Goal: Answer question/provide support: Answer question/provide support

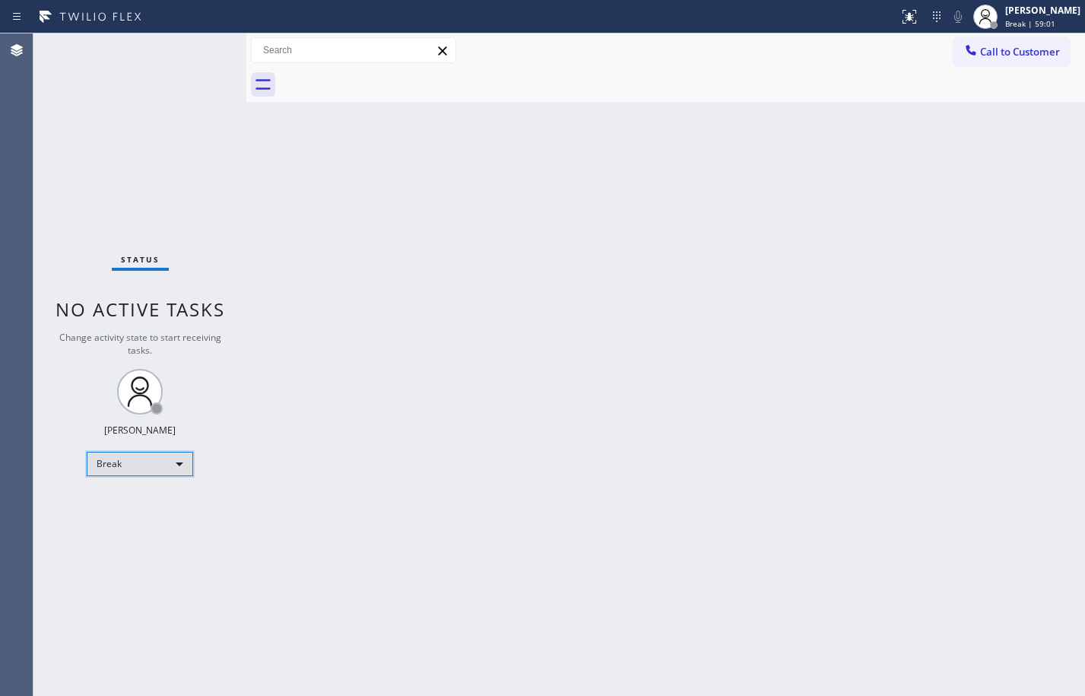
click at [146, 458] on div "Break" at bounding box center [140, 464] width 106 height 24
click at [141, 503] on li "Available" at bounding box center [138, 504] width 103 height 18
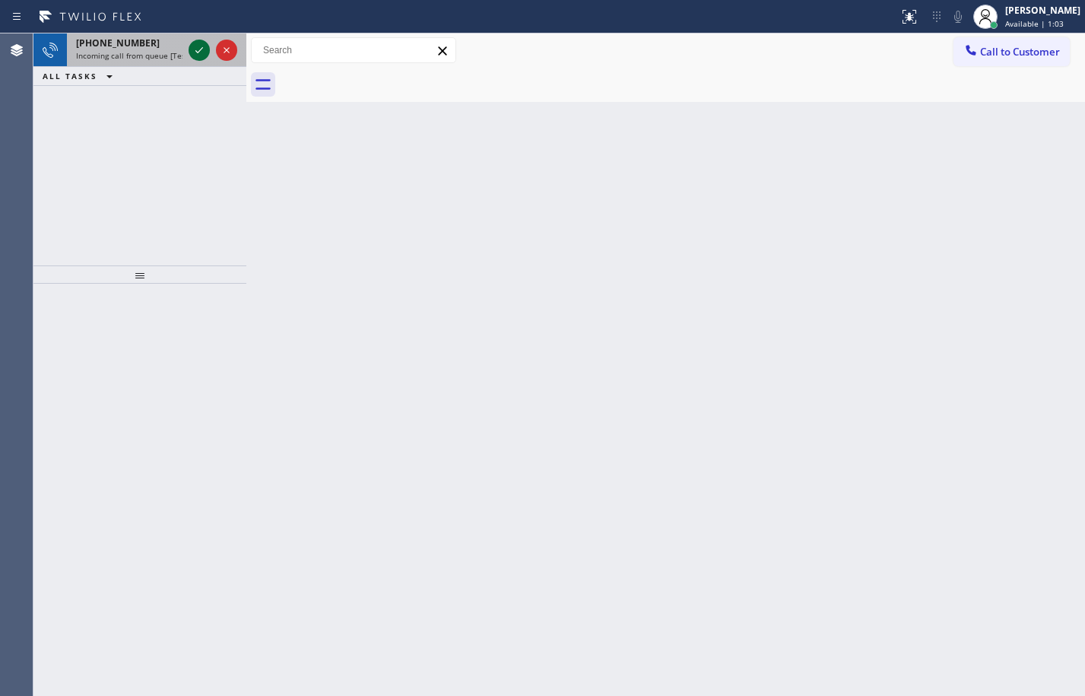
click at [205, 47] on icon at bounding box center [199, 50] width 18 height 18
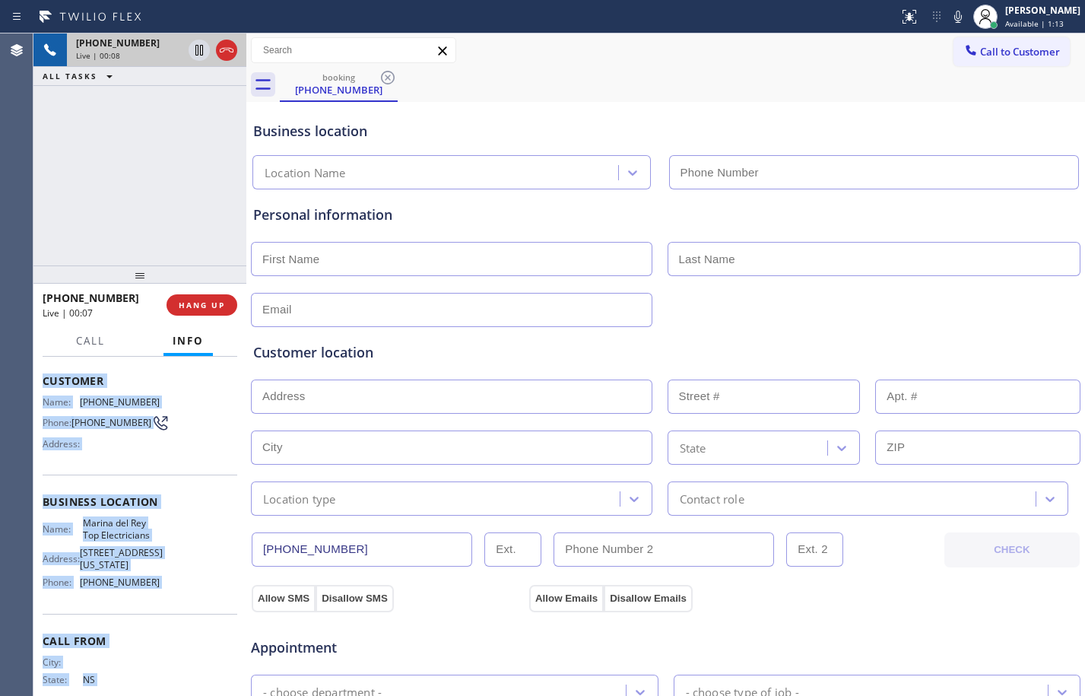
scroll to position [116, 0]
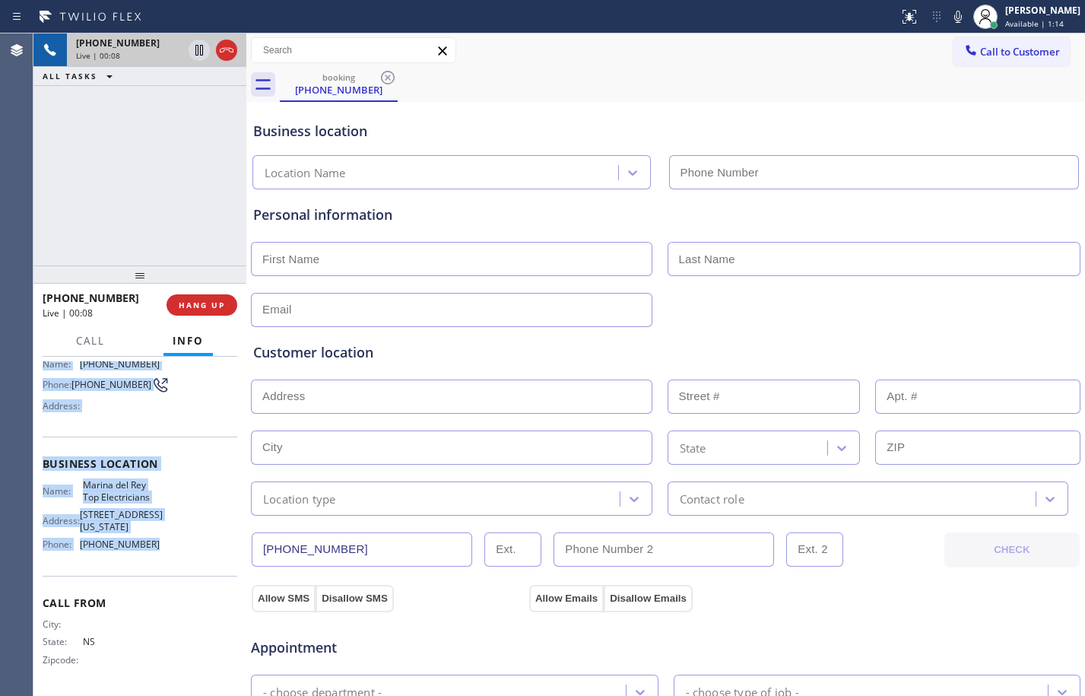
drag, startPoint x: 41, startPoint y: 448, endPoint x: 167, endPoint y: 556, distance: 166.2
click at [167, 556] on div "Context Queue: [Test] All Priority: 2 Customer Name: (782) 777-3447 Phone: (782…" at bounding box center [139, 526] width 213 height 339
copy div "Customer Name: (782) 777-3447 Phone: (782) 777-3447 Address: Business location …"
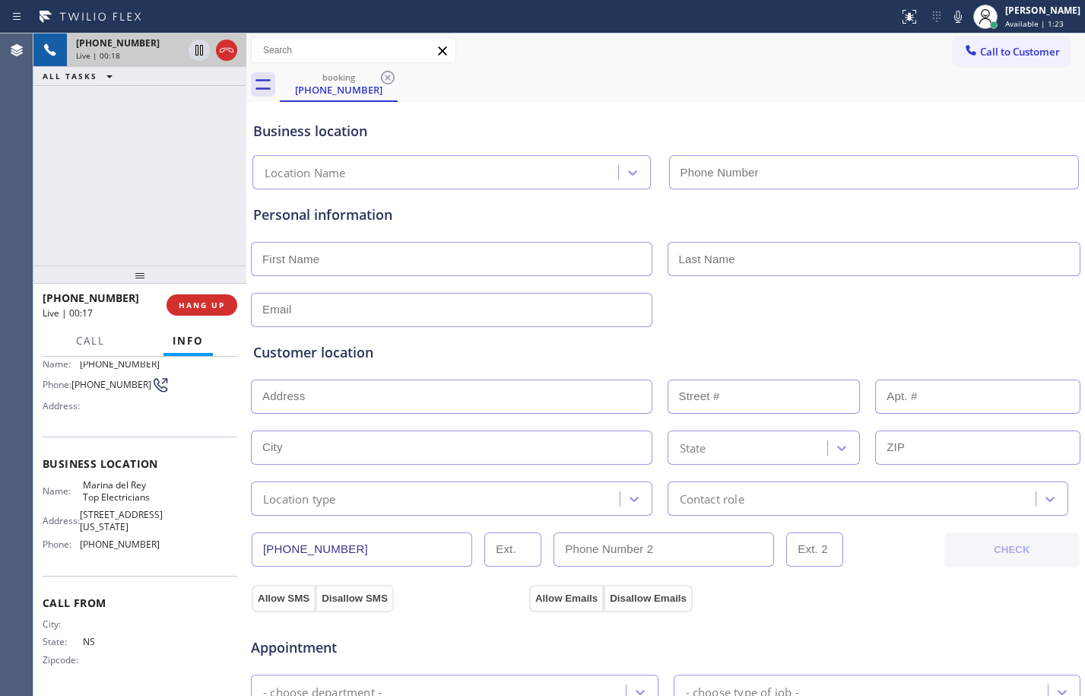
click at [103, 218] on div "+17827773447 Live | 00:18 ALL TASKS ALL TASKS ACTIVE TASKS TASKS IN WRAP UP" at bounding box center [139, 149] width 213 height 232
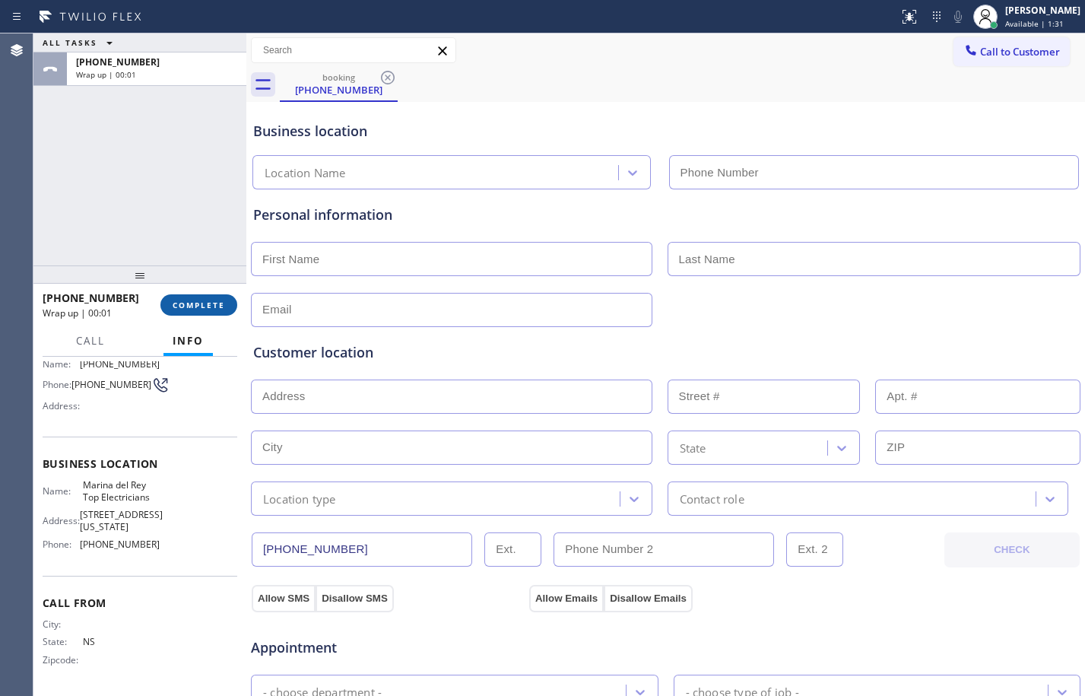
click at [195, 304] on span "COMPLETE" at bounding box center [199, 305] width 52 height 11
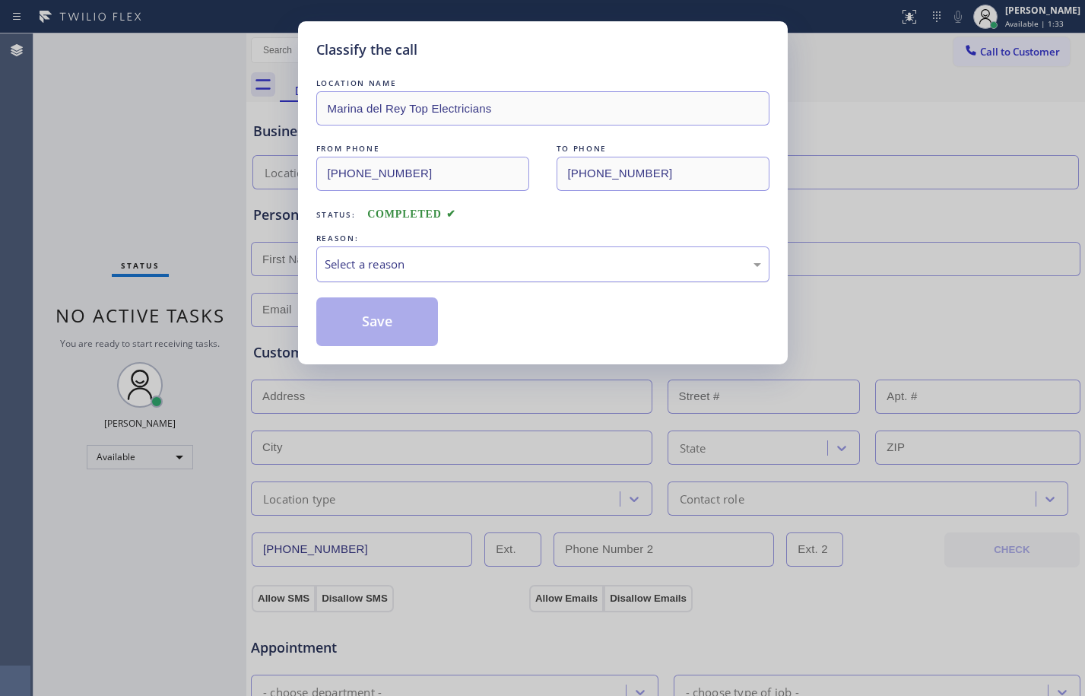
click at [357, 274] on div "Select a reason" at bounding box center [542, 264] width 453 height 36
click at [370, 329] on button "Save" at bounding box center [377, 321] width 122 height 49
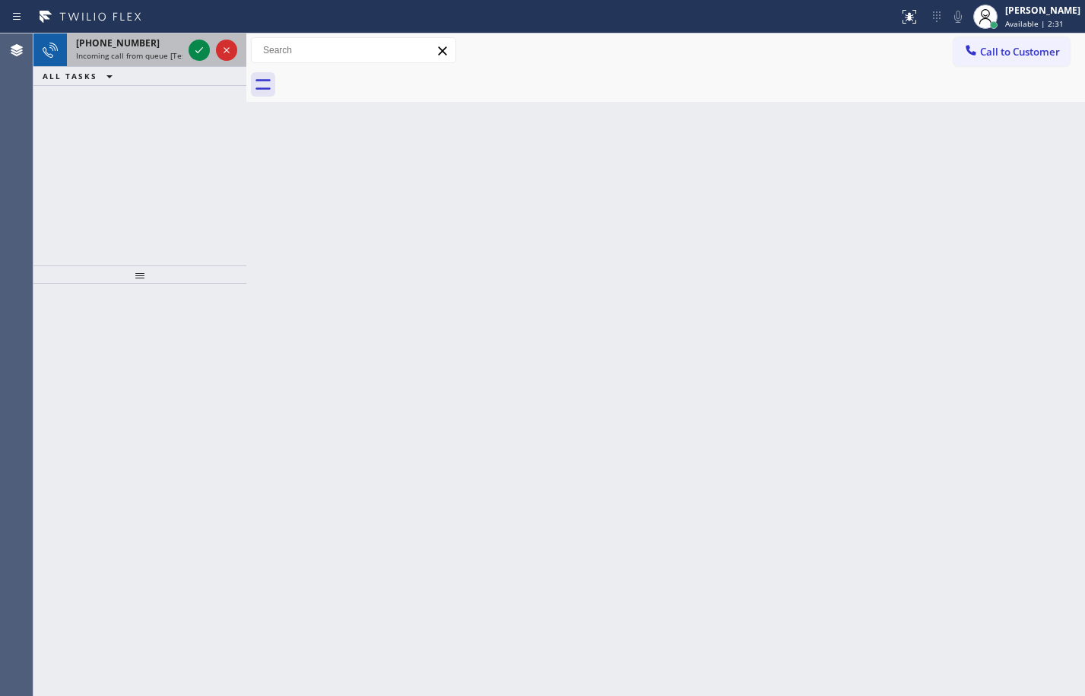
click at [97, 59] on span "Incoming call from queue [Test] All" at bounding box center [139, 55] width 126 height 11
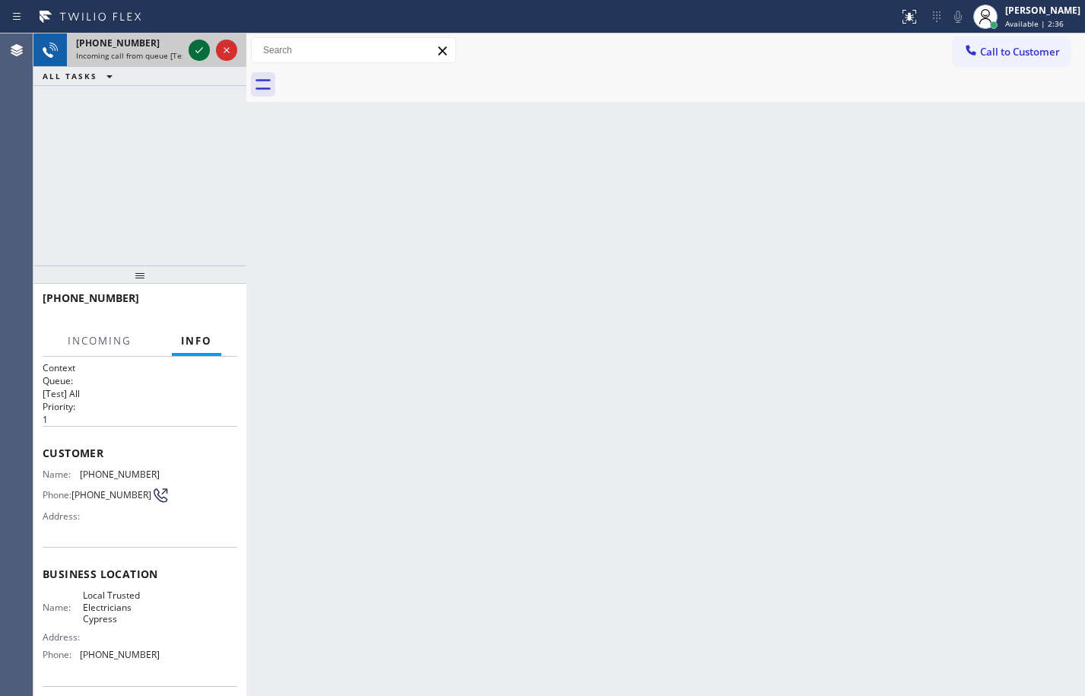
click at [194, 52] on icon at bounding box center [199, 50] width 18 height 18
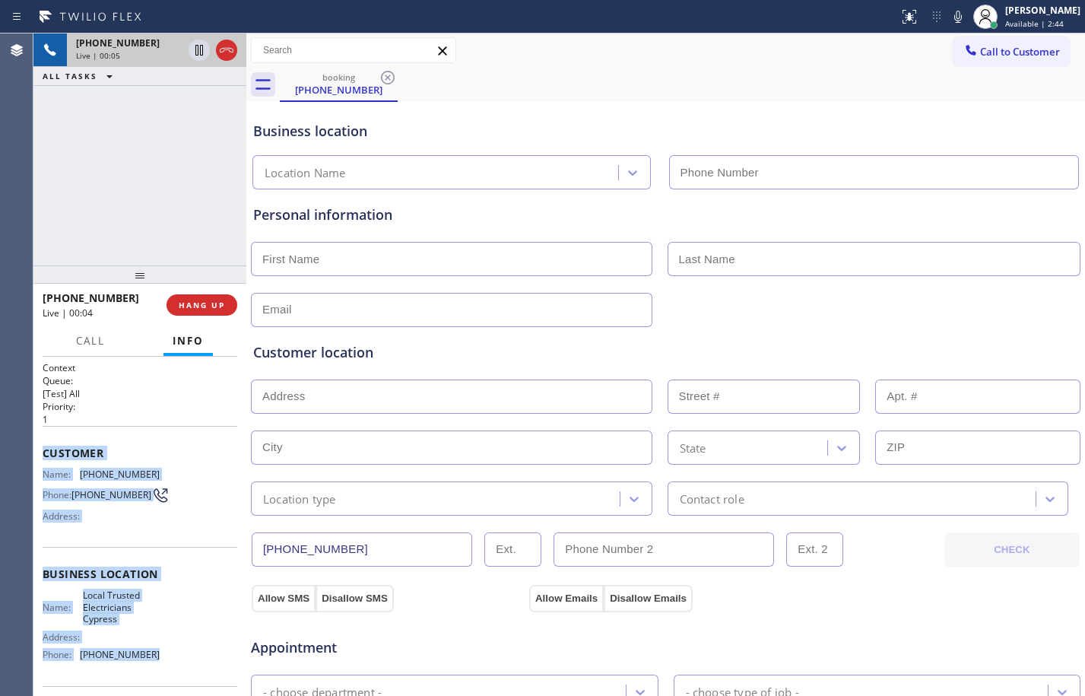
drag, startPoint x: 39, startPoint y: 453, endPoint x: 200, endPoint y: 669, distance: 270.2
click at [200, 669] on div "Context Queue: [Test] All Priority: 1 Customer Name: (562) 338-7519 Phone: (562…" at bounding box center [139, 526] width 213 height 339
copy div "Customer Name: (562) 338-7519 Phone: (562) 338-7519 Address: Business location …"
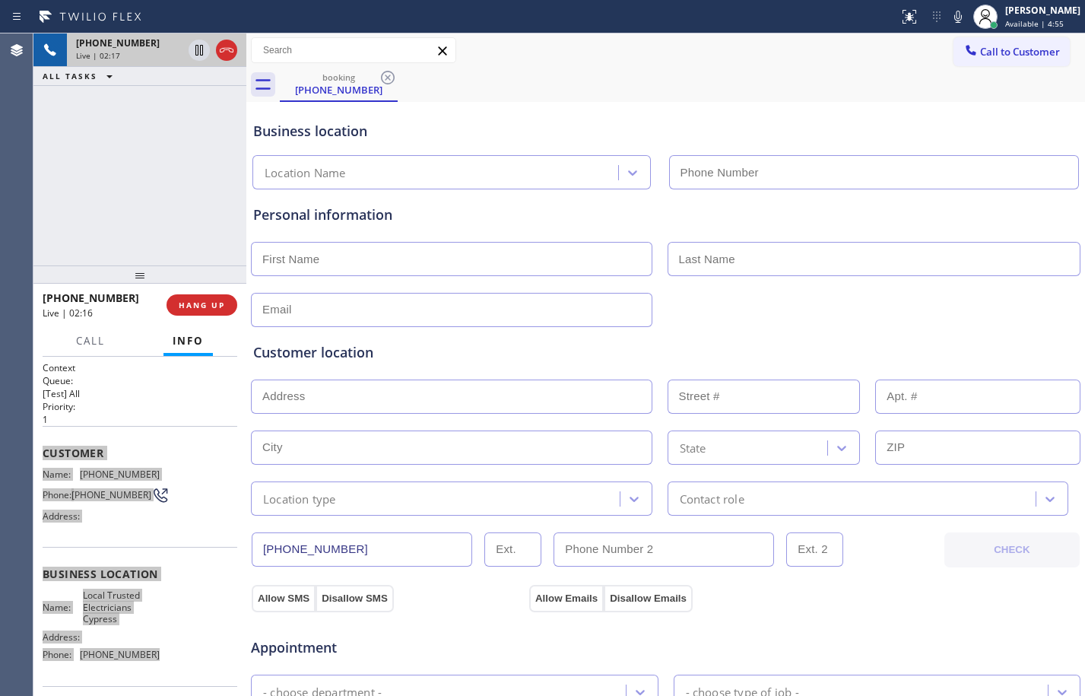
scroll to position [483, 0]
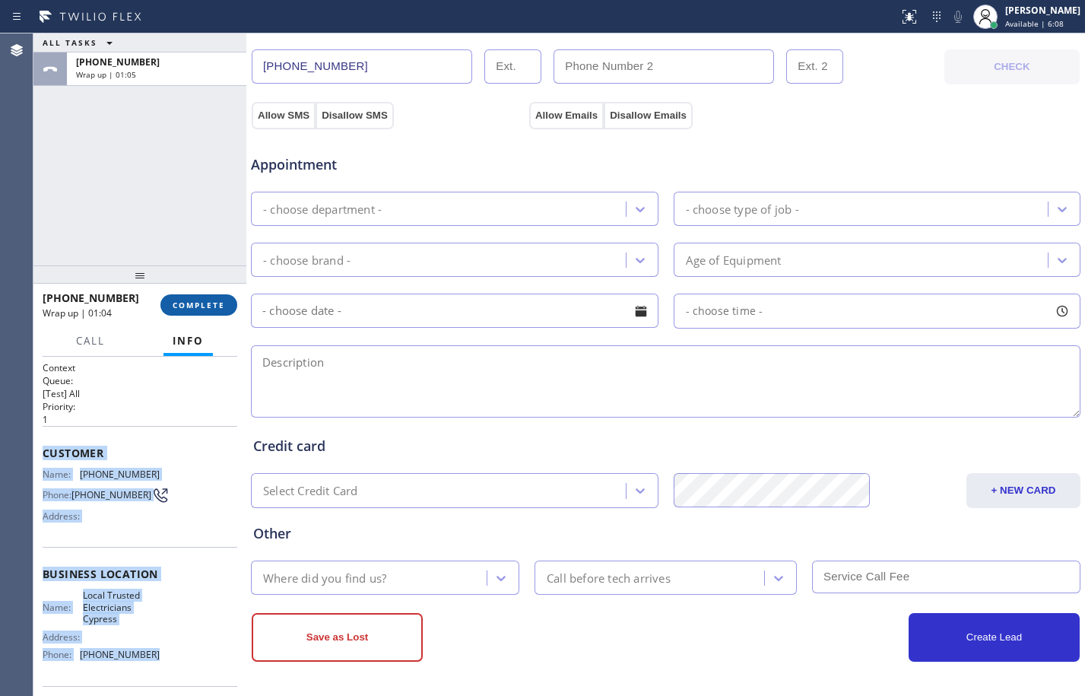
click at [213, 310] on button "COMPLETE" at bounding box center [198, 304] width 77 height 21
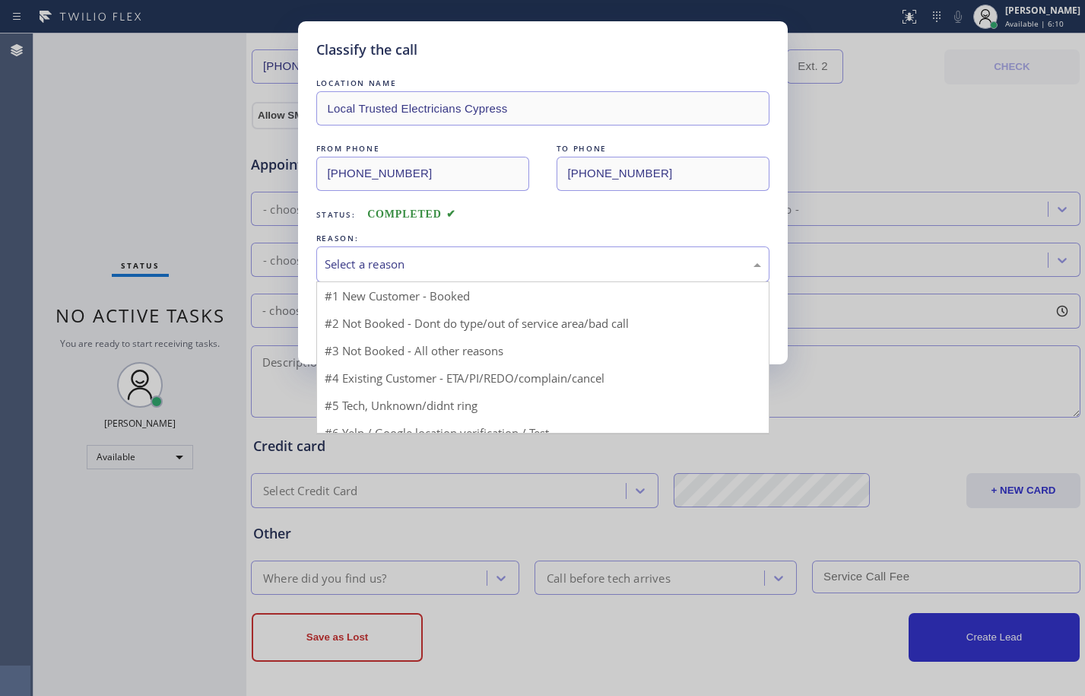
click at [589, 263] on div "Select a reason" at bounding box center [543, 264] width 437 height 17
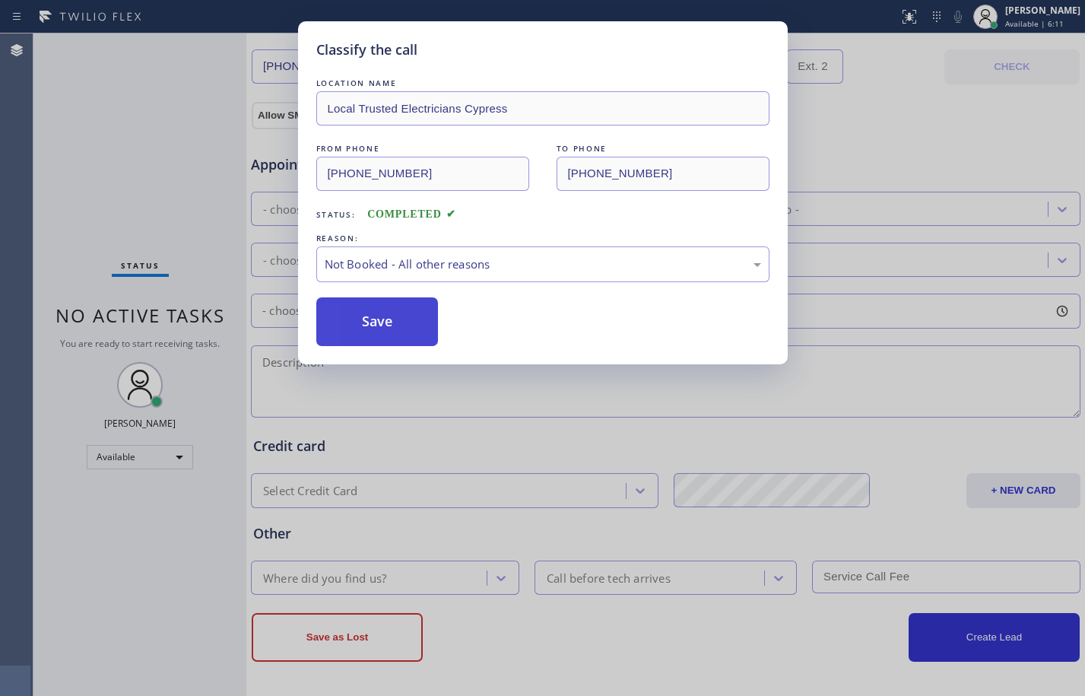
click at [402, 331] on button "Save" at bounding box center [377, 321] width 122 height 49
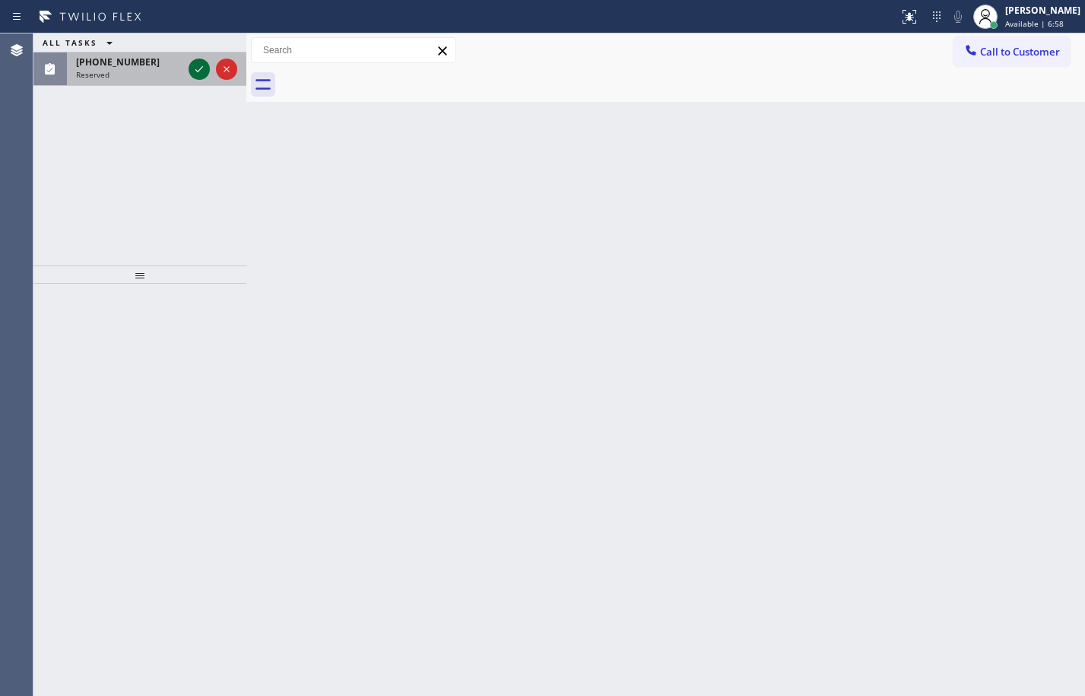
click at [195, 66] on icon at bounding box center [199, 69] width 18 height 18
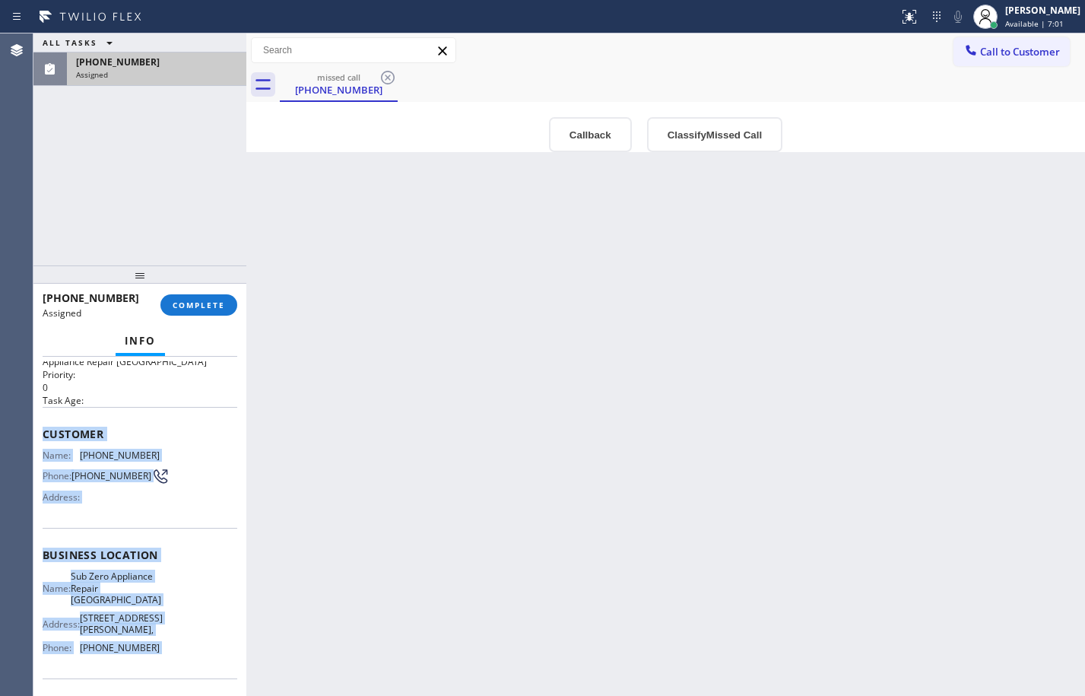
scroll to position [57, 0]
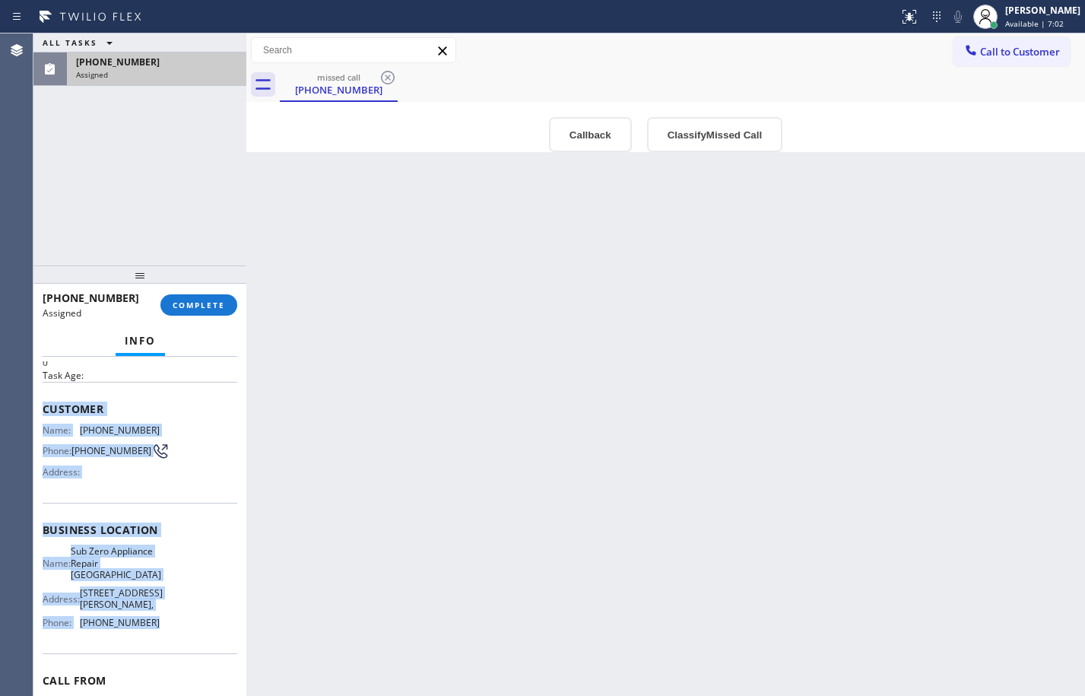
drag, startPoint x: 40, startPoint y: 460, endPoint x: 167, endPoint y: 618, distance: 202.8
click at [167, 618] on div "Context Queue: Appliance Repair High End Priority: 0 Task Age: Customer Name: (…" at bounding box center [139, 526] width 213 height 339
copy div "Customer Name: (800) 809-3875 Phone: (800) 809-3875 Address: Business location …"
click at [208, 294] on button "COMPLETE" at bounding box center [198, 304] width 77 height 21
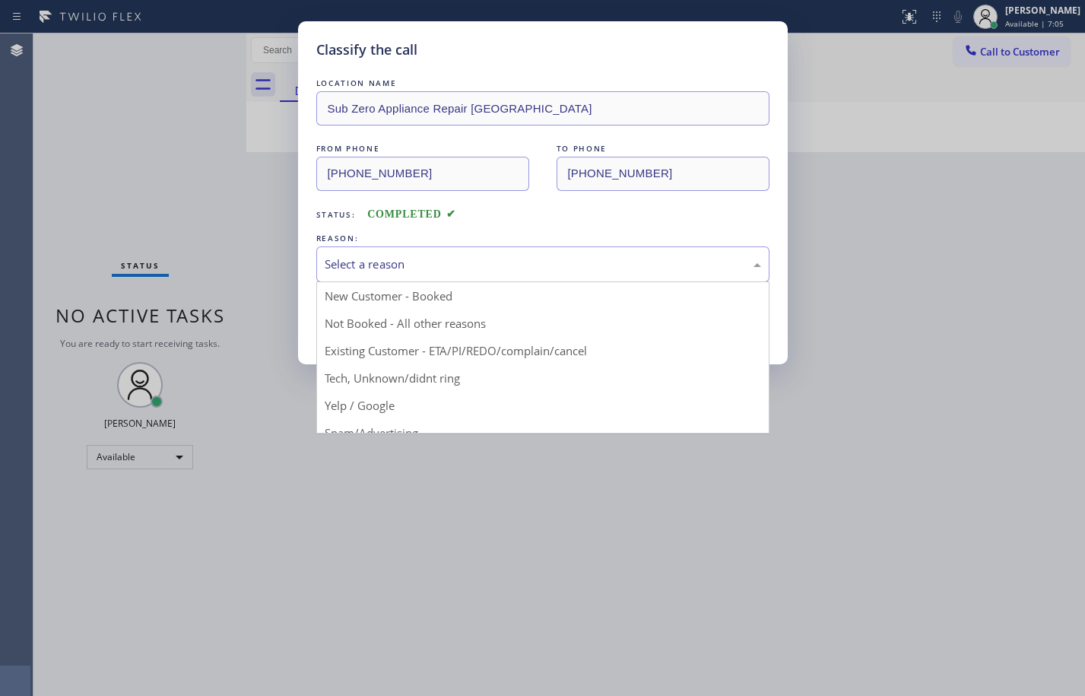
click at [478, 251] on div "Select a reason" at bounding box center [542, 264] width 453 height 36
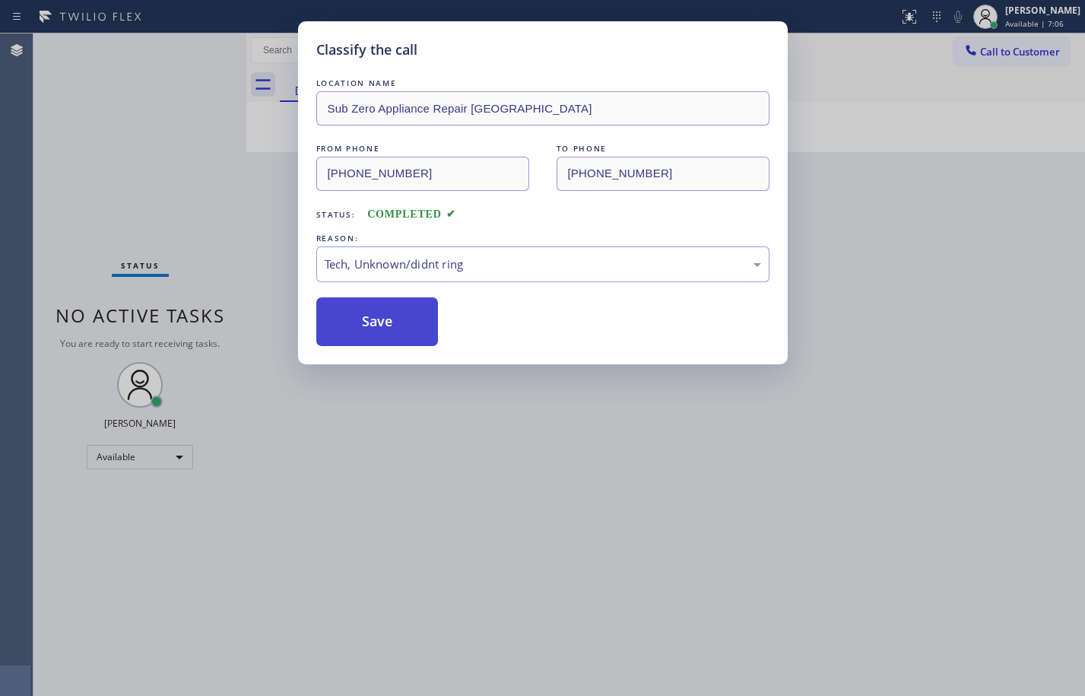
click at [395, 322] on button "Save" at bounding box center [377, 321] width 122 height 49
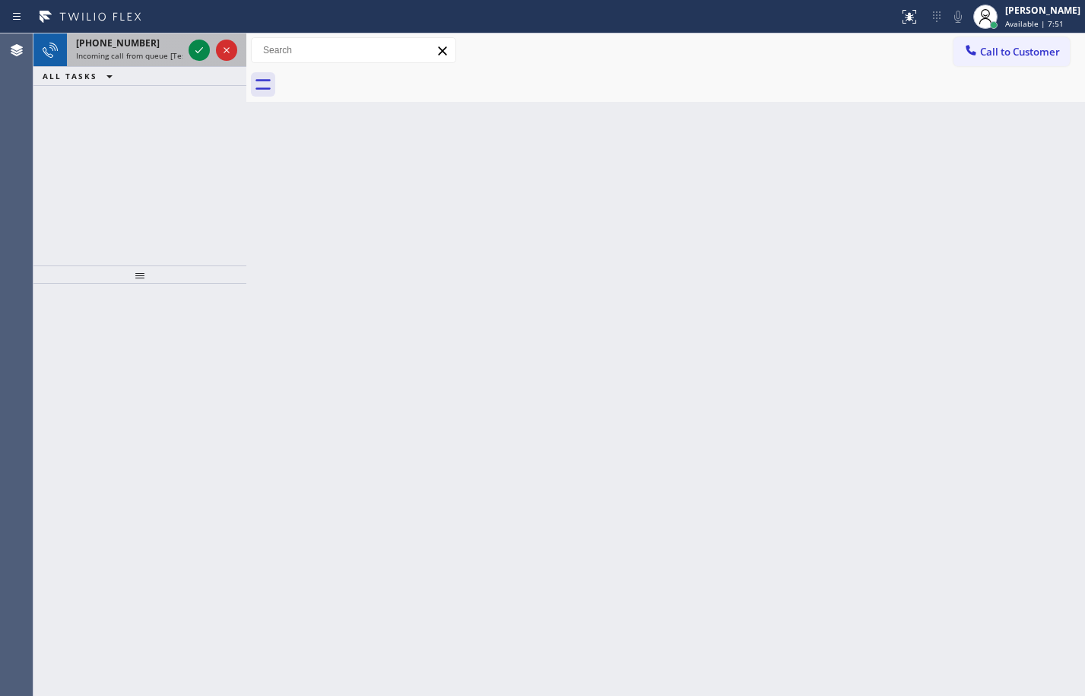
click at [120, 36] on div "+18182670814 Incoming call from queue [Test] All" at bounding box center [126, 49] width 119 height 33
click at [137, 46] on span "+16508721695" at bounding box center [118, 43] width 84 height 13
click at [199, 54] on icon at bounding box center [199, 50] width 18 height 18
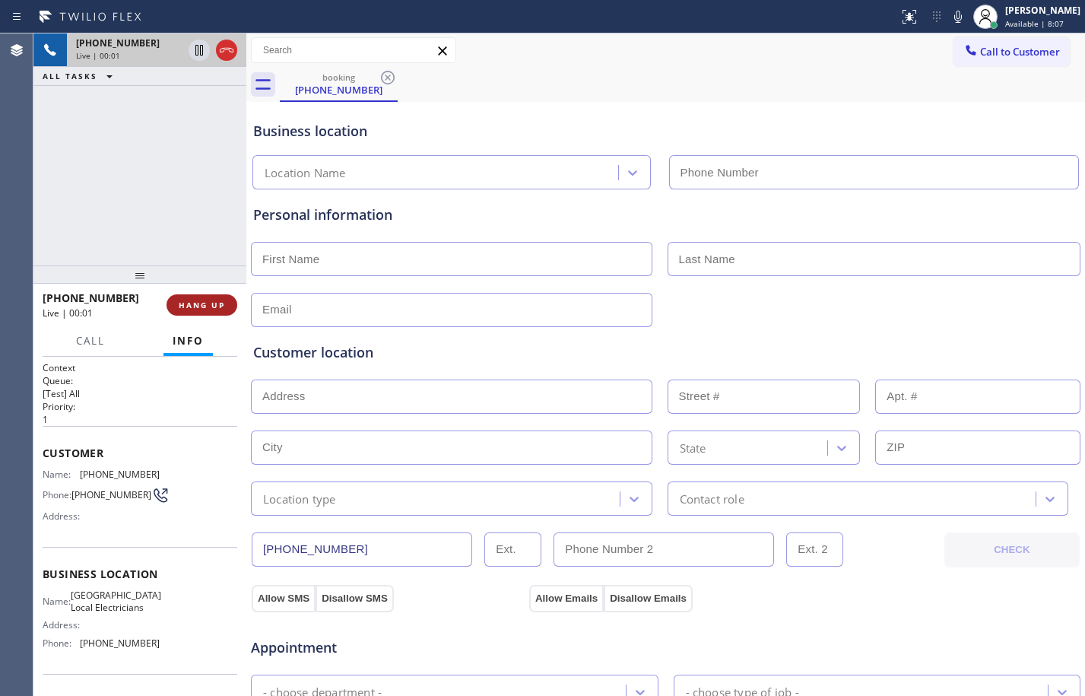
click at [217, 309] on span "HANG UP" at bounding box center [202, 305] width 46 height 11
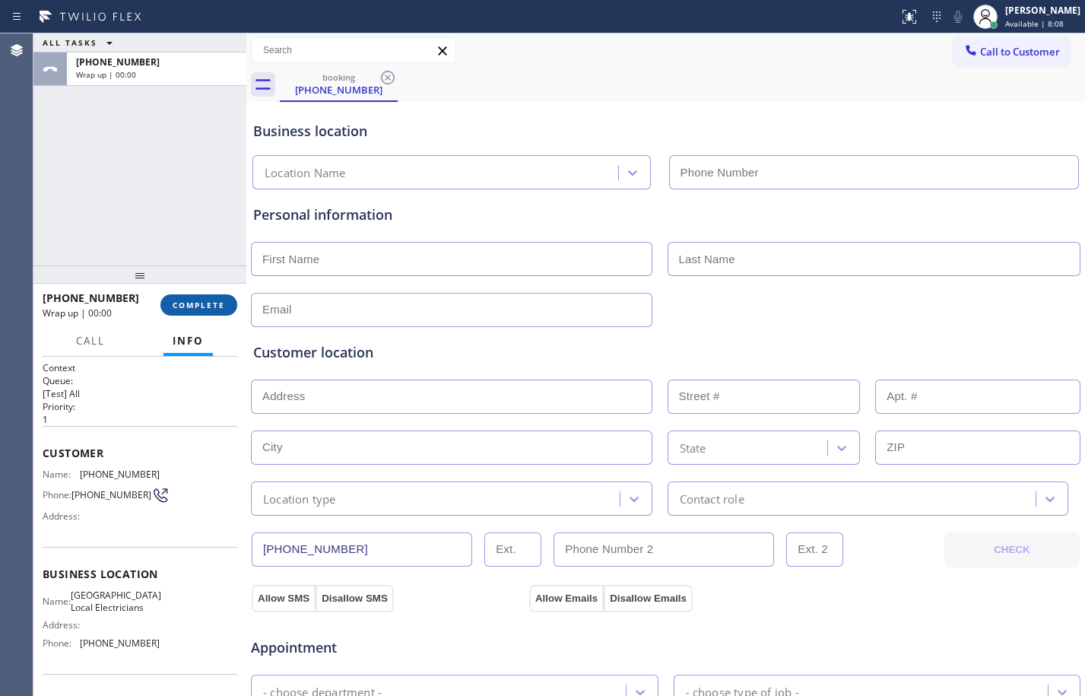
click at [214, 307] on span "COMPLETE" at bounding box center [199, 305] width 52 height 11
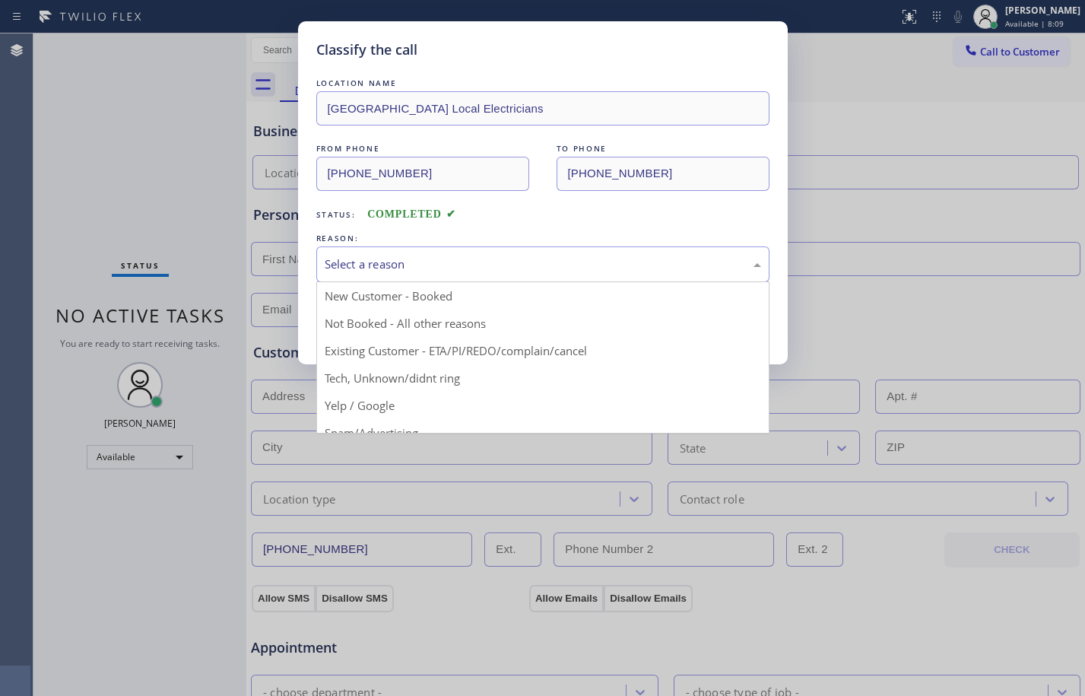
click at [437, 258] on div "Select a reason" at bounding box center [543, 264] width 437 height 17
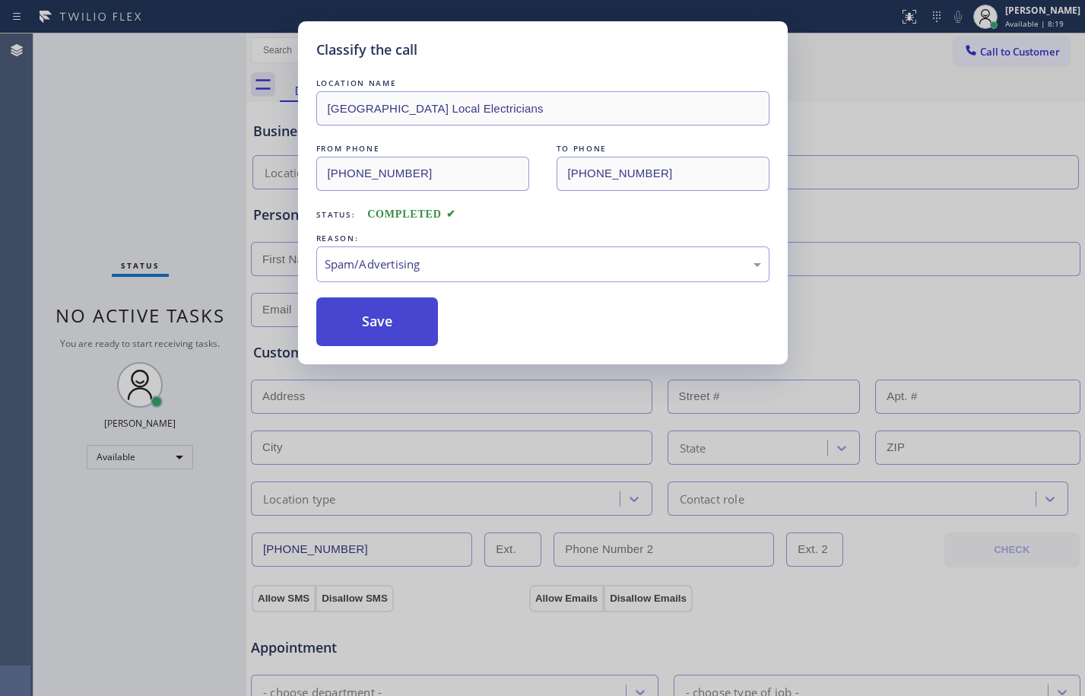
click at [366, 332] on button "Save" at bounding box center [377, 321] width 122 height 49
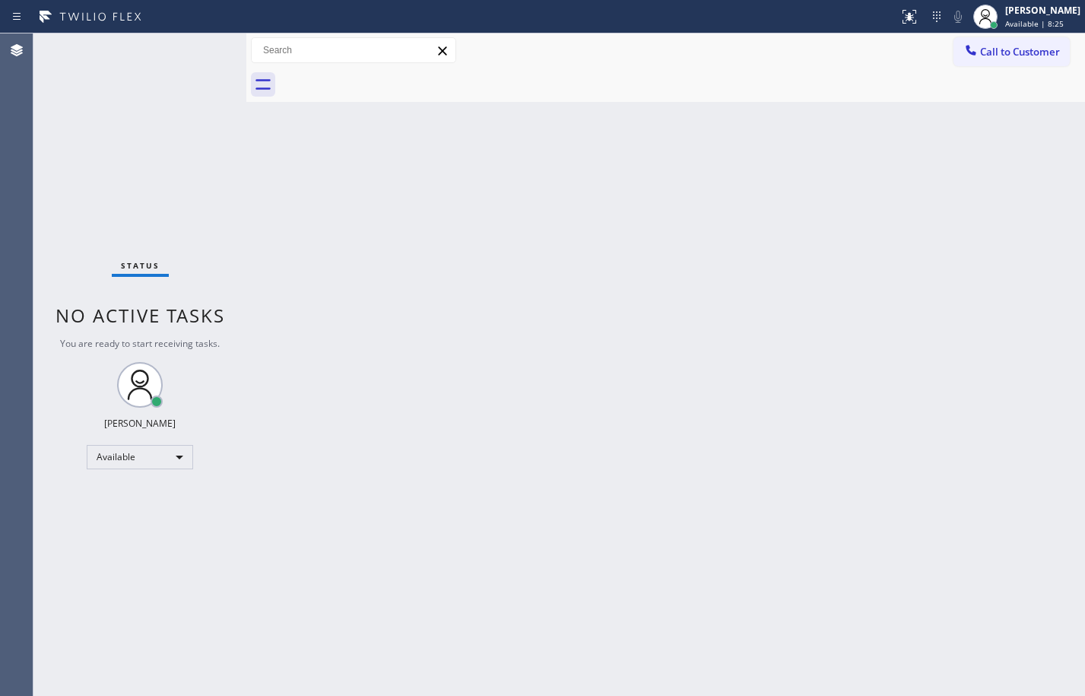
click at [570, 273] on div "Back to Dashboard Change Sender ID Customers Technicians Select a contact Outbo…" at bounding box center [665, 364] width 839 height 662
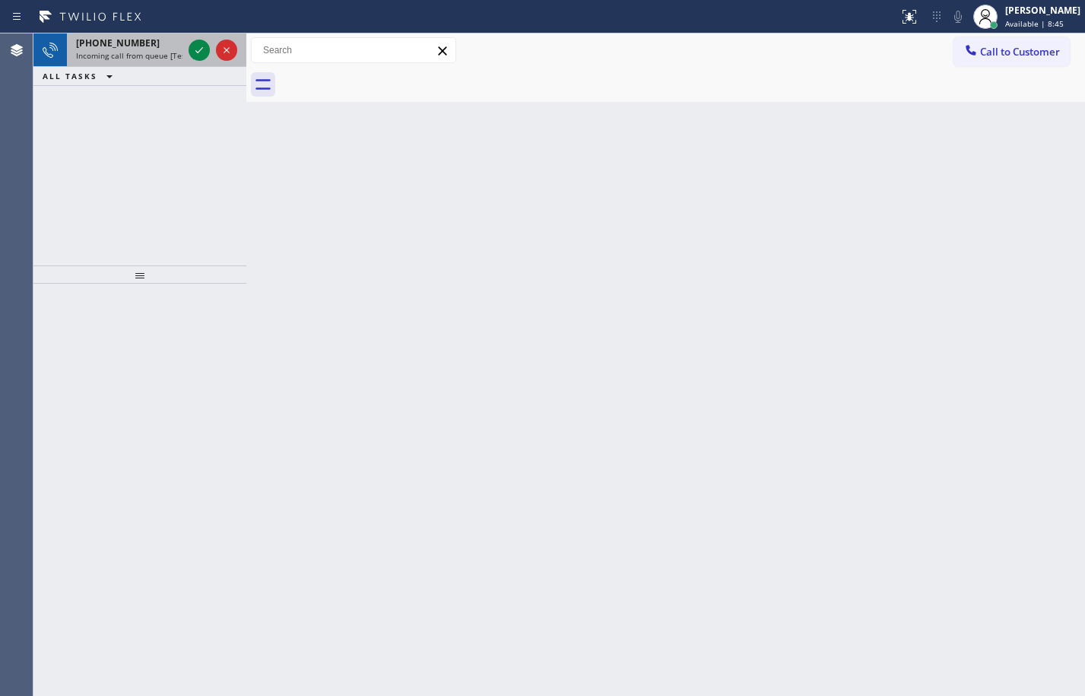
click at [121, 49] on span "+18186871709" at bounding box center [118, 43] width 84 height 13
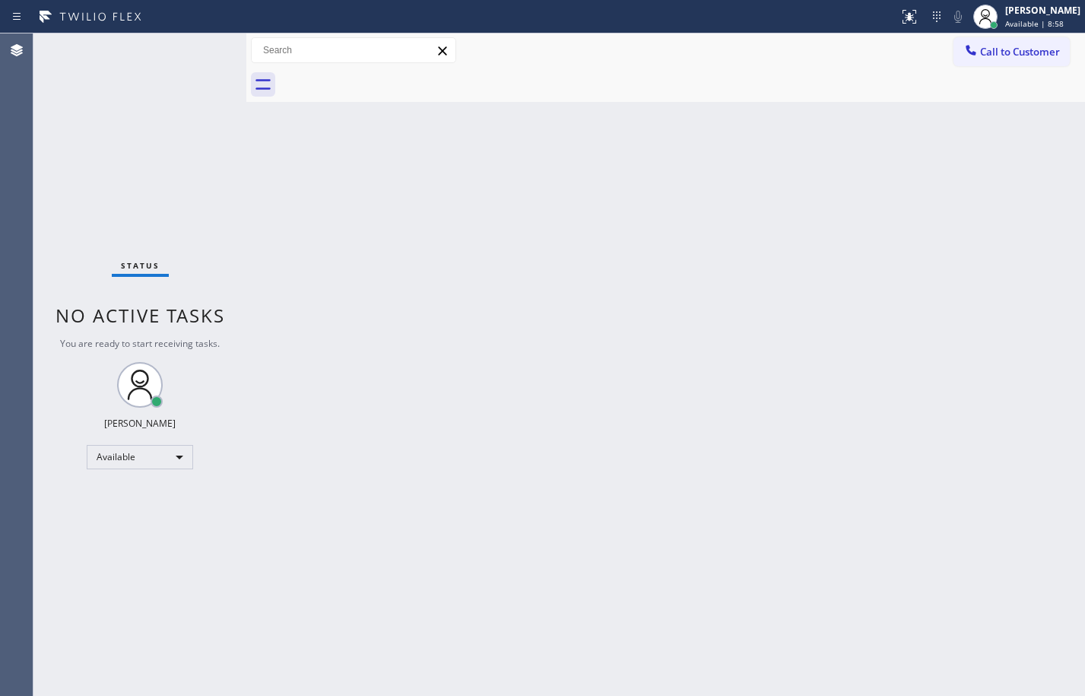
click at [624, 328] on div "Back to Dashboard Change Sender ID Customers Technicians Select a contact Outbo…" at bounding box center [665, 364] width 839 height 662
click at [507, 447] on div "Back to Dashboard Change Sender ID Customers Technicians Select a contact Outbo…" at bounding box center [665, 364] width 839 height 662
click at [147, 462] on div "Available" at bounding box center [140, 457] width 106 height 24
click at [145, 527] on li "Break" at bounding box center [138, 535] width 103 height 18
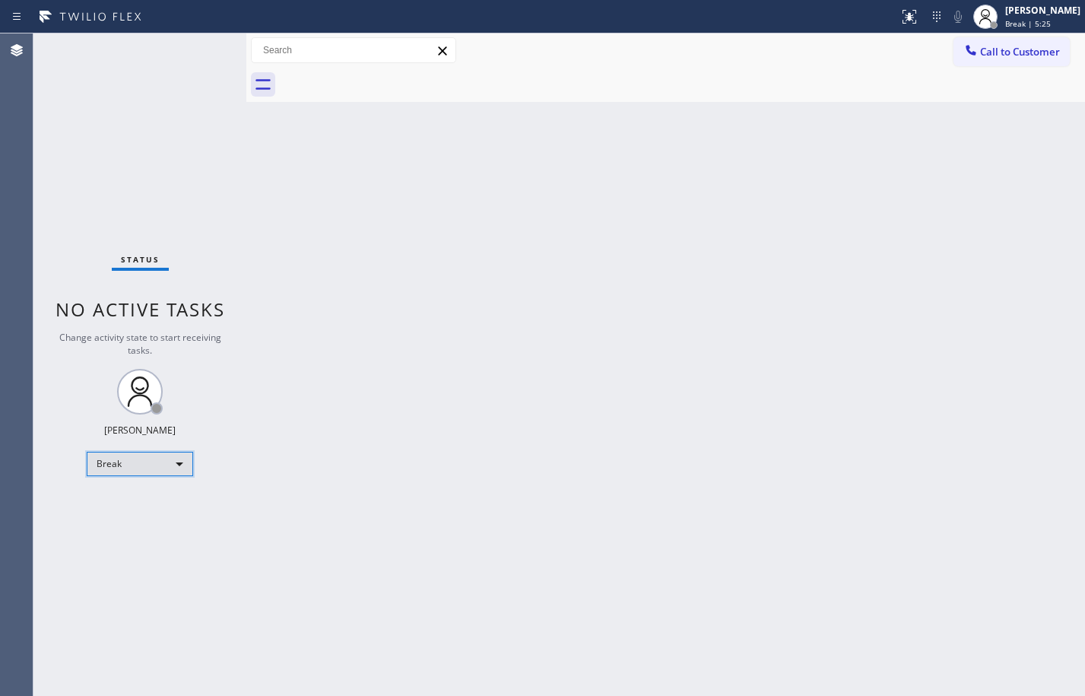
click at [121, 469] on div "Break" at bounding box center [140, 464] width 106 height 24
click at [136, 500] on li "Available" at bounding box center [138, 504] width 103 height 18
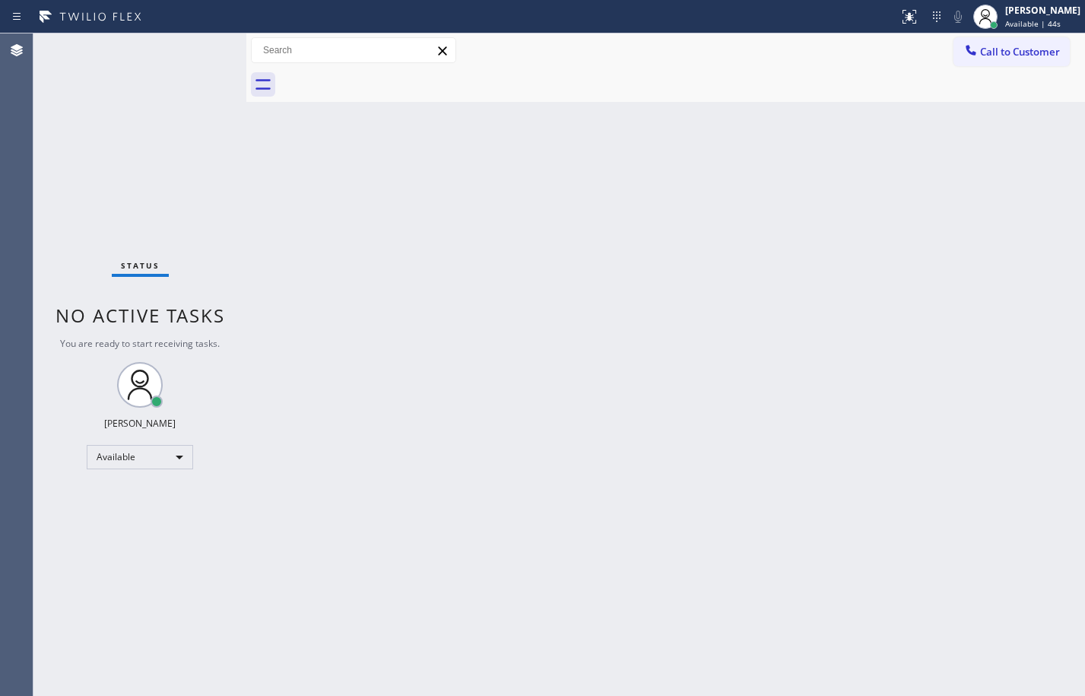
click at [210, 183] on div "Status No active tasks You are ready to start receiving tasks. [PERSON_NAME] Av…" at bounding box center [139, 364] width 213 height 662
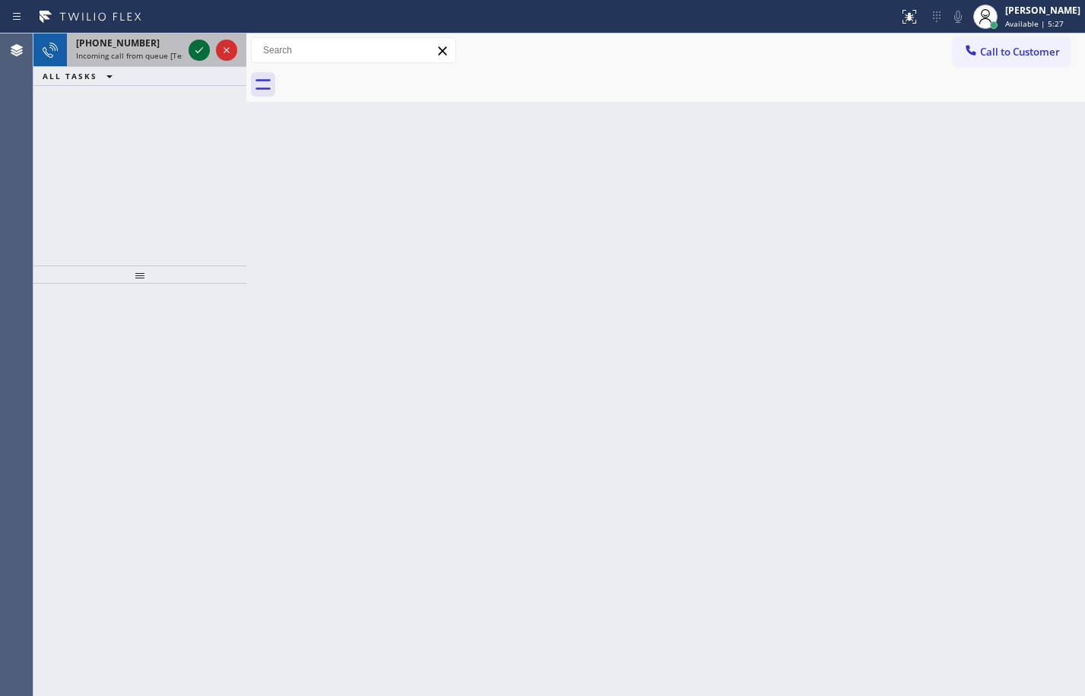
click at [199, 43] on icon at bounding box center [199, 50] width 18 height 18
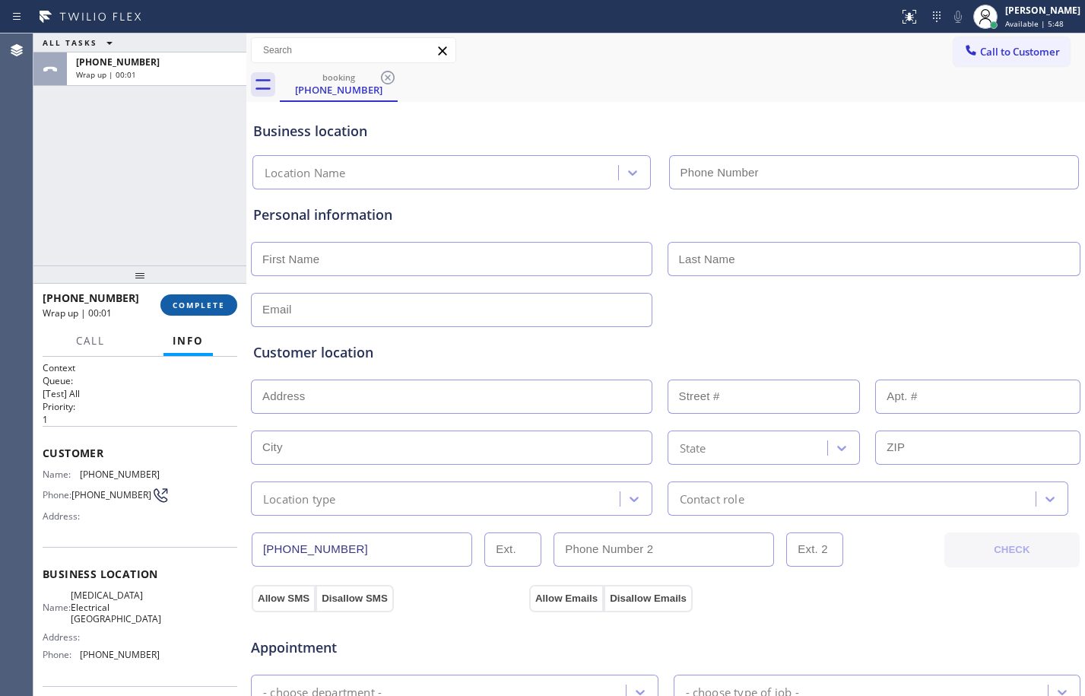
click at [210, 300] on span "COMPLETE" at bounding box center [199, 305] width 52 height 11
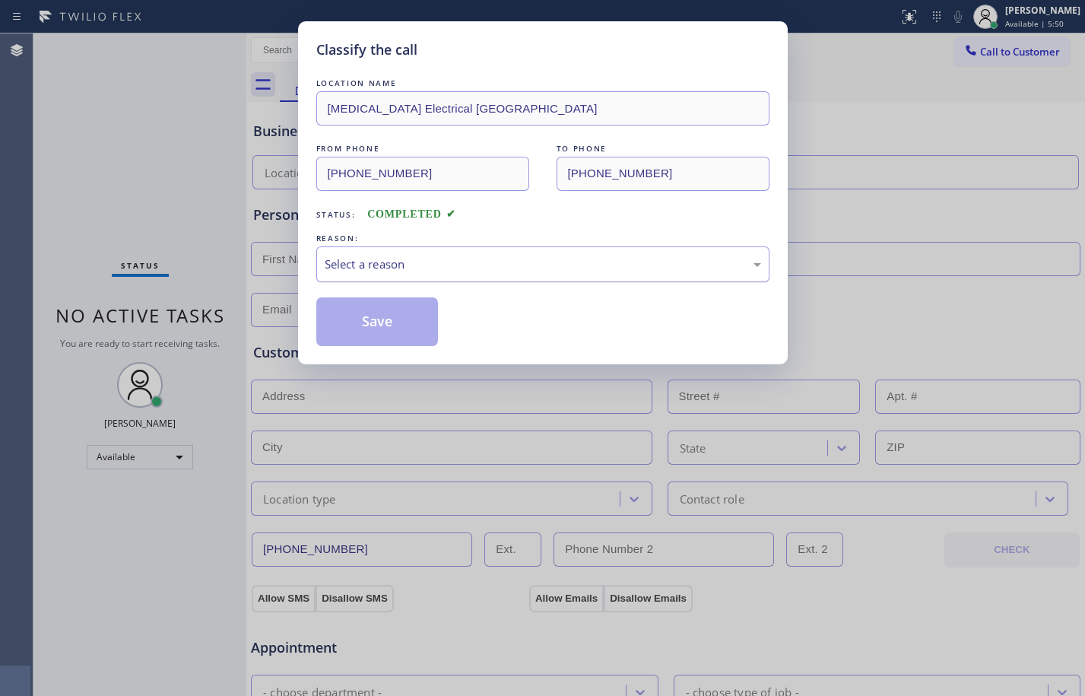
click at [377, 261] on div "Select a reason" at bounding box center [543, 264] width 437 height 17
drag, startPoint x: 364, startPoint y: 369, endPoint x: 374, endPoint y: 323, distance: 46.7
click at [375, 319] on button "Save" at bounding box center [377, 321] width 122 height 49
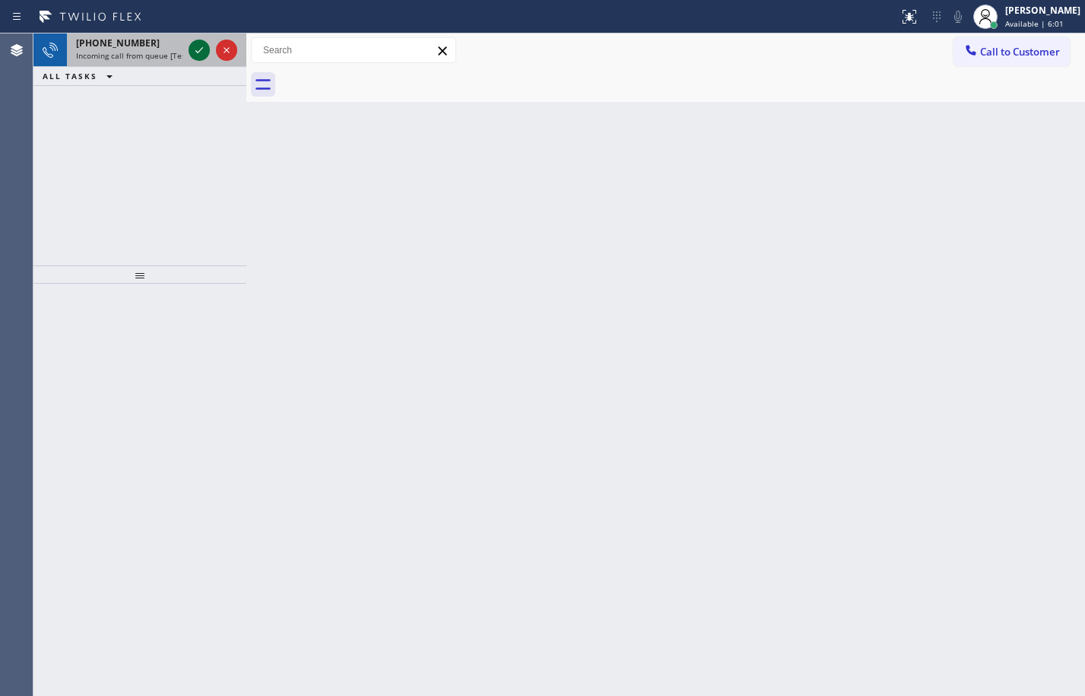
click at [195, 49] on icon at bounding box center [199, 50] width 18 height 18
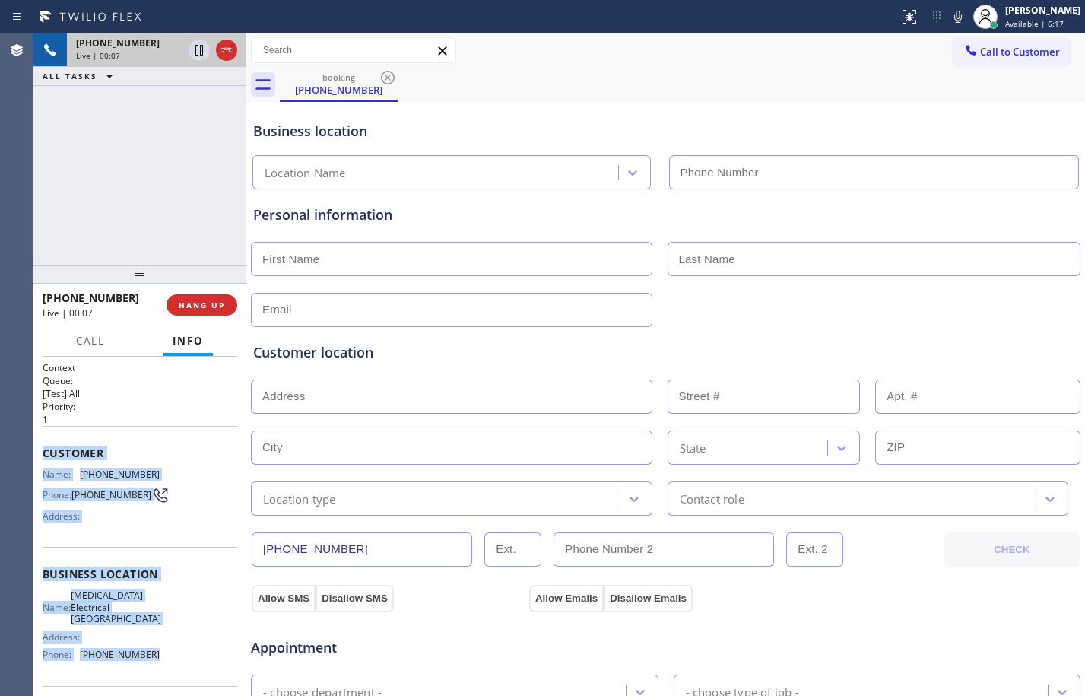
drag, startPoint x: 43, startPoint y: 456, endPoint x: 174, endPoint y: 652, distance: 235.6
click at [174, 652] on div "Context Queue: [Test] All Priority: 1 Customer Name: (963) 387-4724 Phone: (963…" at bounding box center [140, 581] width 195 height 440
copy div "Customer Name: (963) 387-4724 Phone: (963) 387-4724 Address: Business location …"
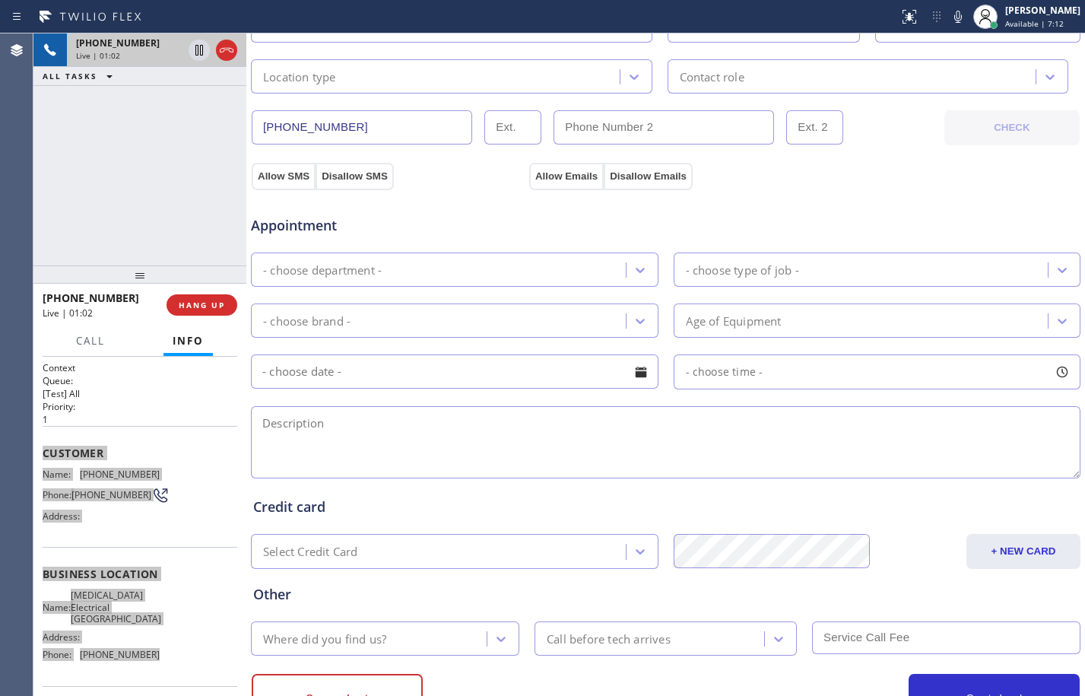
scroll to position [483, 0]
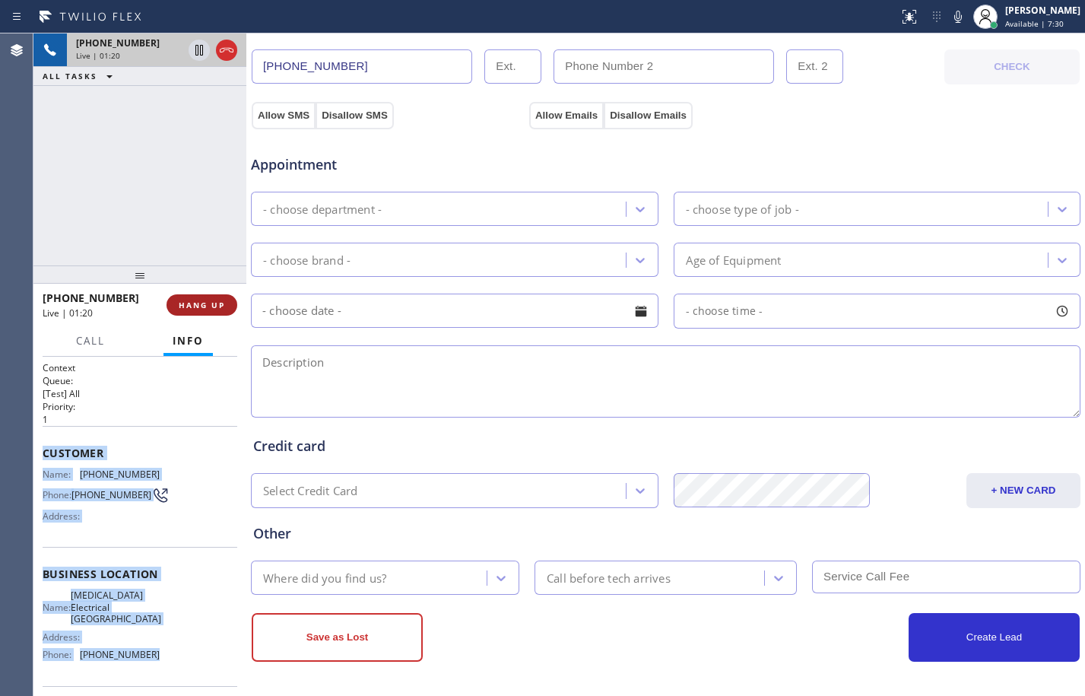
click at [208, 309] on span "HANG UP" at bounding box center [202, 305] width 46 height 11
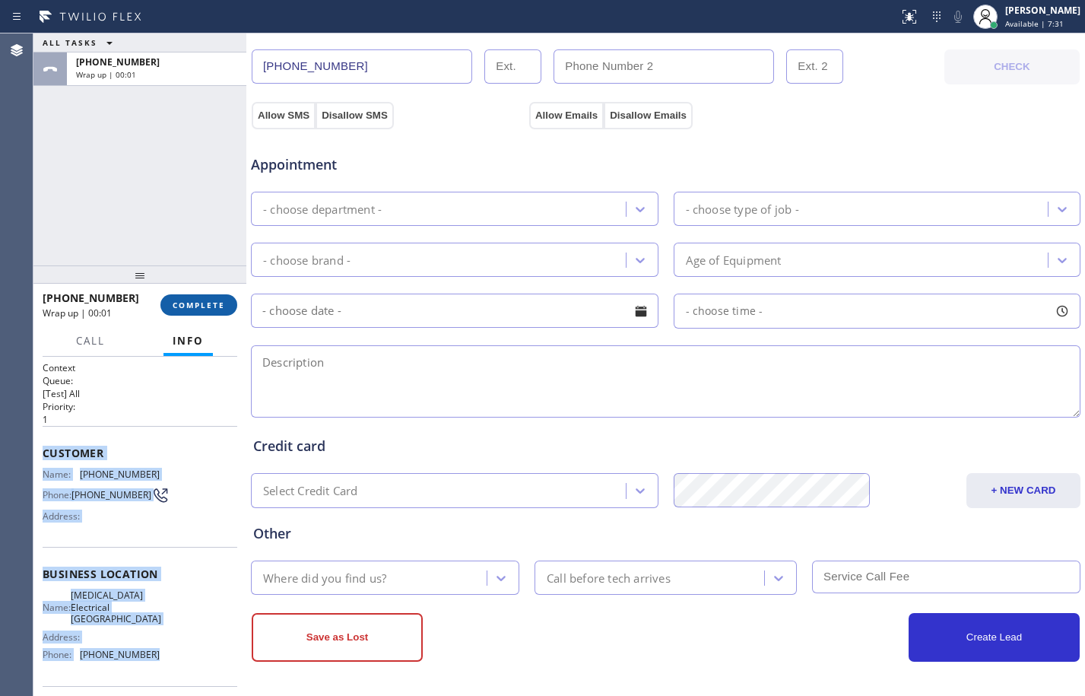
click at [208, 309] on span "COMPLETE" at bounding box center [199, 305] width 52 height 11
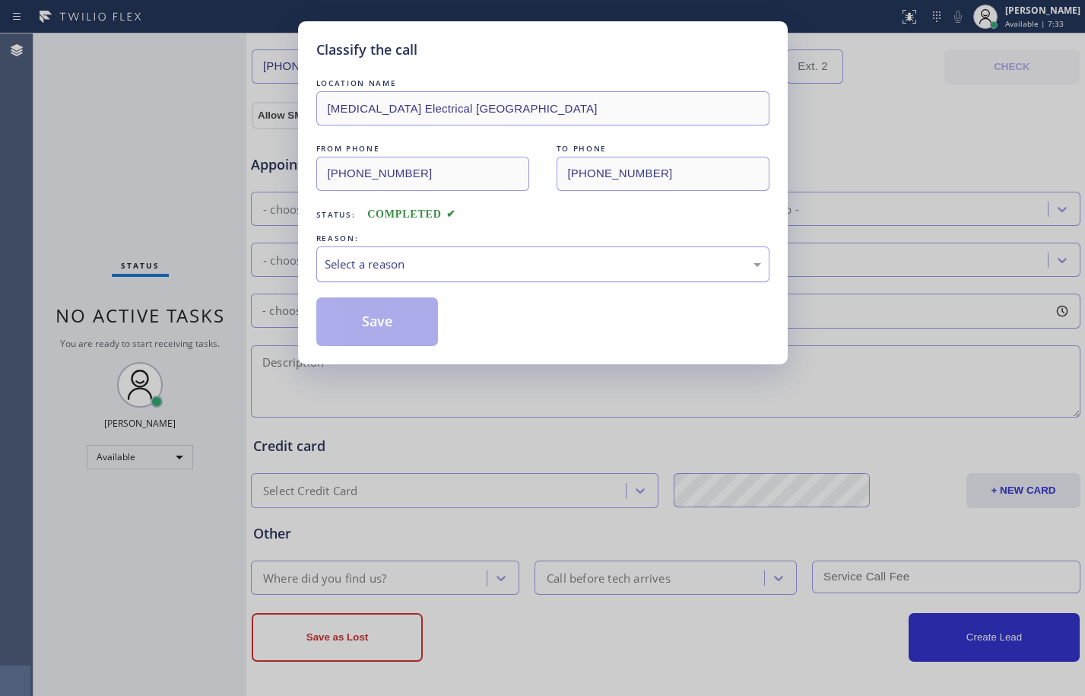
click at [383, 264] on div "Select a reason" at bounding box center [543, 264] width 437 height 17
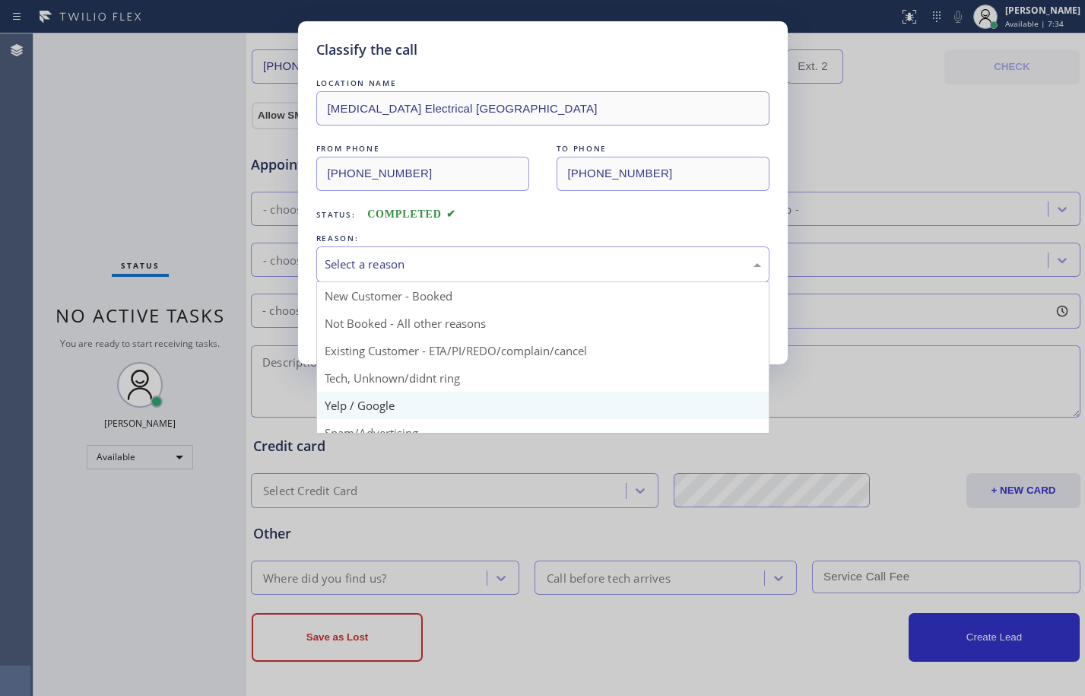
scroll to position [96, 0]
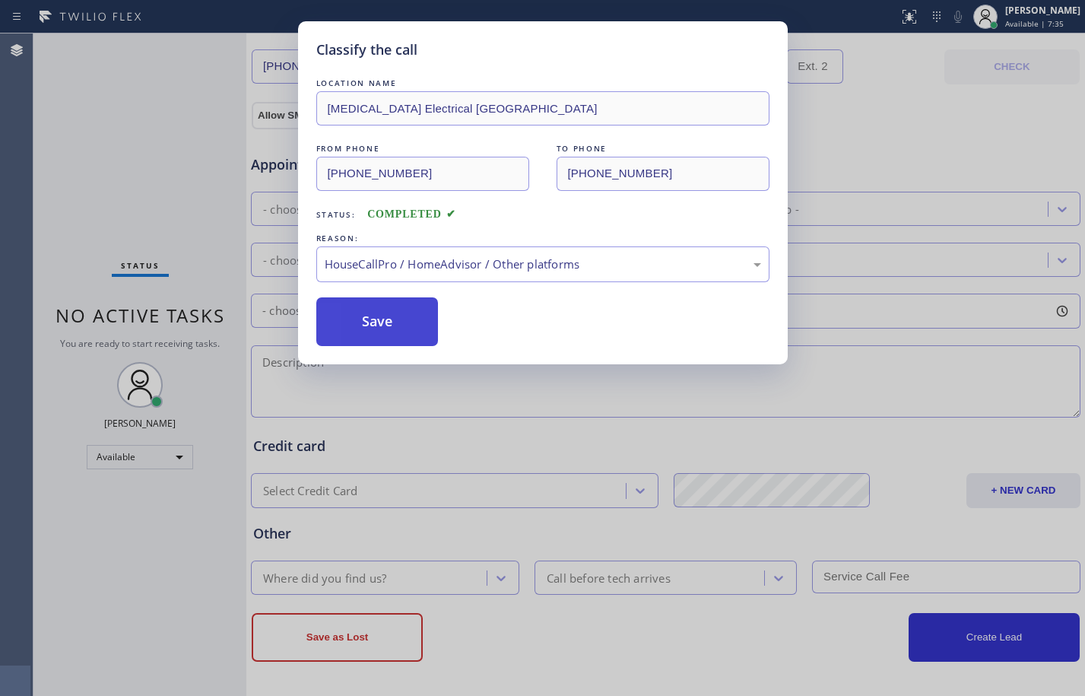
click at [392, 323] on button "Save" at bounding box center [377, 321] width 122 height 49
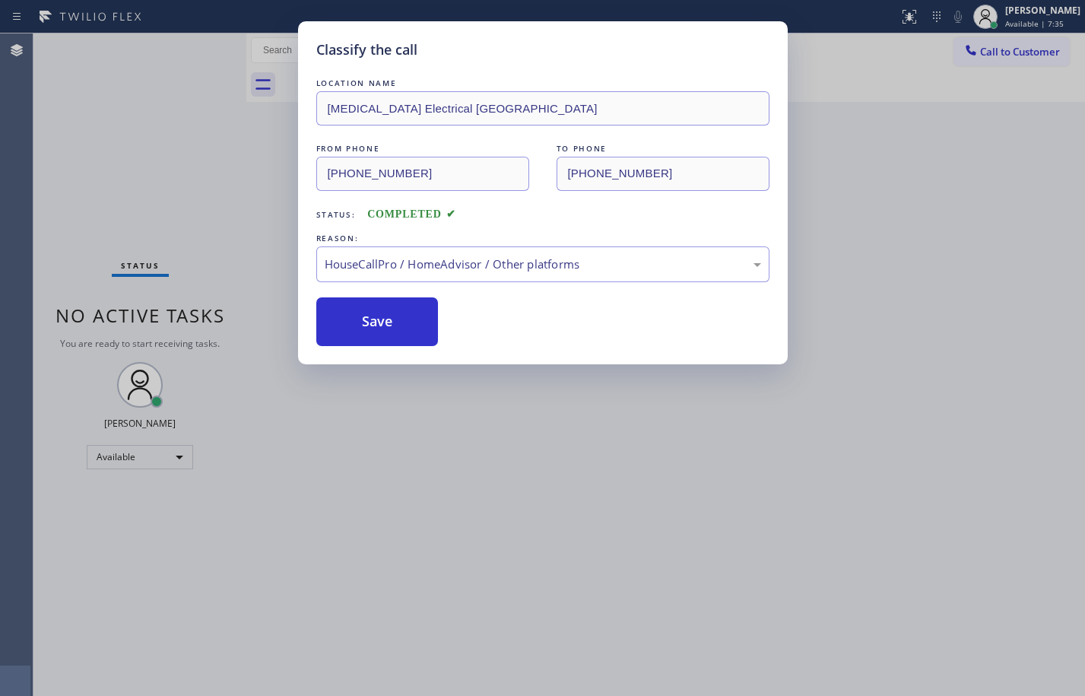
scroll to position [0, 0]
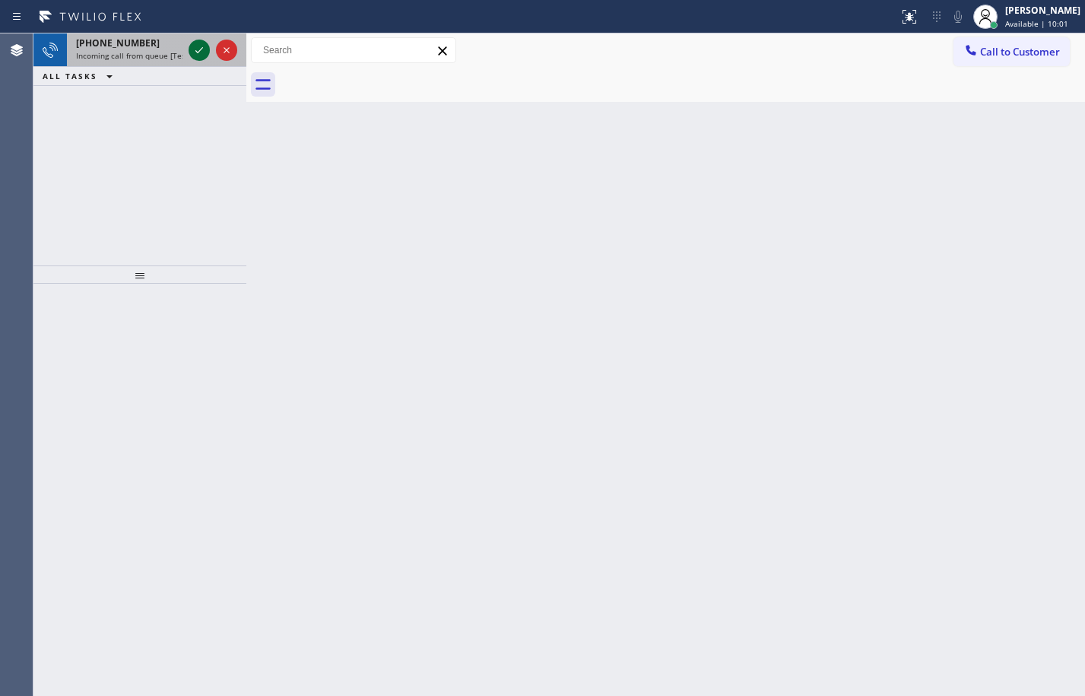
click at [204, 53] on icon at bounding box center [199, 50] width 18 height 18
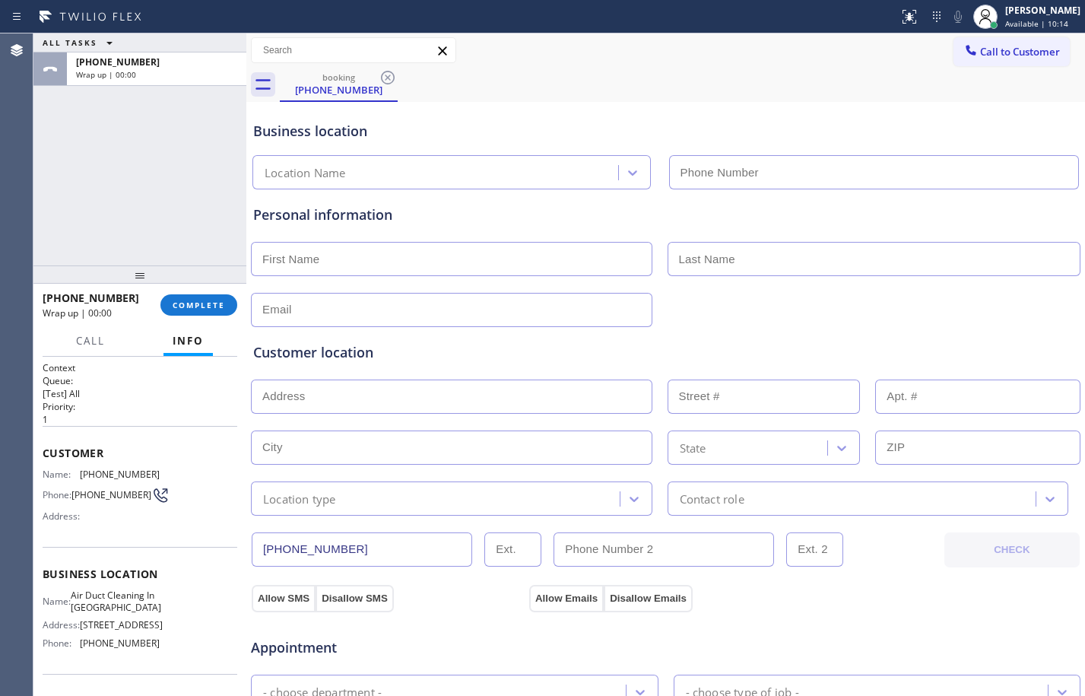
click at [214, 316] on div "+18772173537 Wrap up | 00:00 COMPLETE" at bounding box center [140, 305] width 195 height 40
click at [212, 303] on span "COMPLETE" at bounding box center [199, 305] width 52 height 11
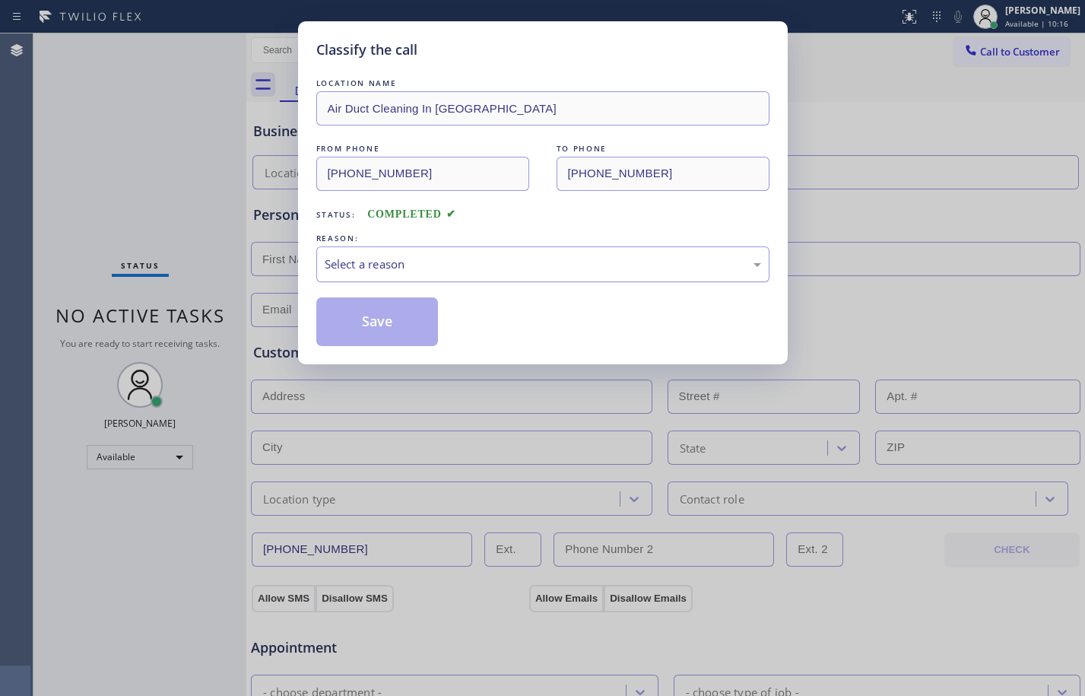
click at [674, 266] on div "Select a reason" at bounding box center [543, 264] width 437 height 17
click at [403, 335] on button "Save" at bounding box center [377, 321] width 122 height 49
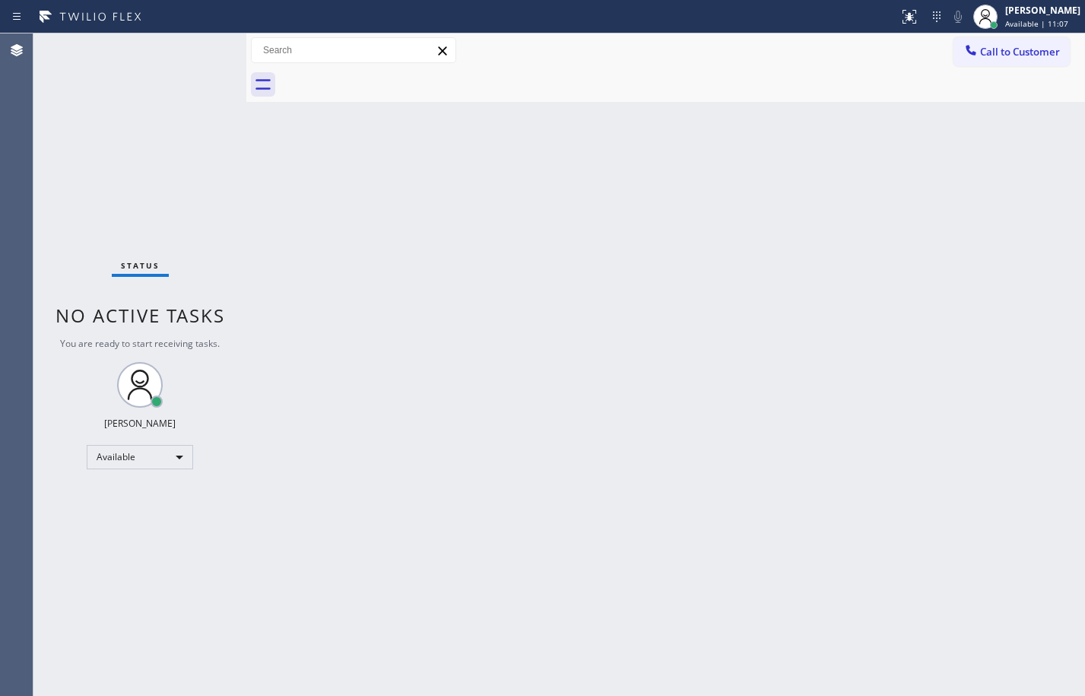
click at [561, 340] on div "Back to Dashboard Change Sender ID Customers Technicians Select a contact Outbo…" at bounding box center [665, 364] width 839 height 662
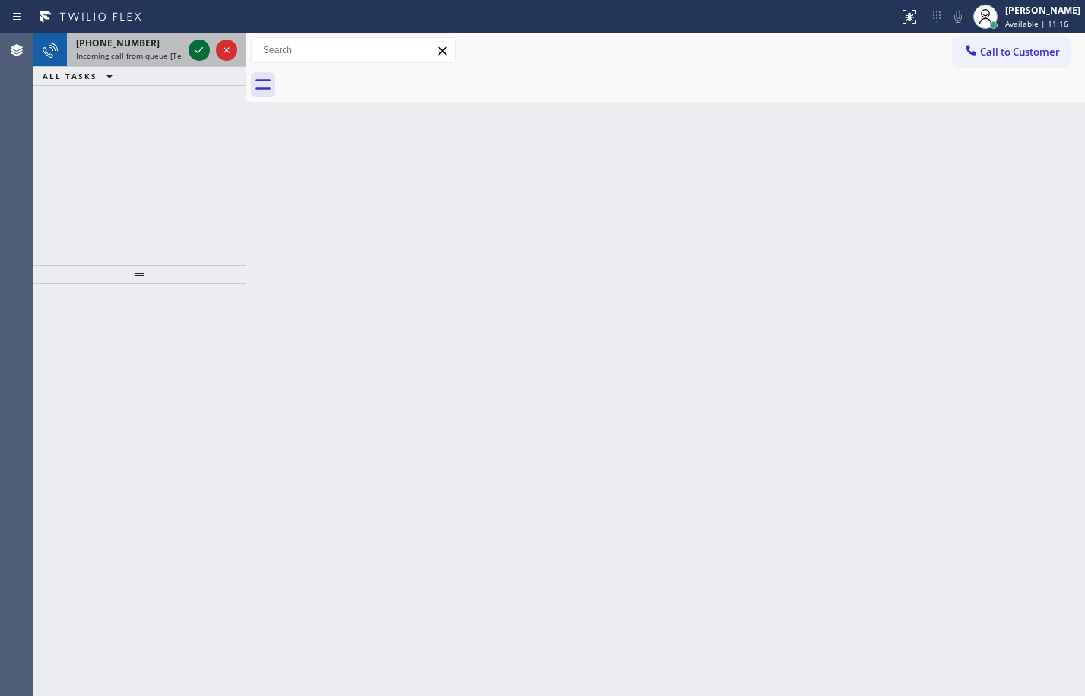
click at [189, 50] on div at bounding box center [199, 50] width 21 height 18
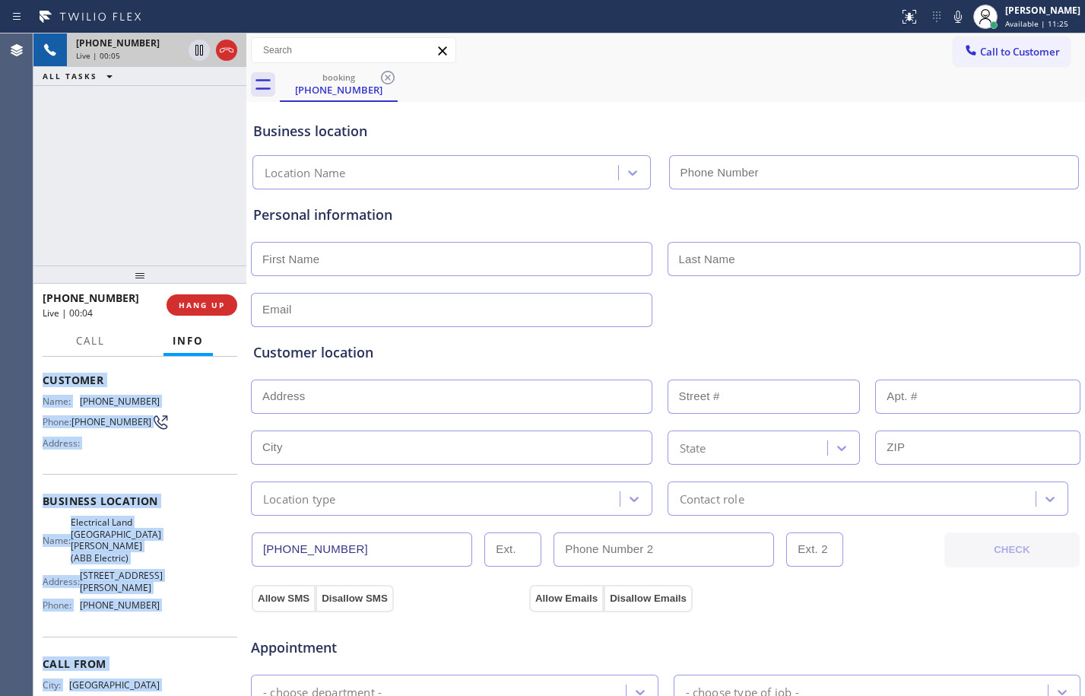
scroll to position [151, 0]
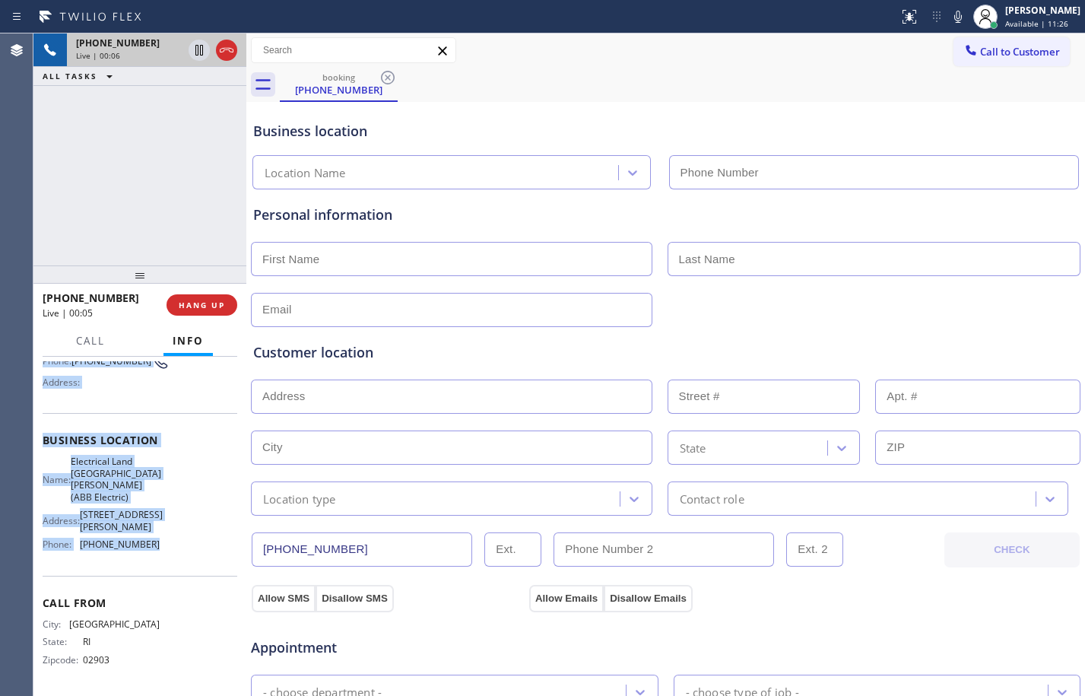
drag, startPoint x: 39, startPoint y: 461, endPoint x: 148, endPoint y: 542, distance: 135.4
click at [148, 542] on div "Context Queue: [Test] All Priority: 1 Customer Name: (401) 548-6238 Phone: (401…" at bounding box center [139, 526] width 213 height 339
copy div "Customer Name: (401) 548-6238 Phone: (401) 548-6238 Address: Business location …"
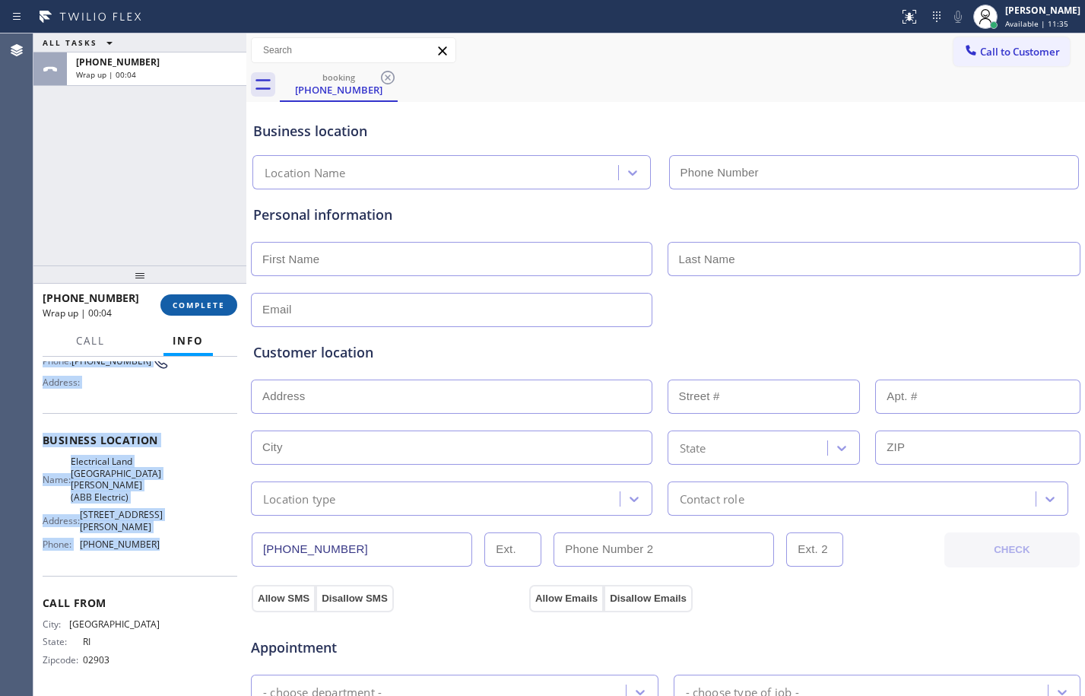
click at [205, 302] on span "COMPLETE" at bounding box center [199, 305] width 52 height 11
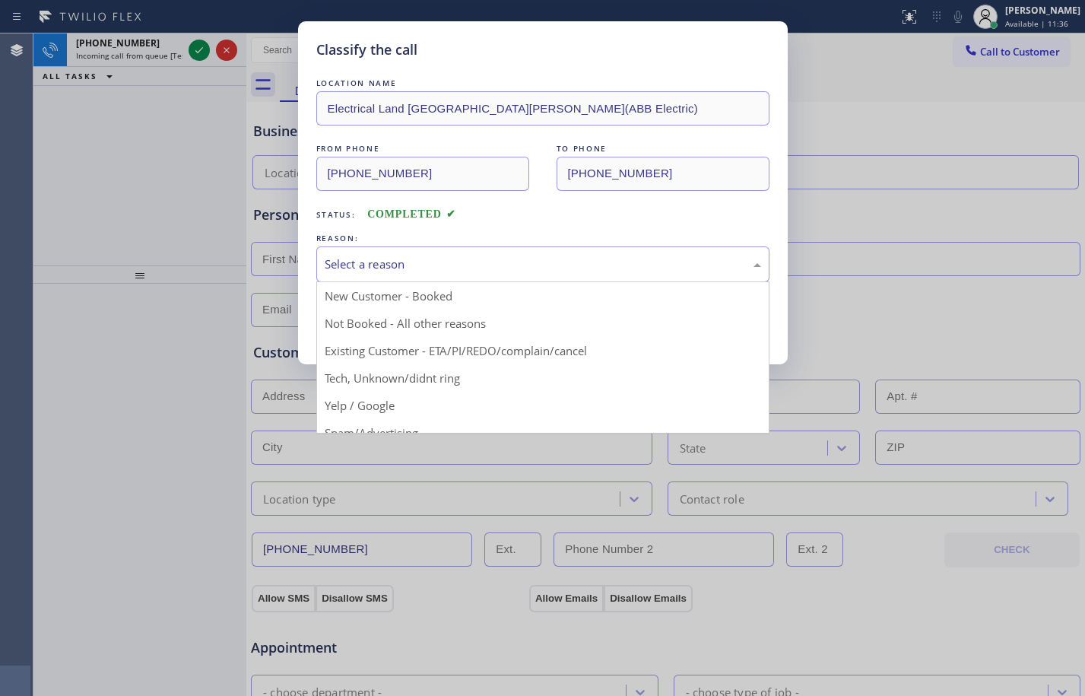
click at [367, 262] on div "Select a reason" at bounding box center [543, 264] width 437 height 17
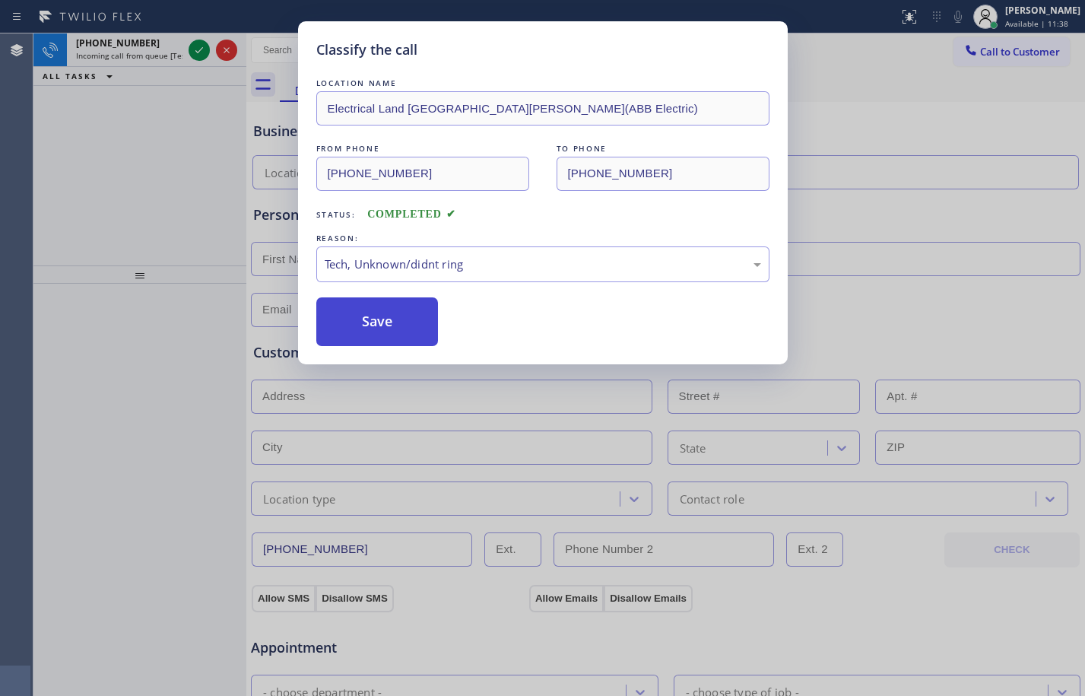
click at [377, 329] on button "Save" at bounding box center [377, 321] width 122 height 49
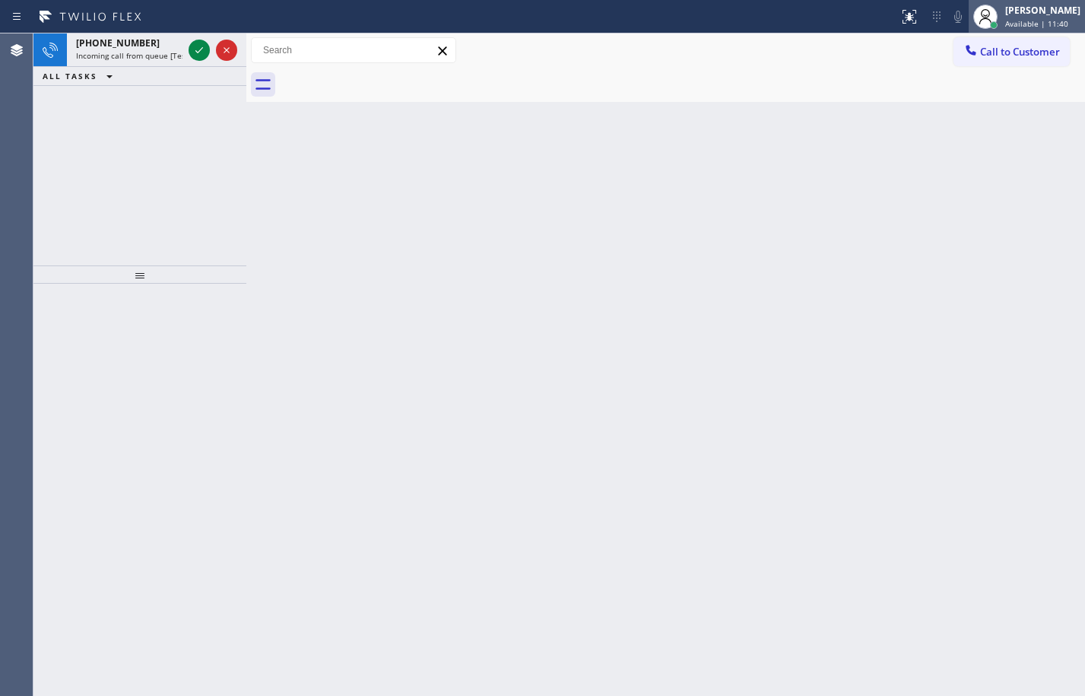
click at [1022, 26] on span "Available | 11:40" at bounding box center [1037, 23] width 63 height 11
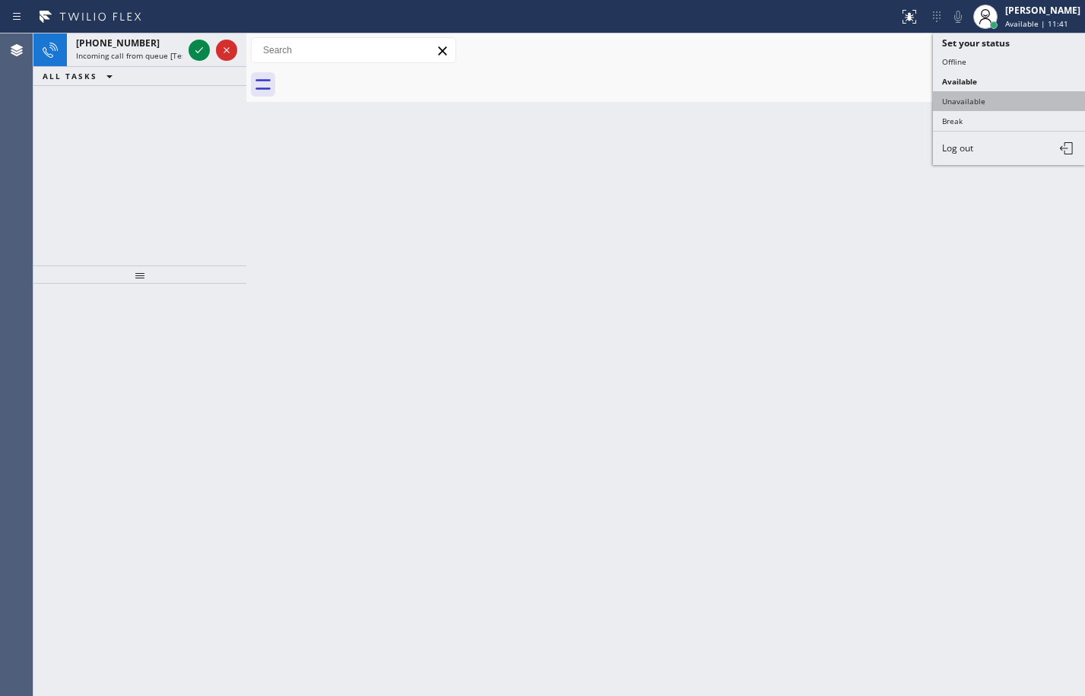
click at [996, 100] on button "Unavailable" at bounding box center [1009, 101] width 152 height 20
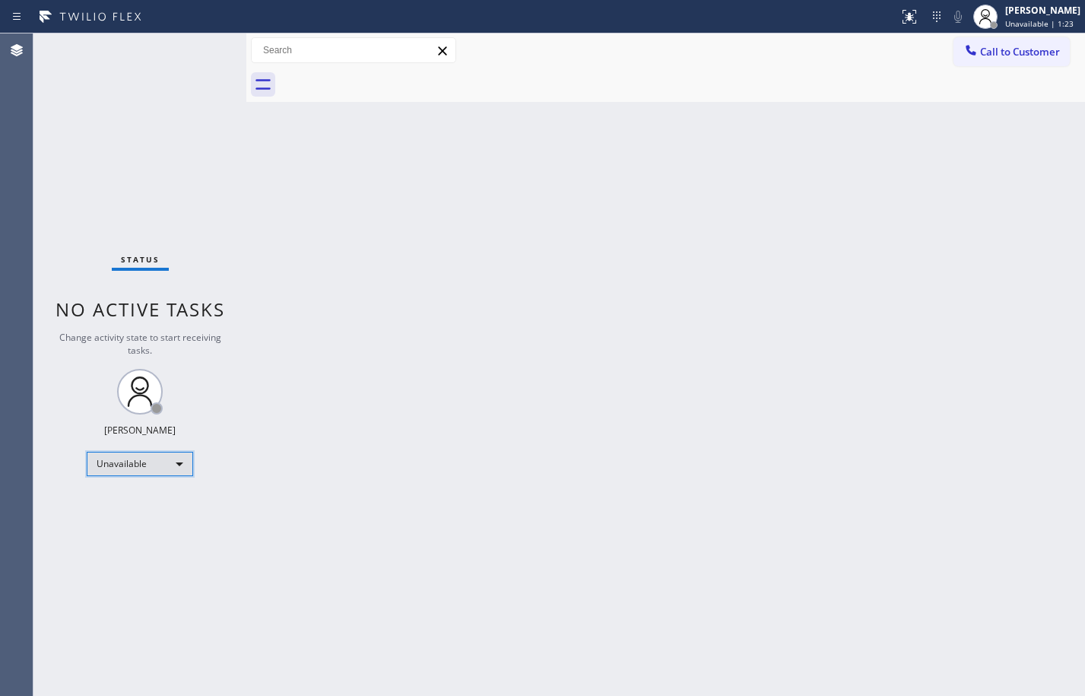
click at [132, 454] on div "Unavailable" at bounding box center [140, 464] width 106 height 24
click at [145, 508] on li "Available" at bounding box center [138, 504] width 103 height 18
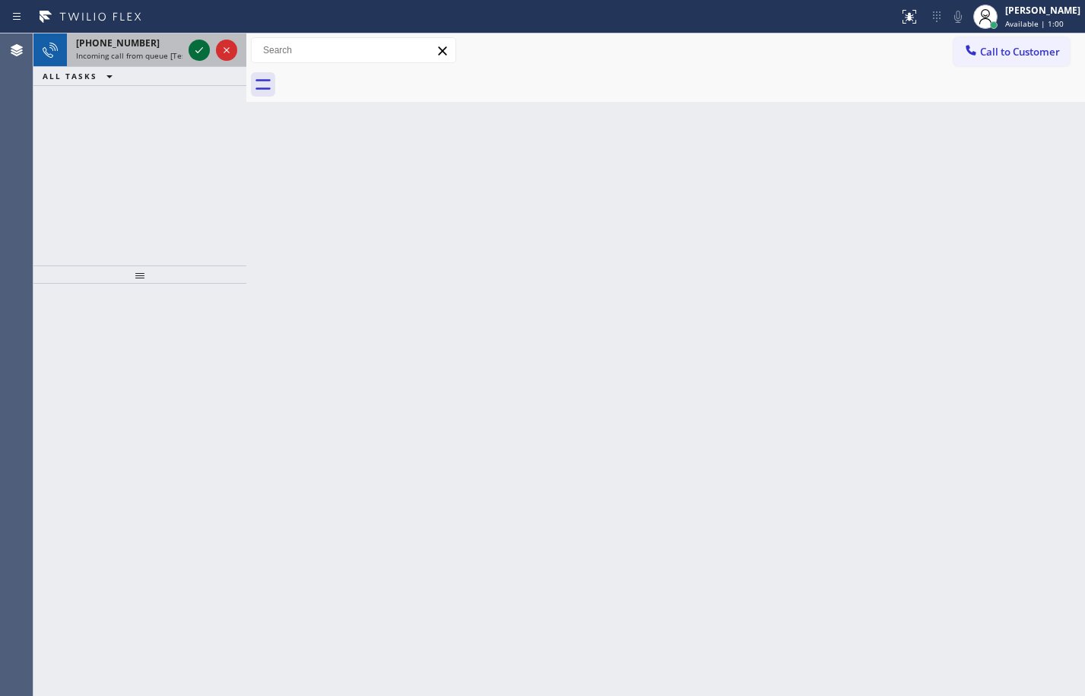
click at [207, 51] on icon at bounding box center [199, 50] width 18 height 18
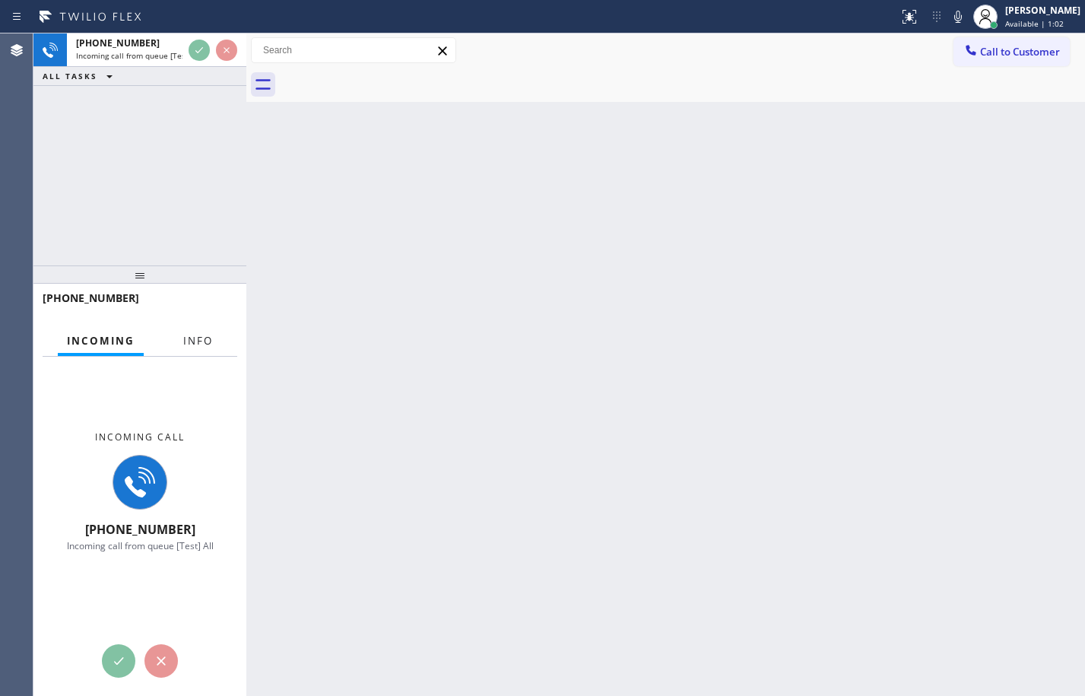
click at [207, 348] on button "Info" at bounding box center [198, 341] width 48 height 30
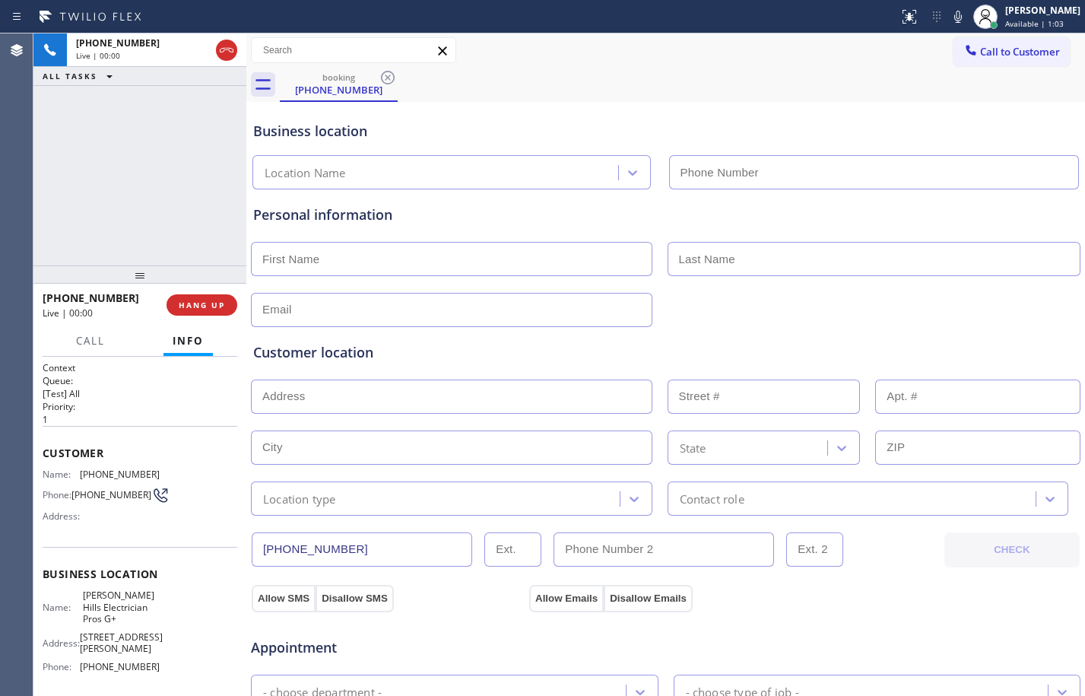
type input "[PHONE_NUMBER]"
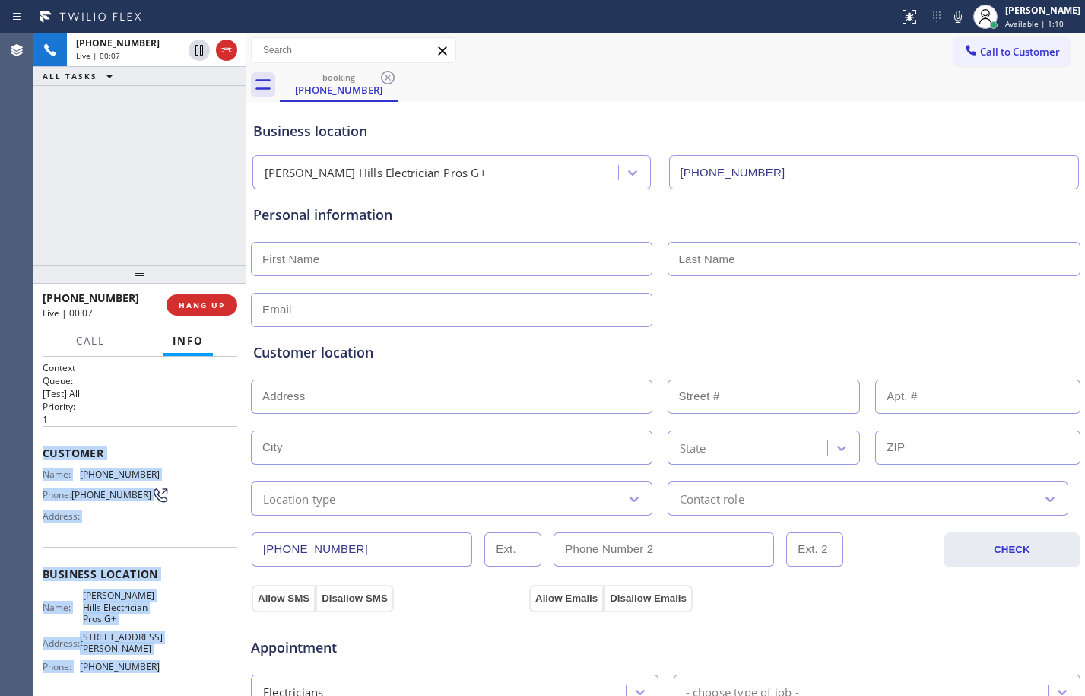
drag, startPoint x: 44, startPoint y: 452, endPoint x: 160, endPoint y: 667, distance: 244.3
click at [160, 667] on div "Context Queue: [Test] All Priority: 1 Customer Name: [PHONE_NUMBER] Phone: [PHO…" at bounding box center [140, 587] width 195 height 452
copy div "Customer Name: [PHONE_NUMBER] Phone: [PHONE_NUMBER] Address: Business location …"
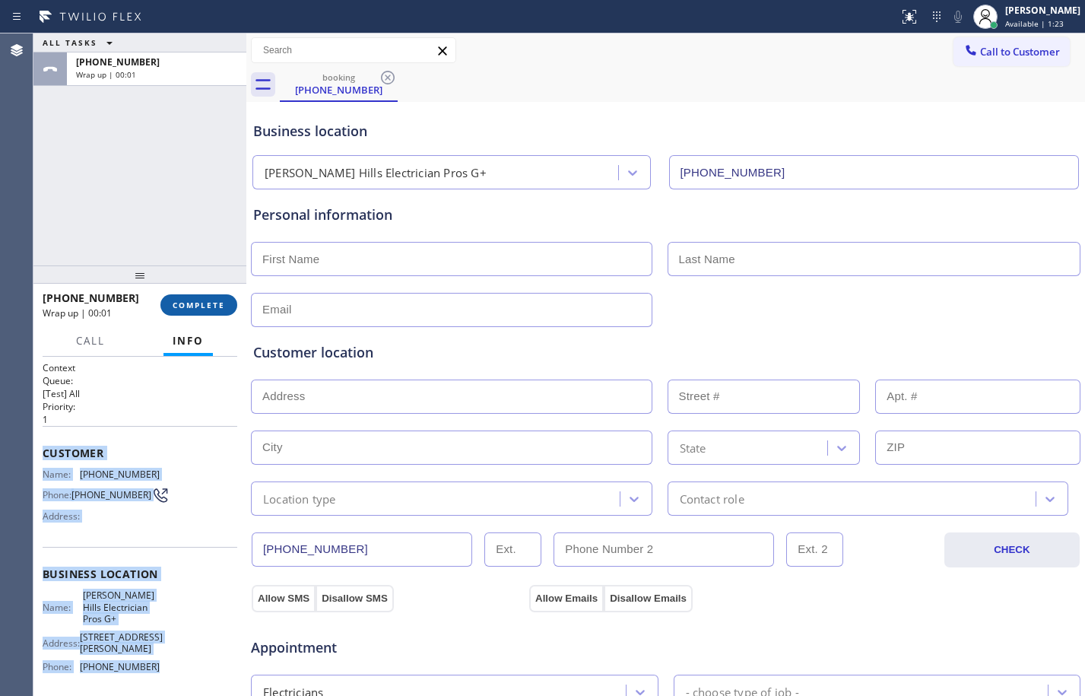
click at [200, 302] on span "COMPLETE" at bounding box center [199, 305] width 52 height 11
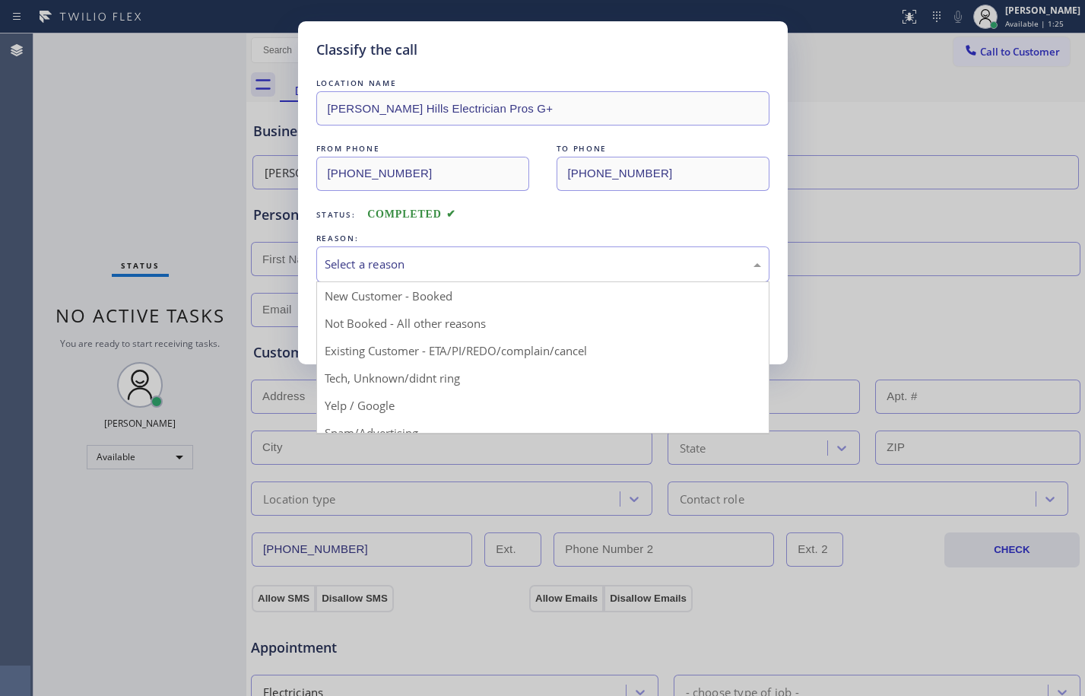
click at [380, 271] on div "Select a reason" at bounding box center [543, 264] width 437 height 17
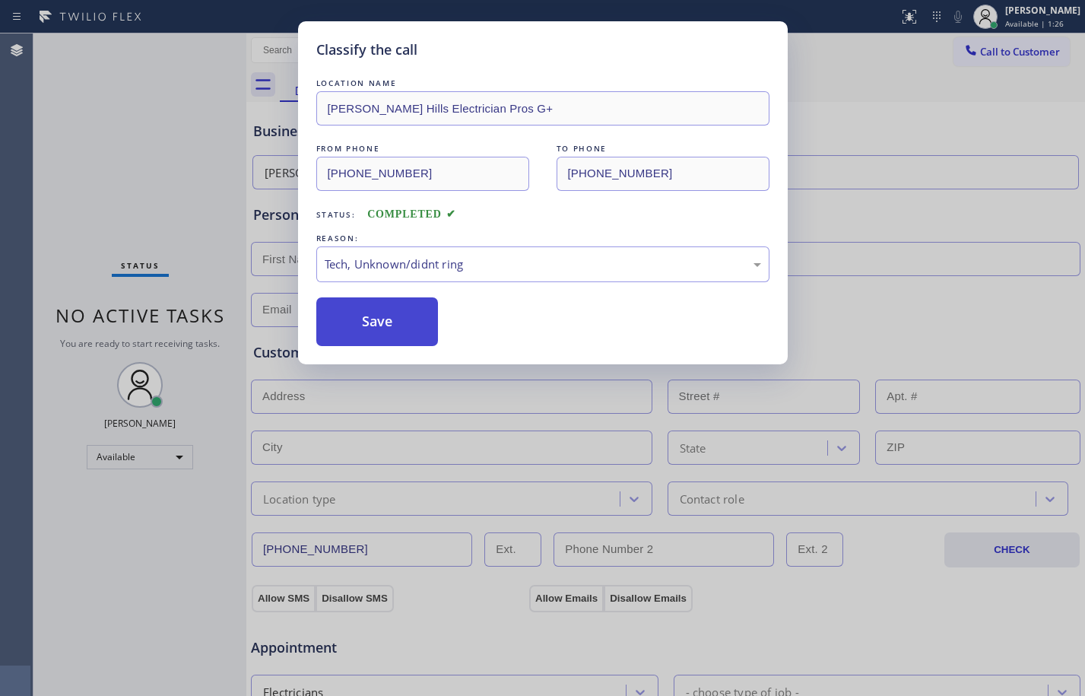
click at [370, 332] on button "Save" at bounding box center [377, 321] width 122 height 49
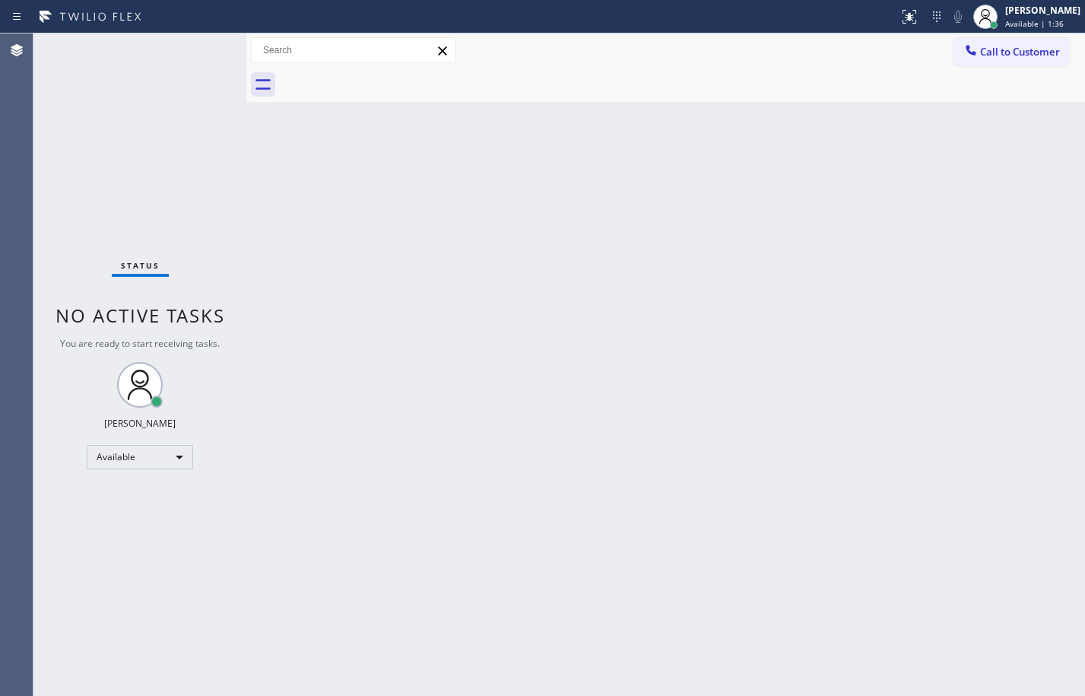
click at [536, 399] on div "Back to Dashboard Change Sender ID Customers Technicians Select a contact Outbo…" at bounding box center [665, 364] width 839 height 662
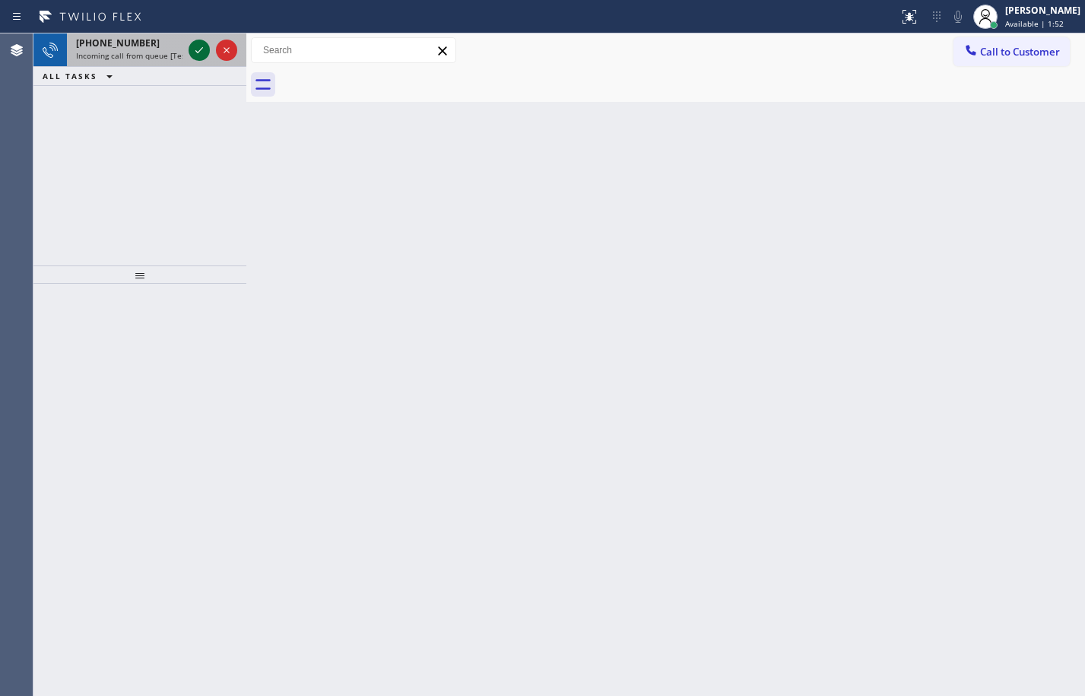
click at [202, 52] on icon at bounding box center [199, 50] width 18 height 18
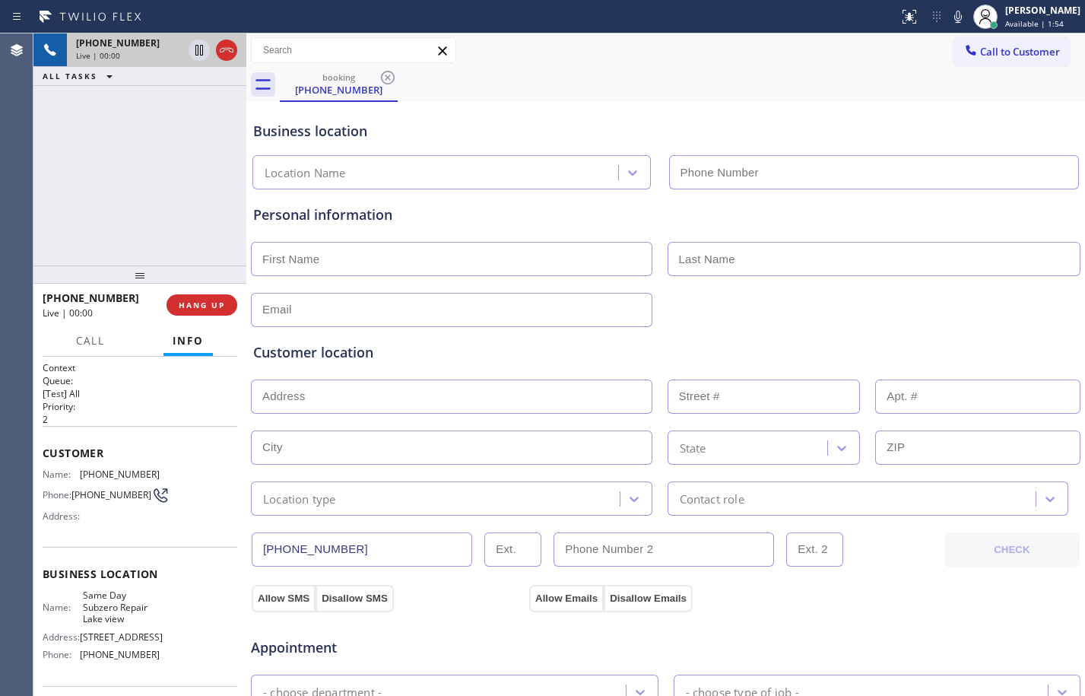
type input "[PHONE_NUMBER]"
click at [212, 300] on span "HANG UP" at bounding box center [202, 305] width 46 height 11
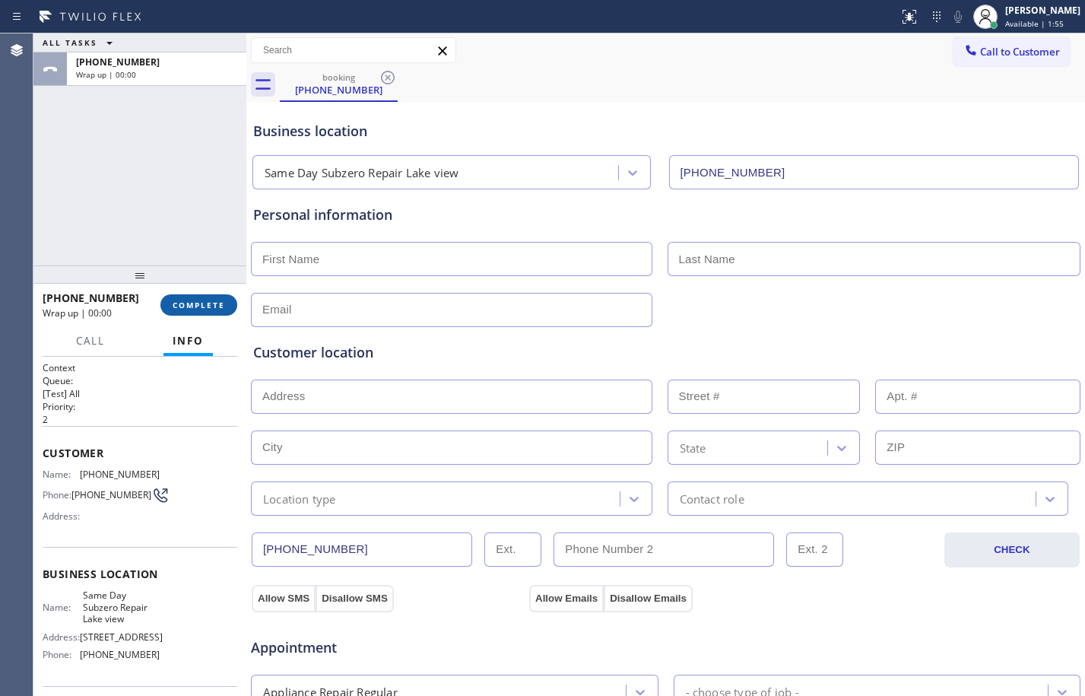
click at [212, 300] on span "COMPLETE" at bounding box center [199, 305] width 52 height 11
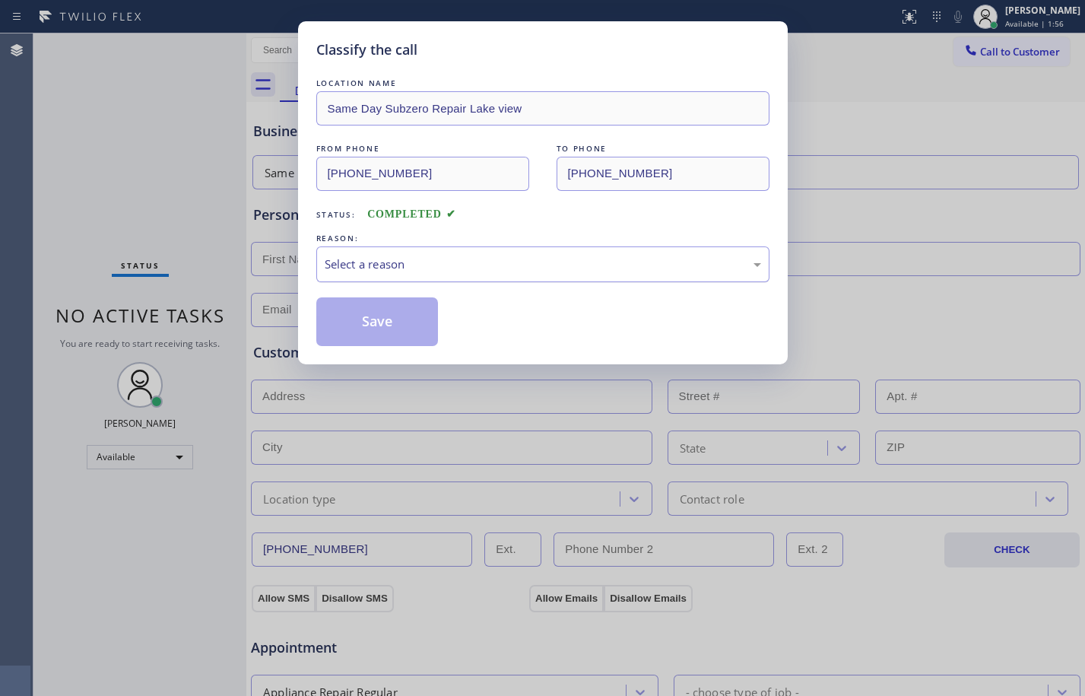
click at [383, 262] on div "Select a reason" at bounding box center [543, 264] width 437 height 17
click at [373, 337] on button "Save" at bounding box center [377, 321] width 122 height 49
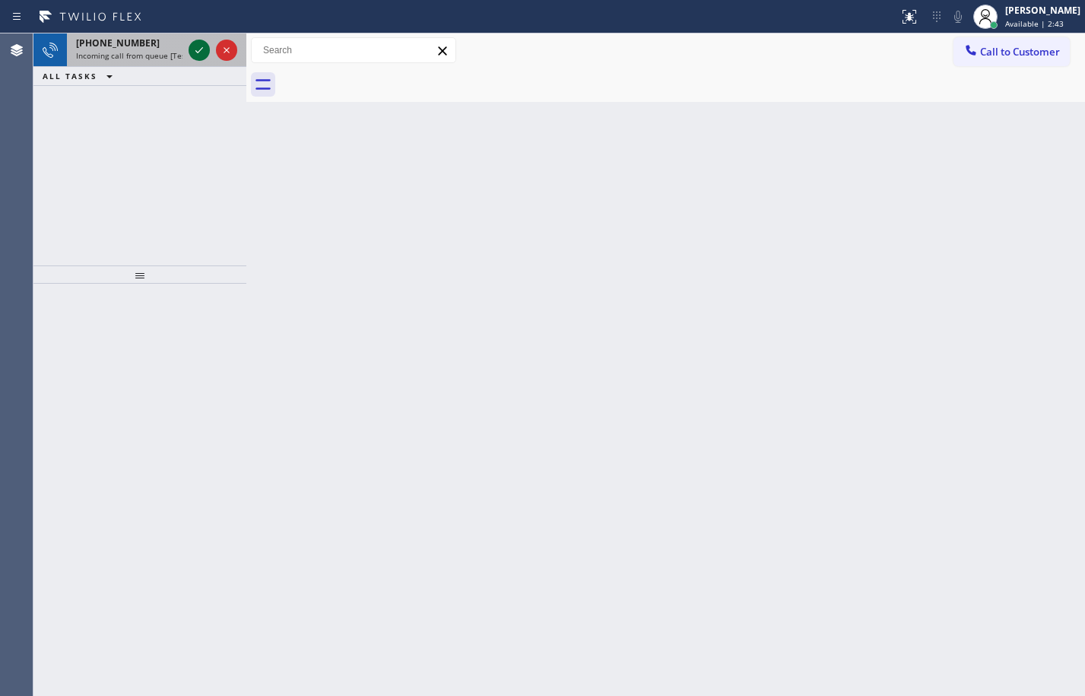
click at [195, 43] on icon at bounding box center [199, 50] width 18 height 18
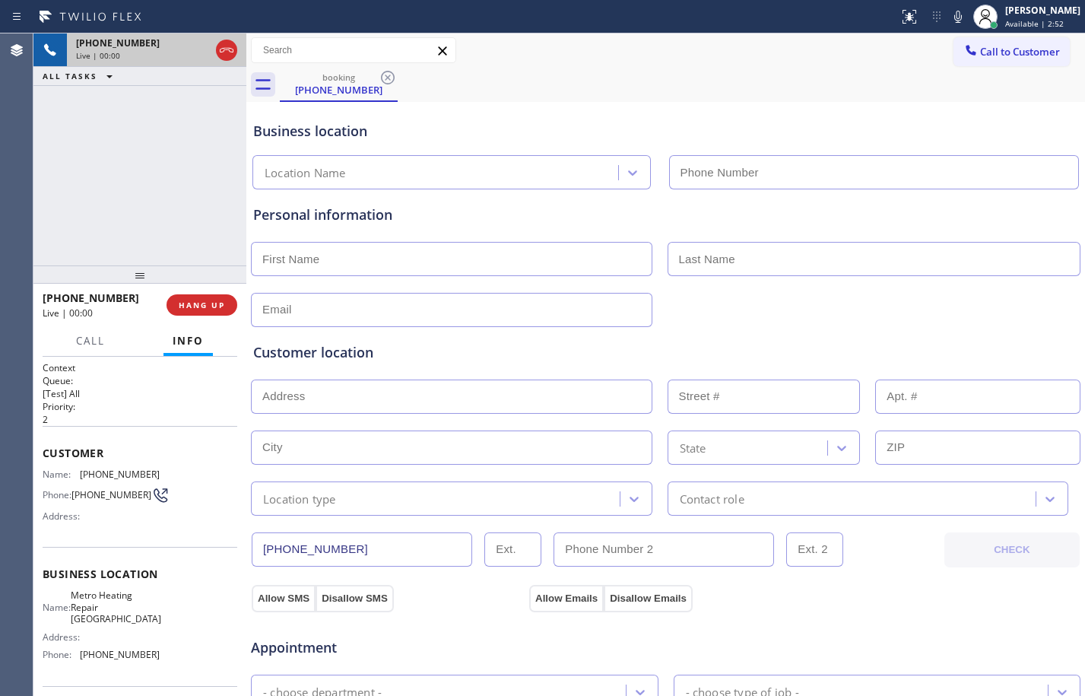
type input "[PHONE_NUMBER]"
click at [205, 313] on button "HANG UP" at bounding box center [202, 304] width 71 height 21
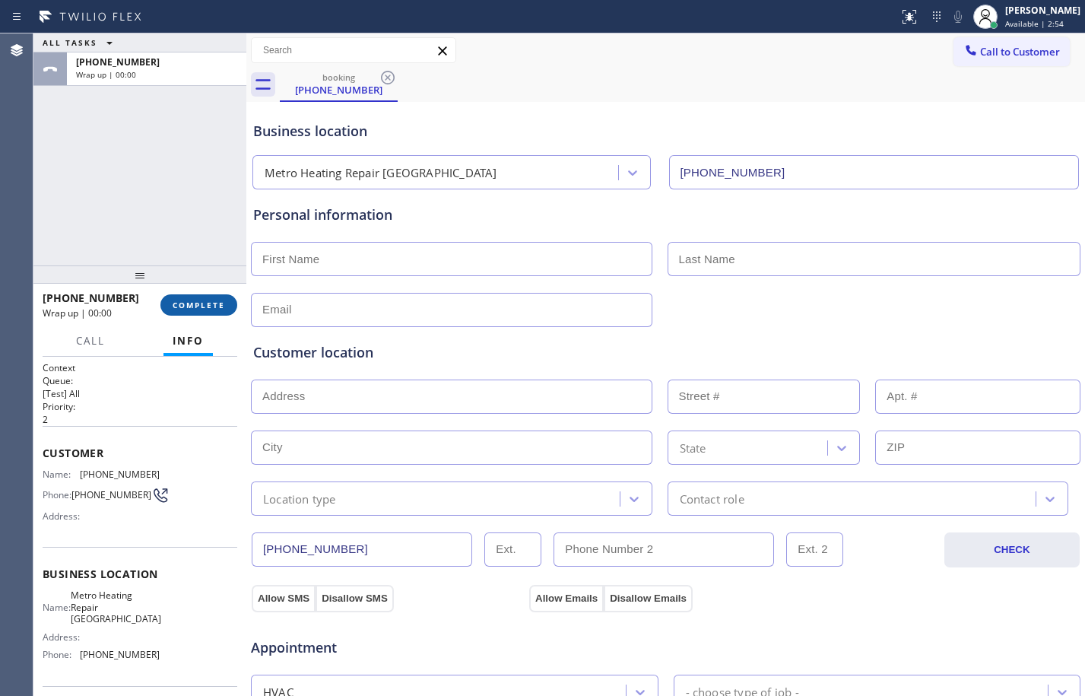
click at [205, 313] on button "COMPLETE" at bounding box center [198, 304] width 77 height 21
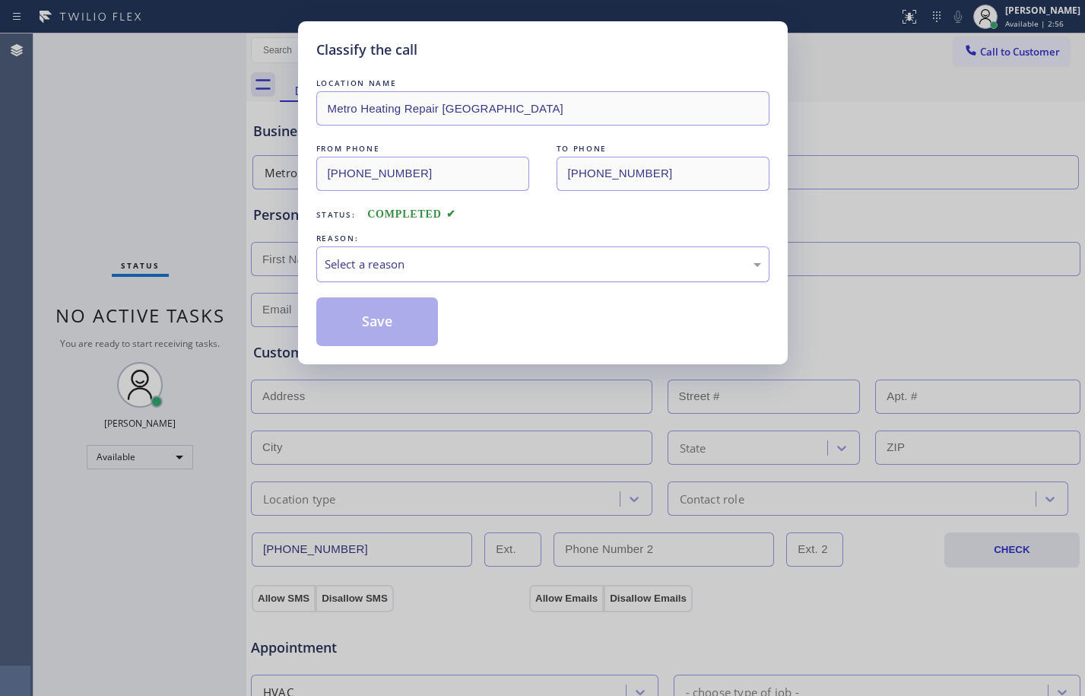
click at [419, 251] on div "Select a reason" at bounding box center [542, 264] width 453 height 36
click at [389, 314] on button "Save" at bounding box center [377, 321] width 122 height 49
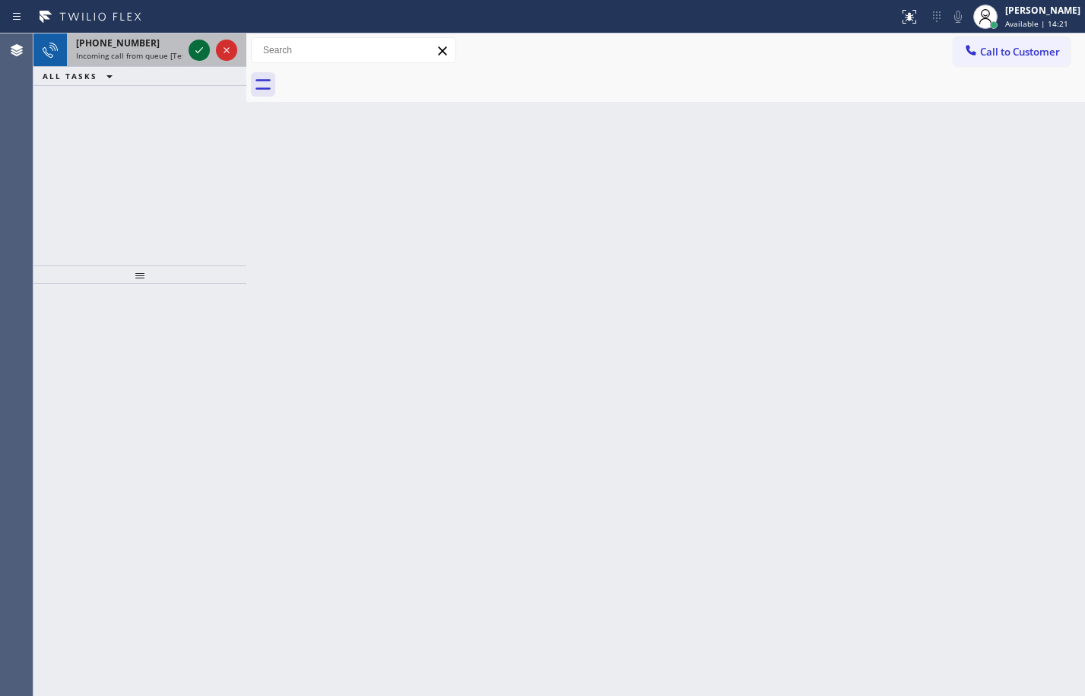
click at [199, 54] on icon at bounding box center [199, 50] width 18 height 18
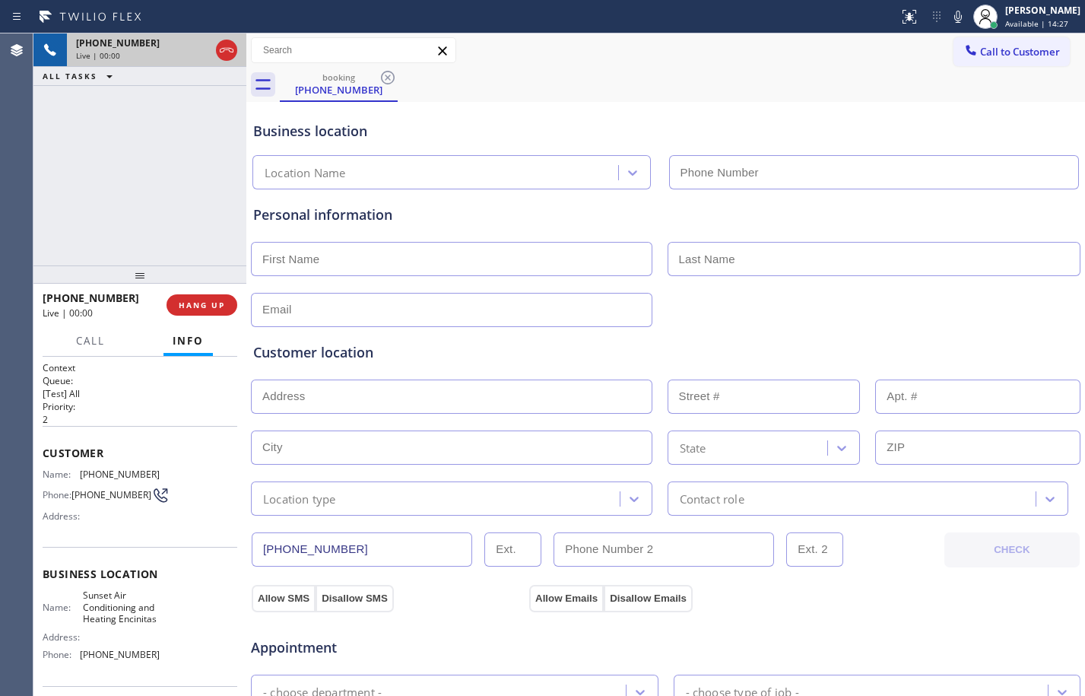
type input "[PHONE_NUMBER]"
click at [199, 309] on span "HANG UP" at bounding box center [202, 305] width 46 height 11
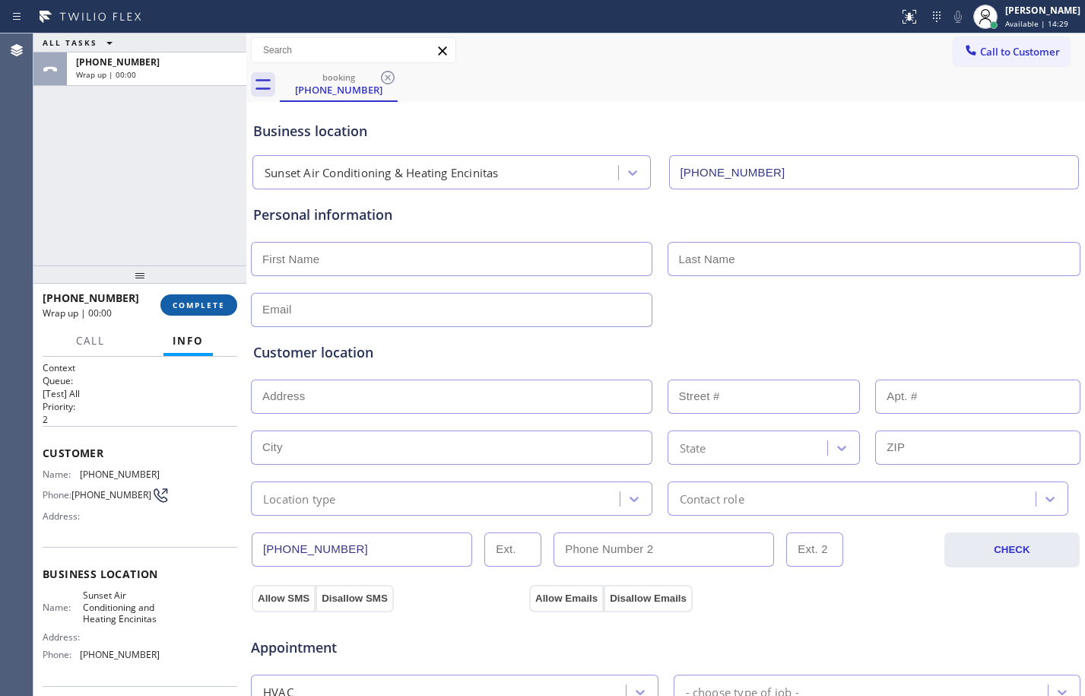
click at [199, 309] on span "COMPLETE" at bounding box center [199, 305] width 52 height 11
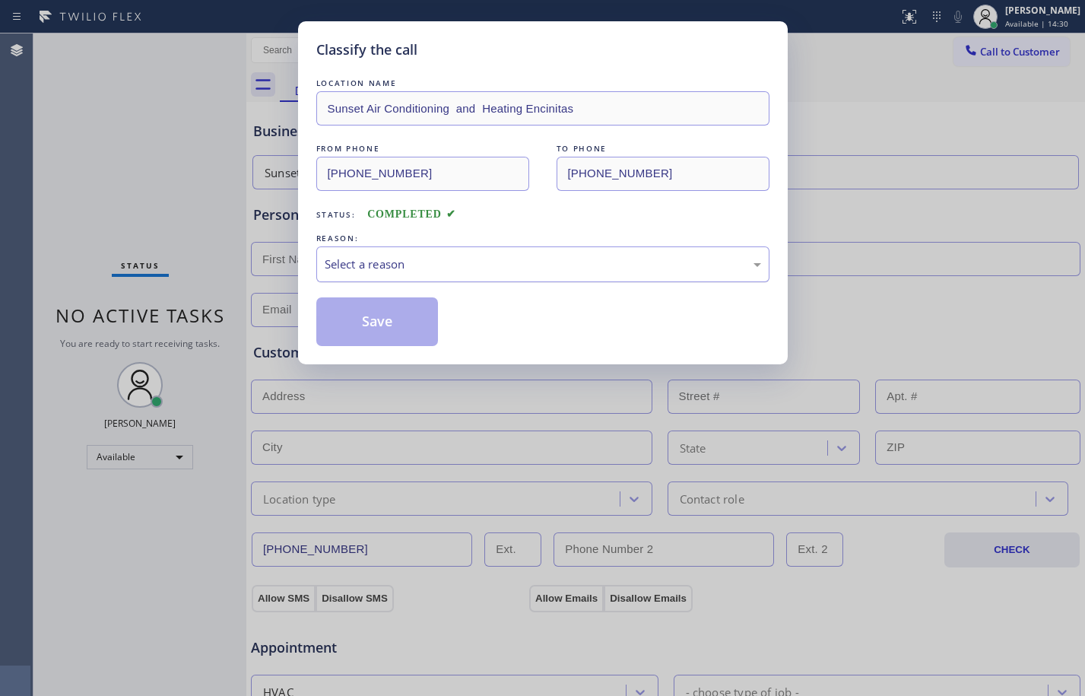
click at [417, 260] on div "Select a reason" at bounding box center [543, 264] width 437 height 17
click at [385, 337] on button "Save" at bounding box center [377, 321] width 122 height 49
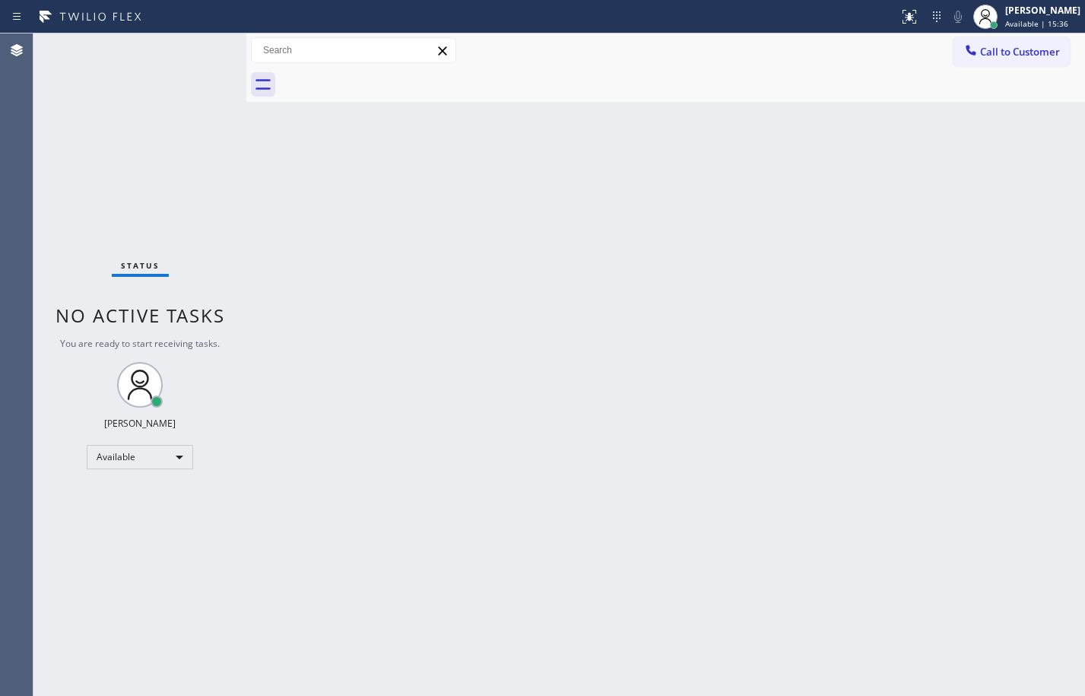
click at [209, 103] on div "Status No active tasks You are ready to start receiving tasks. [PERSON_NAME] Av…" at bounding box center [139, 364] width 213 height 662
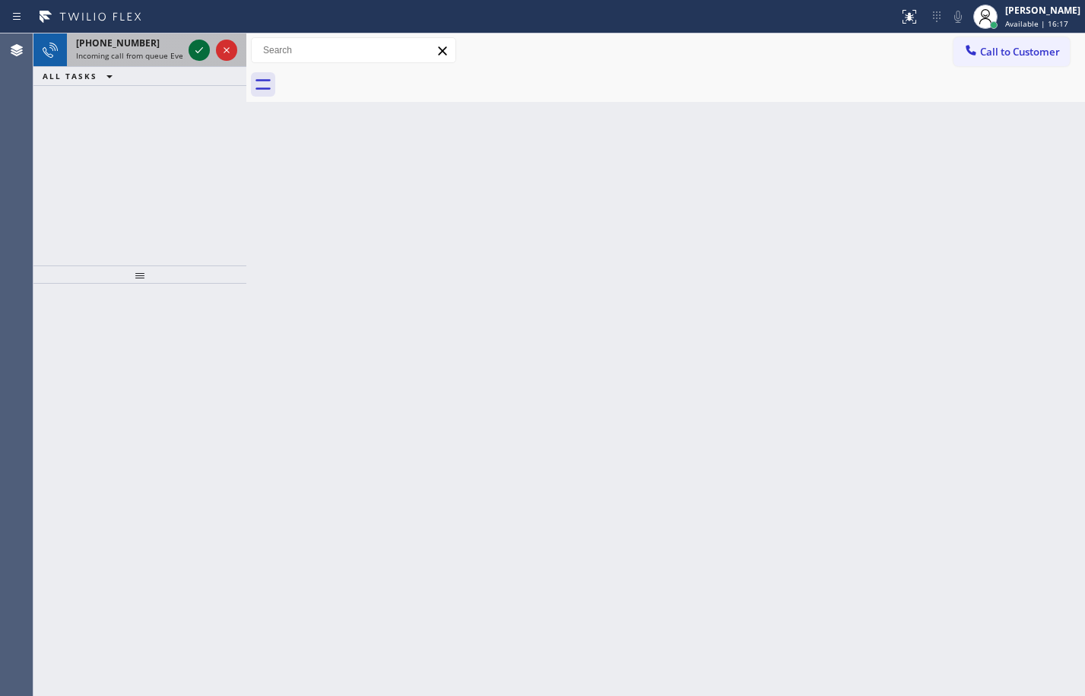
click at [196, 49] on icon at bounding box center [199, 50] width 18 height 18
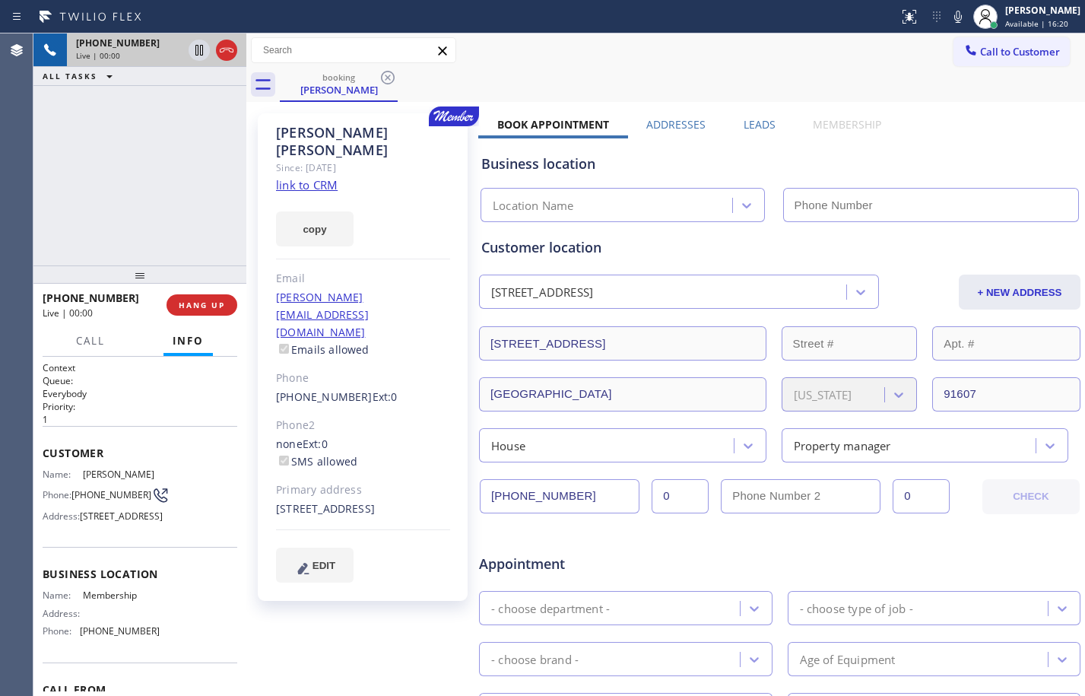
type input "[PHONE_NUMBER]"
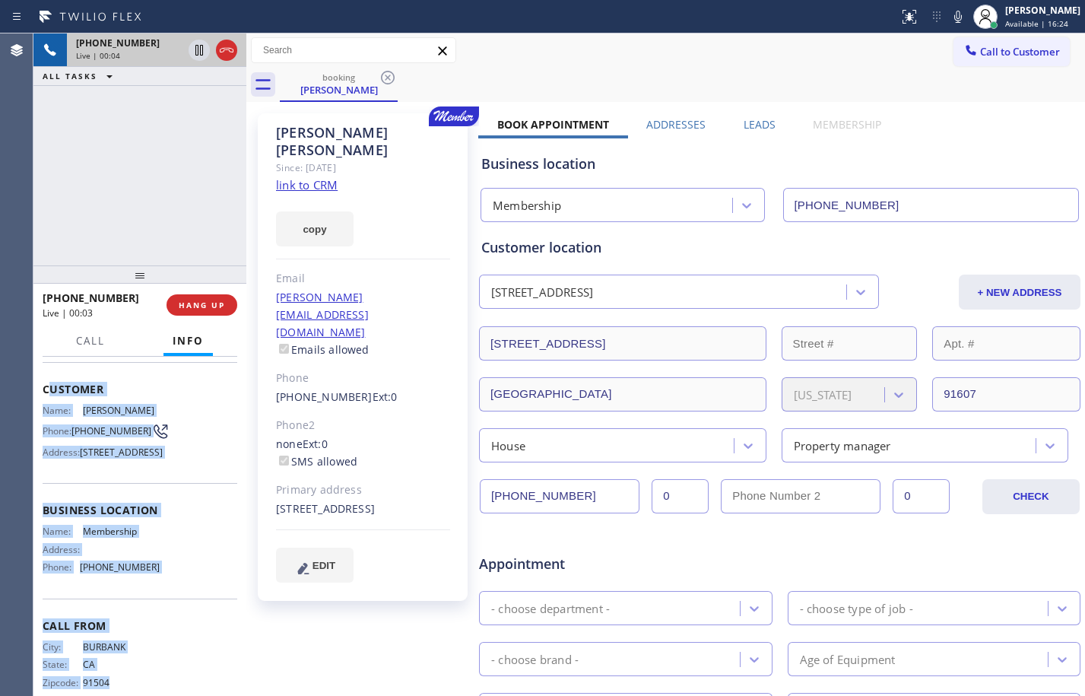
scroll to position [127, 0]
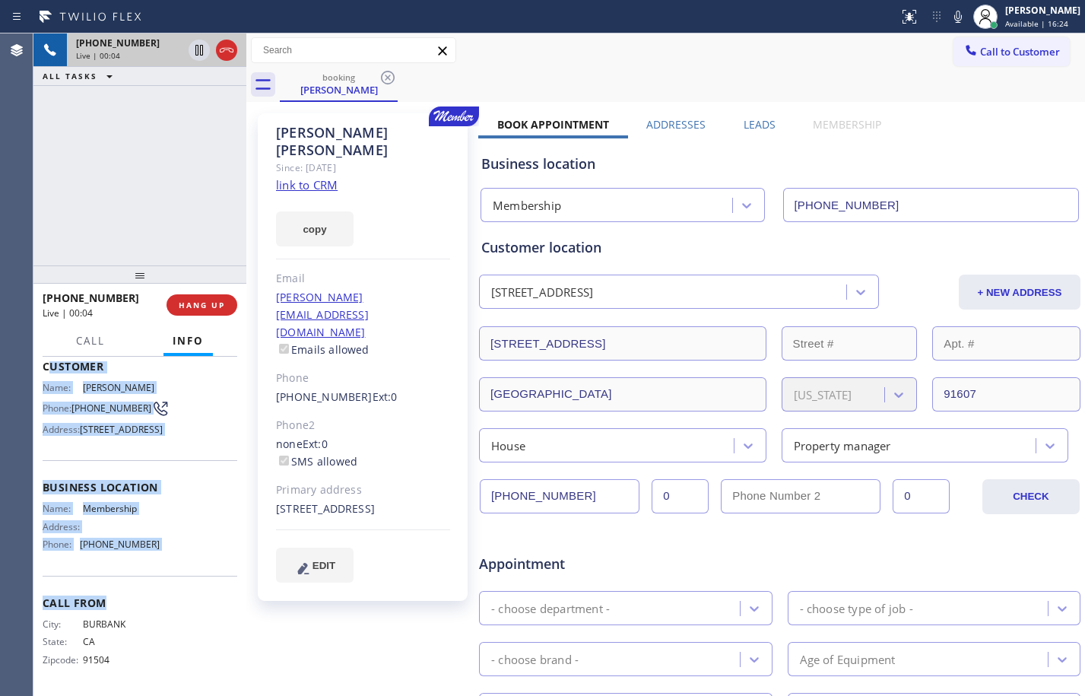
drag, startPoint x: 46, startPoint y: 453, endPoint x: 122, endPoint y: 593, distance: 158.9
click at [122, 593] on div "Context Queue: Everybody Priority: 1 Customer Name: [PERSON_NAME] Phone: [PHONE…" at bounding box center [140, 483] width 195 height 417
click at [114, 532] on div "Address:" at bounding box center [101, 526] width 117 height 11
drag, startPoint x: 37, startPoint y: 453, endPoint x: 167, endPoint y: 564, distance: 170.4
click at [167, 564] on div "Context Queue: Everybody Priority: 1 Customer Name: [PERSON_NAME] Phone: [PHONE…" at bounding box center [139, 526] width 213 height 339
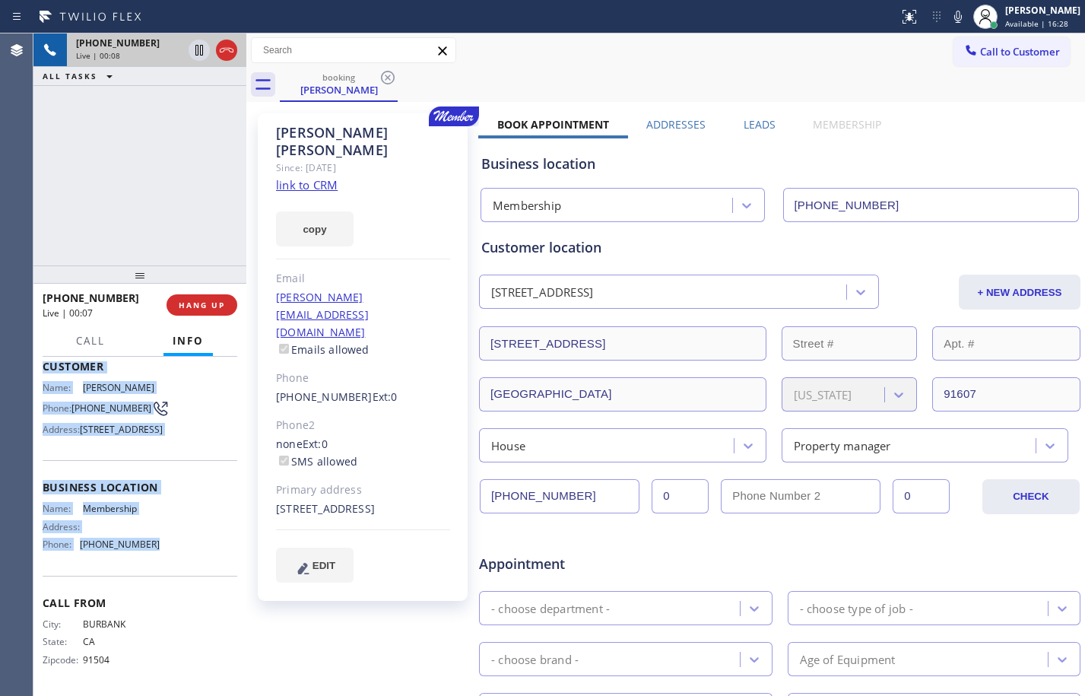
copy div "Customer Name: [PERSON_NAME] Phone: [PHONE_NUMBER] Address: [STREET_ADDRESS] Bu…"
click at [300, 177] on link "link to CRM" at bounding box center [307, 184] width 62 height 15
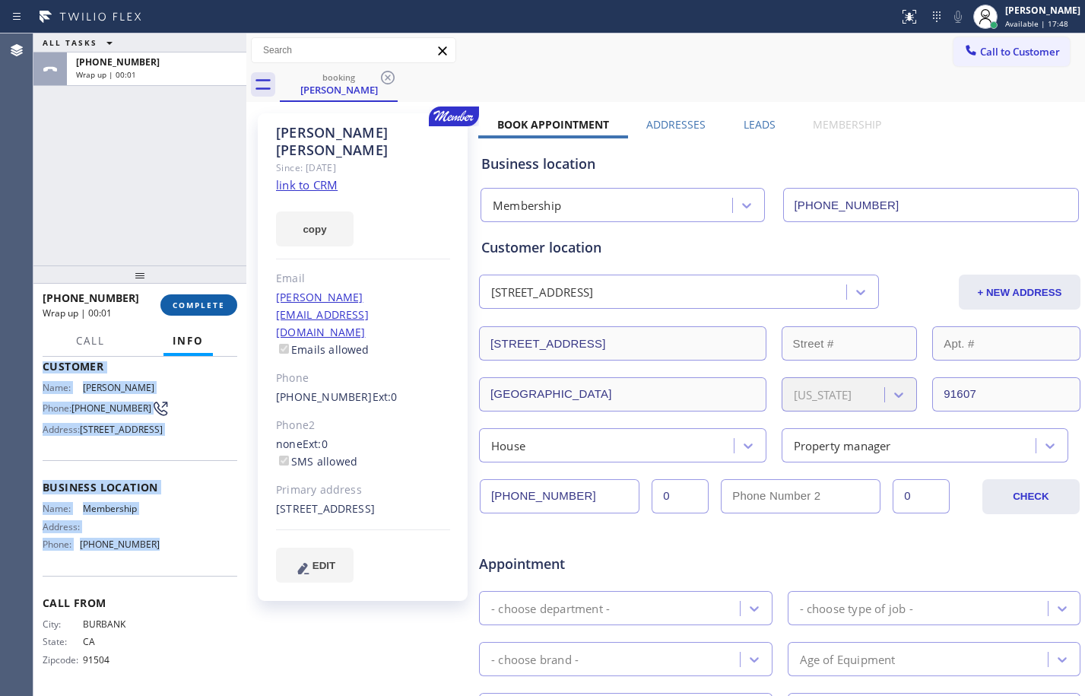
click at [202, 305] on span "COMPLETE" at bounding box center [199, 305] width 52 height 11
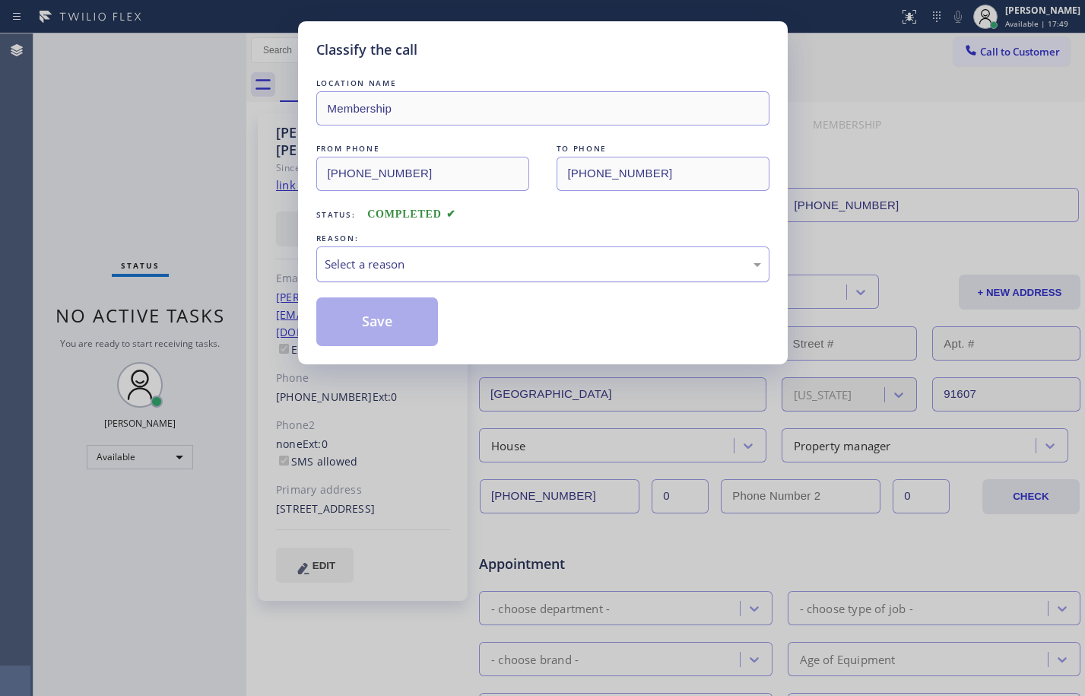
click at [607, 272] on div "Select a reason" at bounding box center [543, 264] width 437 height 17
click at [361, 308] on button "Save" at bounding box center [377, 321] width 122 height 49
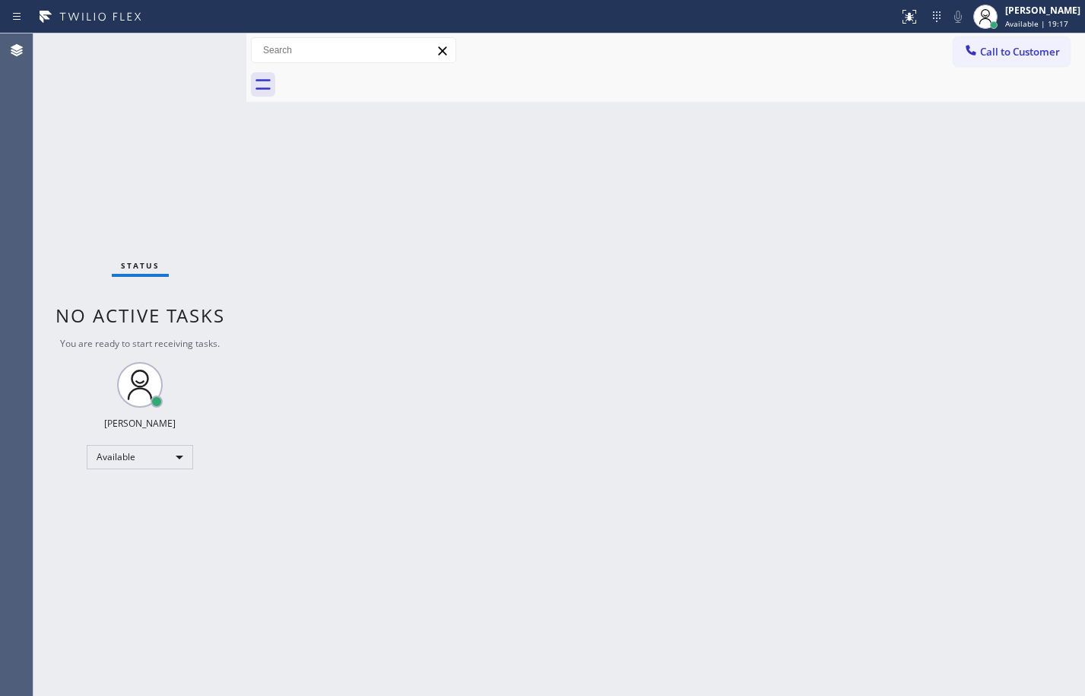
click at [567, 424] on div "Back to Dashboard Change Sender ID Customers Technicians Select a contact Outbo…" at bounding box center [665, 364] width 839 height 662
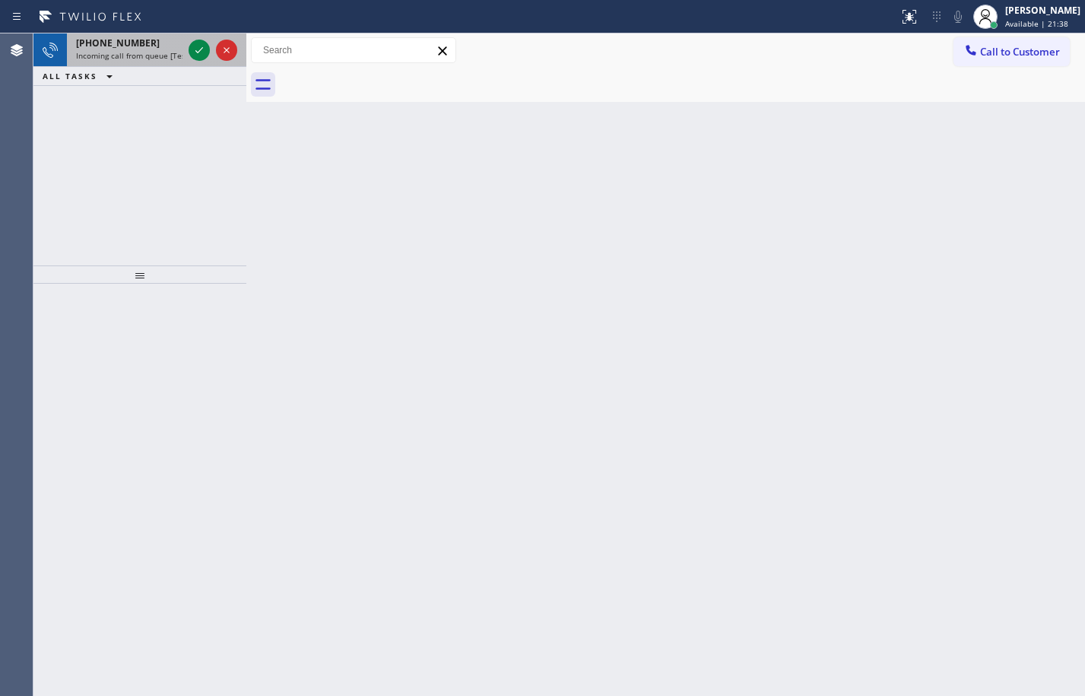
click at [144, 47] on div "[PHONE_NUMBER]" at bounding box center [129, 43] width 106 height 13
click at [192, 48] on icon at bounding box center [199, 50] width 18 height 18
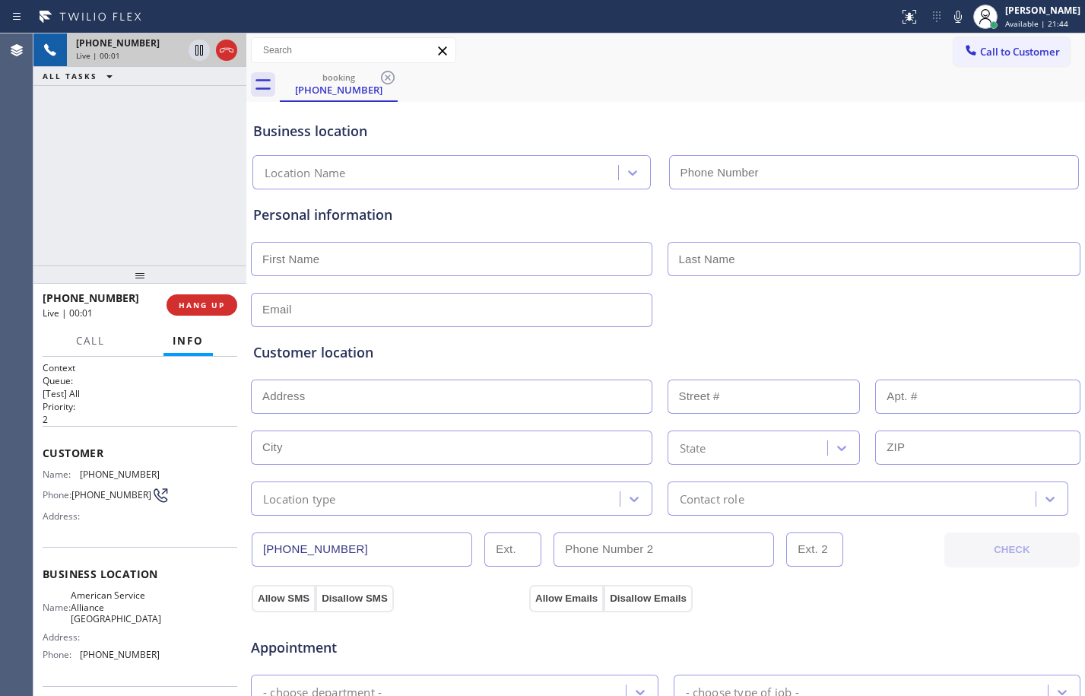
type input "[PHONE_NUMBER]"
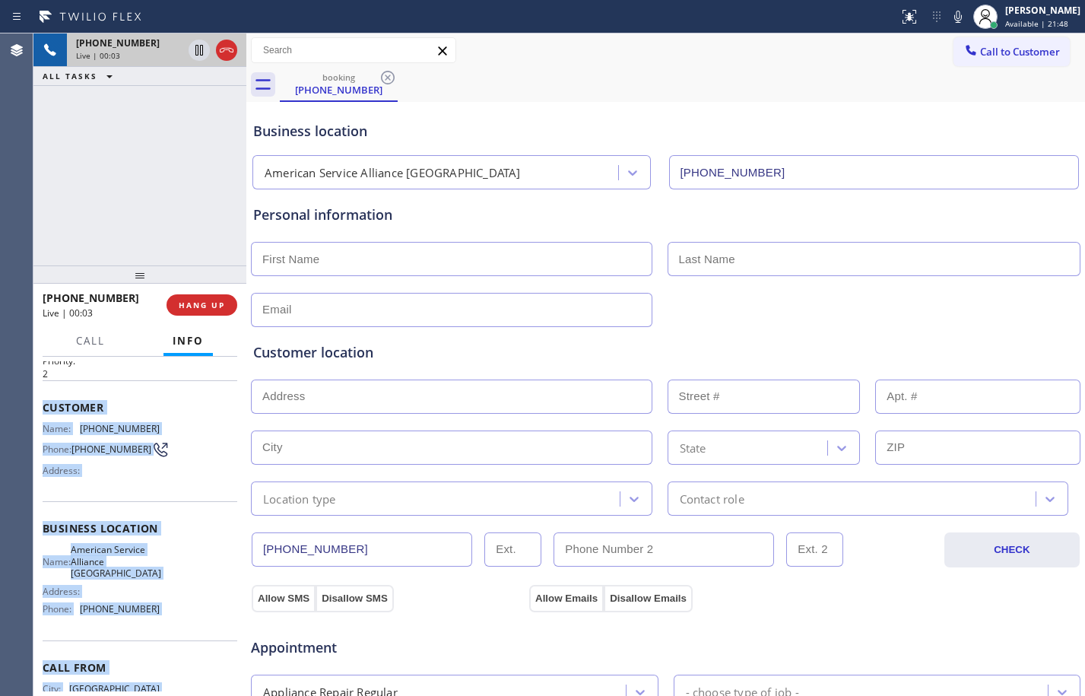
scroll to position [116, 0]
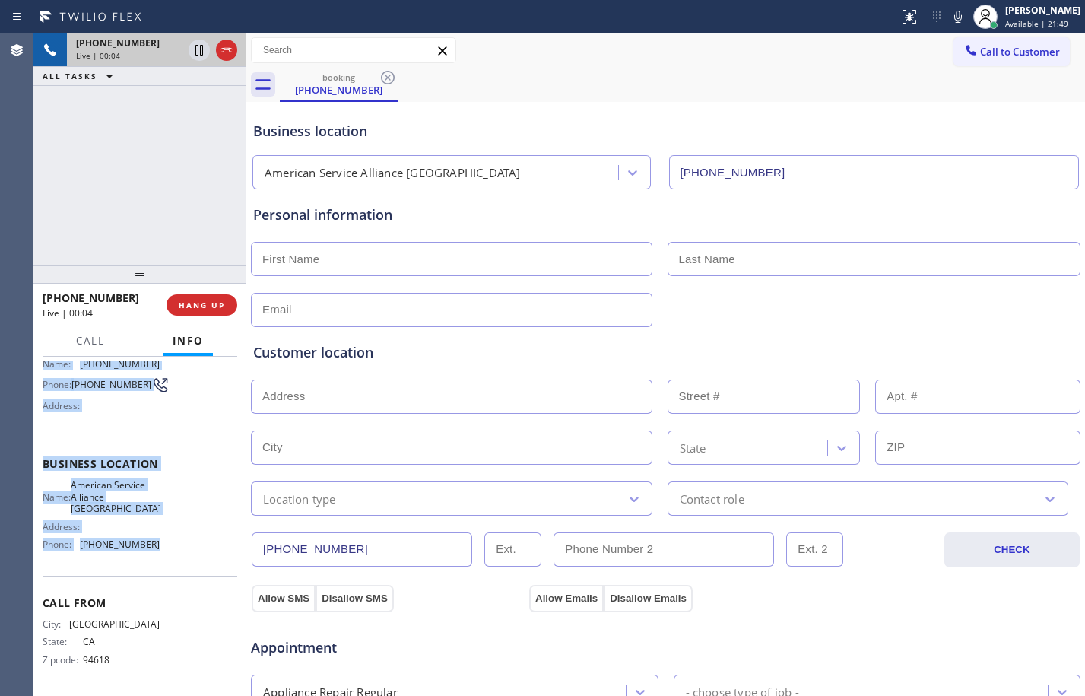
drag, startPoint x: 40, startPoint y: 456, endPoint x: 201, endPoint y: 567, distance: 195.4
click at [201, 567] on div "Context Queue: [Test] All Priority: 2 Customer Name: [PHONE_NUMBER] Phone: [PHO…" at bounding box center [139, 526] width 213 height 339
copy div "Customer Name: [PHONE_NUMBER] Phone: [PHONE_NUMBER] Address: Business location …"
click at [215, 303] on span "HANG UP" at bounding box center [202, 305] width 46 height 11
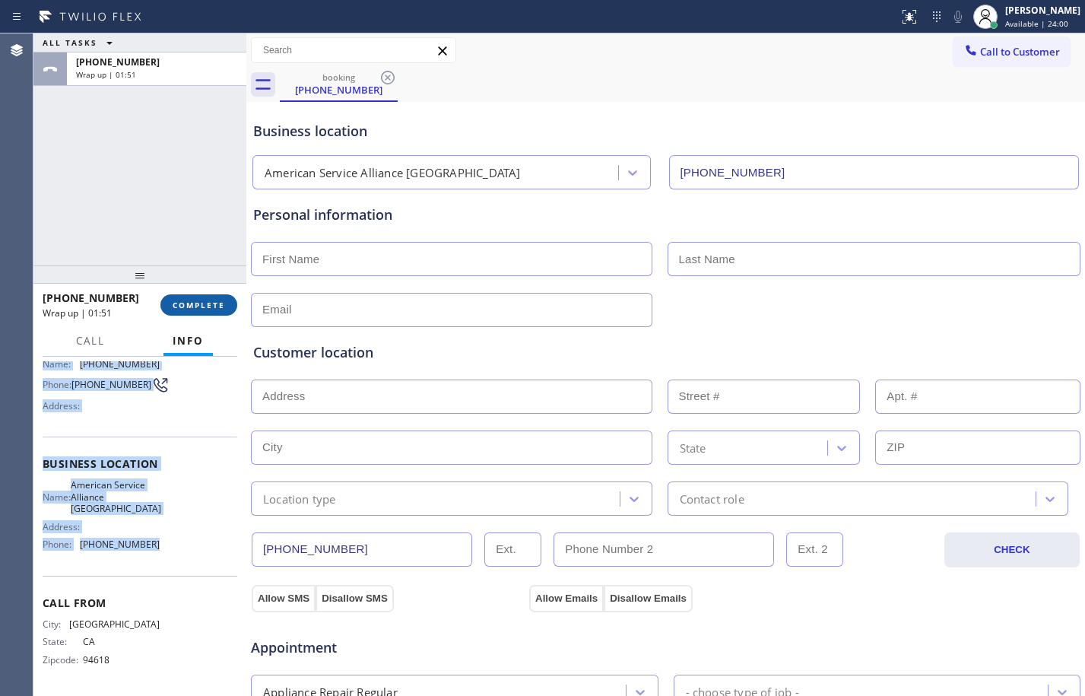
click at [215, 303] on span "COMPLETE" at bounding box center [199, 305] width 52 height 11
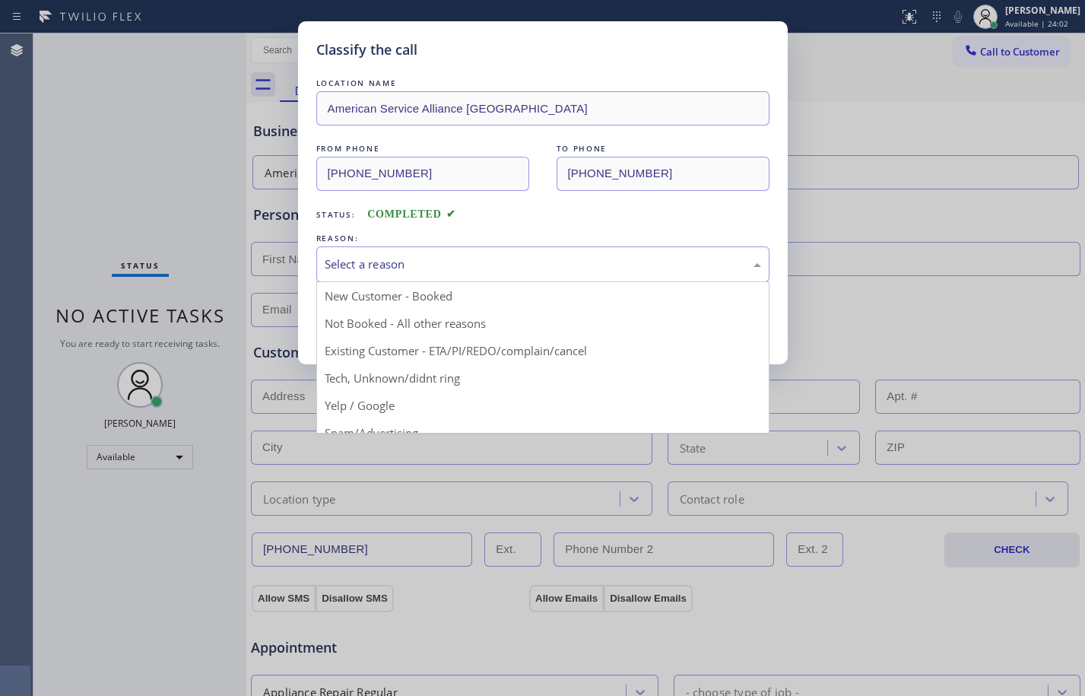
click at [361, 262] on div "Select a reason" at bounding box center [543, 264] width 437 height 17
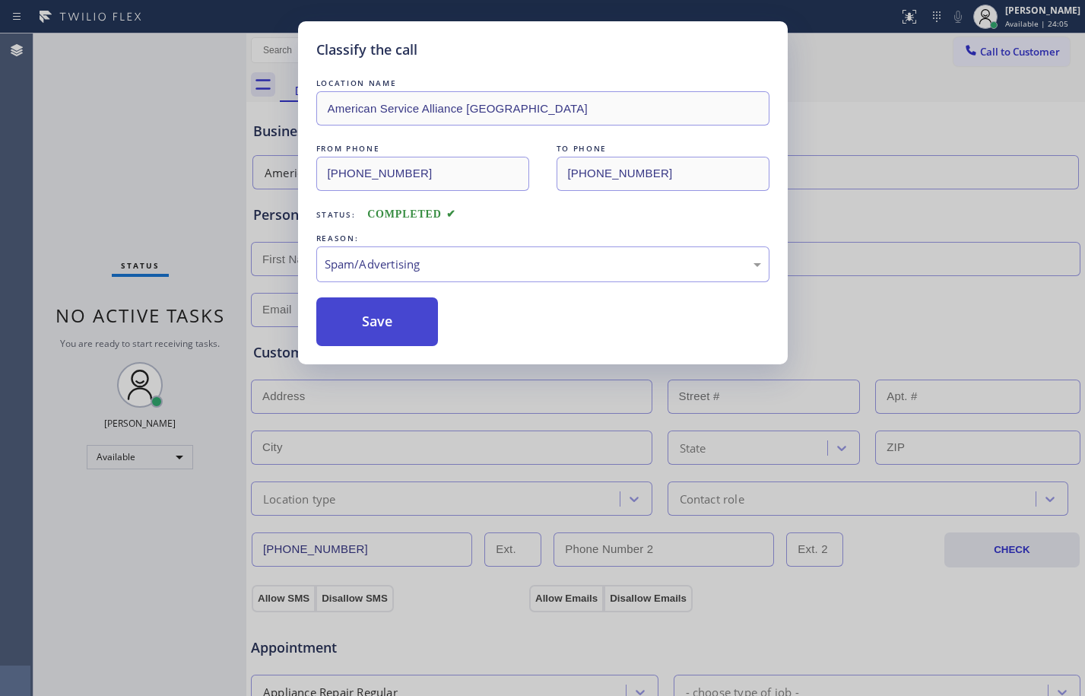
click at [370, 327] on button "Save" at bounding box center [377, 321] width 122 height 49
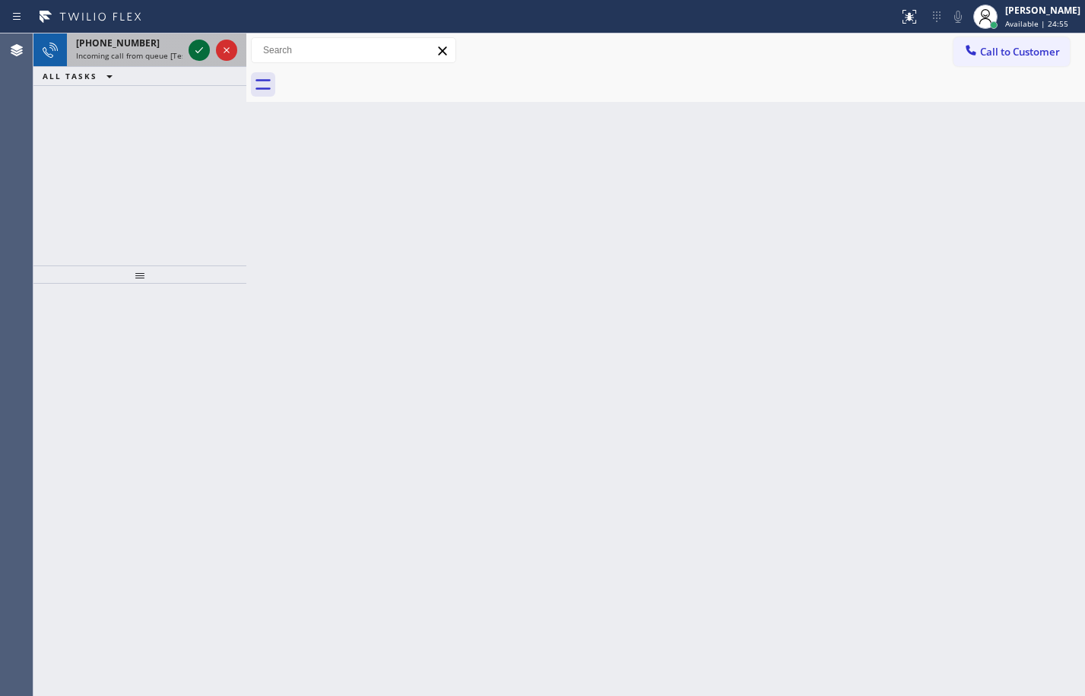
click at [202, 53] on icon at bounding box center [199, 50] width 18 height 18
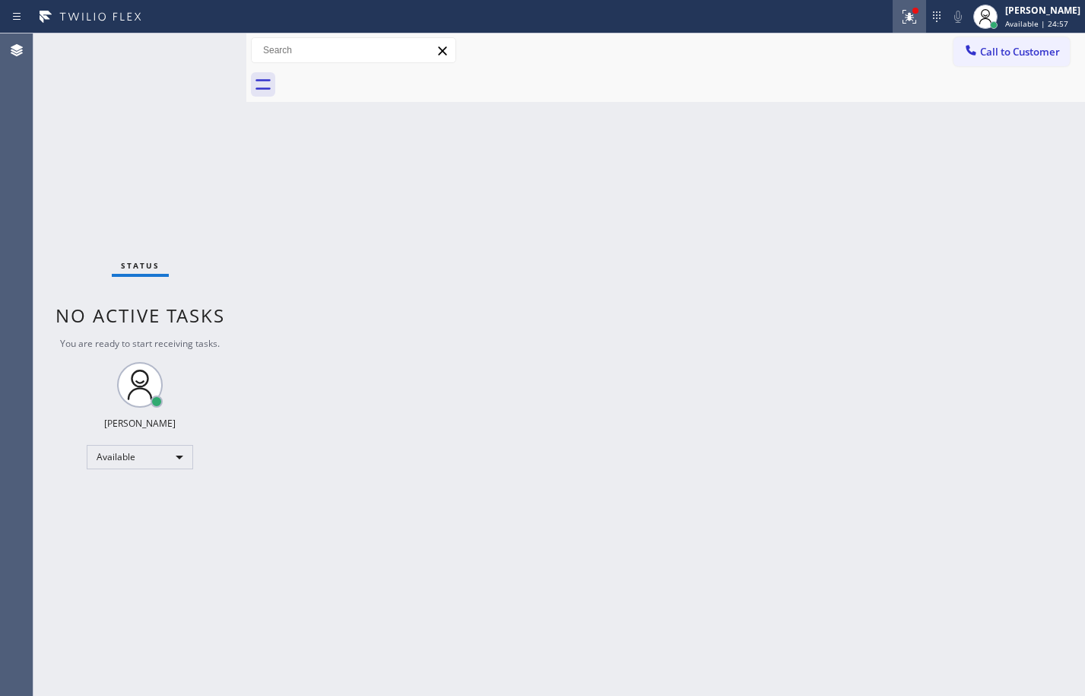
click at [911, 21] on div at bounding box center [909, 17] width 33 height 18
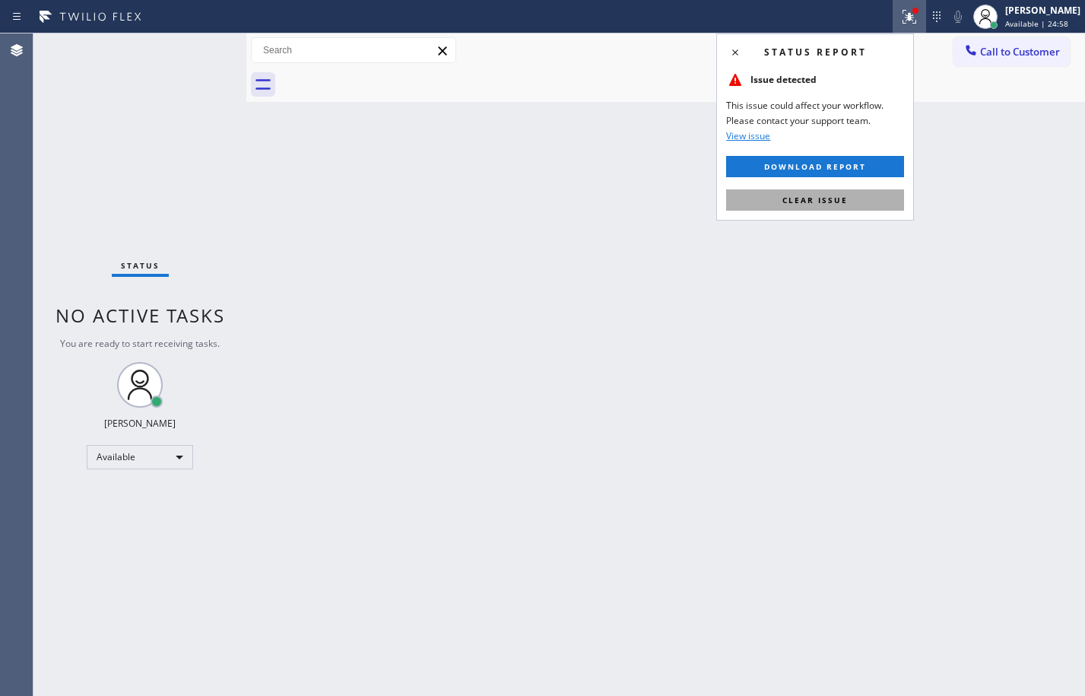
click at [823, 195] on span "Clear issue" at bounding box center [815, 200] width 65 height 11
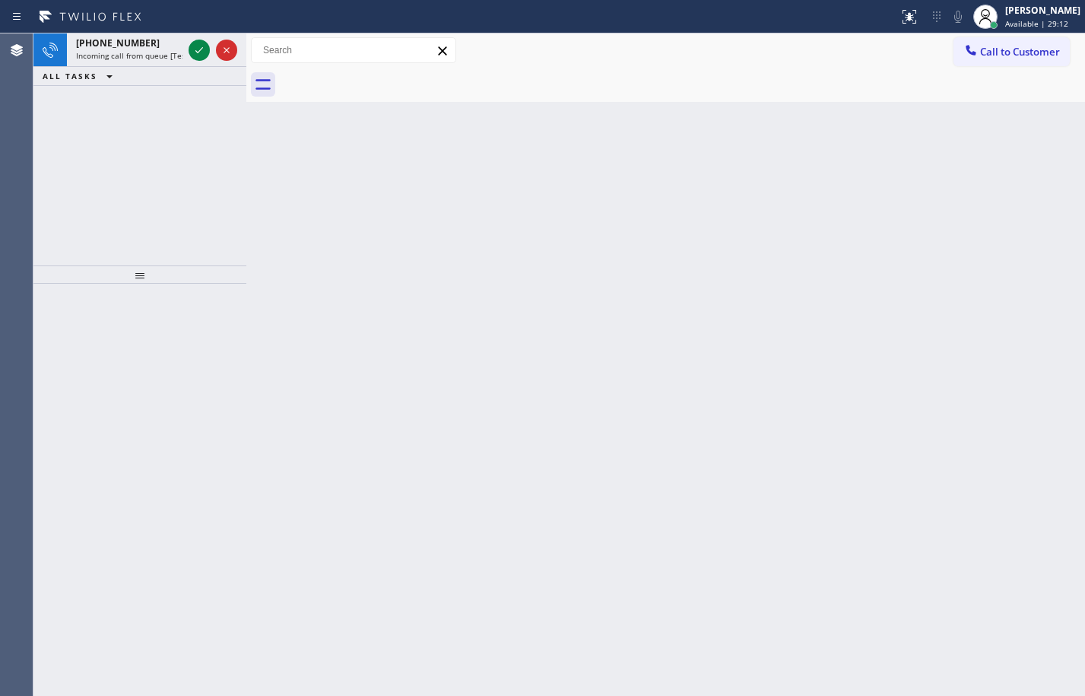
click at [193, 56] on icon at bounding box center [199, 50] width 18 height 18
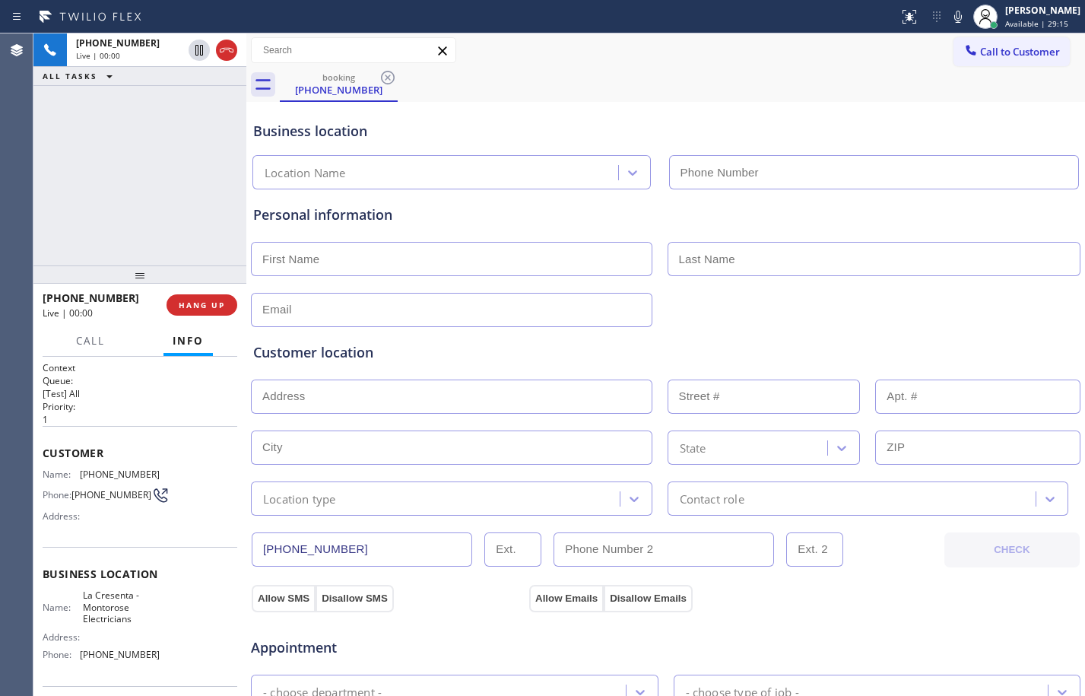
type input "[PHONE_NUMBER]"
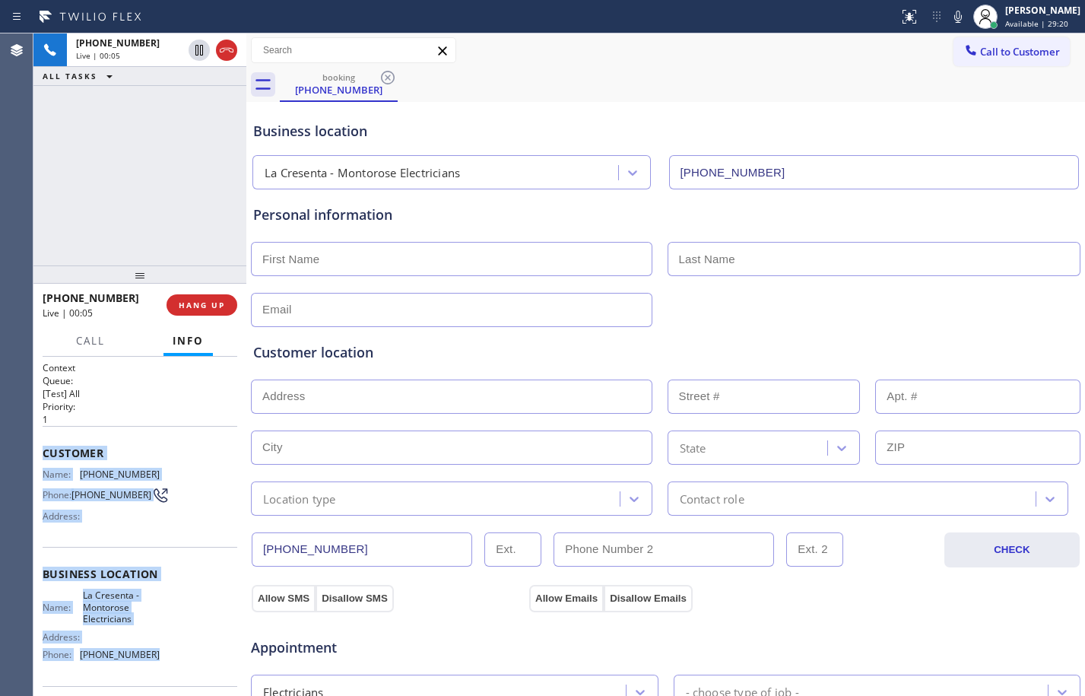
drag, startPoint x: 43, startPoint y: 451, endPoint x: 179, endPoint y: 666, distance: 254.1
click at [179, 666] on div "Context Queue: [Test] All Priority: 1 Customer Name: [PHONE_NUMBER] Phone: [PHO…" at bounding box center [140, 581] width 195 height 440
copy div "Customer Name: [PHONE_NUMBER] Phone: [PHONE_NUMBER] Address: Business location …"
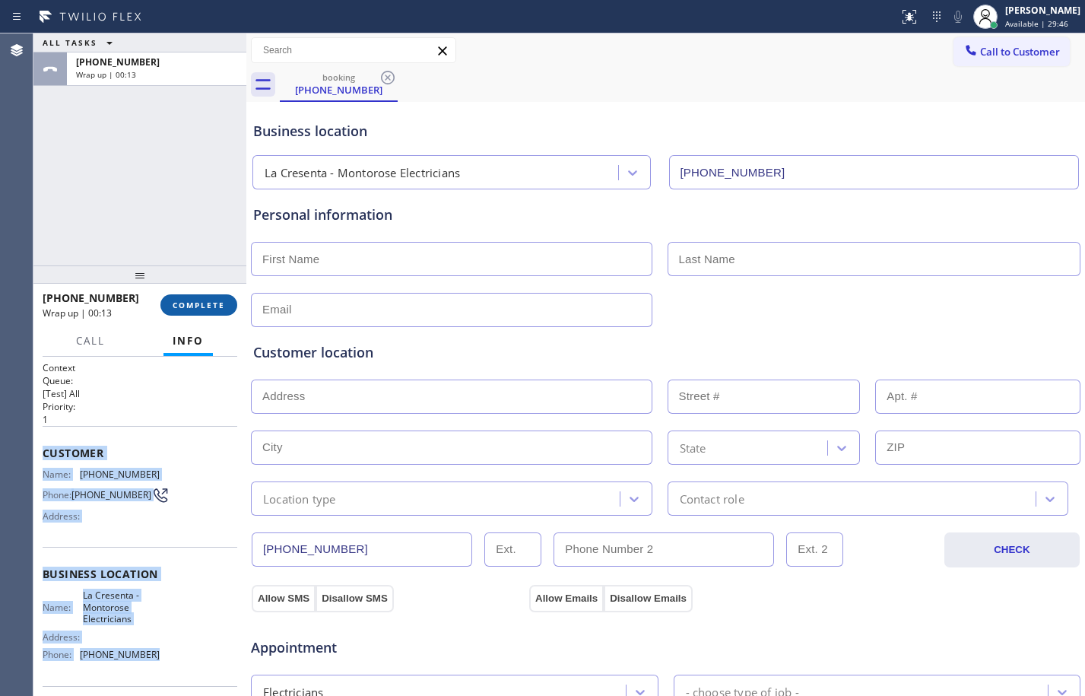
click at [194, 309] on span "COMPLETE" at bounding box center [199, 305] width 52 height 11
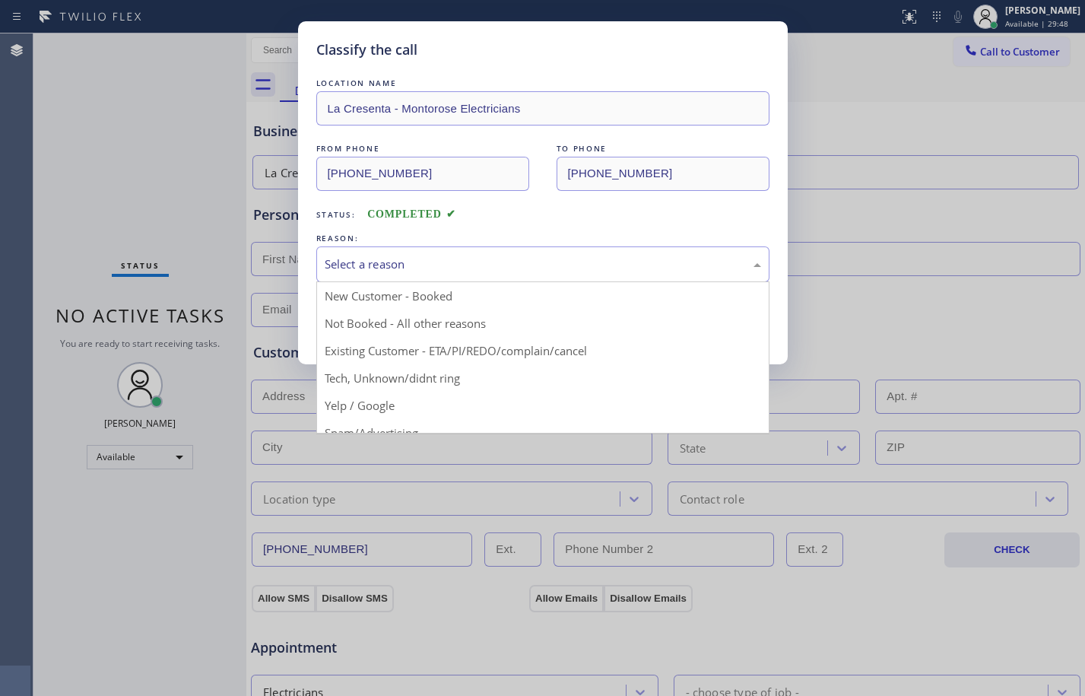
click at [373, 259] on div "Select a reason" at bounding box center [543, 264] width 437 height 17
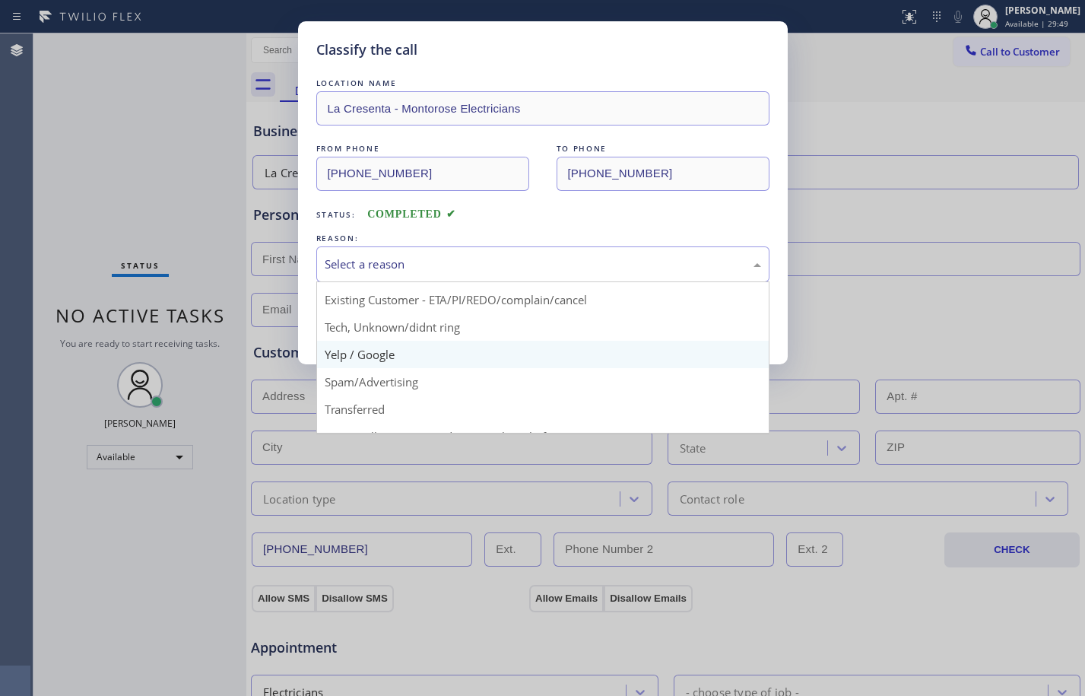
scroll to position [96, 0]
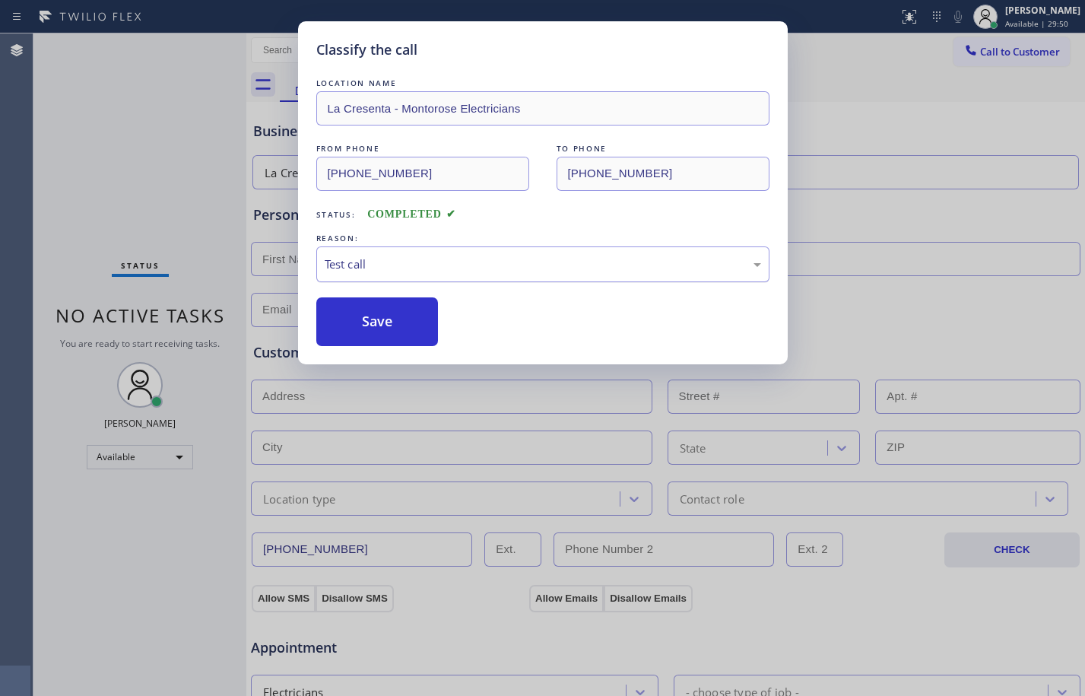
click at [374, 268] on div "Test call" at bounding box center [543, 264] width 437 height 17
click at [384, 317] on button "Save" at bounding box center [377, 321] width 122 height 49
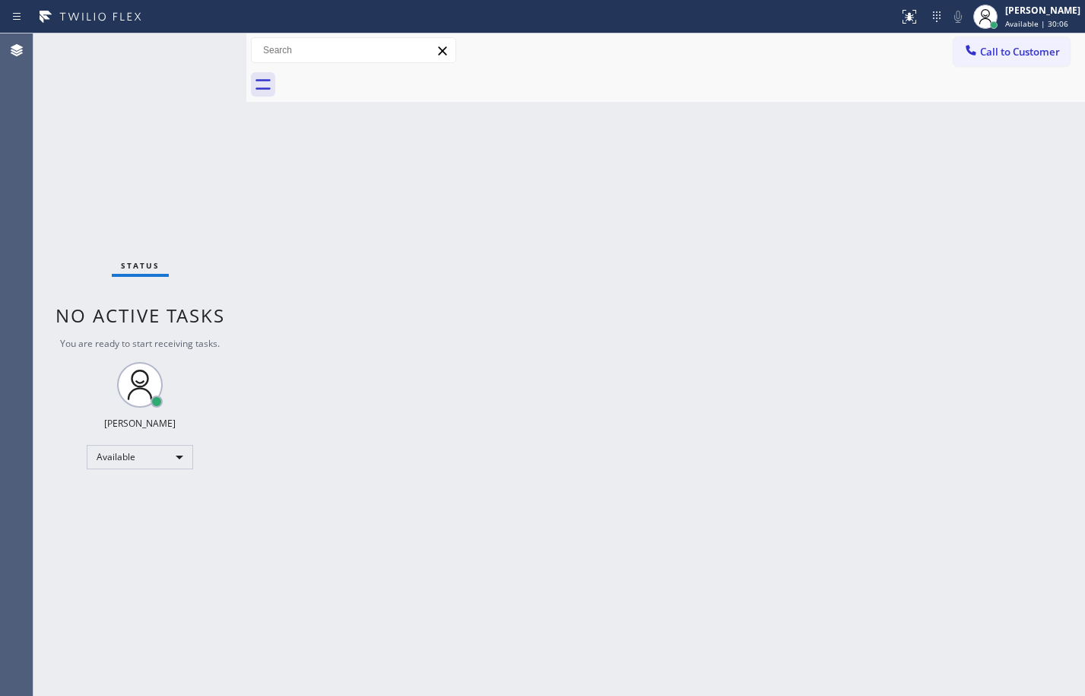
click at [500, 173] on div "Back to Dashboard Change Sender ID Customers Technicians Select a contact Outbo…" at bounding box center [665, 364] width 839 height 662
click at [407, 313] on div "Back to Dashboard Change Sender ID Customers Technicians Select a contact Outbo…" at bounding box center [665, 364] width 839 height 662
click at [594, 306] on div "Back to Dashboard Change Sender ID Customers Technicians Select a contact Outbo…" at bounding box center [665, 364] width 839 height 662
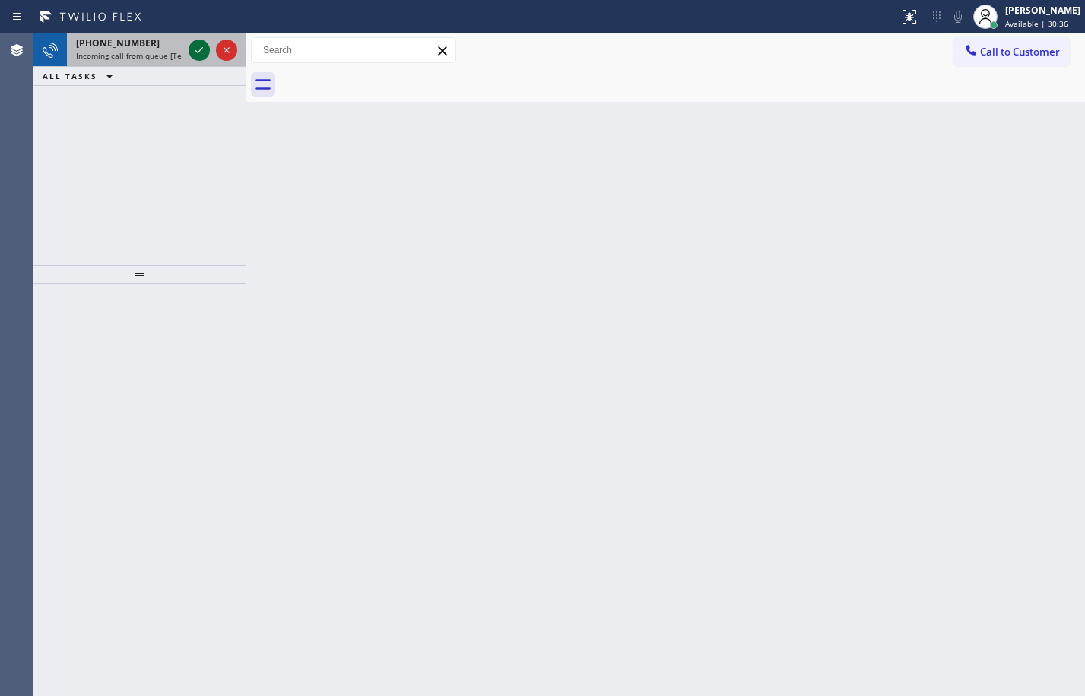
click at [196, 49] on icon at bounding box center [199, 50] width 18 height 18
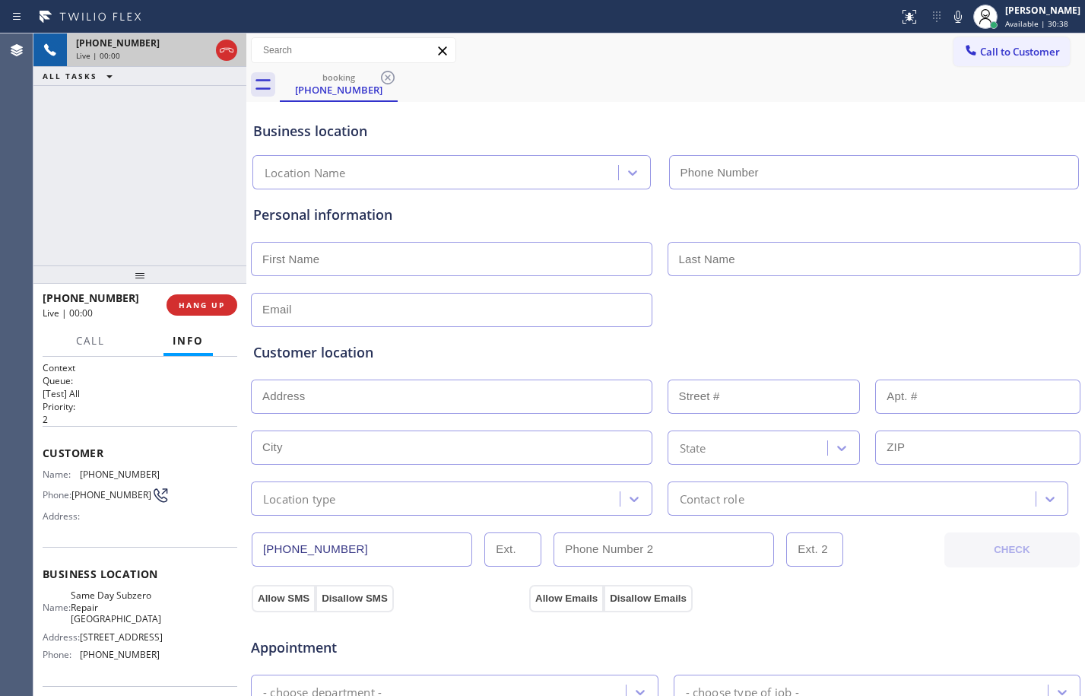
type input "[PHONE_NUMBER]"
click at [201, 309] on span "HANG UP" at bounding box center [202, 305] width 46 height 11
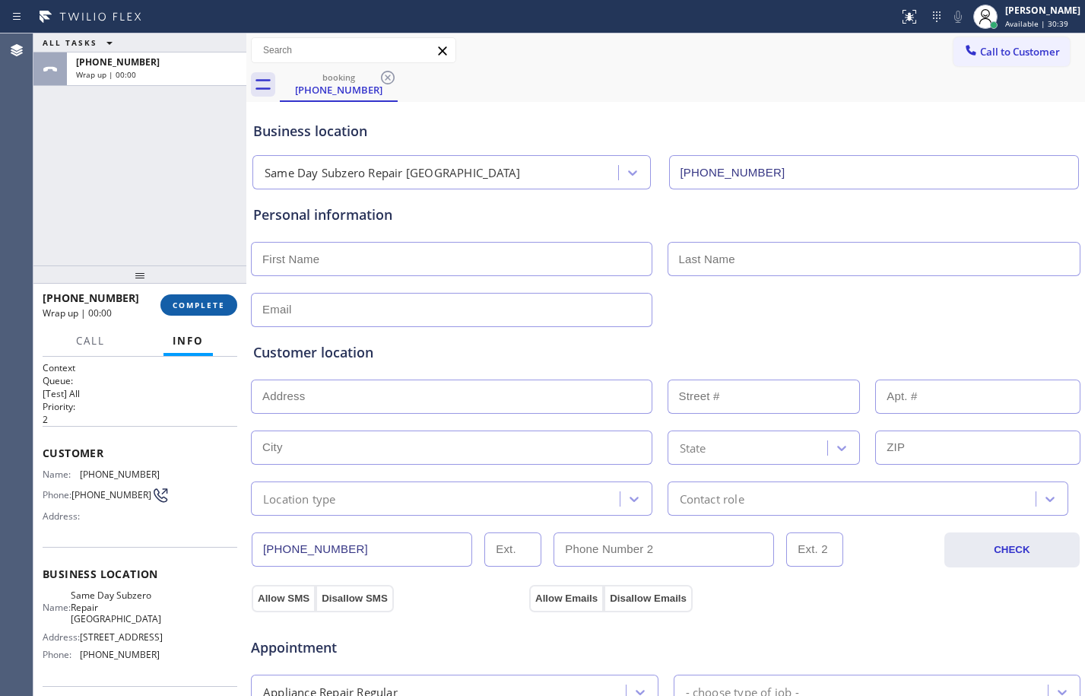
click at [201, 309] on span "COMPLETE" at bounding box center [199, 305] width 52 height 11
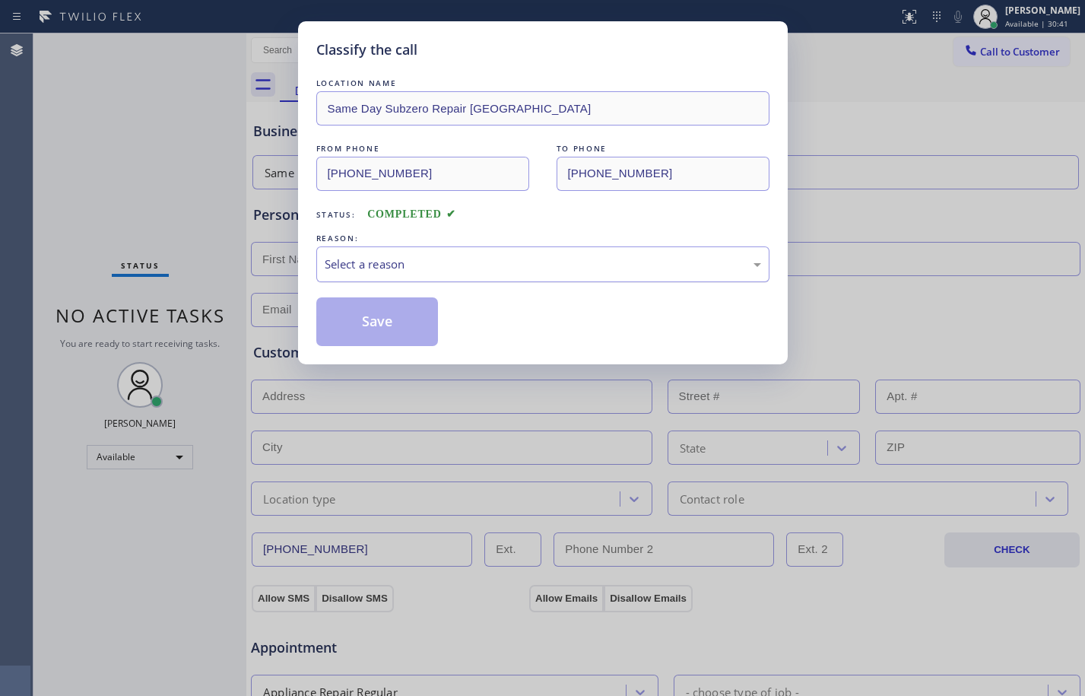
click at [554, 254] on div "Select a reason" at bounding box center [542, 264] width 453 height 36
click at [421, 320] on button "Save" at bounding box center [377, 321] width 122 height 49
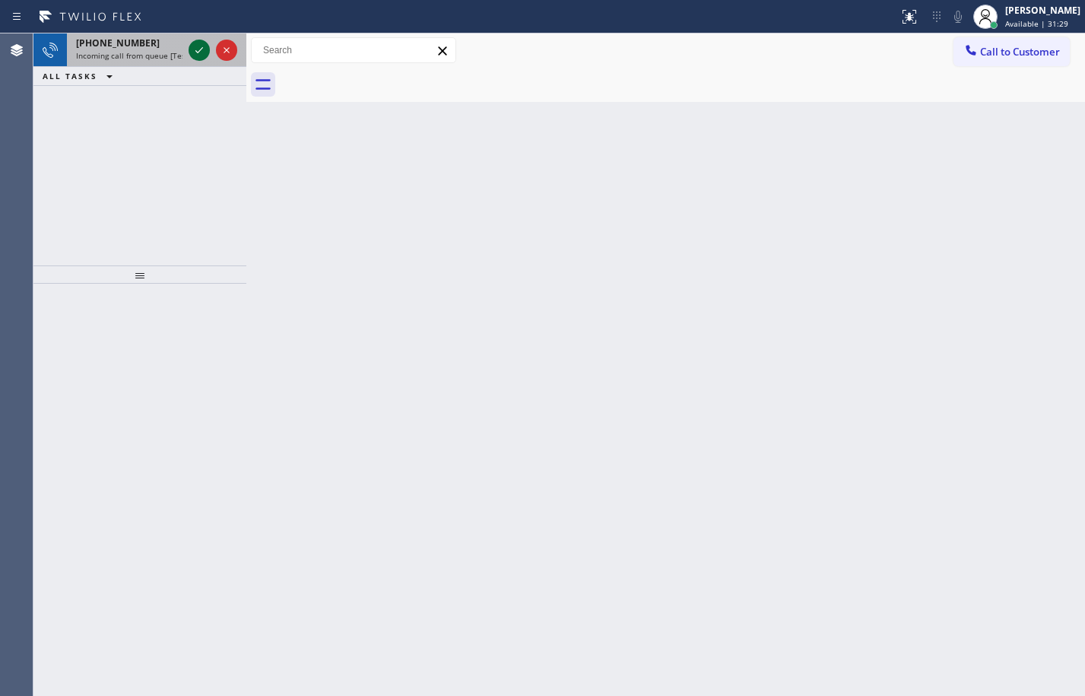
click at [195, 44] on icon at bounding box center [199, 50] width 18 height 18
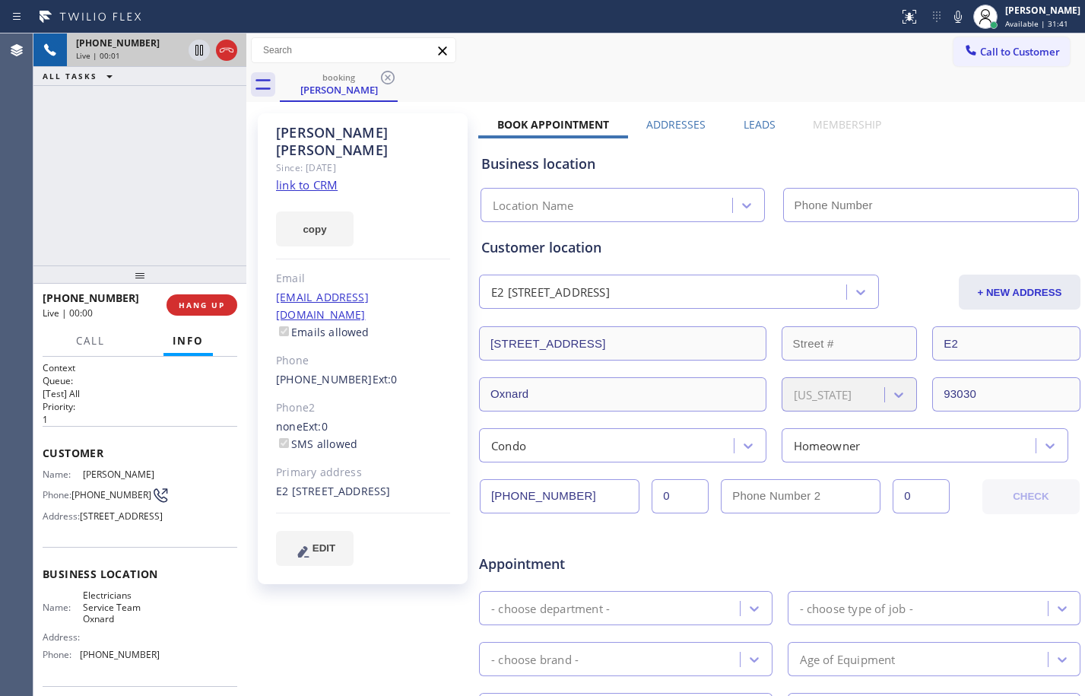
type input "[PHONE_NUMBER]"
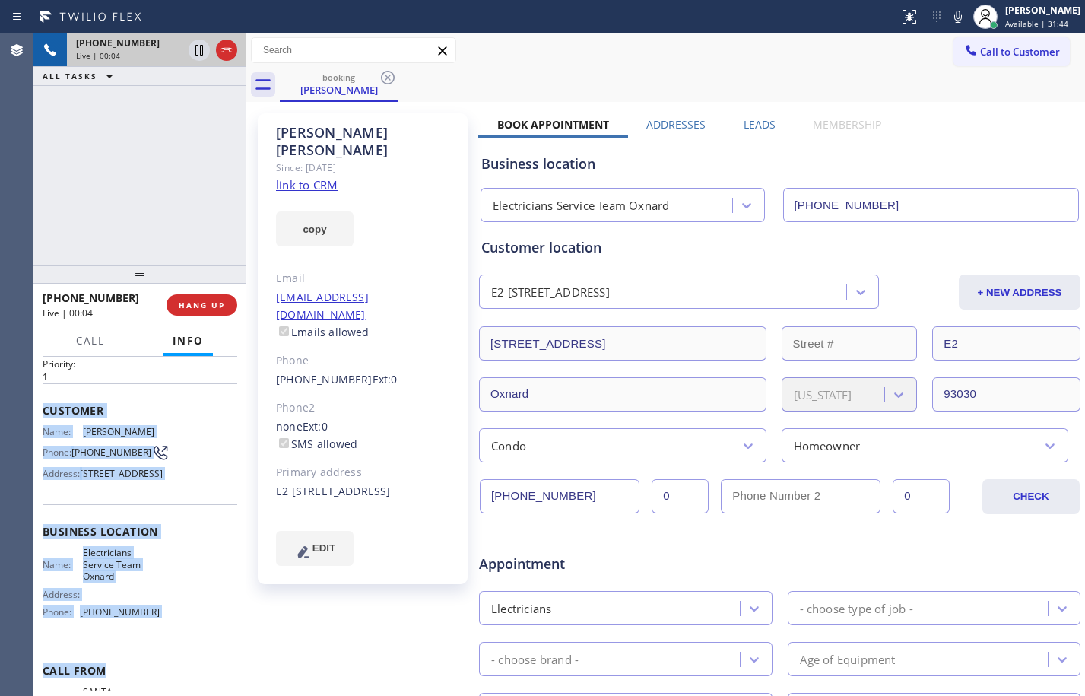
scroll to position [112, 0]
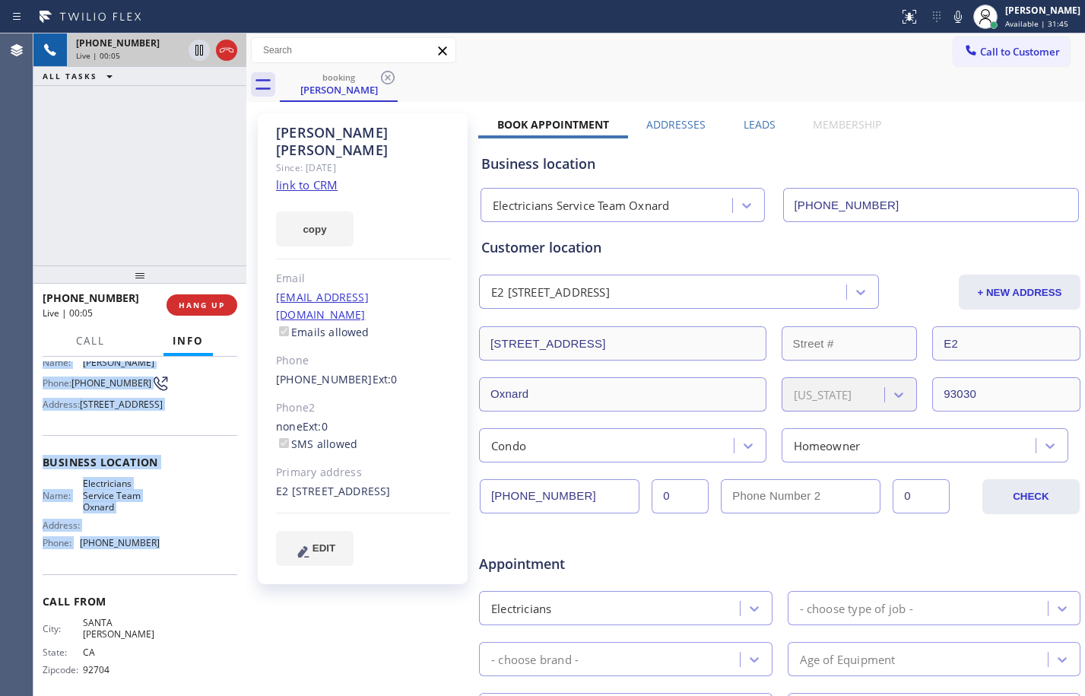
drag, startPoint x: 39, startPoint y: 453, endPoint x: 151, endPoint y: 595, distance: 180.3
click at [151, 595] on div "Context Queue: [Test] All Priority: 1 Customer Name: [PERSON_NAME] Phone: [PHON…" at bounding box center [139, 526] width 213 height 339
copy div "Customer Name: [PERSON_NAME] Phone: [PHONE_NUMBER] Address: [STREET_ADDRESS] Bu…"
click at [297, 177] on link "link to CRM" at bounding box center [307, 184] width 62 height 15
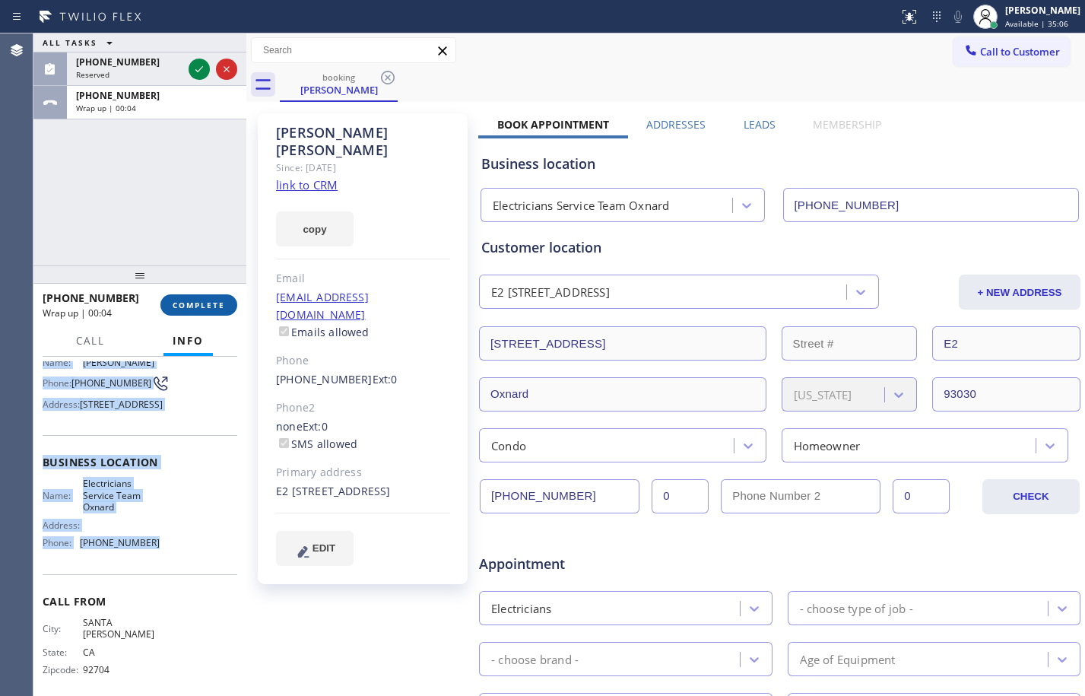
click at [224, 302] on span "COMPLETE" at bounding box center [199, 305] width 52 height 11
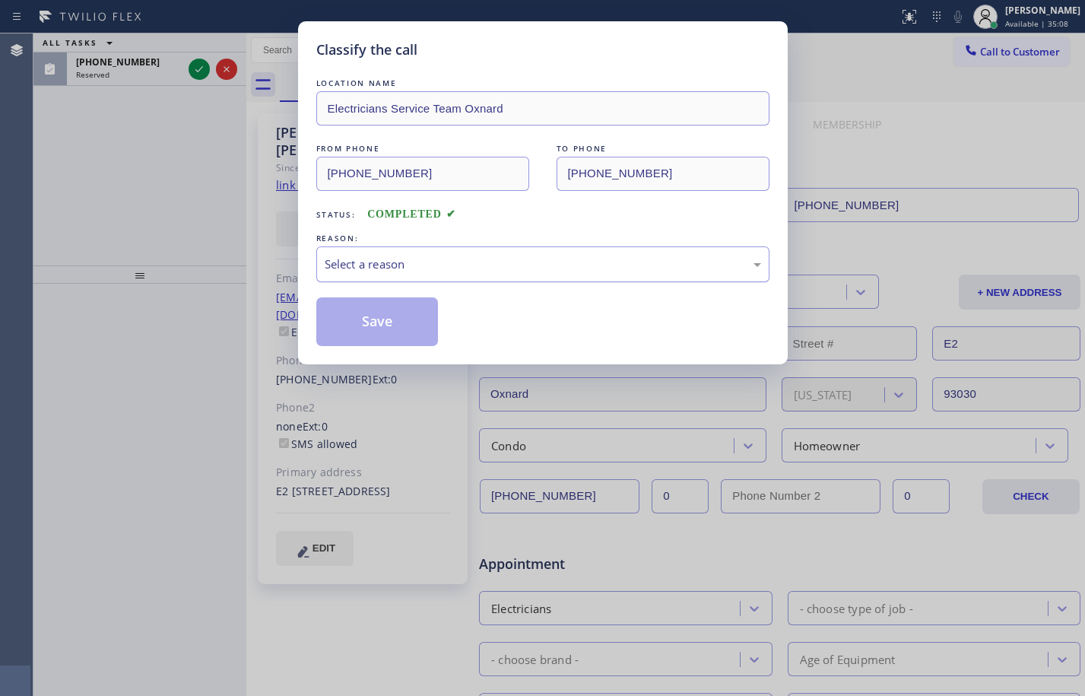
click at [595, 281] on div "Select a reason" at bounding box center [542, 264] width 453 height 36
click at [370, 317] on button "Save" at bounding box center [377, 321] width 122 height 49
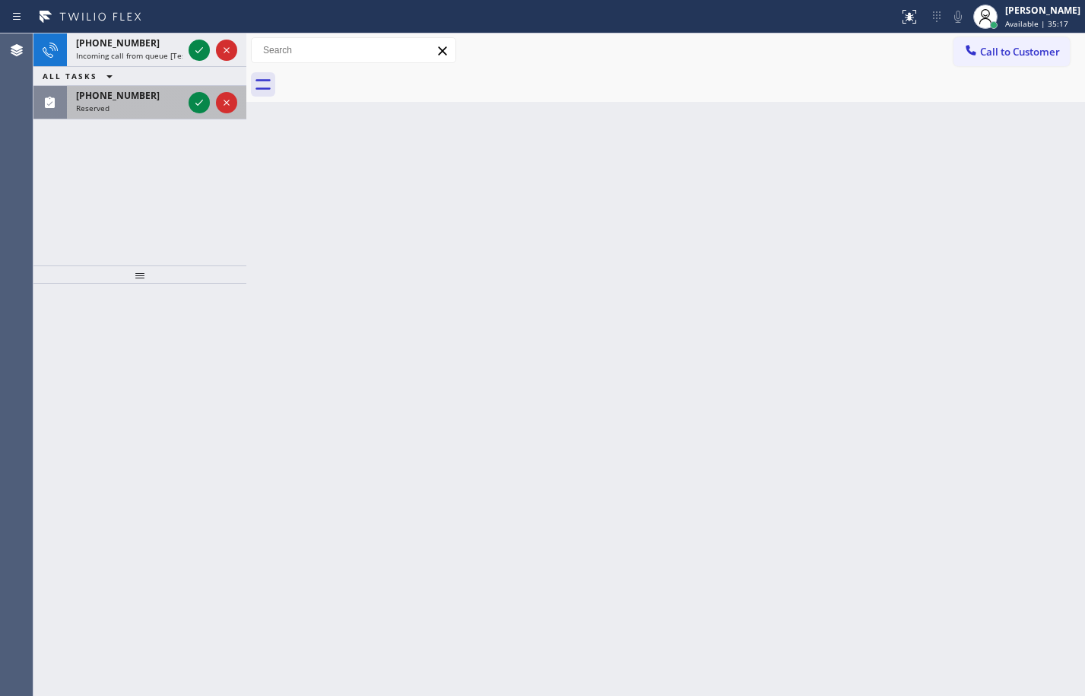
click at [153, 116] on div "[PHONE_NUMBER] Reserved" at bounding box center [126, 102] width 119 height 33
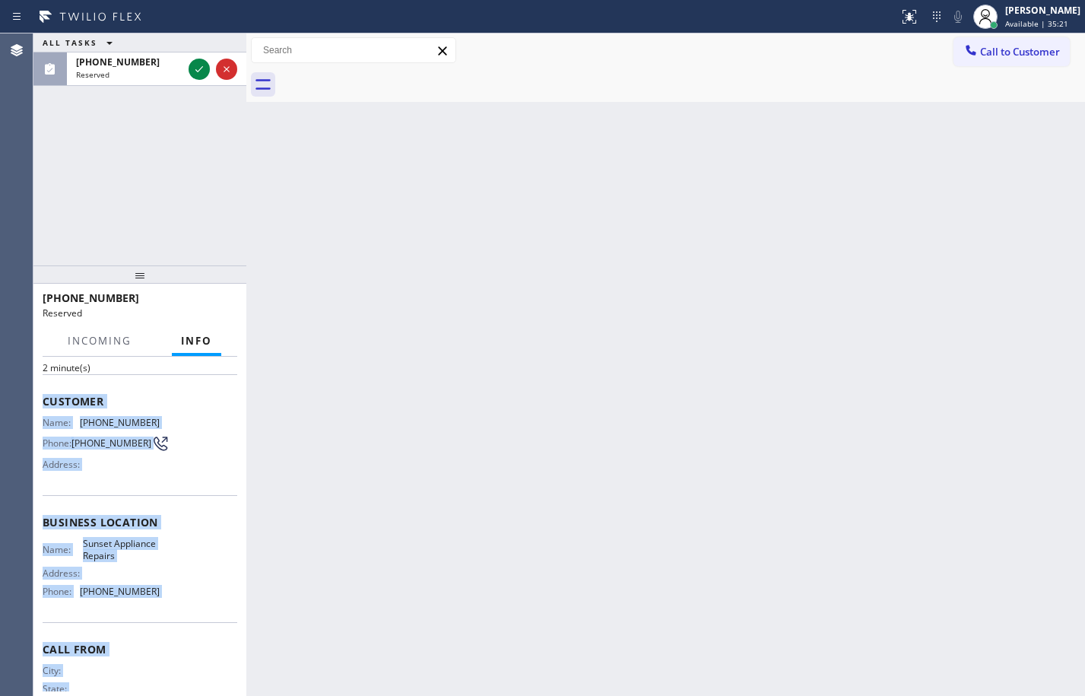
scroll to position [141, 0]
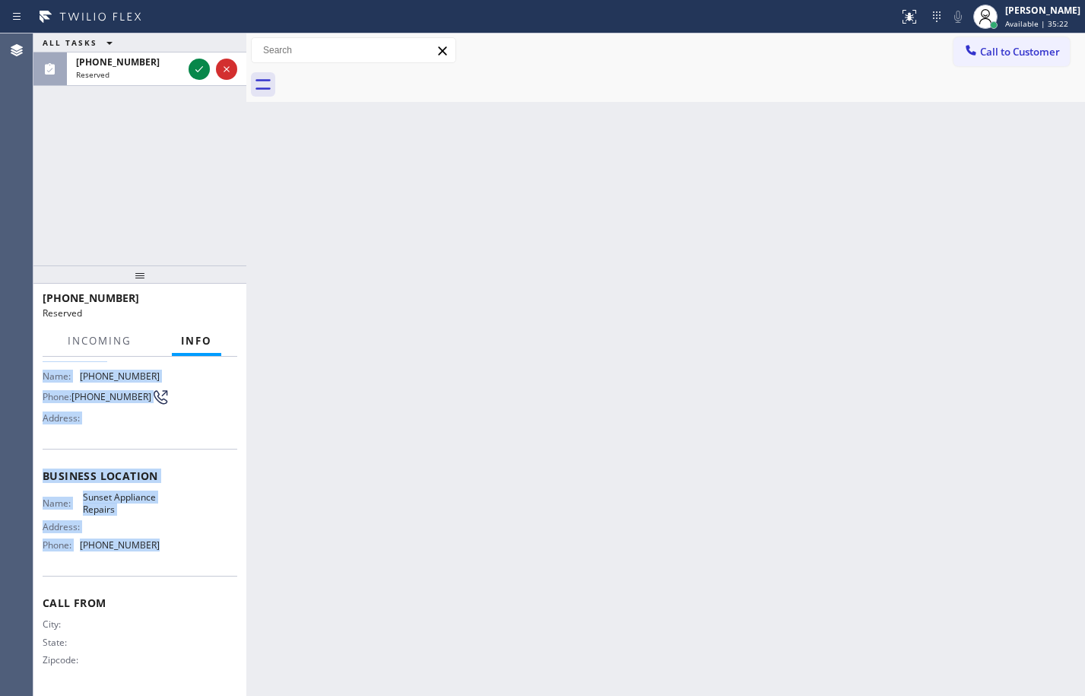
drag, startPoint x: 77, startPoint y: 520, endPoint x: 173, endPoint y: 557, distance: 102.6
click at [173, 557] on div "Context Queue: Appliance Repair Priority: 0 Task Age: [DEMOGRAPHIC_DATA] minute…" at bounding box center [139, 526] width 213 height 339
copy div "Customer Name: [PHONE_NUMBER] Phone: [PHONE_NUMBER] Address: Business location …"
click at [199, 76] on icon at bounding box center [199, 69] width 18 height 18
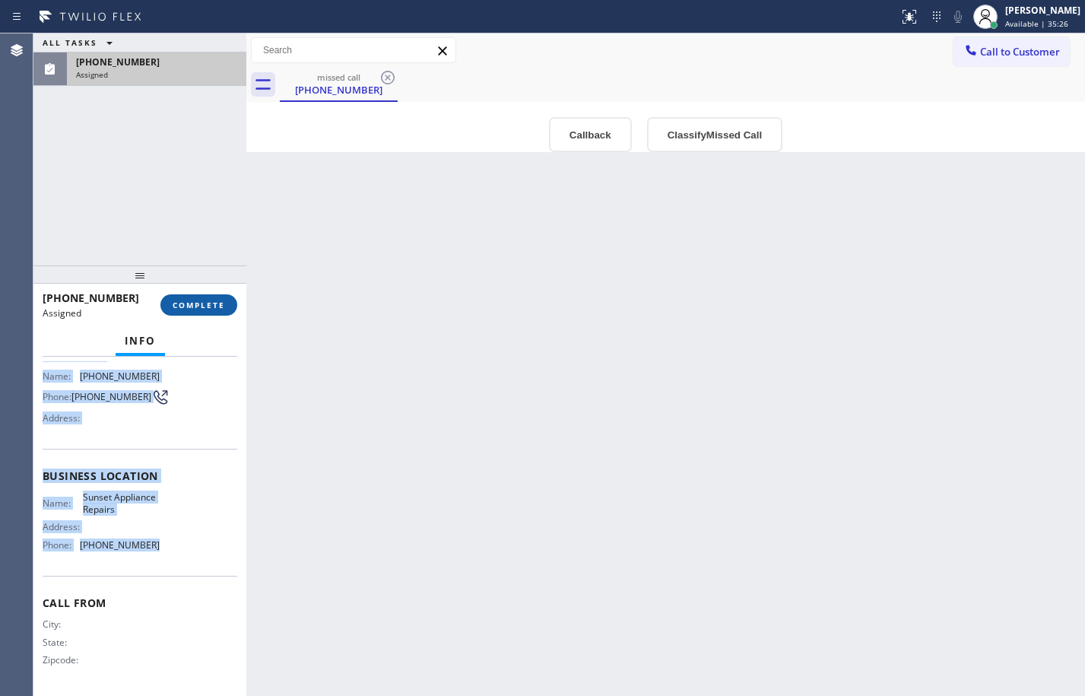
click at [197, 305] on span "COMPLETE" at bounding box center [199, 305] width 52 height 11
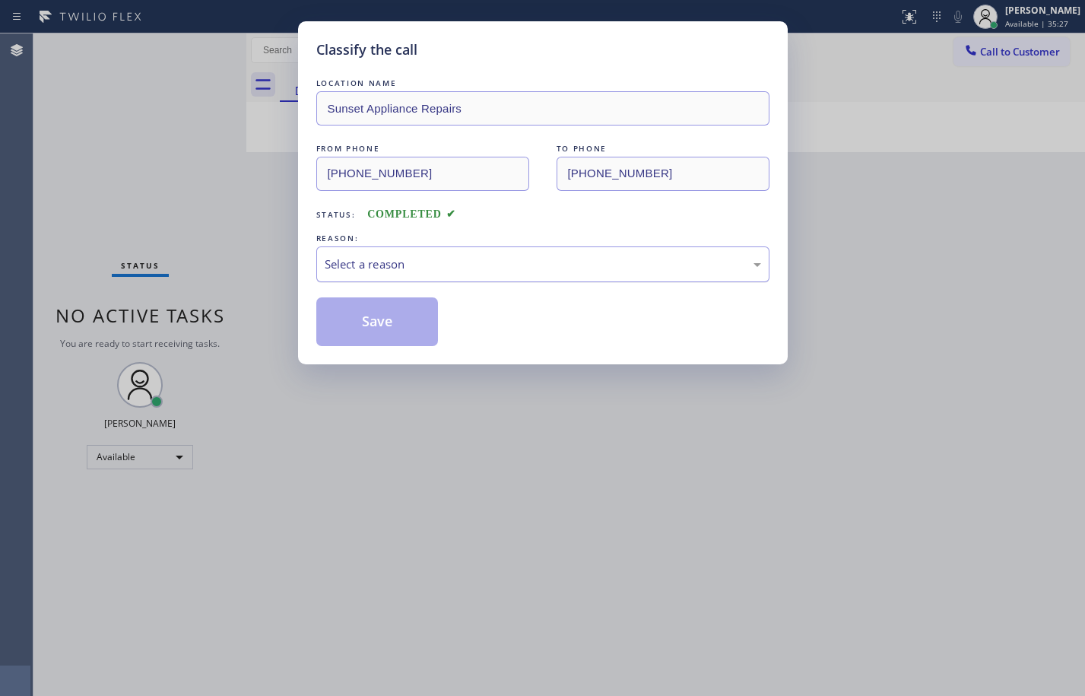
click at [456, 268] on div "Select a reason" at bounding box center [543, 264] width 437 height 17
click at [396, 326] on button "Save" at bounding box center [377, 321] width 122 height 49
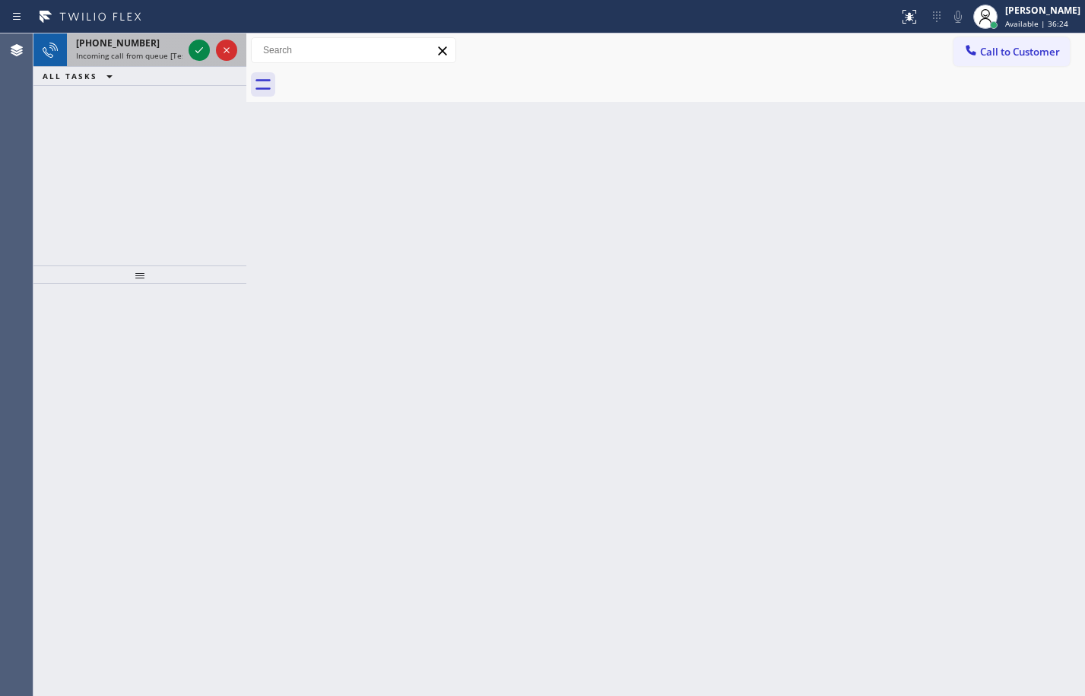
click at [135, 53] on span "Incoming call from queue [Test] All" at bounding box center [139, 55] width 126 height 11
drag, startPoint x: 126, startPoint y: 40, endPoint x: 181, endPoint y: 67, distance: 61.2
click at [126, 40] on span "[PHONE_NUMBER]" at bounding box center [118, 43] width 84 height 13
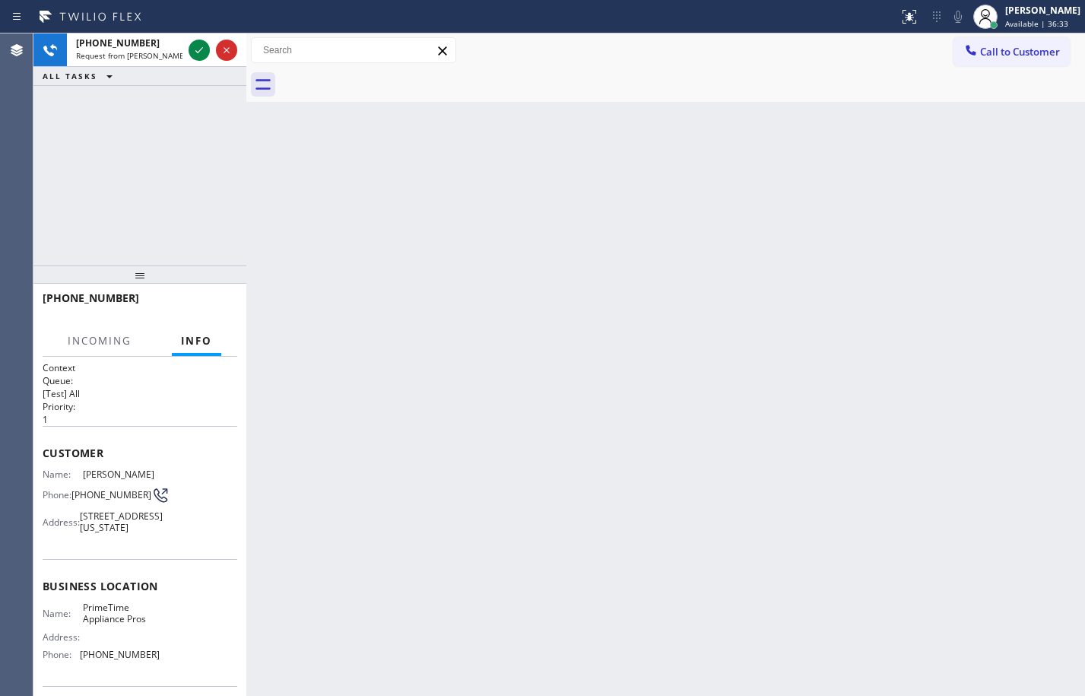
click at [190, 68] on div "ALL TASKS ALL TASKS ACTIVE TASKS TASKS IN WRAP UP" at bounding box center [139, 76] width 213 height 19
click at [200, 52] on icon at bounding box center [199, 50] width 18 height 18
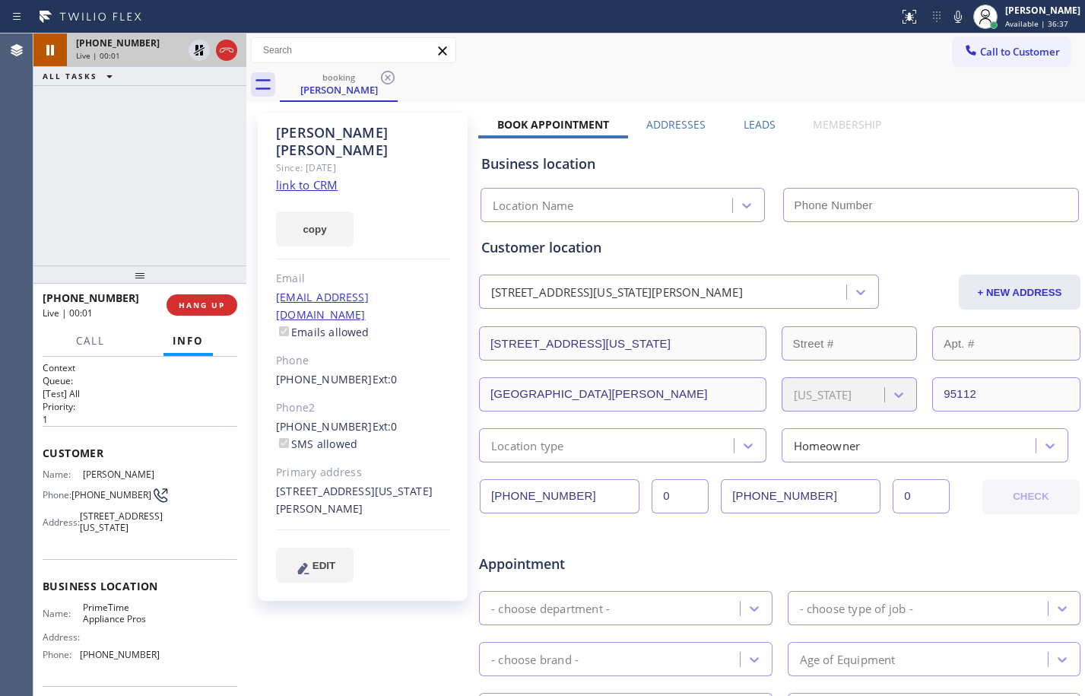
type input "[PHONE_NUMBER]"
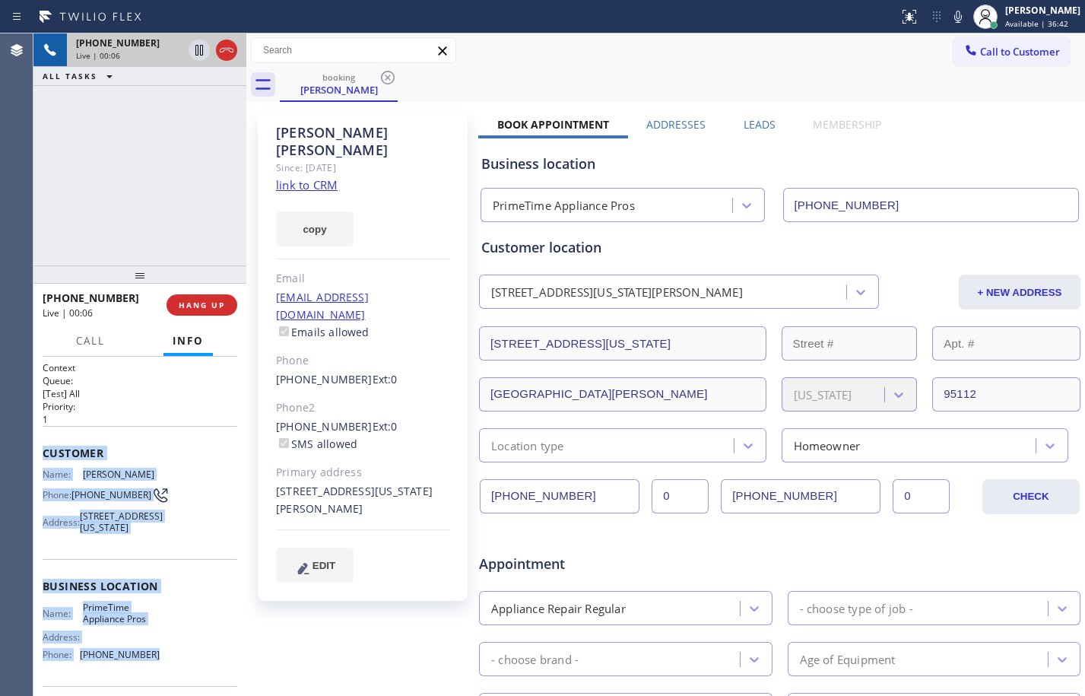
drag, startPoint x: 45, startPoint y: 450, endPoint x: 161, endPoint y: 670, distance: 249.4
click at [161, 670] on div "Context Queue: [Test] All Priority: 1 Customer Name: [PERSON_NAME] Phone: [PHON…" at bounding box center [140, 587] width 195 height 452
copy div "Customer Name: [PERSON_NAME] Phone: [PHONE_NUMBER] Address: [STREET_ADDRESS][US…"
click at [318, 177] on link "link to CRM" at bounding box center [307, 184] width 62 height 15
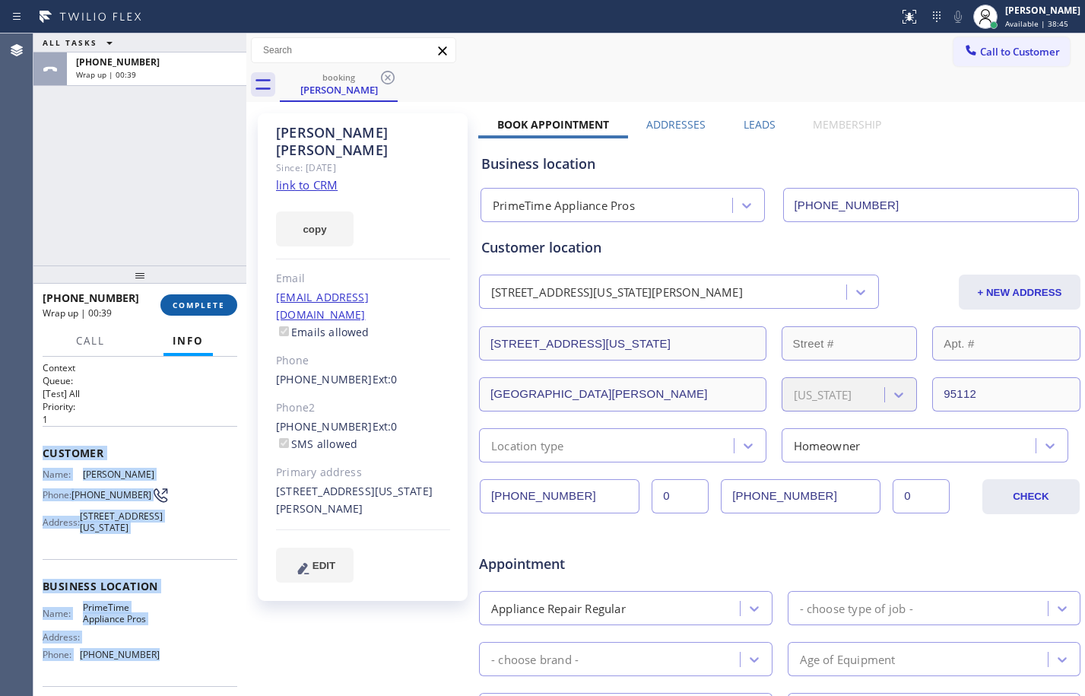
click at [214, 307] on span "COMPLETE" at bounding box center [199, 305] width 52 height 11
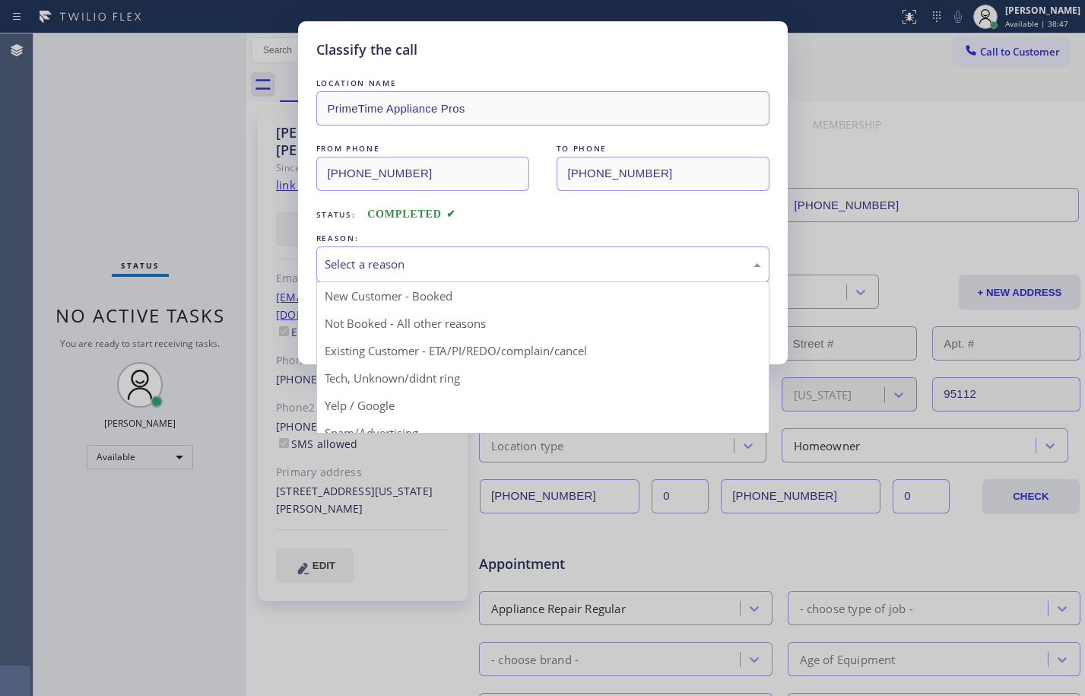
click at [415, 270] on div "Select a reason" at bounding box center [543, 264] width 437 height 17
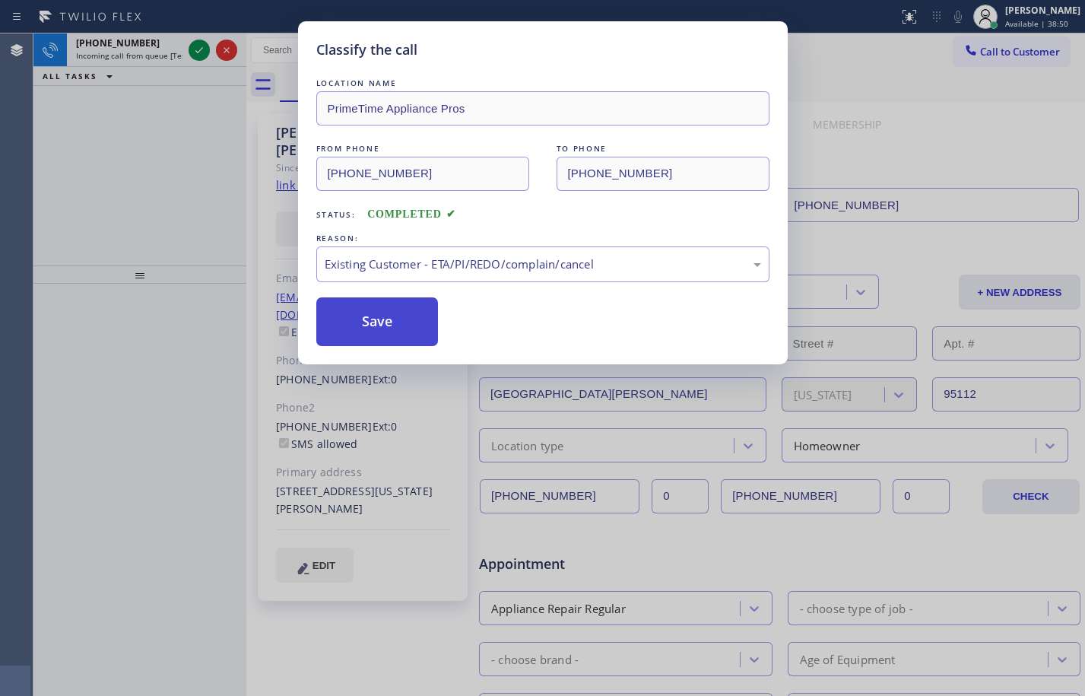
click at [389, 312] on button "Save" at bounding box center [377, 321] width 122 height 49
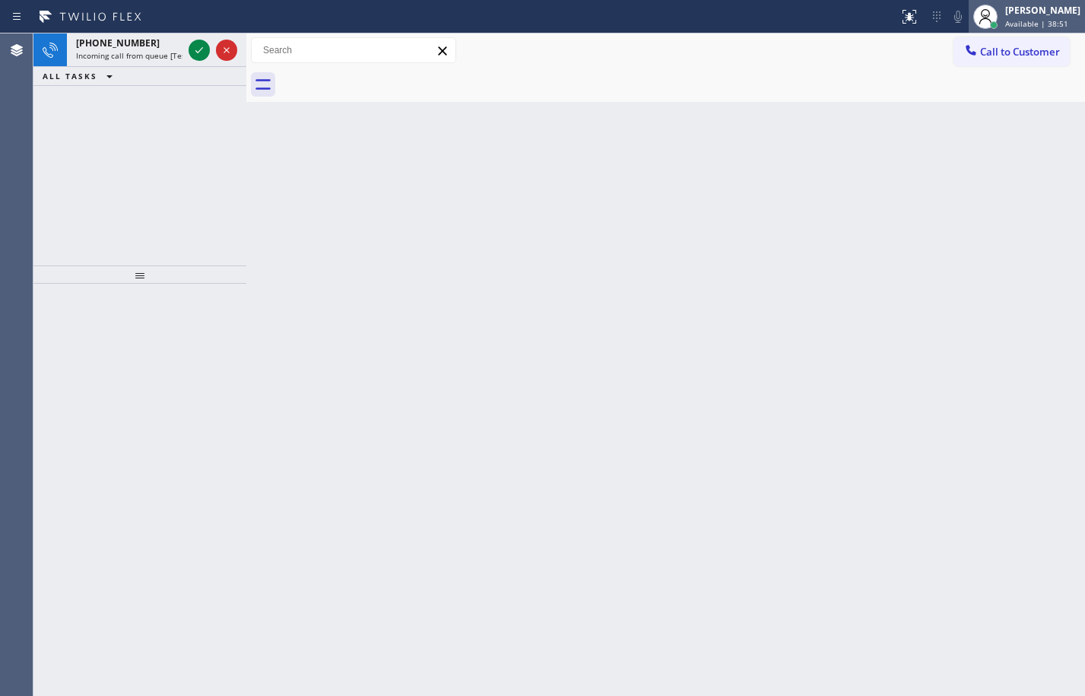
click at [1008, 4] on div "[PERSON_NAME]" at bounding box center [1043, 10] width 75 height 13
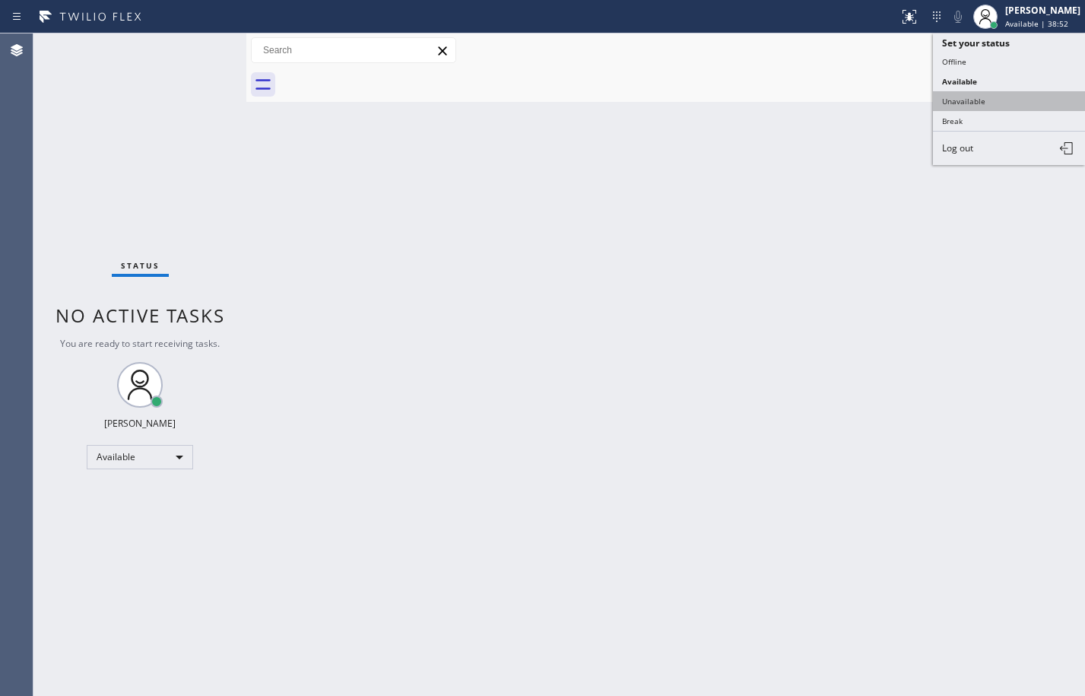
click at [988, 104] on button "Unavailable" at bounding box center [1009, 101] width 152 height 20
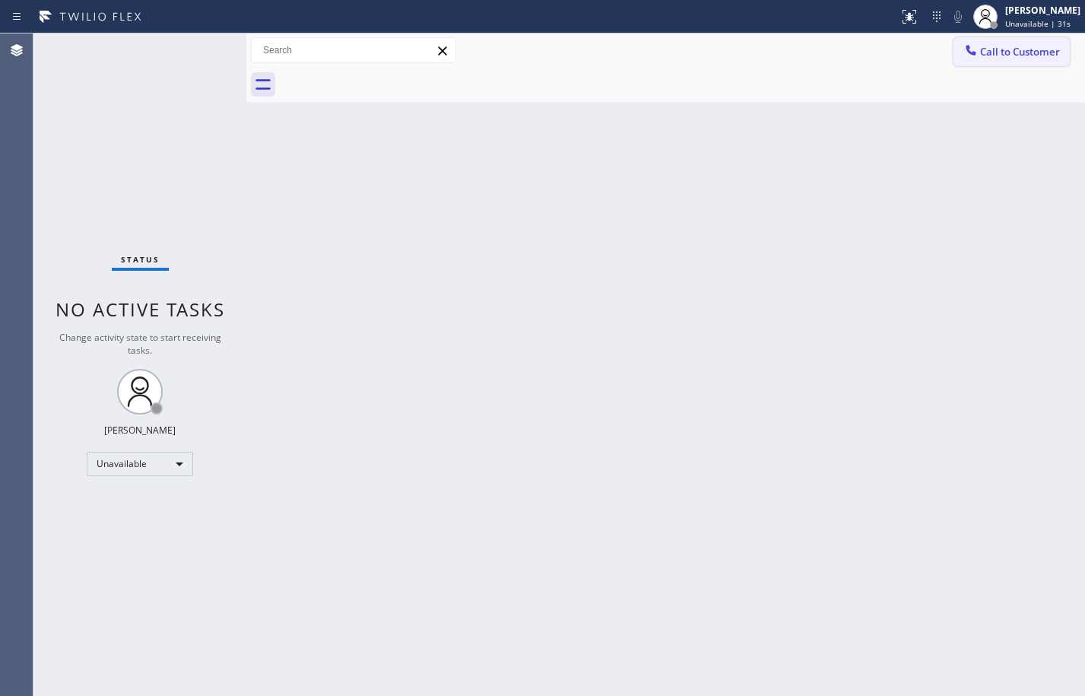
click at [990, 49] on span "Call to Customer" at bounding box center [1020, 52] width 80 height 14
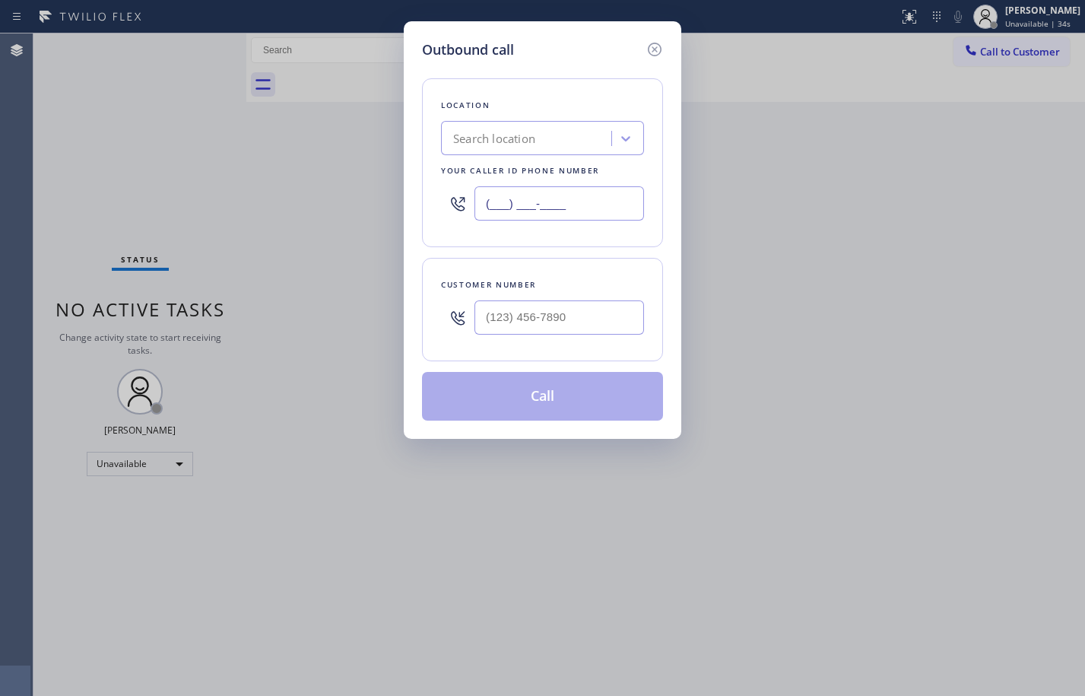
click at [624, 195] on input "(___) ___-____" at bounding box center [560, 203] width 170 height 34
paste input "408) 752-5861"
type input "[PHONE_NUMBER]"
click at [558, 326] on input "(___) ___-____" at bounding box center [560, 317] width 170 height 34
paste input "408) 326-9208"
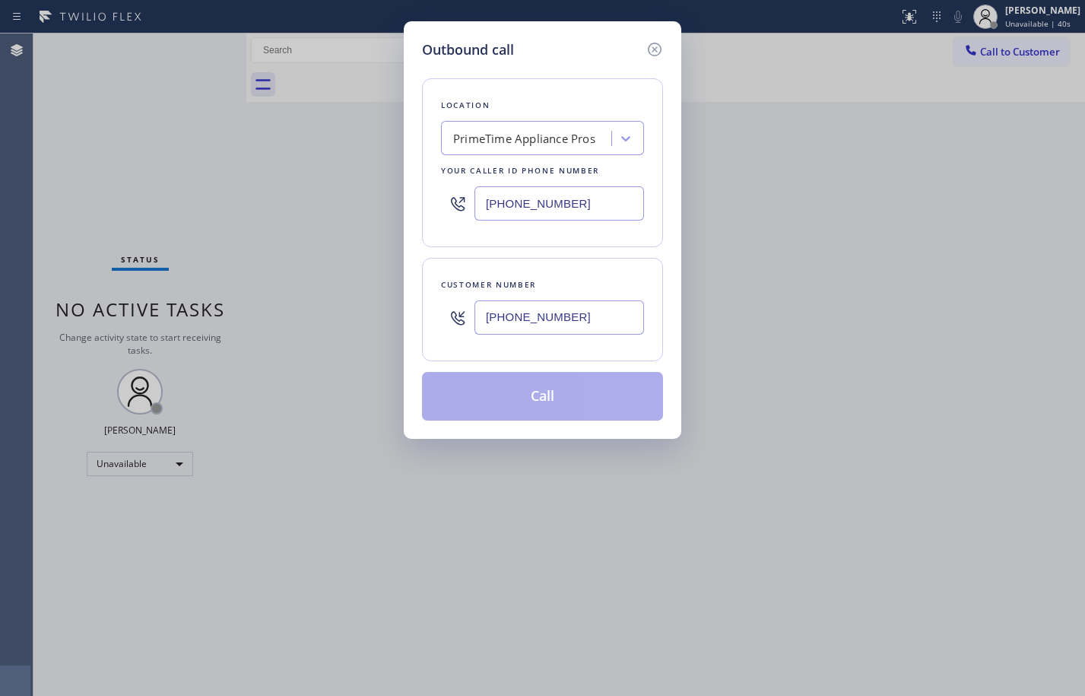
type input "[PHONE_NUMBER]"
click at [545, 395] on button "Call" at bounding box center [542, 396] width 241 height 49
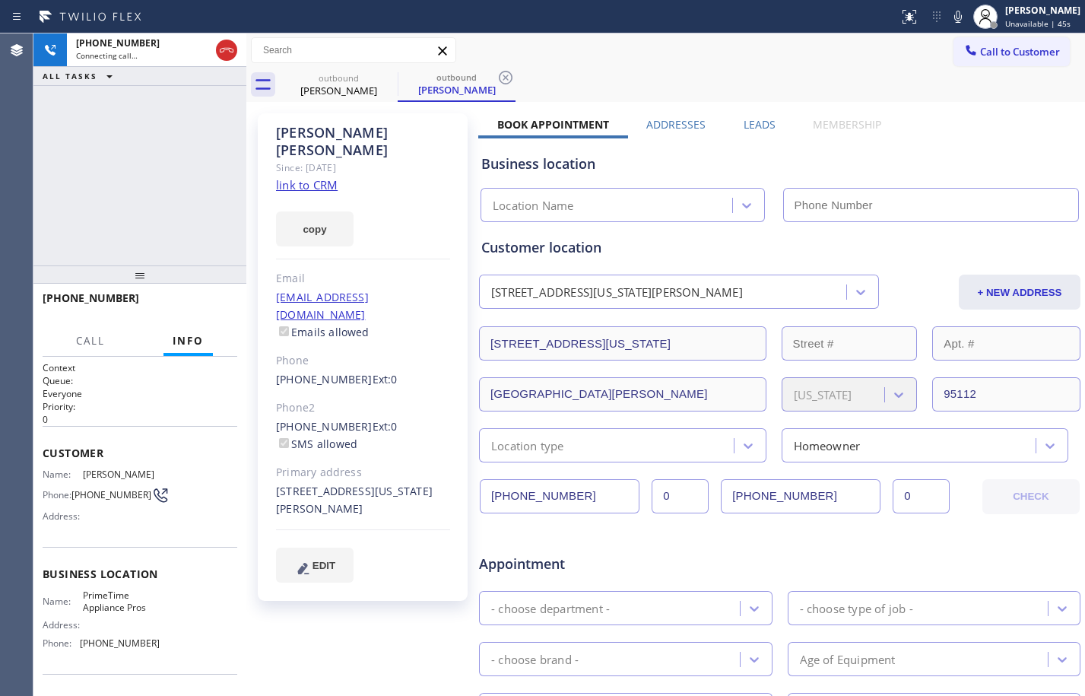
type input "[PHONE_NUMBER]"
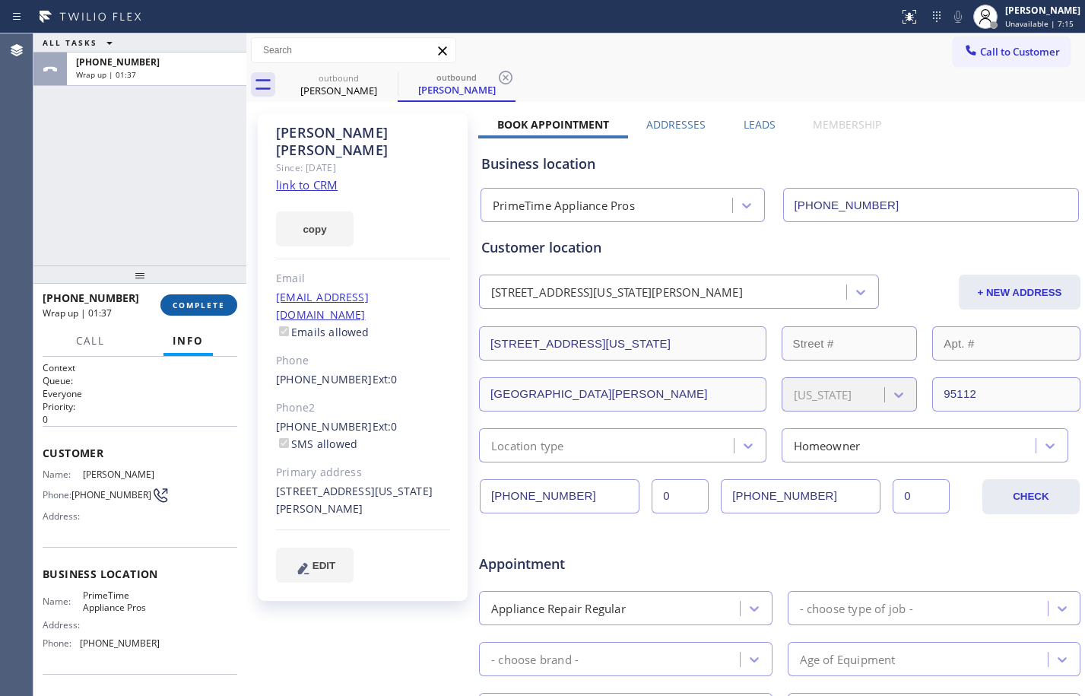
click at [201, 309] on span "COMPLETE" at bounding box center [199, 305] width 52 height 11
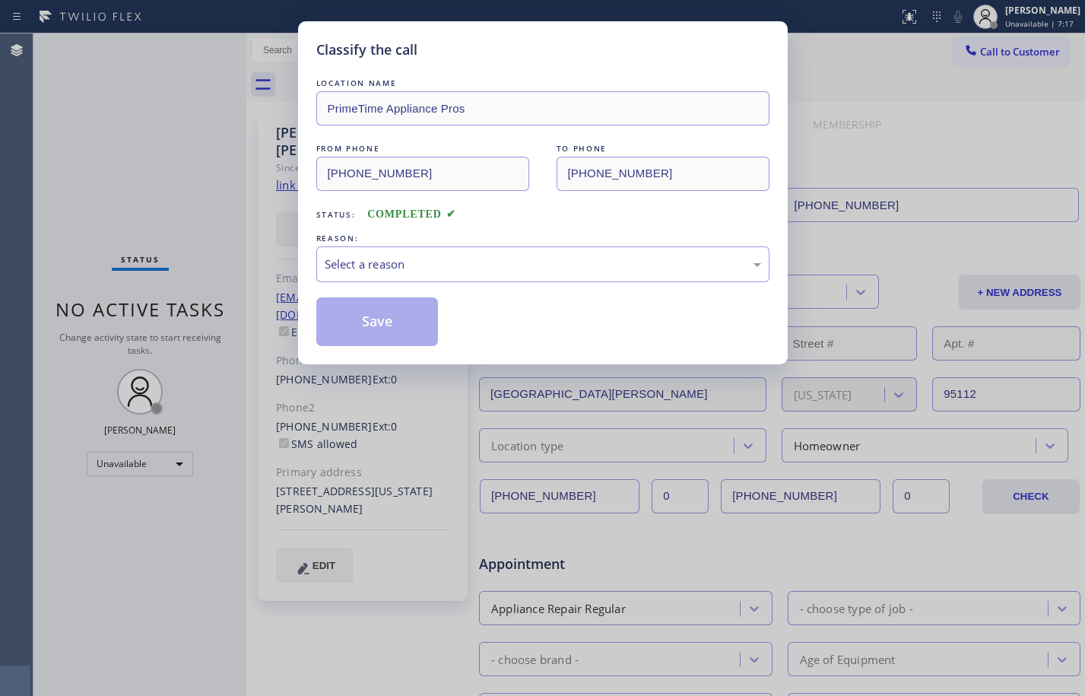
click at [415, 244] on div "REASON:" at bounding box center [542, 238] width 453 height 16
click at [410, 264] on div "Select a reason" at bounding box center [543, 264] width 437 height 17
click at [415, 319] on button "Save" at bounding box center [377, 321] width 122 height 49
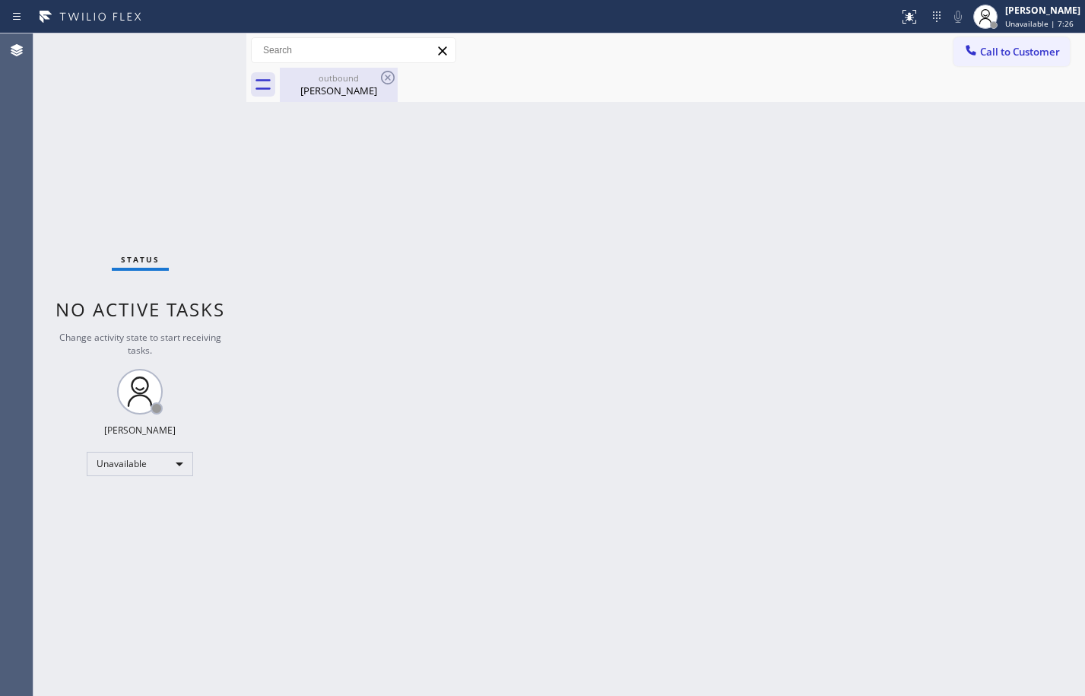
click at [314, 72] on div "outbound" at bounding box center [338, 77] width 115 height 11
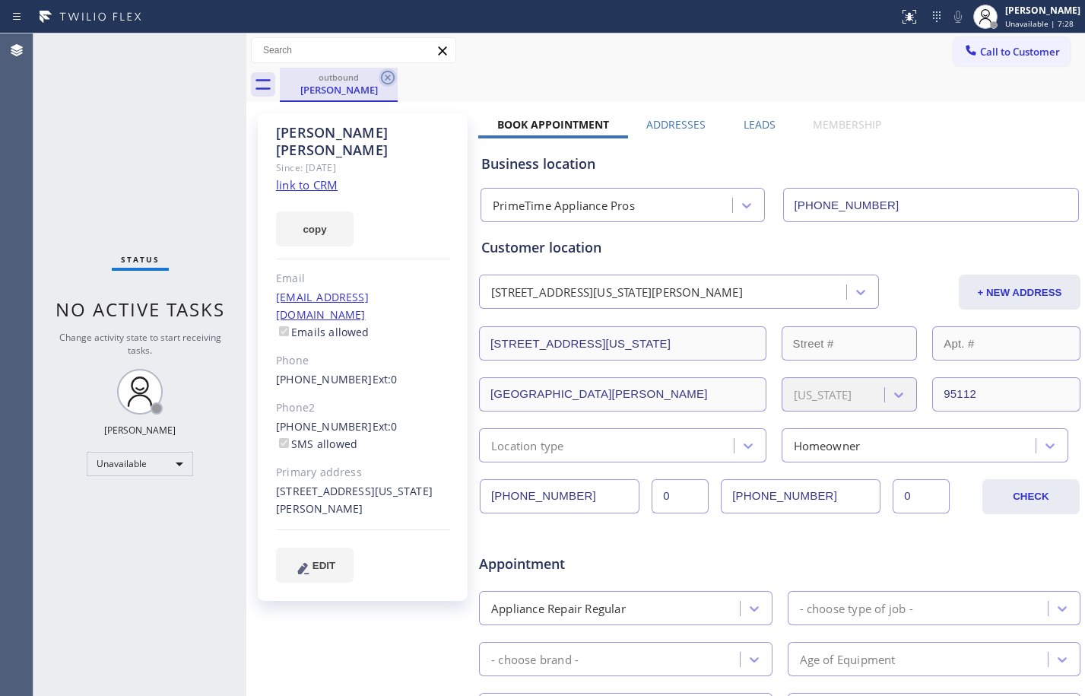
click at [386, 79] on icon at bounding box center [388, 78] width 14 height 14
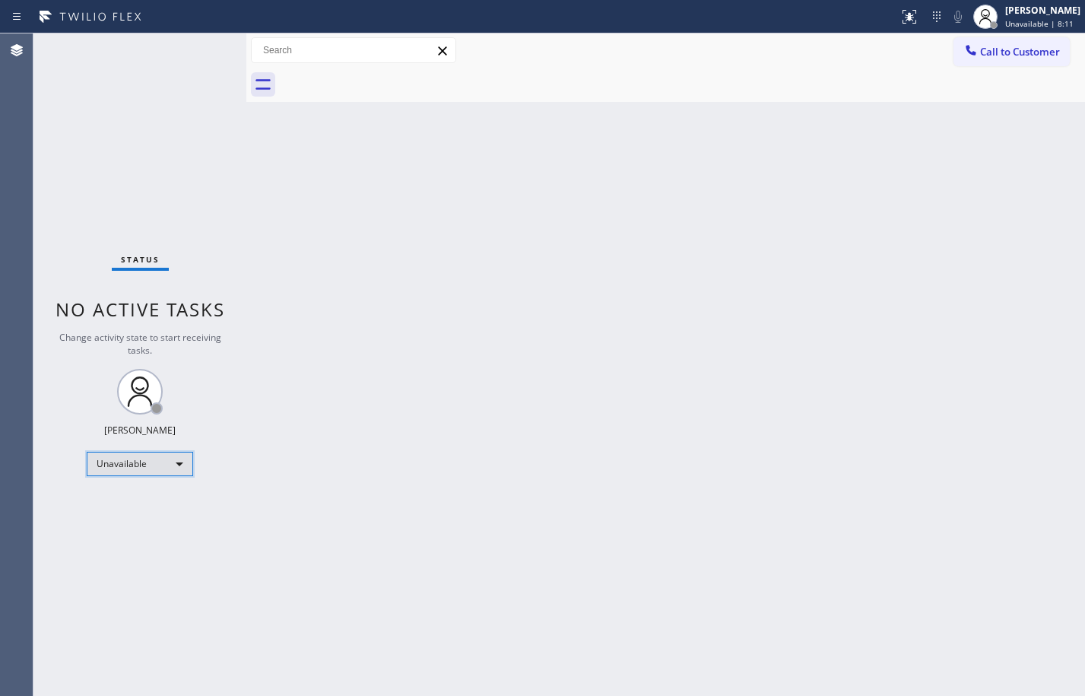
click at [148, 459] on div "Unavailable" at bounding box center [140, 464] width 106 height 24
click at [137, 501] on li "Available" at bounding box center [138, 504] width 103 height 18
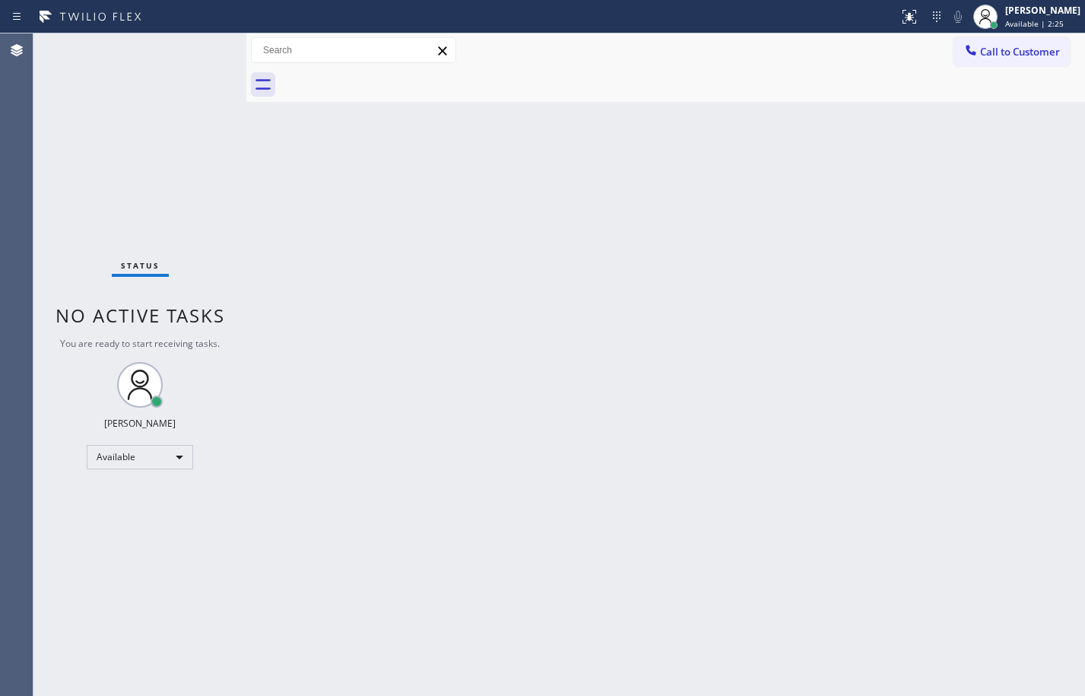
click at [310, 390] on div "Back to Dashboard Change Sender ID Customers Technicians Select a contact Outbo…" at bounding box center [665, 364] width 839 height 662
click at [287, 234] on div "Back to Dashboard Change Sender ID Customers Technicians Select a contact Outbo…" at bounding box center [665, 364] width 839 height 662
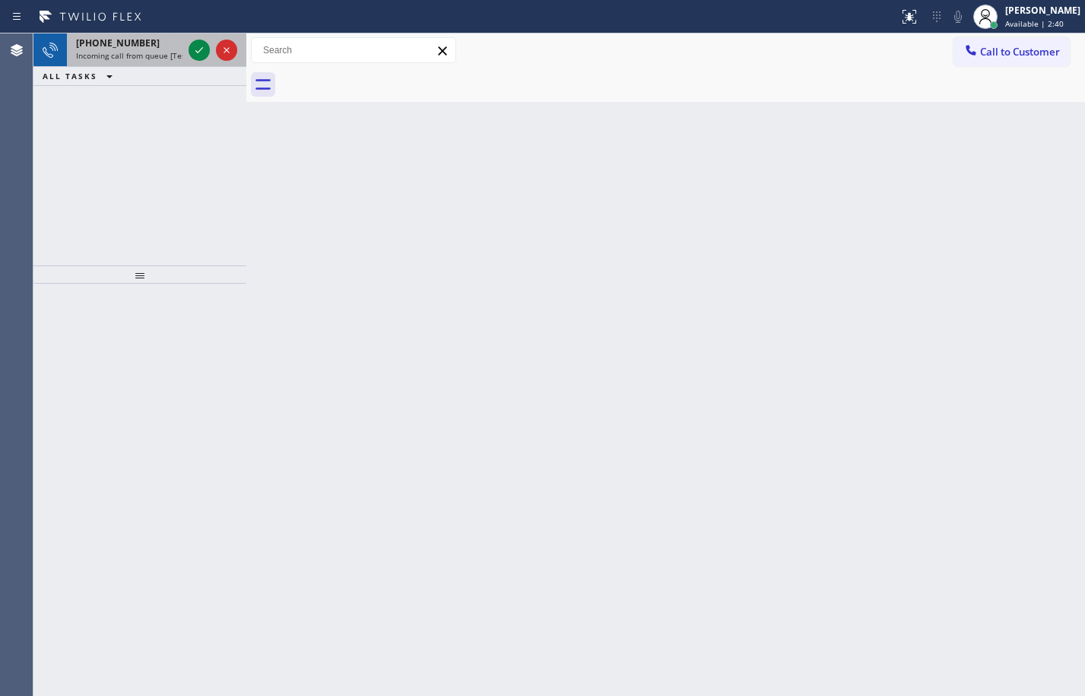
click at [150, 46] on div "[PHONE_NUMBER]" at bounding box center [129, 43] width 106 height 13
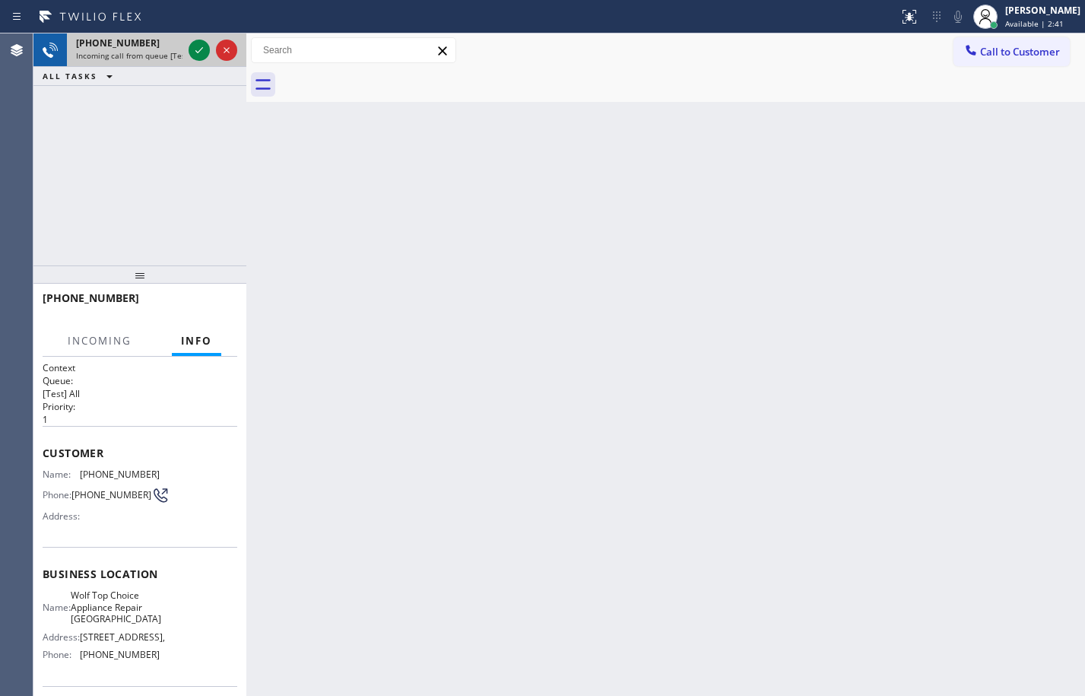
click at [176, 52] on span "Incoming call from queue [Test] All" at bounding box center [139, 55] width 126 height 11
click at [198, 52] on icon at bounding box center [199, 50] width 8 height 6
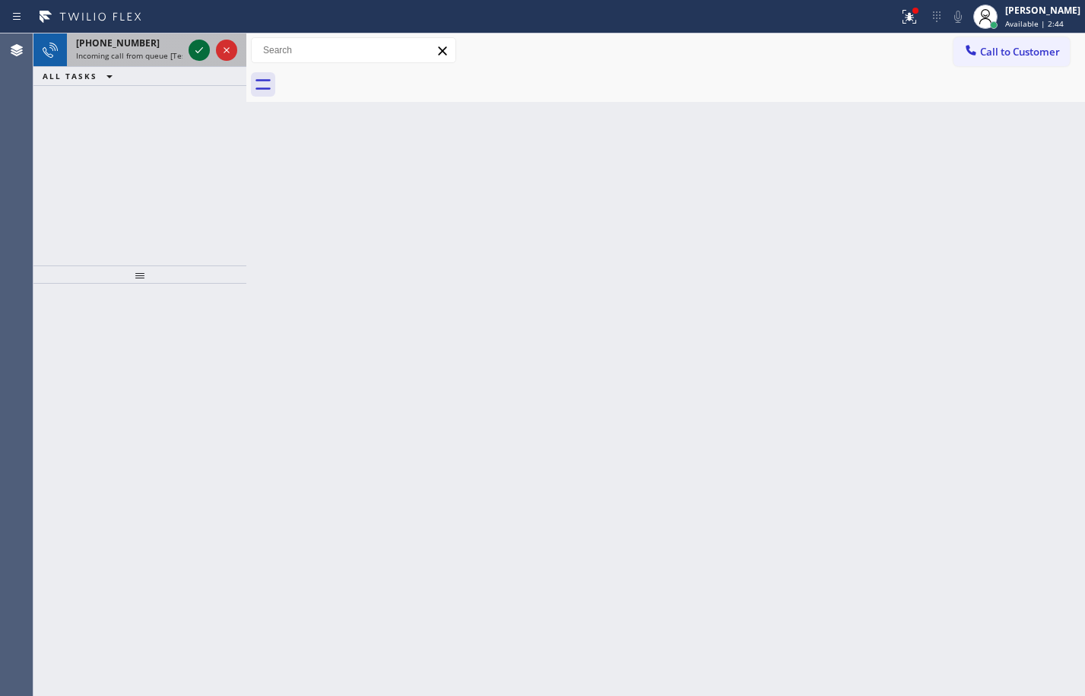
click at [198, 52] on icon at bounding box center [199, 50] width 8 height 6
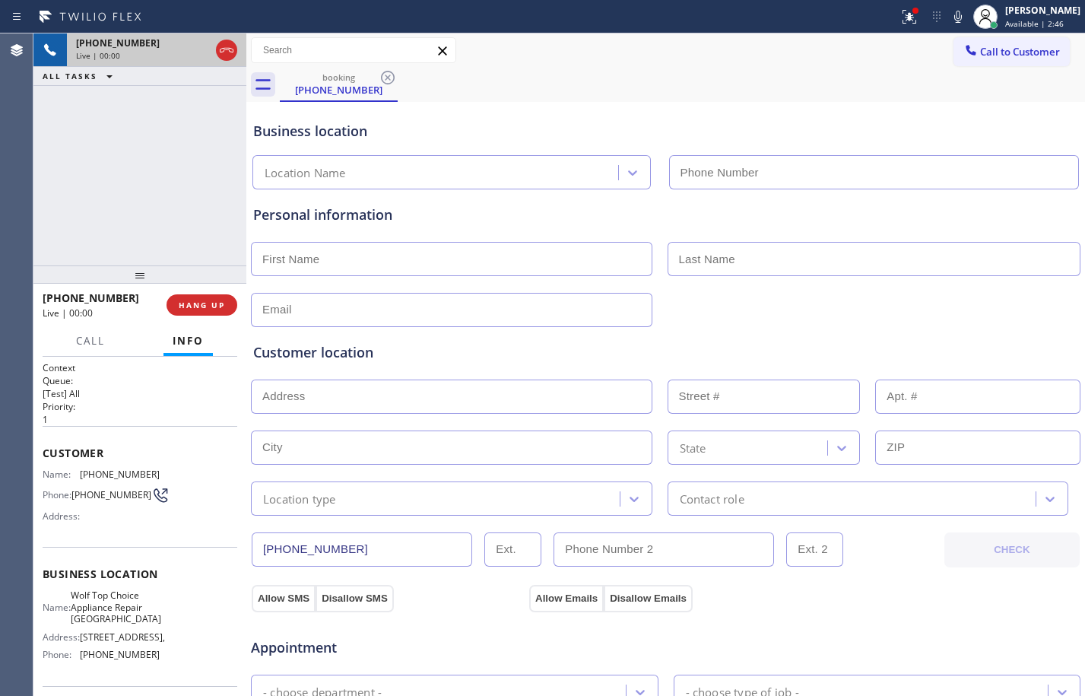
type input "[PHONE_NUMBER]"
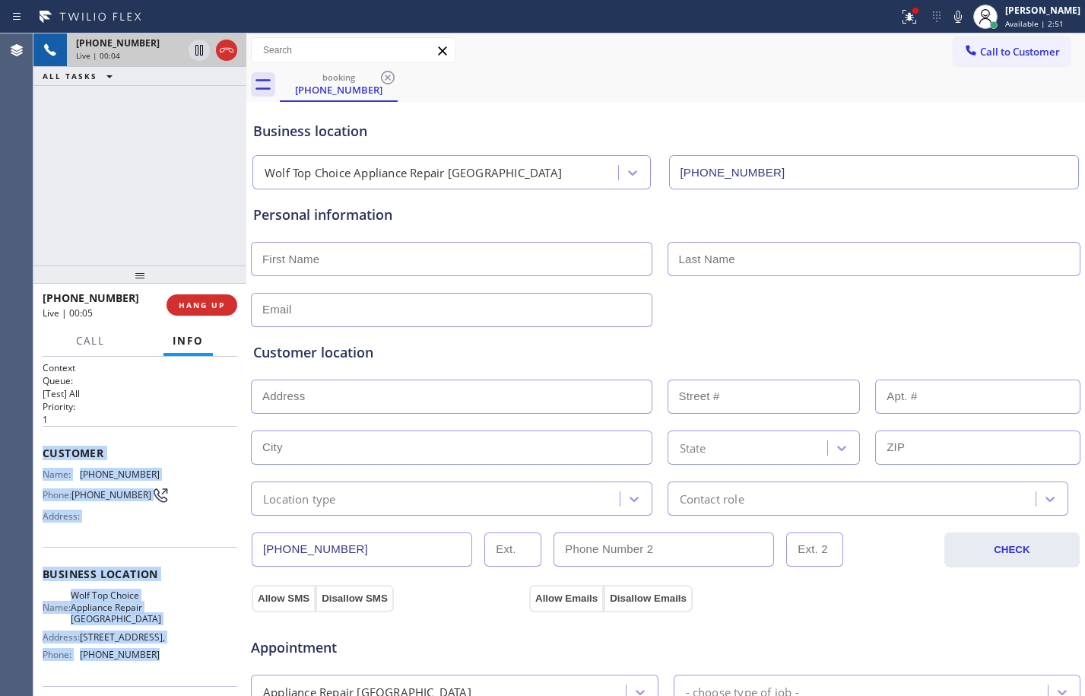
drag, startPoint x: 43, startPoint y: 455, endPoint x: 202, endPoint y: 671, distance: 268.2
click at [202, 671] on div "Context Queue: [Test] All Priority: 1 Customer Name: [PHONE_NUMBER] Phone: [PHO…" at bounding box center [140, 581] width 195 height 440
copy div "Customer Name: [PHONE_NUMBER] Phone: [PHONE_NUMBER] Address: Business location …"
click at [164, 166] on div "[PHONE_NUMBER] Live | 00:13 ALL TASKS ALL TASKS ACTIVE TASKS TASKS IN WRAP UP" at bounding box center [139, 149] width 213 height 232
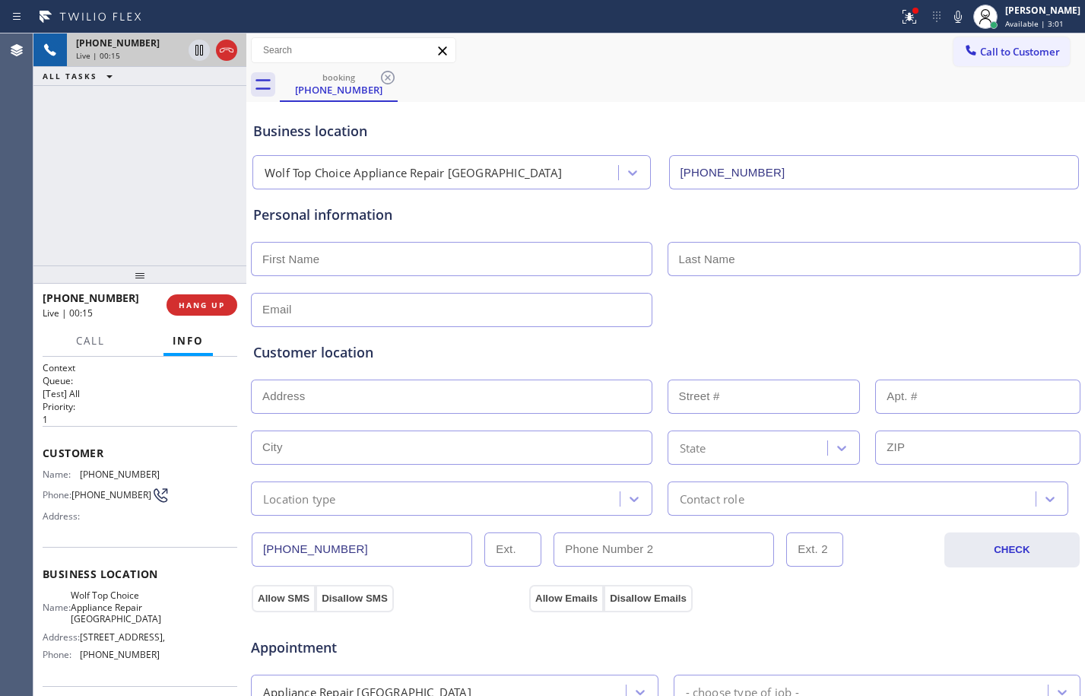
scroll to position [483, 0]
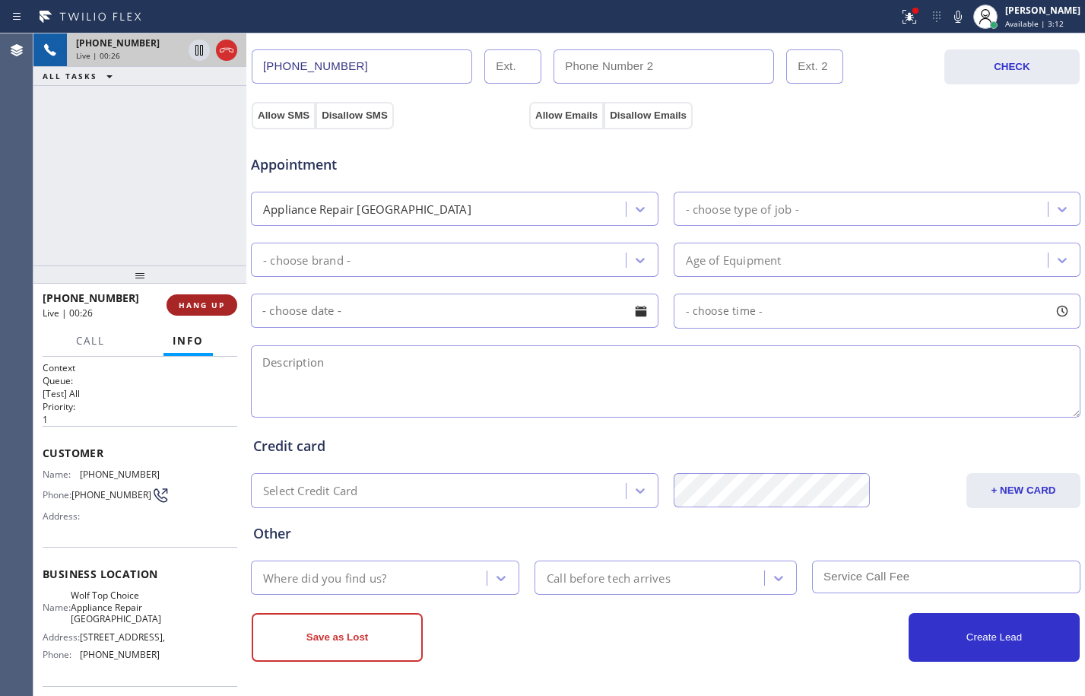
click at [225, 307] on button "HANG UP" at bounding box center [202, 304] width 71 height 21
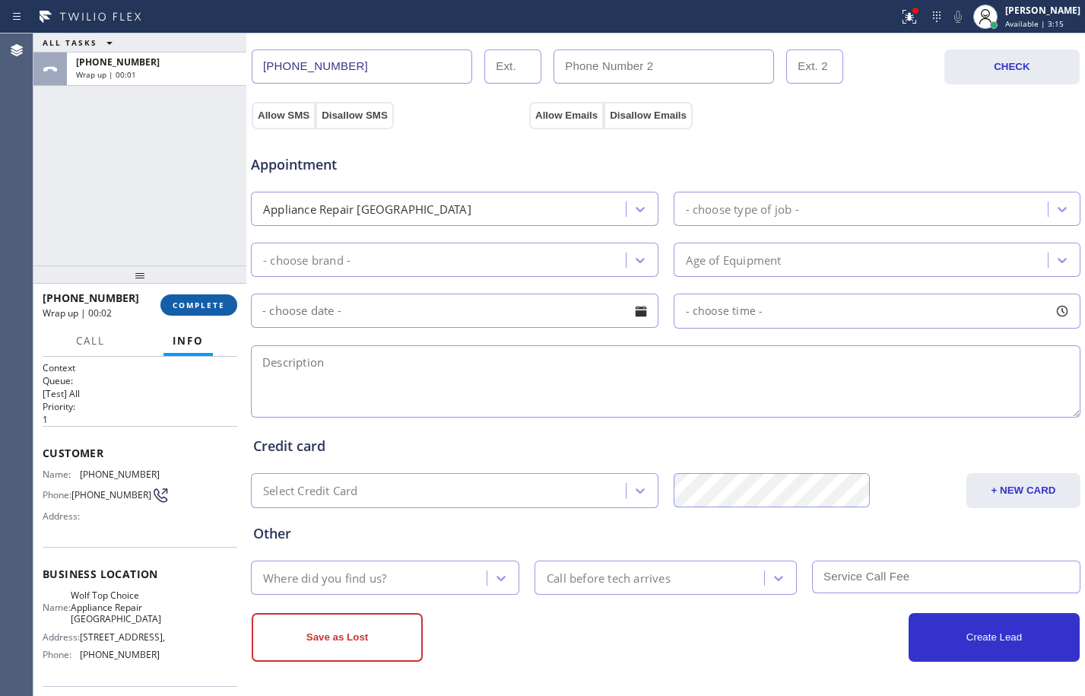
click at [214, 306] on span "COMPLETE" at bounding box center [199, 305] width 52 height 11
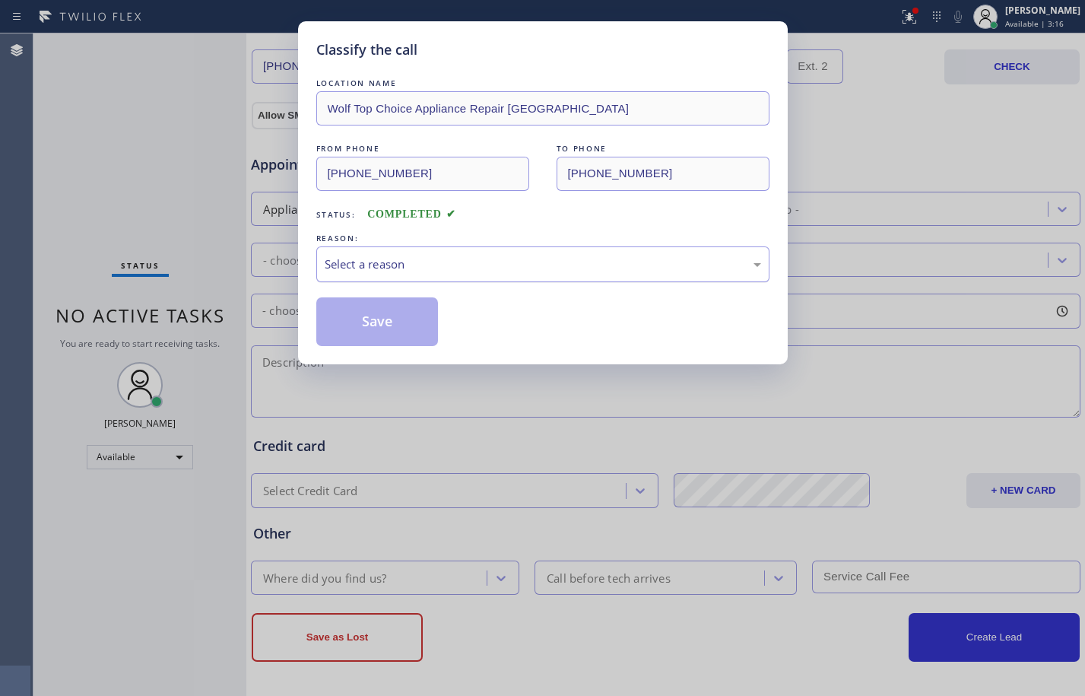
click at [381, 259] on div "Select a reason" at bounding box center [543, 264] width 437 height 17
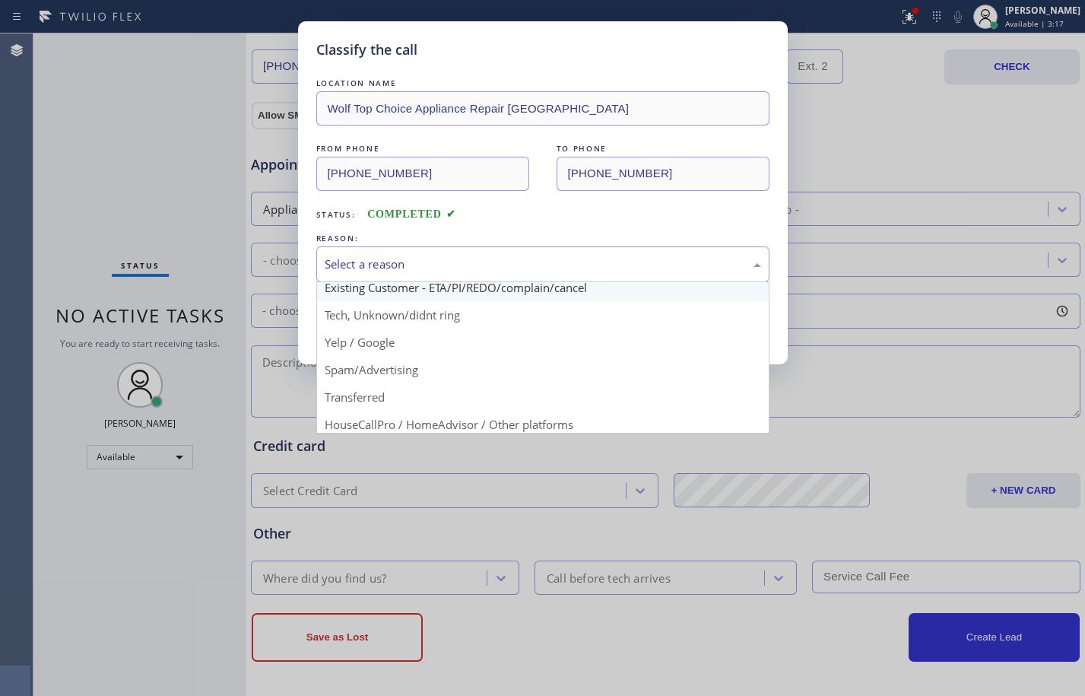
scroll to position [96, 0]
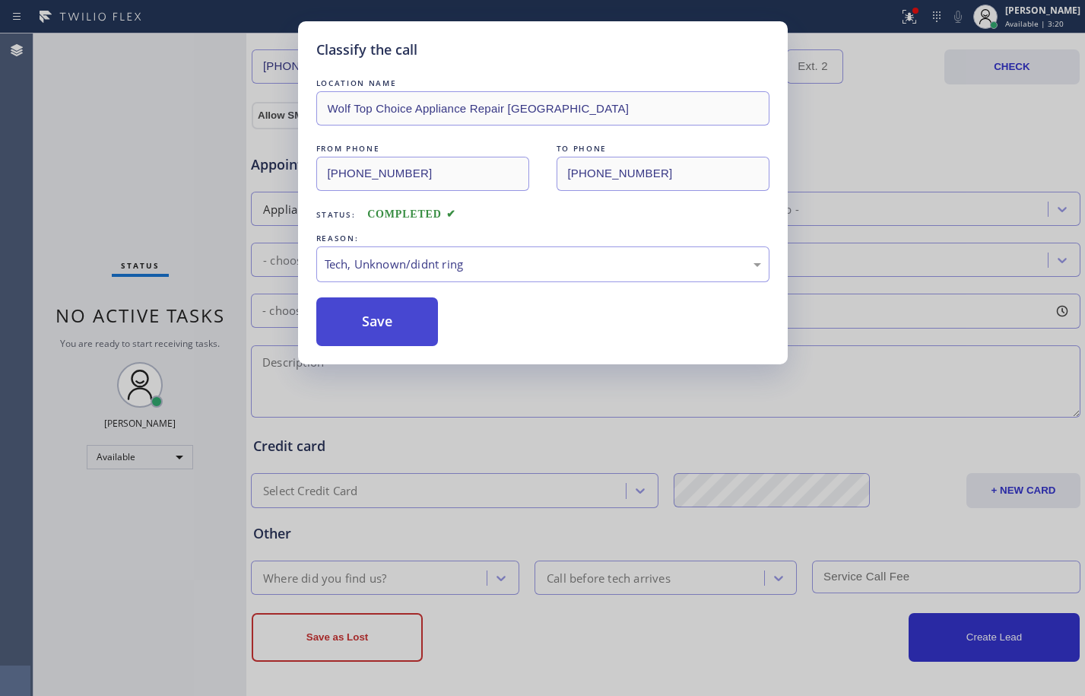
click at [375, 322] on button "Save" at bounding box center [377, 321] width 122 height 49
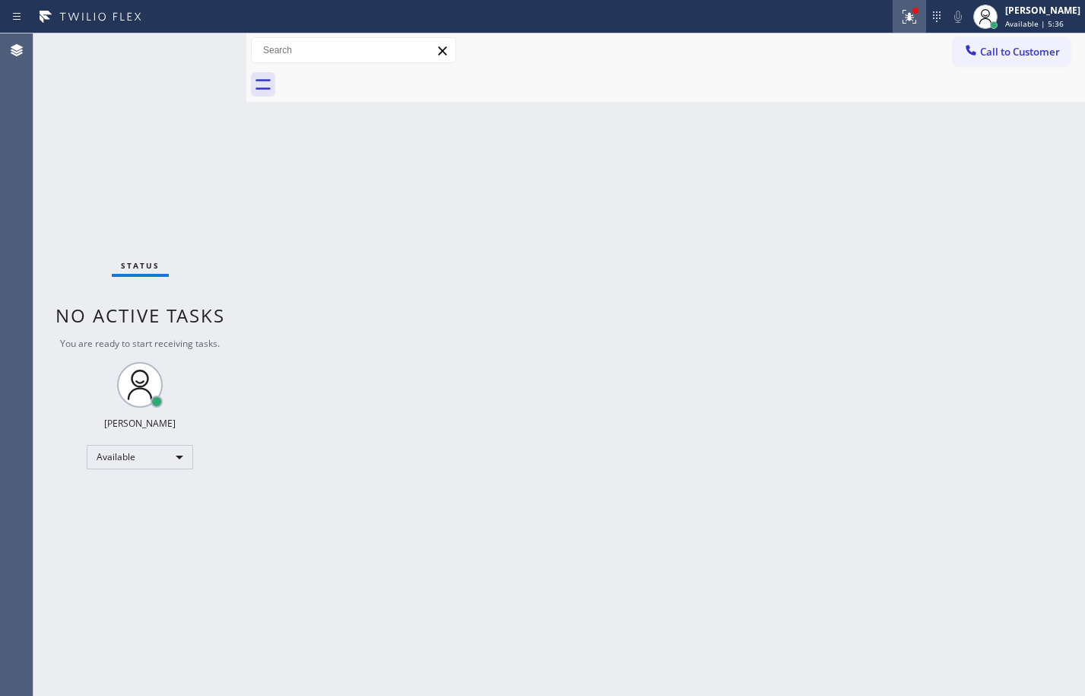
click at [901, 24] on icon at bounding box center [910, 17] width 18 height 18
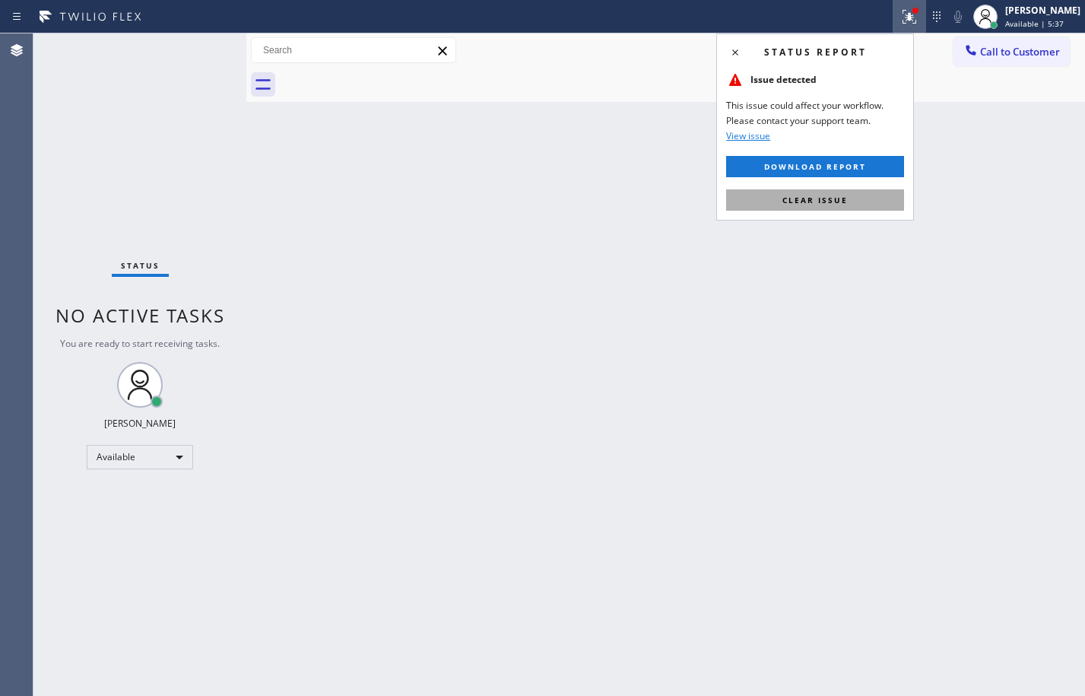
click at [798, 197] on span "Clear issue" at bounding box center [815, 200] width 65 height 11
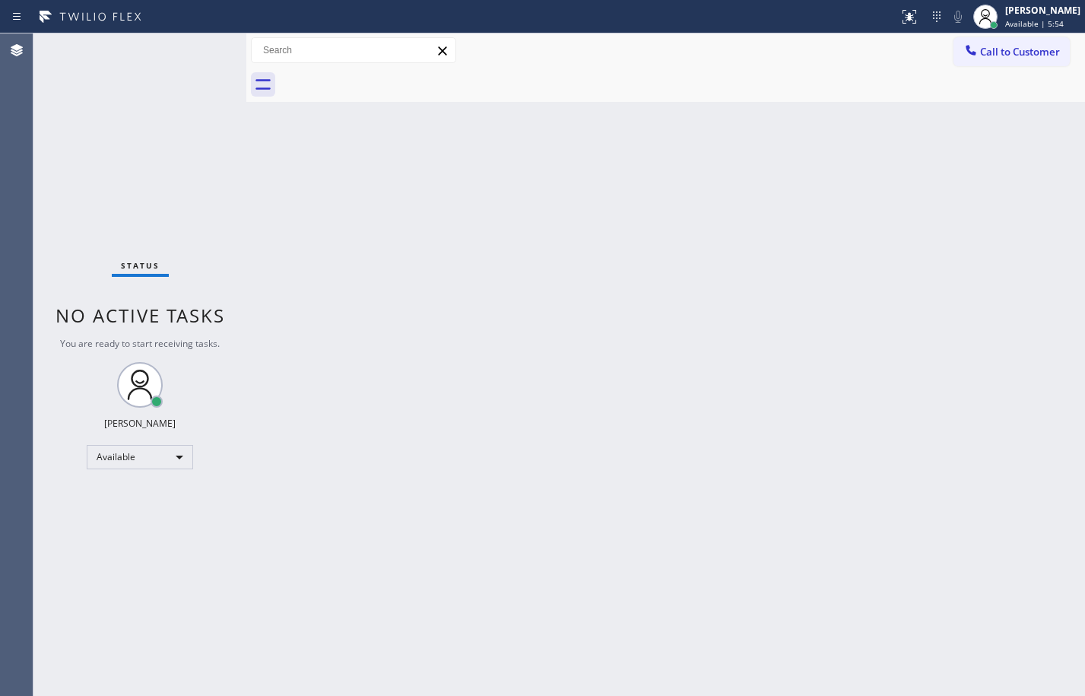
click at [268, 121] on div "Back to Dashboard Change Sender ID Customers Technicians Select a contact Outbo…" at bounding box center [665, 364] width 839 height 662
drag, startPoint x: 500, startPoint y: 274, endPoint x: 510, endPoint y: 269, distance: 10.9
click at [510, 270] on div "Back to Dashboard Change Sender ID Customers Technicians Select a contact Outbo…" at bounding box center [665, 364] width 839 height 662
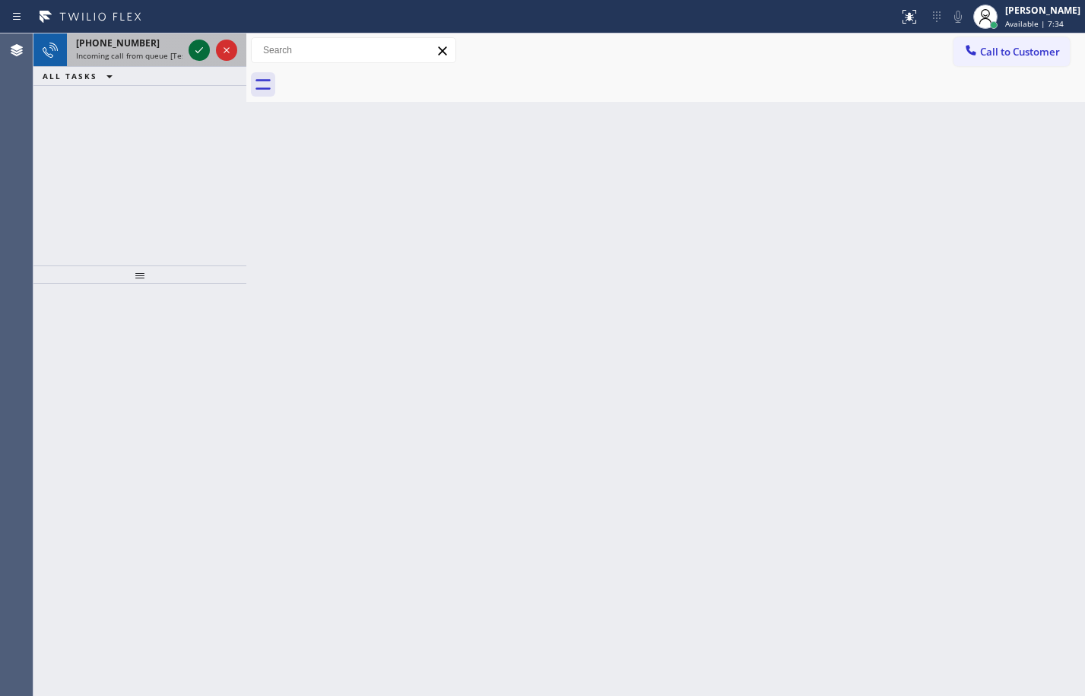
click at [208, 46] on div at bounding box center [199, 50] width 21 height 18
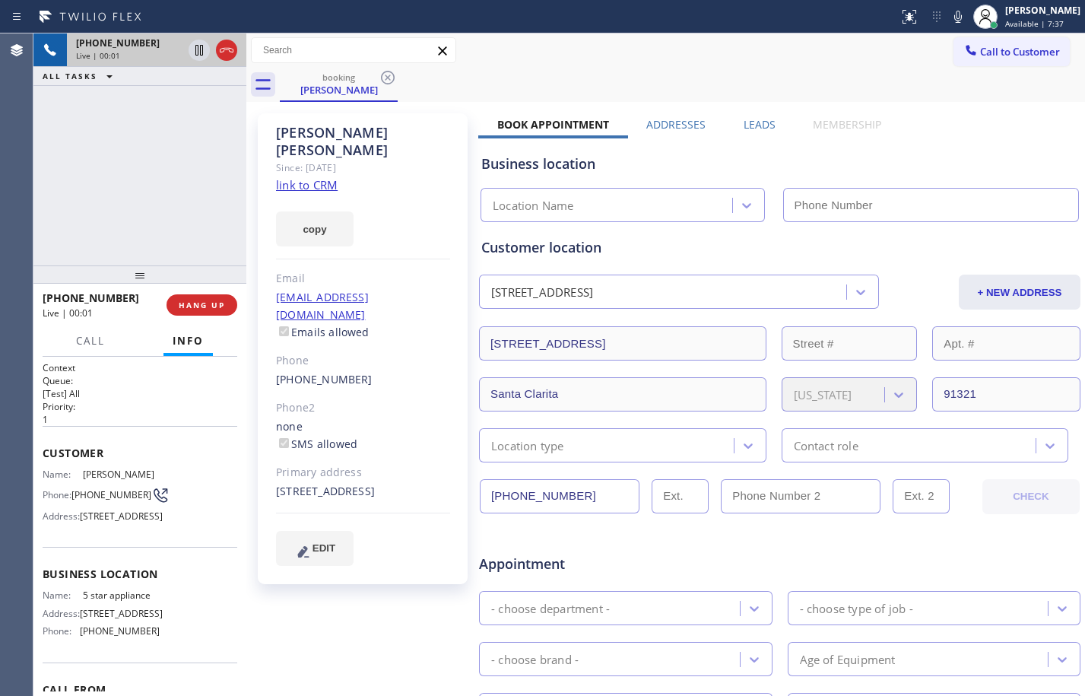
type input "[PHONE_NUMBER]"
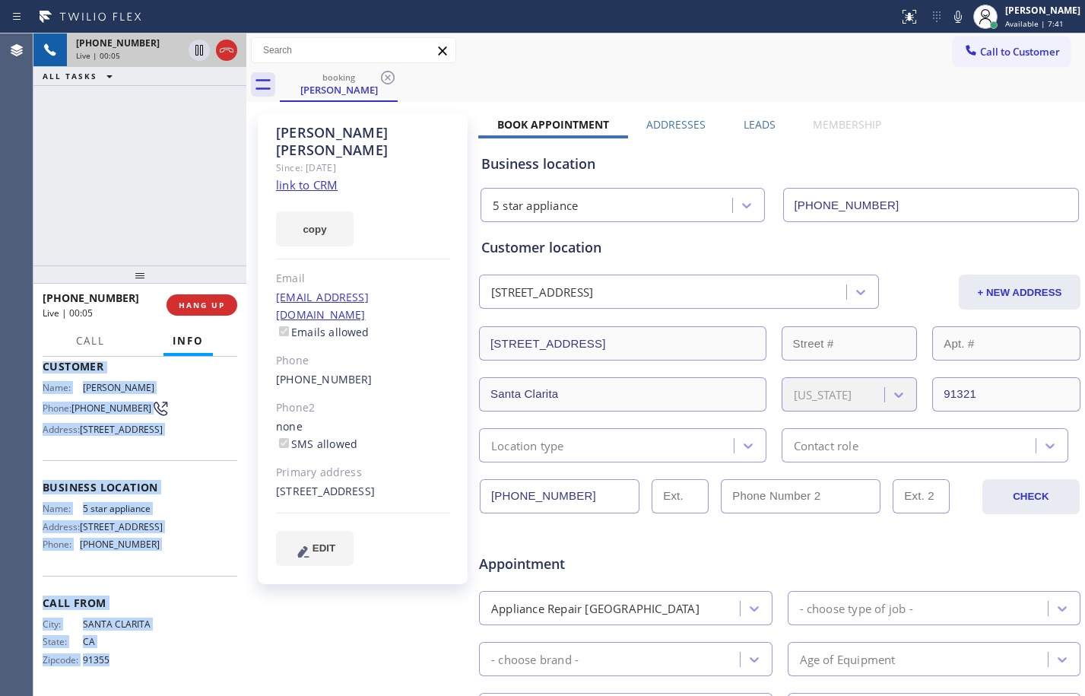
scroll to position [139, 0]
drag, startPoint x: 45, startPoint y: 453, endPoint x: 165, endPoint y: 541, distance: 148.6
click at [165, 541] on div "Context Queue: [Test] All Priority: 1 Customer Name: [PERSON_NAME] Phone: [PHON…" at bounding box center [140, 483] width 195 height 417
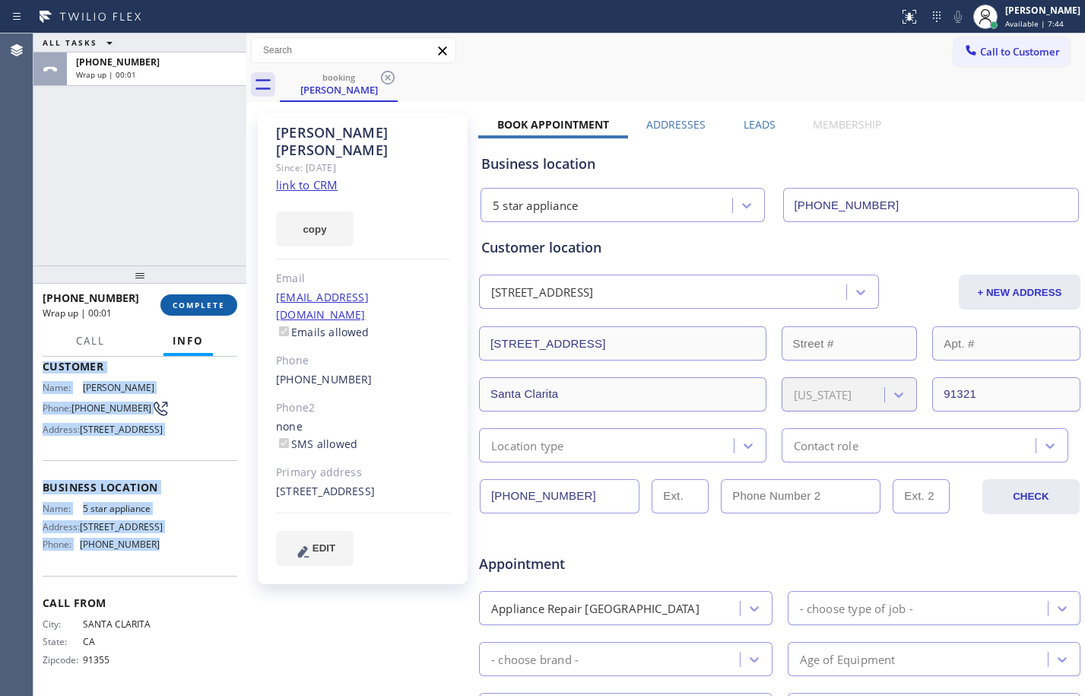
click at [208, 303] on span "COMPLETE" at bounding box center [199, 305] width 52 height 11
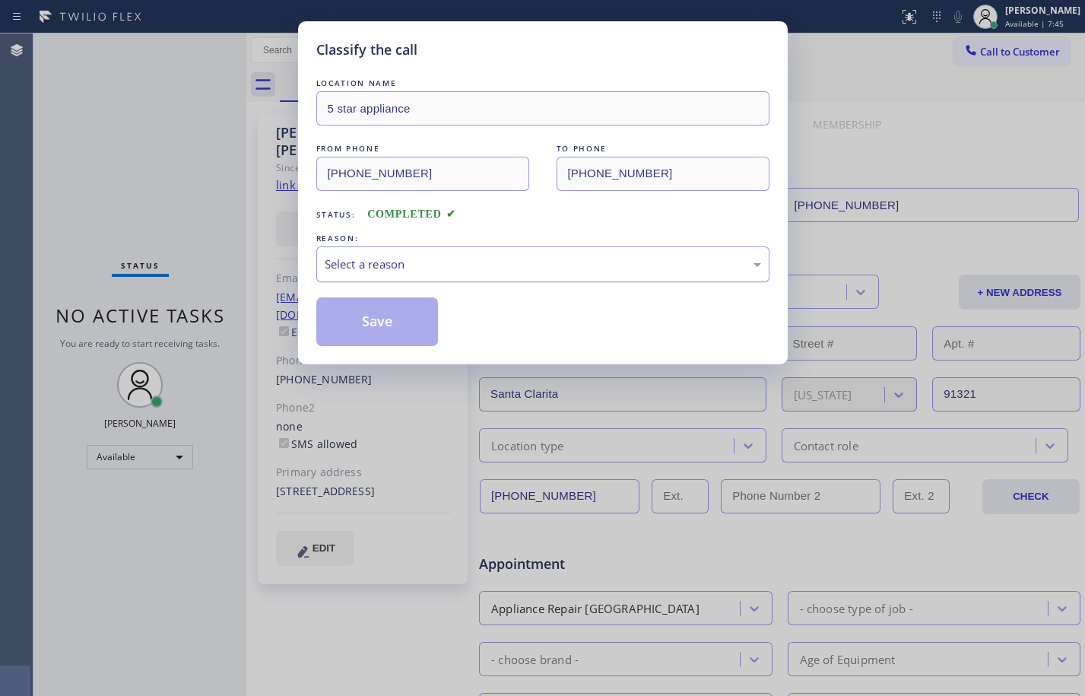
click at [475, 276] on div "Select a reason" at bounding box center [542, 264] width 453 height 36
click at [374, 316] on button "Save" at bounding box center [377, 321] width 122 height 49
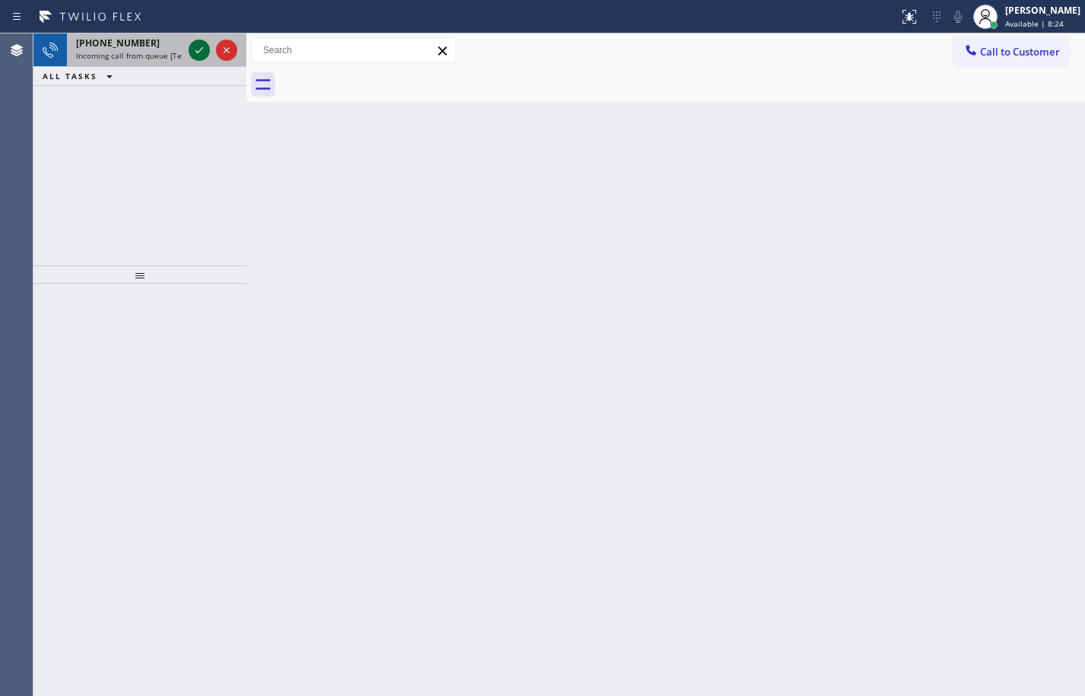
click at [202, 55] on icon at bounding box center [199, 50] width 18 height 18
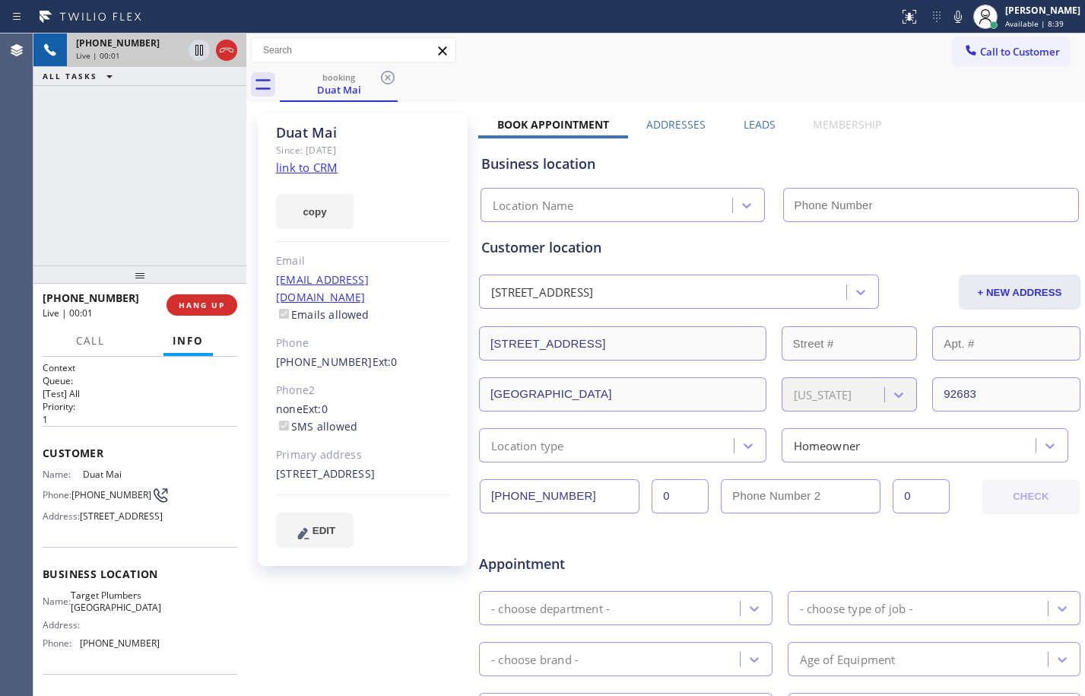
type input "[PHONE_NUMBER]"
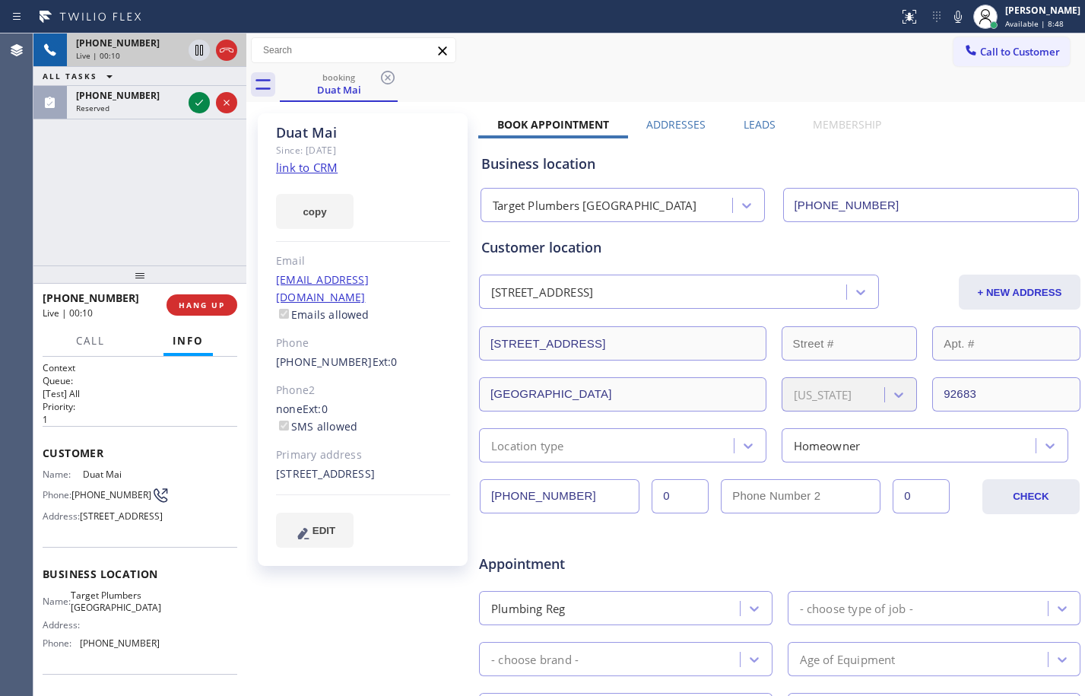
click at [309, 168] on link "link to CRM" at bounding box center [307, 167] width 62 height 15
click at [199, 55] on icon at bounding box center [199, 50] width 18 height 18
click at [949, 10] on icon at bounding box center [958, 17] width 18 height 18
click at [126, 217] on div "[PHONE_NUMBER] Live | 01:09 ALL TASKS ALL TASKS ACTIVE TASKS TASKS IN WRAP UP […" at bounding box center [139, 149] width 213 height 232
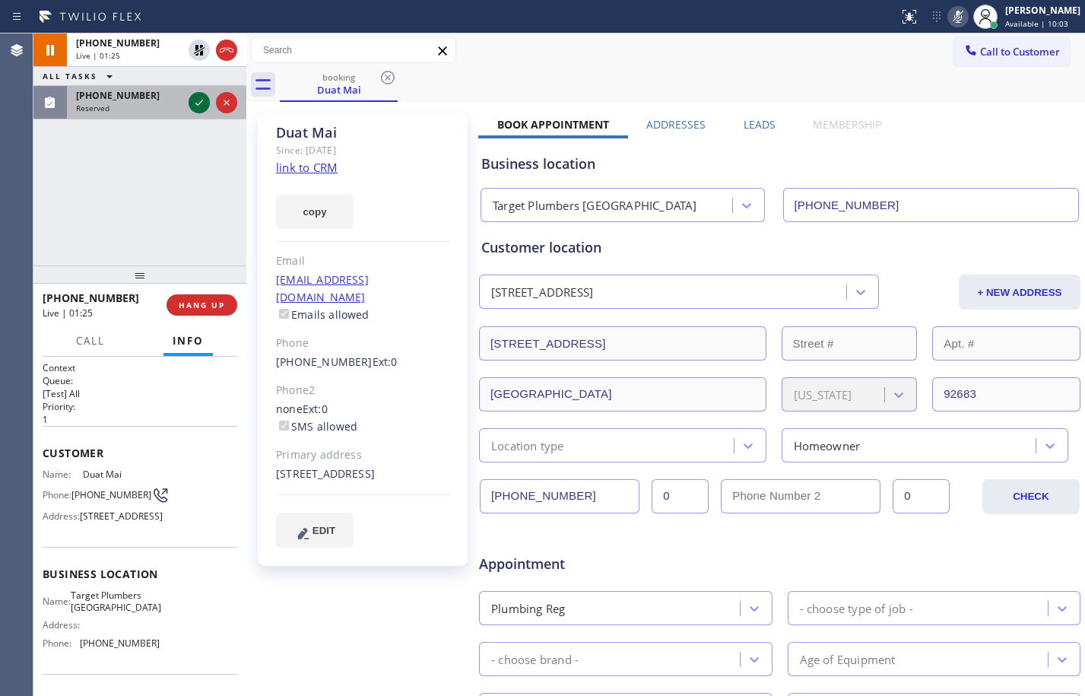
click at [202, 104] on icon at bounding box center [199, 103] width 18 height 18
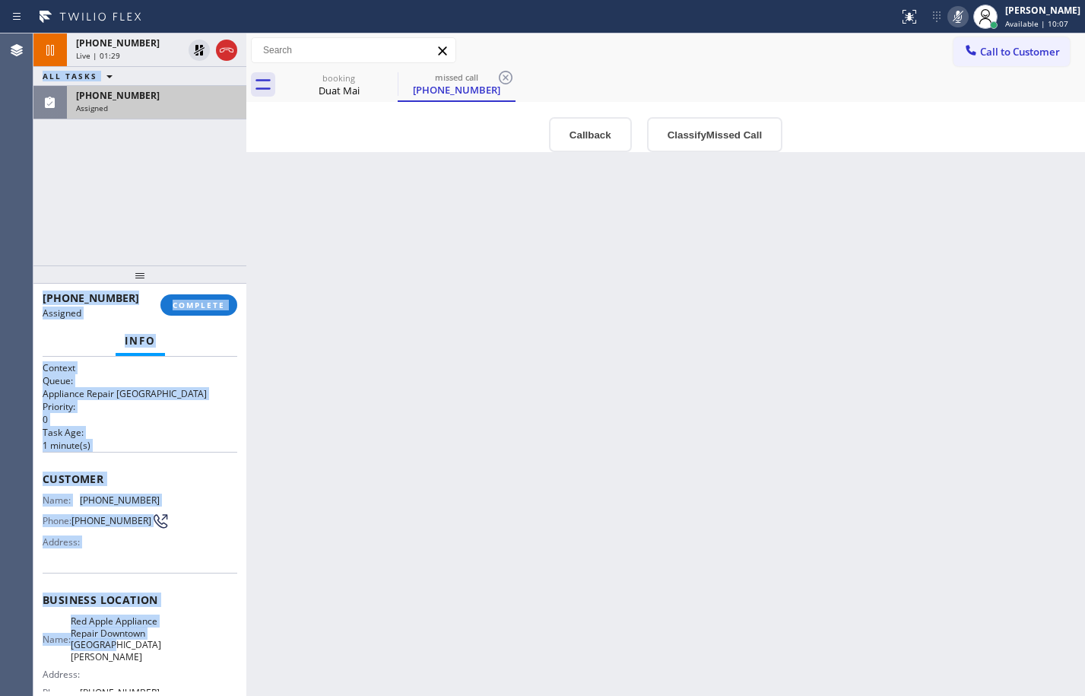
drag, startPoint x: 27, startPoint y: 479, endPoint x: 179, endPoint y: 628, distance: 213.0
click at [170, 646] on div "Agent Desktop Classify the call LOCATION NAME [PERSON_NAME][GEOGRAPHIC_DATA] El…" at bounding box center [542, 364] width 1085 height 662
click at [179, 628] on div "Name: Red Apple Appliance Repair Downtown [GEOGRAPHIC_DATA][PERSON_NAME] Addres…" at bounding box center [140, 659] width 195 height 89
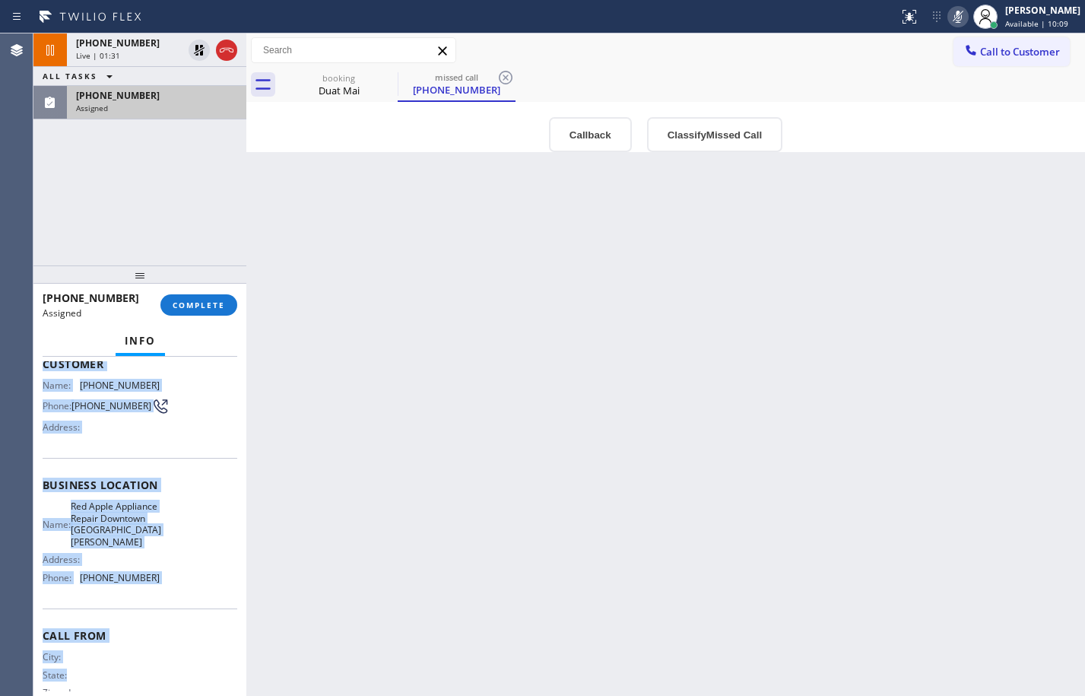
scroll to position [153, 0]
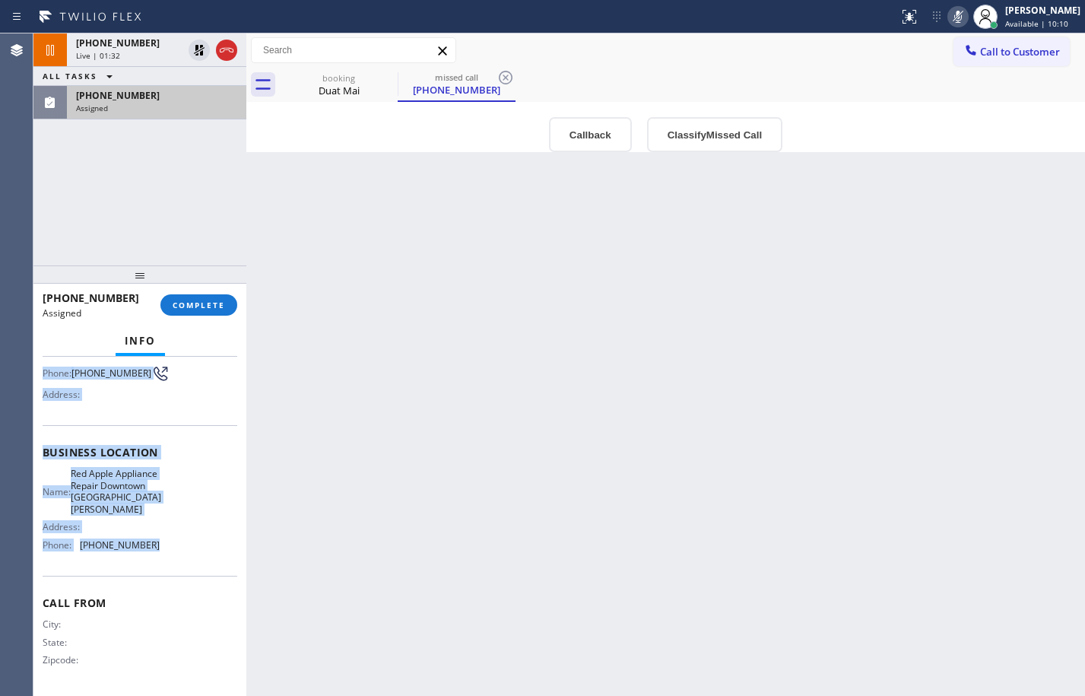
drag, startPoint x: 44, startPoint y: 477, endPoint x: 205, endPoint y: 561, distance: 181.3
click at [205, 561] on div "Context Queue: Appliance Repair High End Priority: 0 Task Age: [DEMOGRAPHIC_DAT…" at bounding box center [140, 453] width 195 height 478
copy div "Customer Name: [PHONE_NUMBER] Phone: [PHONE_NUMBER] Address: Business location …"
click at [217, 311] on button "COMPLETE" at bounding box center [198, 304] width 77 height 21
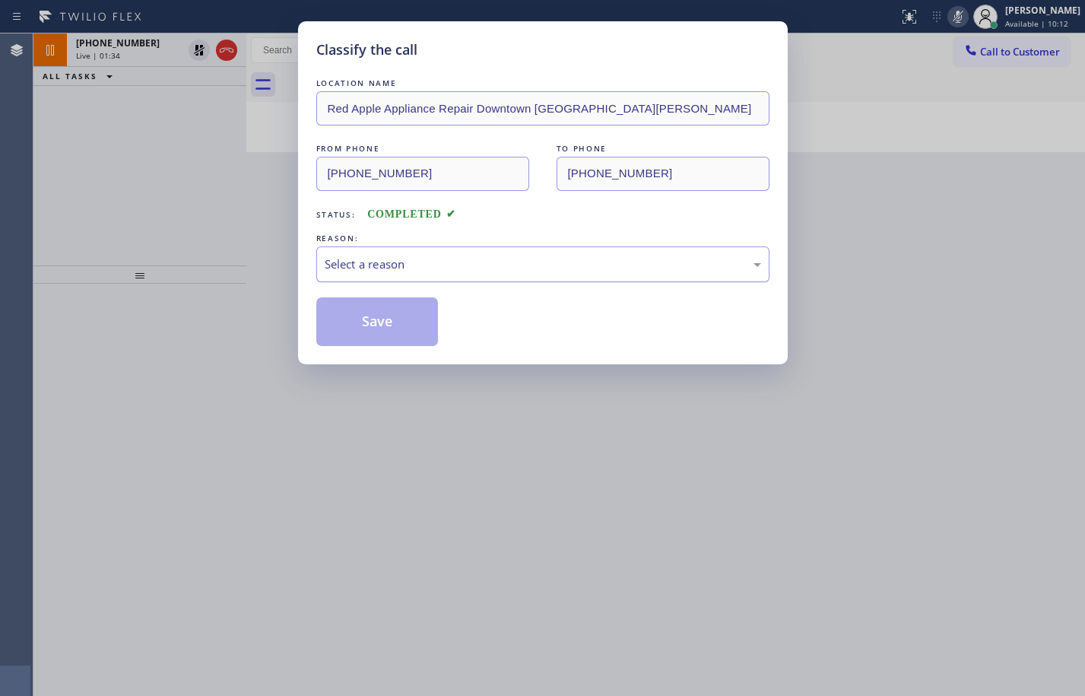
click at [401, 270] on div "Select a reason" at bounding box center [543, 264] width 437 height 17
click at [389, 297] on button "Save" at bounding box center [377, 321] width 122 height 49
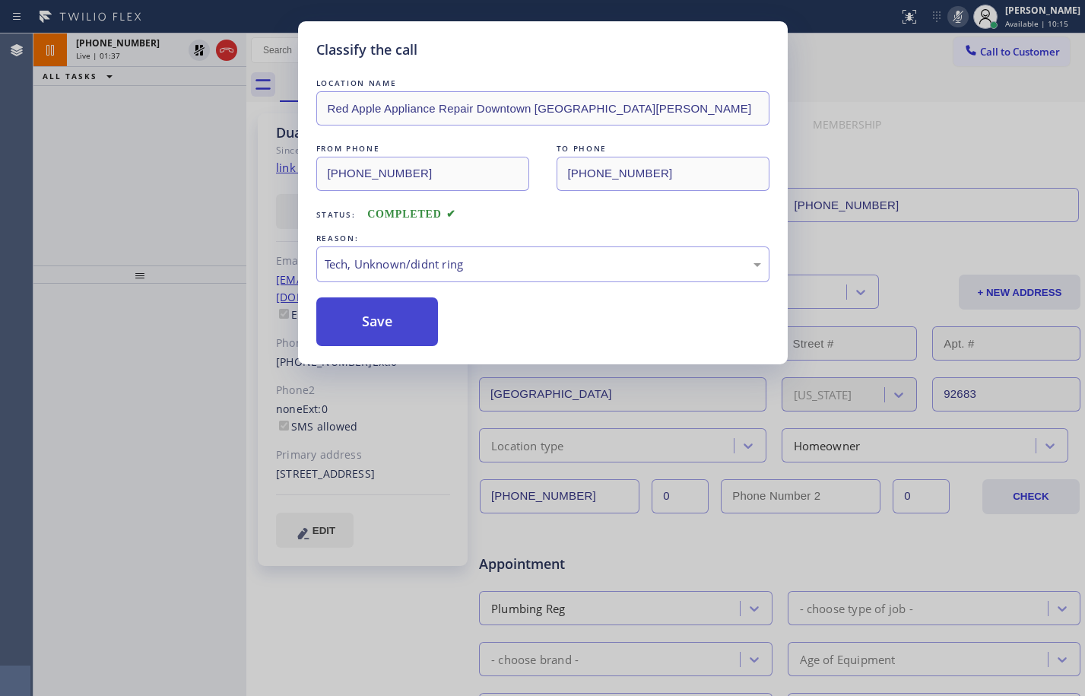
click at [388, 322] on button "Save" at bounding box center [377, 321] width 122 height 49
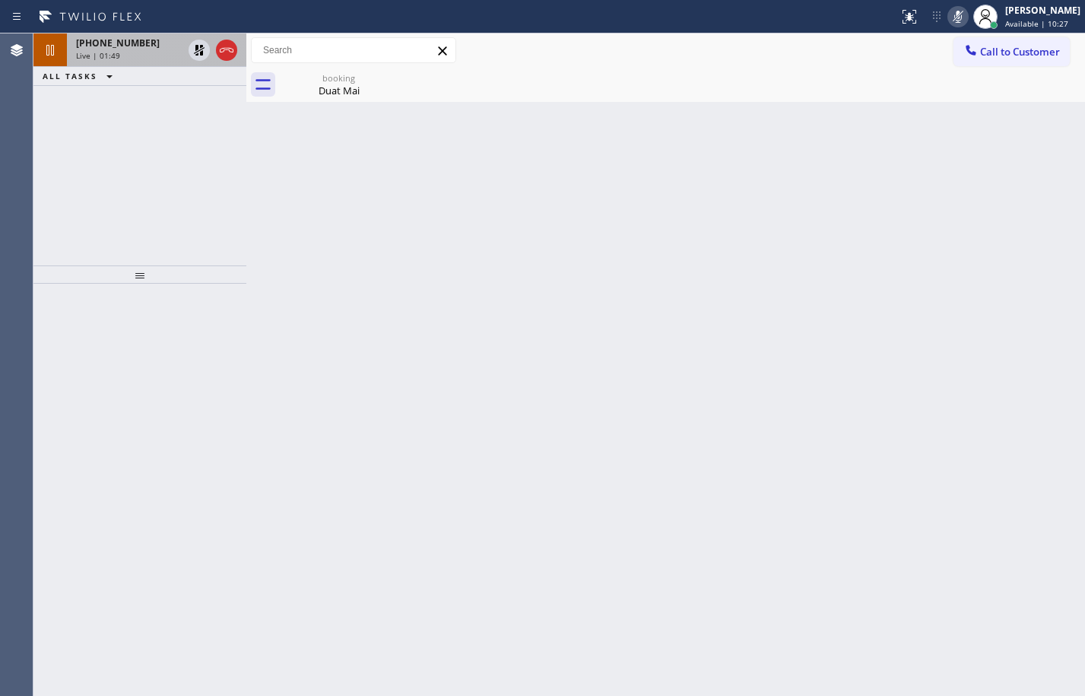
click at [113, 61] on div "[PHONE_NUMBER] Live | 01:49" at bounding box center [126, 49] width 119 height 33
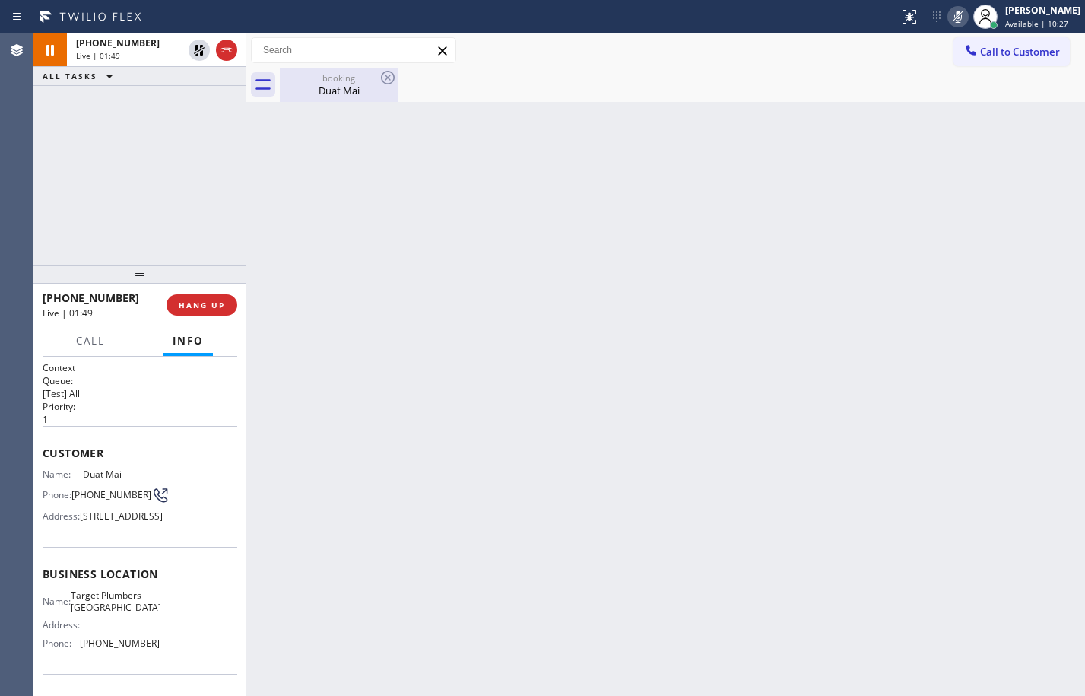
click at [327, 88] on div "Duat Mai" at bounding box center [338, 91] width 115 height 14
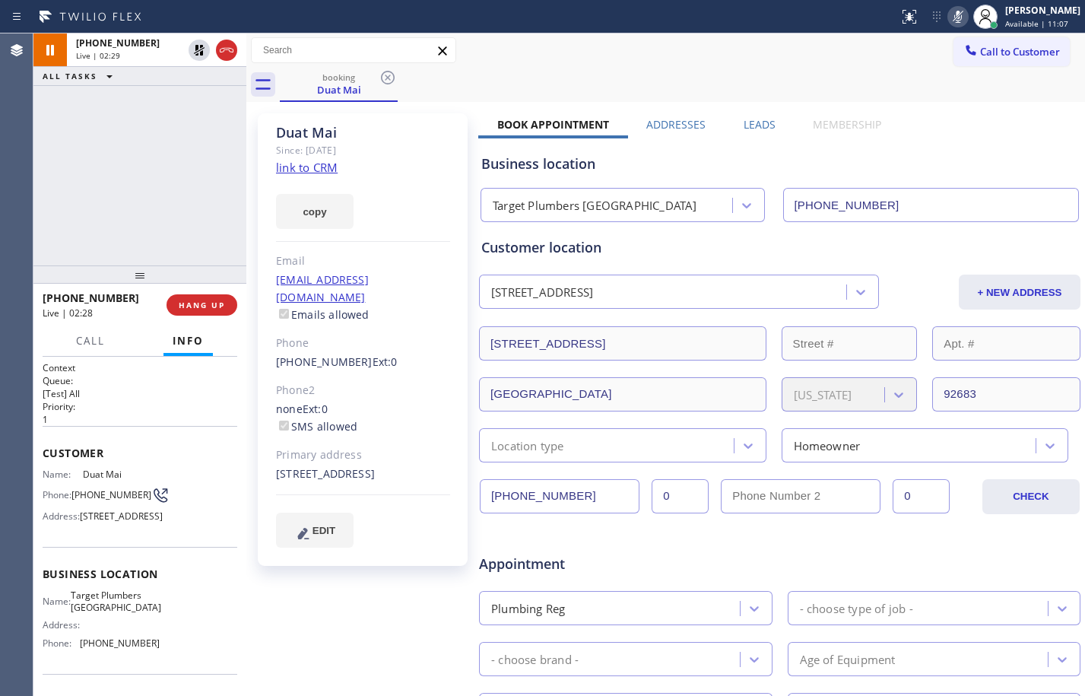
click at [135, 132] on div "[PHONE_NUMBER] Live | 02:29 ALL TASKS ALL TASKS ACTIVE TASKS TASKS IN WRAP UP" at bounding box center [139, 149] width 213 height 232
click at [204, 48] on icon at bounding box center [199, 50] width 11 height 11
click at [949, 23] on icon at bounding box center [958, 17] width 18 height 18
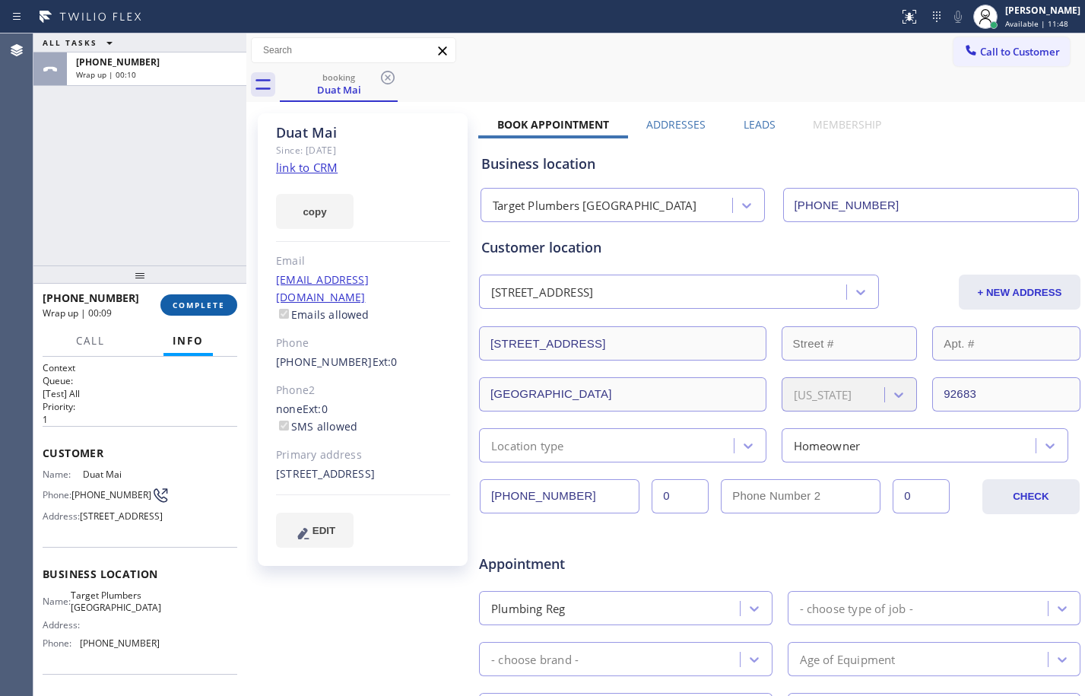
click at [233, 303] on button "COMPLETE" at bounding box center [198, 304] width 77 height 21
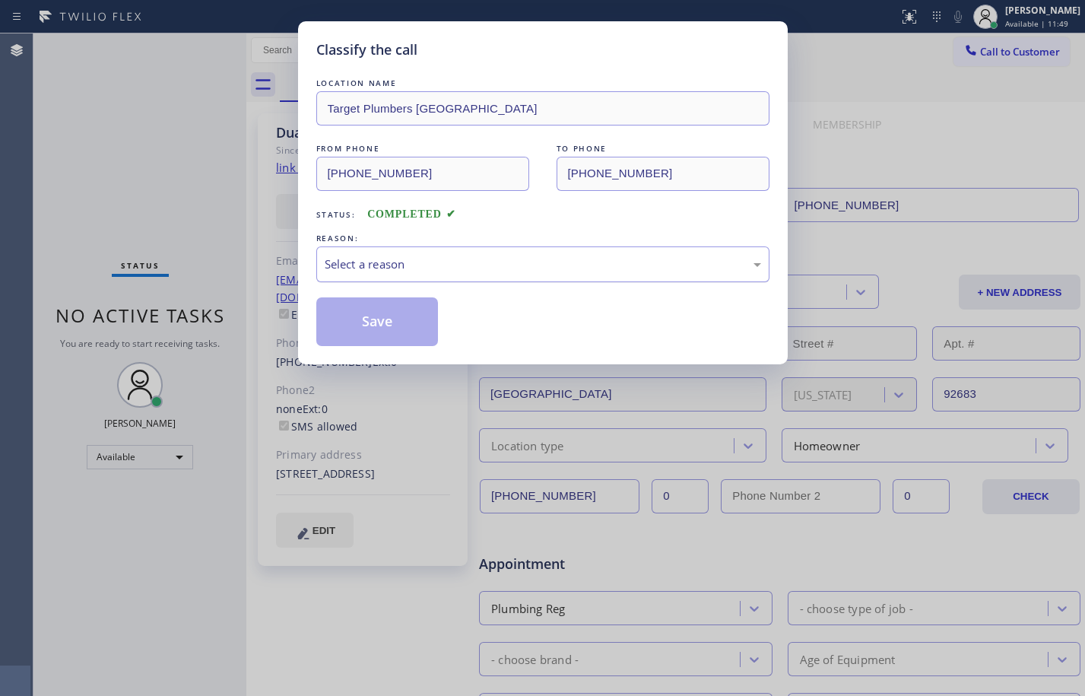
click at [462, 271] on div "Select a reason" at bounding box center [543, 264] width 437 height 17
click at [369, 307] on button "Save" at bounding box center [377, 321] width 122 height 49
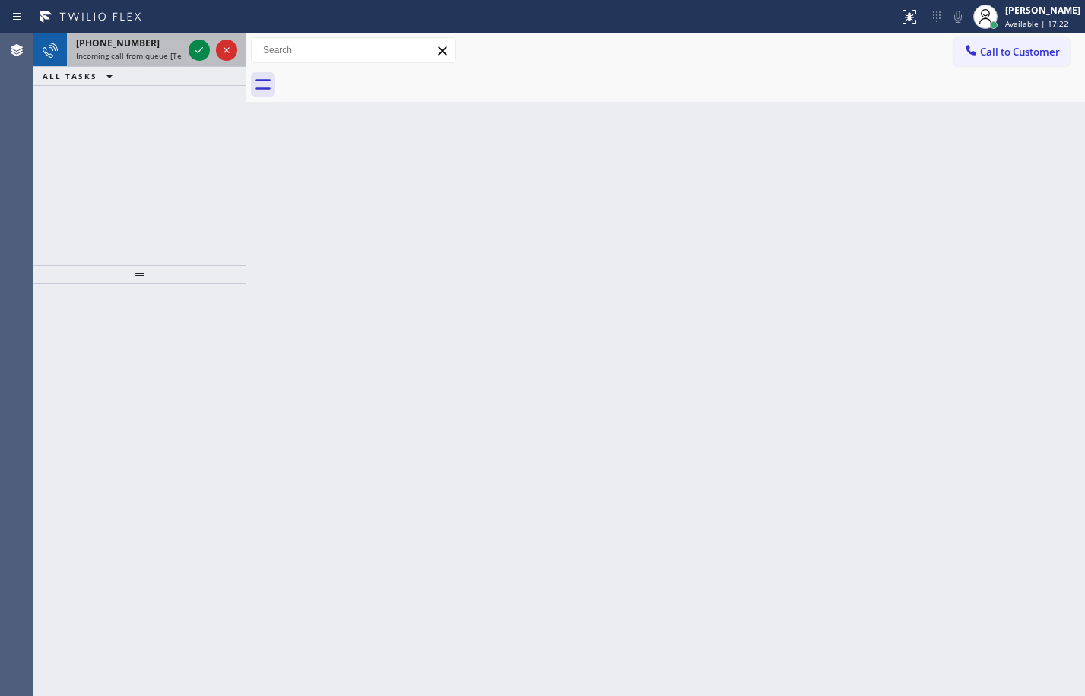
click at [155, 35] on div "[PHONE_NUMBER] Incoming call from queue [Test] All" at bounding box center [126, 49] width 119 height 33
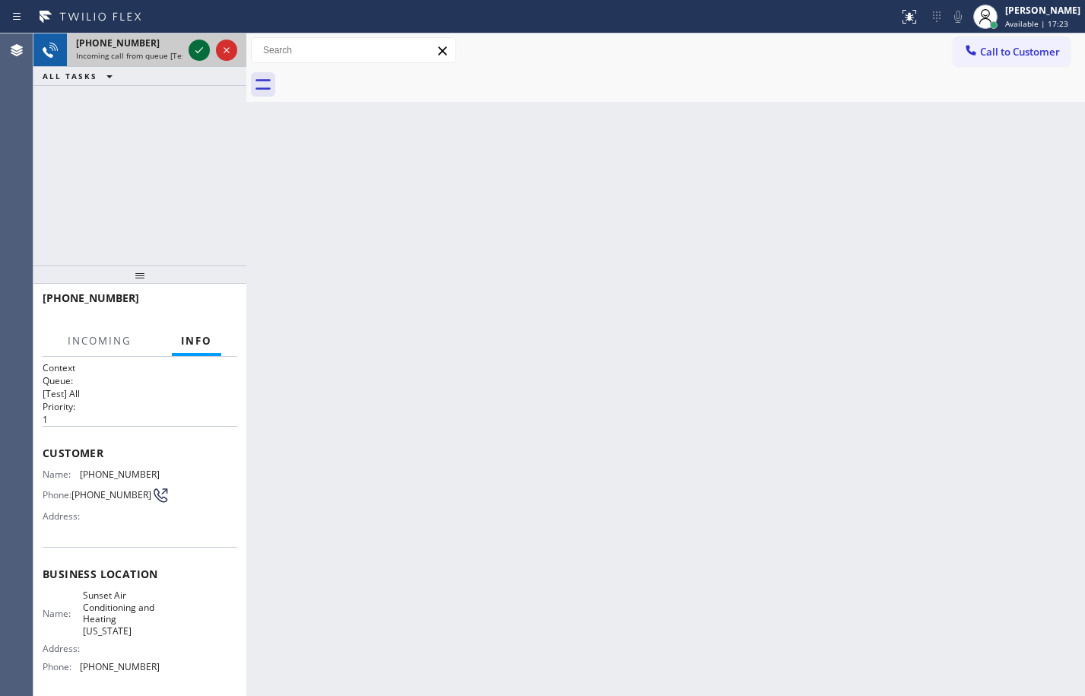
click at [191, 52] on icon at bounding box center [199, 50] width 18 height 18
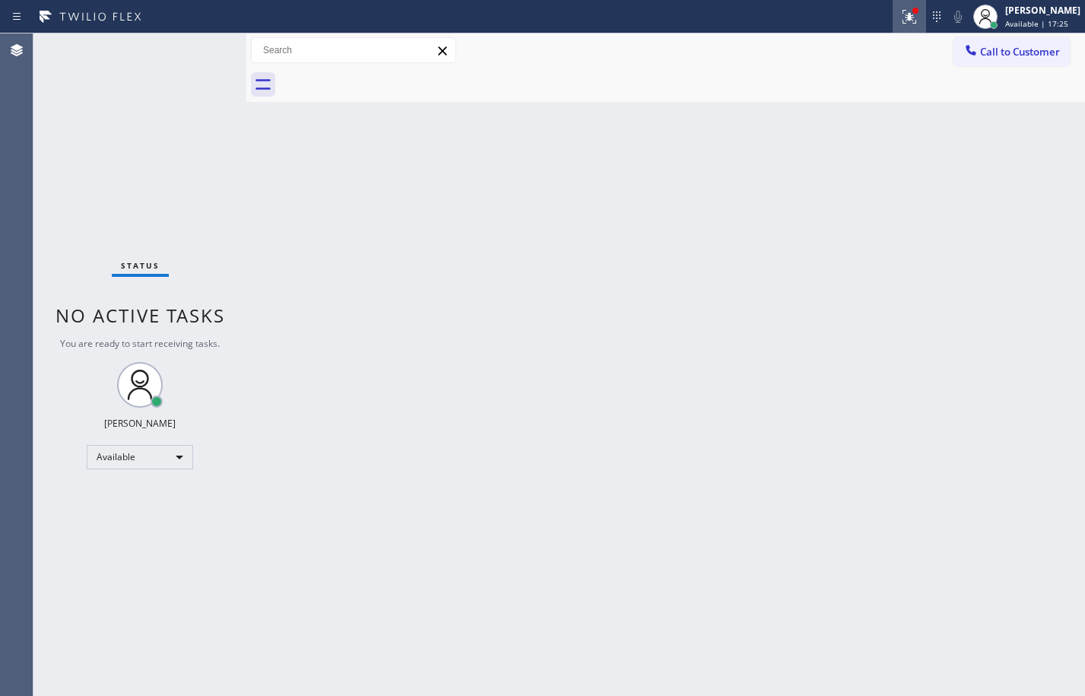
click at [893, 27] on button at bounding box center [909, 16] width 33 height 33
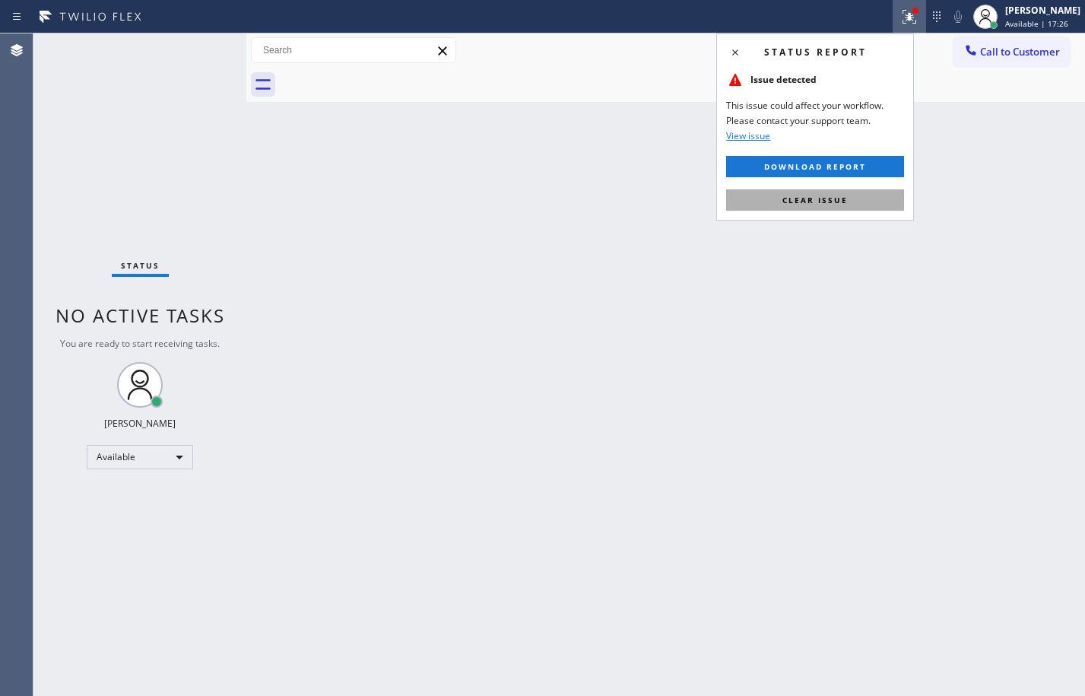
click at [844, 205] on button "Clear issue" at bounding box center [815, 199] width 178 height 21
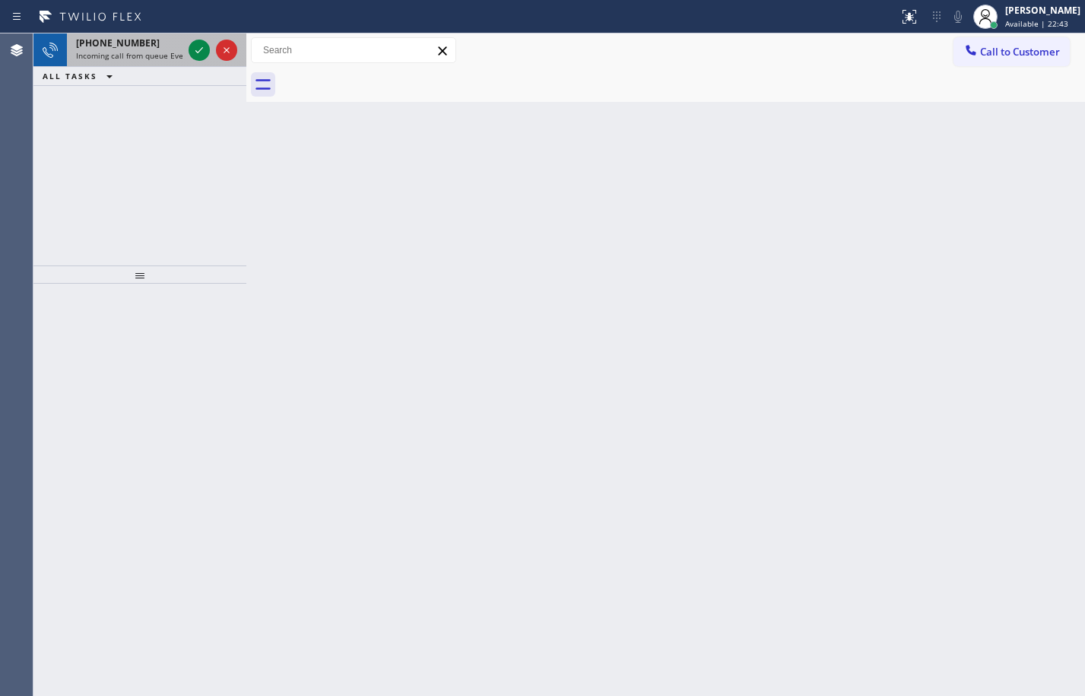
drag, startPoint x: 129, startPoint y: 62, endPoint x: 170, endPoint y: 46, distance: 45.1
click at [129, 62] on div "[PHONE_NUMBER] Incoming call from queue Everybody" at bounding box center [126, 49] width 119 height 33
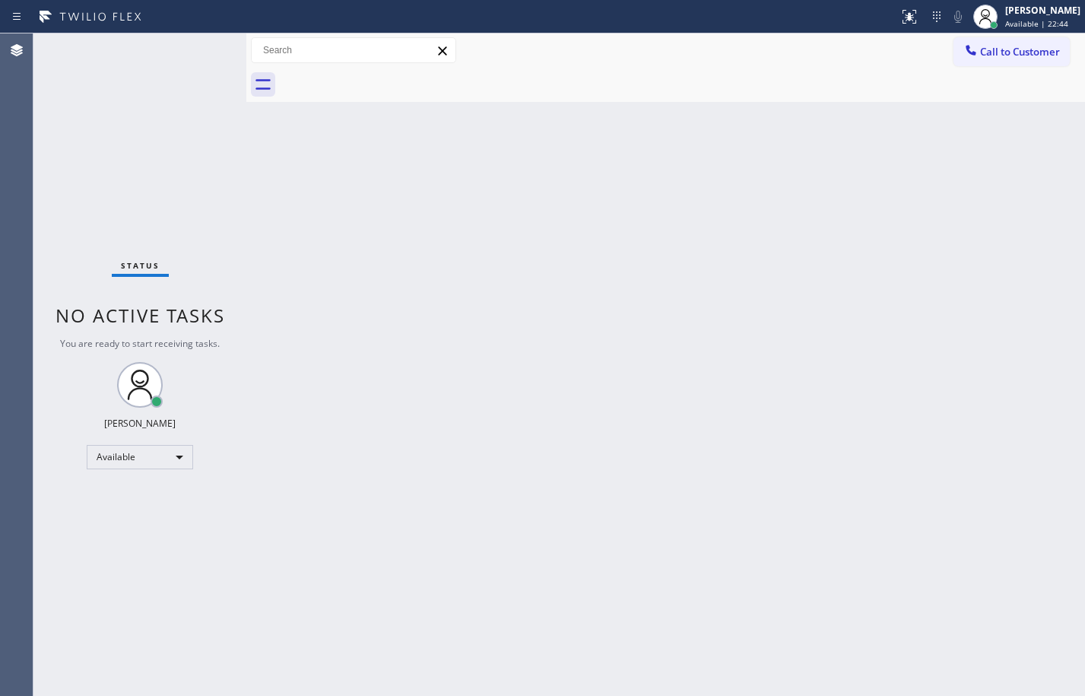
click at [205, 48] on div "Status No active tasks You are ready to start receiving tasks. [PERSON_NAME] Av…" at bounding box center [139, 364] width 213 height 662
click at [161, 204] on div "Status No active tasks You are ready to start receiving tasks. [PERSON_NAME] Av…" at bounding box center [139, 364] width 213 height 662
click at [200, 37] on div "Status No active tasks You are ready to start receiving tasks. [PERSON_NAME] Av…" at bounding box center [139, 364] width 213 height 662
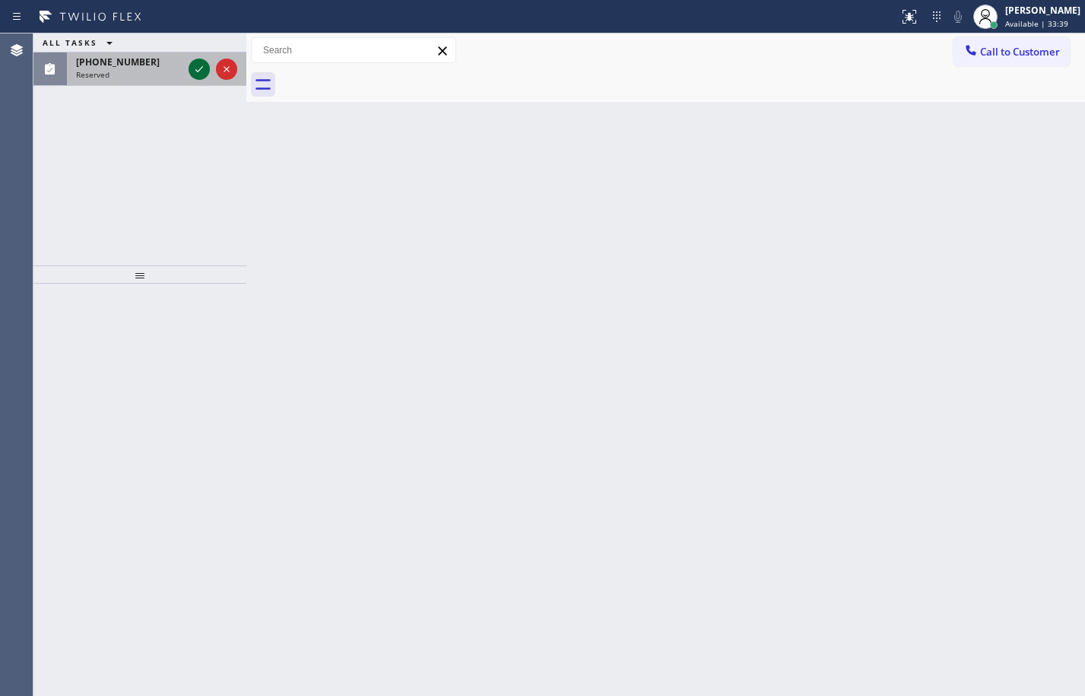
click at [200, 60] on icon at bounding box center [199, 69] width 18 height 18
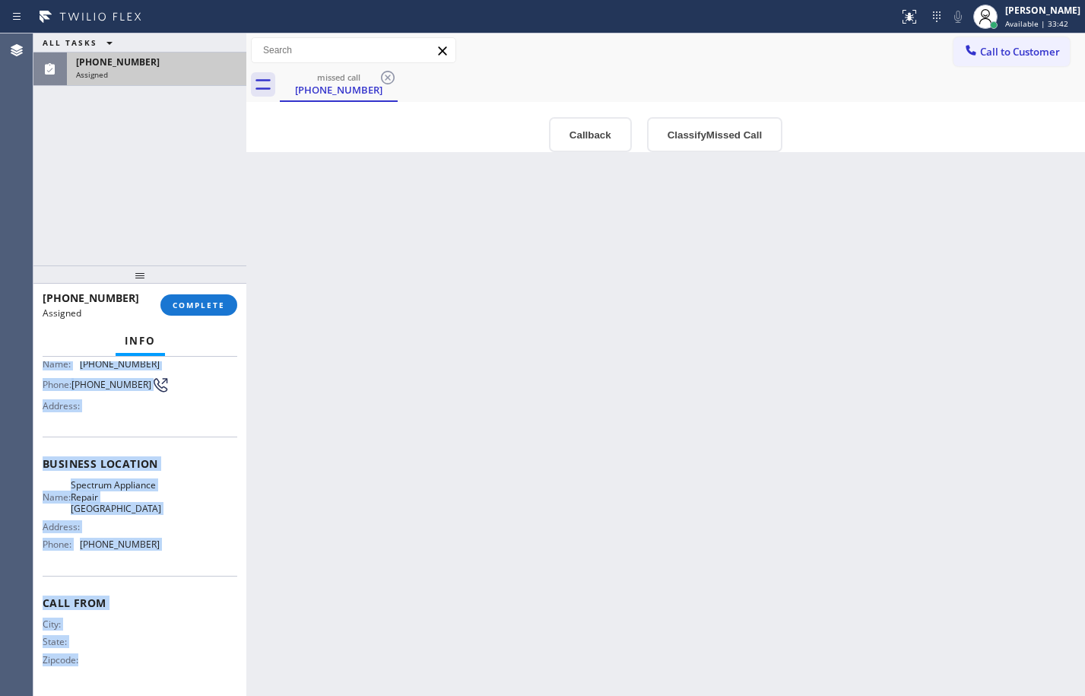
scroll to position [129, 0]
drag, startPoint x: 42, startPoint y: 456, endPoint x: 214, endPoint y: 553, distance: 197.6
click at [214, 553] on div "Context Queue: Appliance Repair High End Priority: 0 Task Age: Customer Name: […" at bounding box center [139, 526] width 213 height 339
copy div "Customer Name: [PHONE_NUMBER] Phone: [PHONE_NUMBER] Address: Business location …"
click at [211, 307] on span "COMPLETE" at bounding box center [199, 305] width 52 height 11
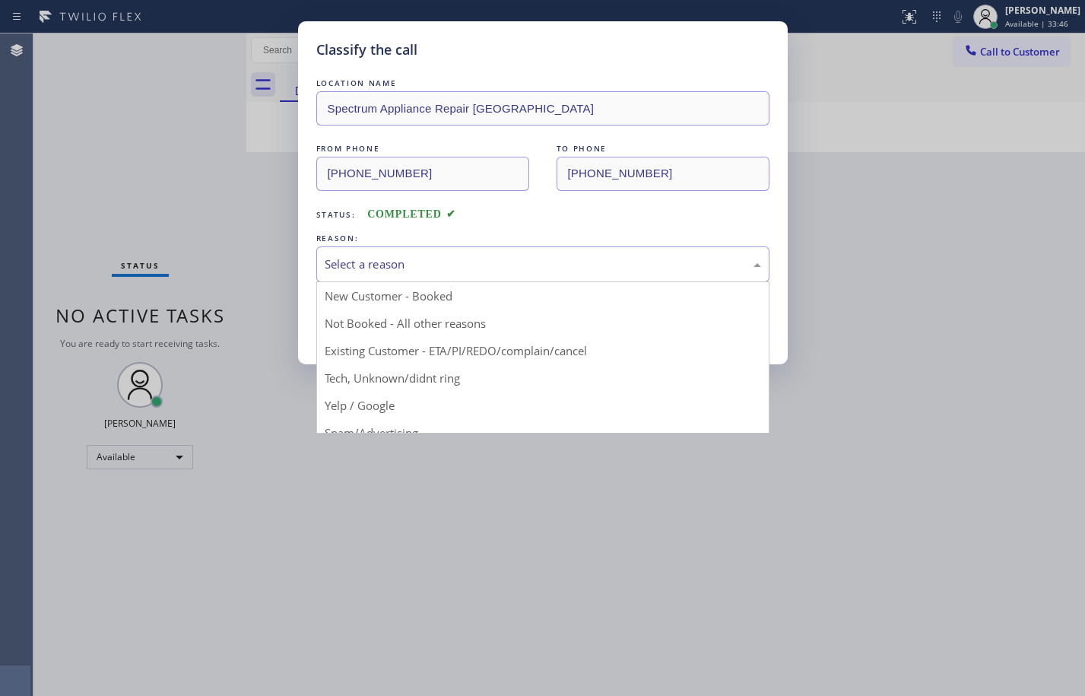
click at [497, 263] on div "Select a reason" at bounding box center [543, 264] width 437 height 17
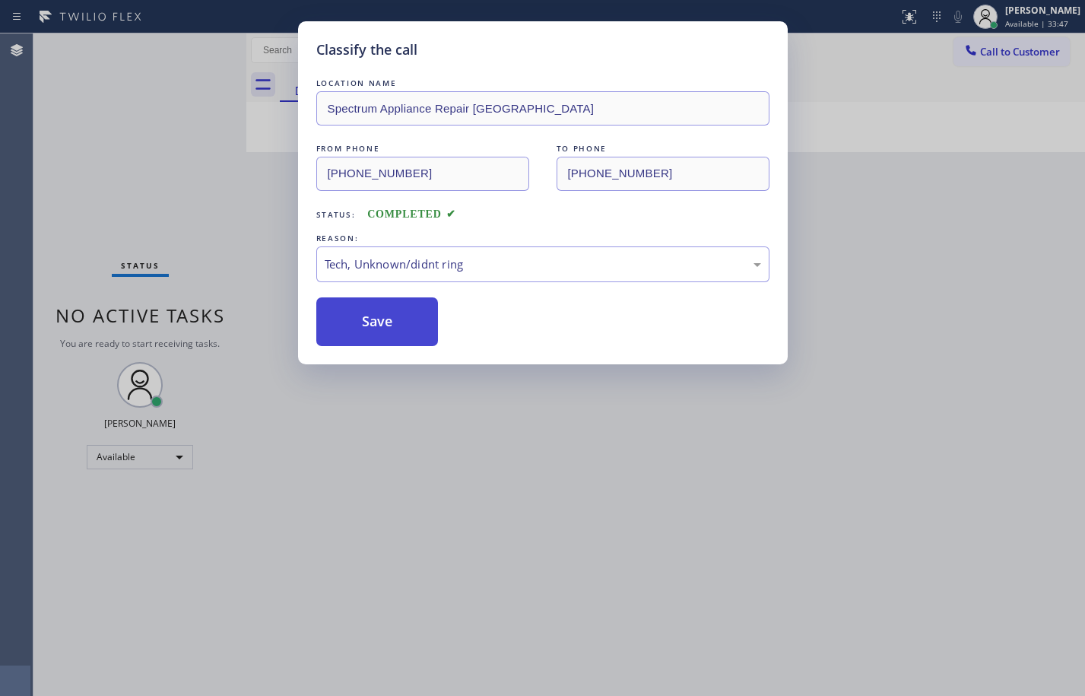
click at [393, 333] on button "Save" at bounding box center [377, 321] width 122 height 49
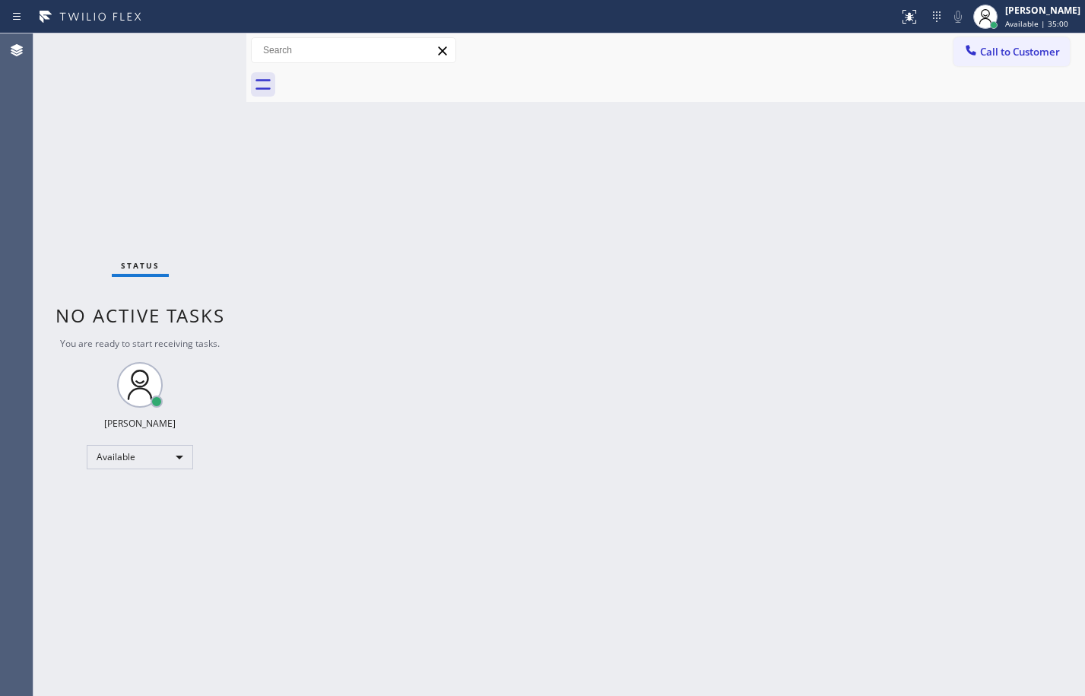
click at [122, 104] on div "Status No active tasks You are ready to start receiving tasks. [PERSON_NAME] Av…" at bounding box center [139, 364] width 213 height 662
click at [210, 46] on div "Status No active tasks You are ready to start receiving tasks. [PERSON_NAME] Av…" at bounding box center [139, 364] width 213 height 662
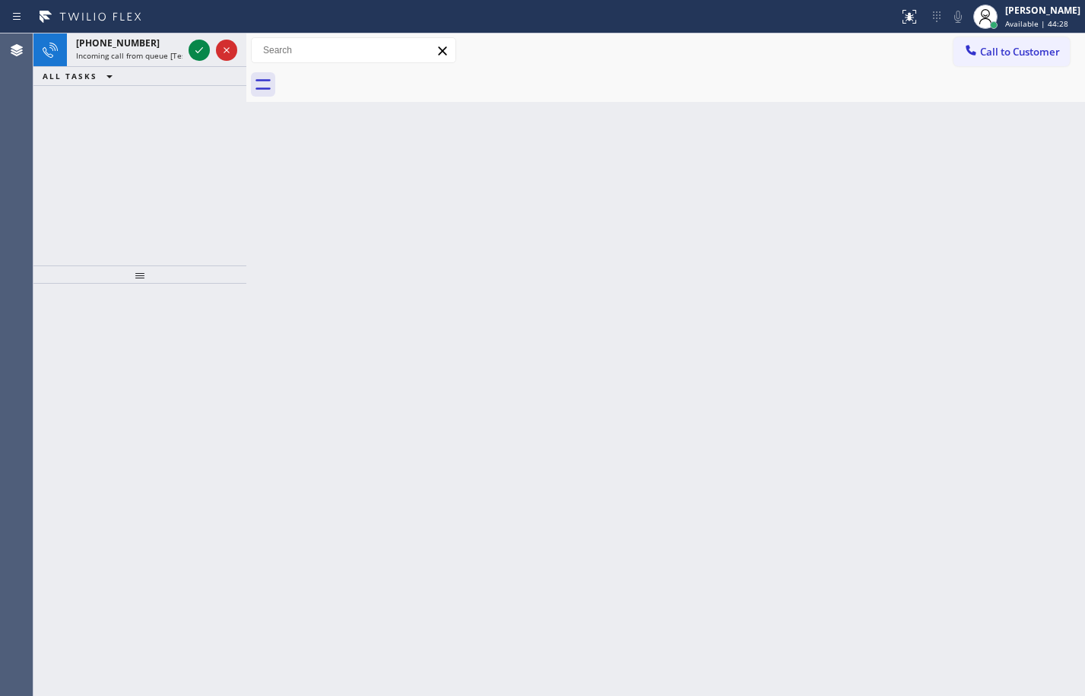
click at [208, 27] on div at bounding box center [449, 17] width 887 height 24
click at [199, 46] on icon at bounding box center [199, 50] width 18 height 18
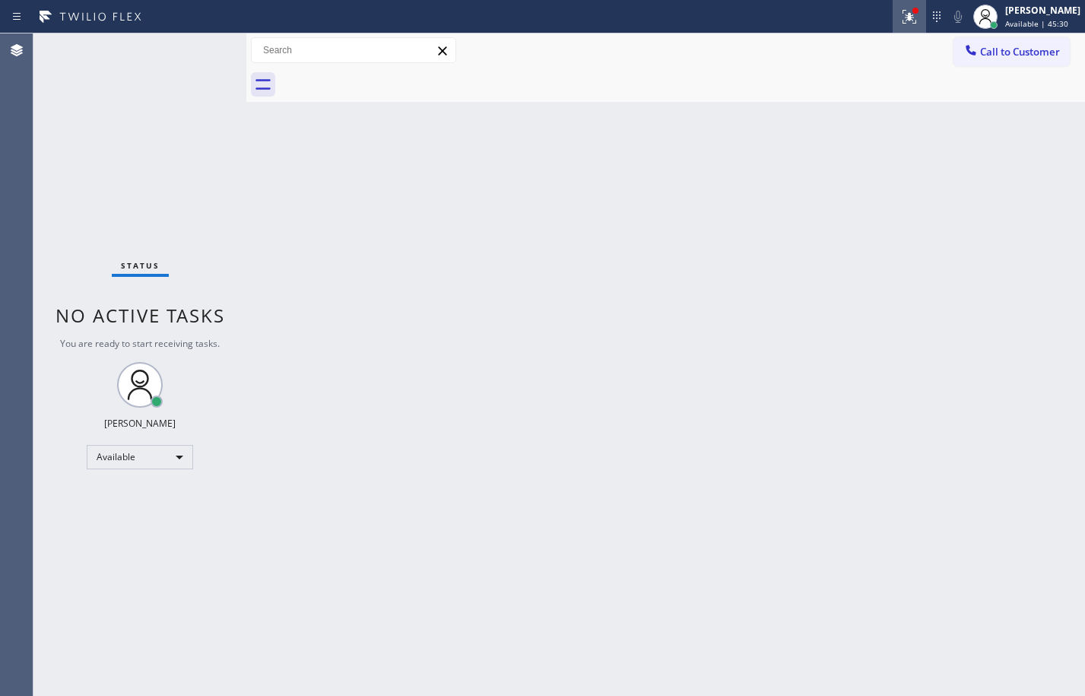
click at [899, 30] on button at bounding box center [909, 16] width 33 height 33
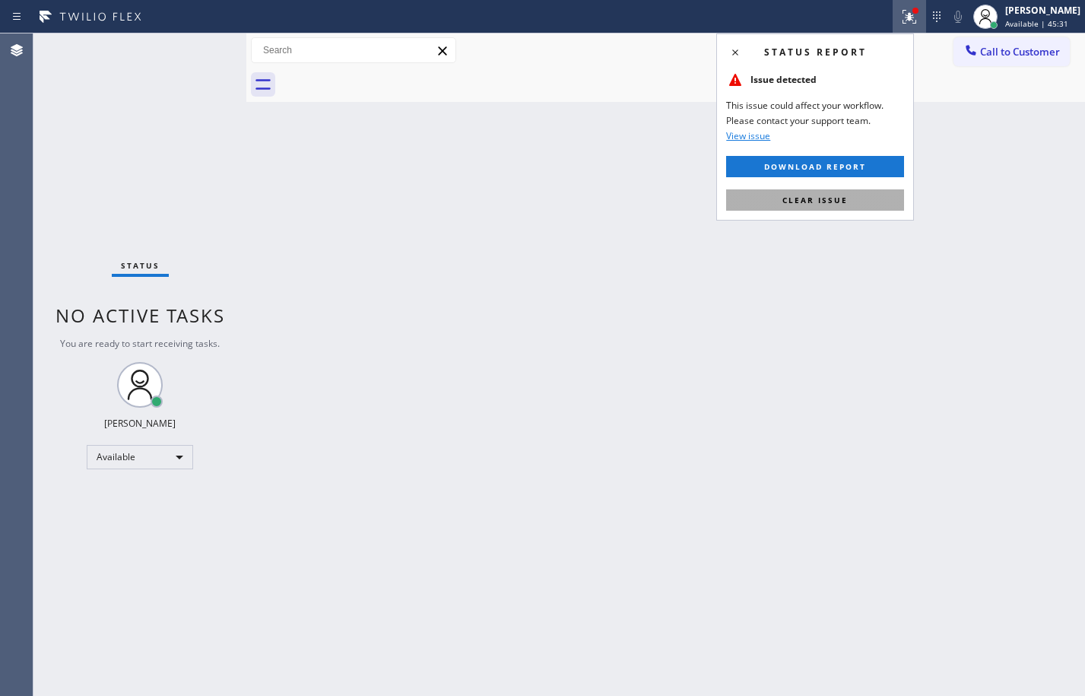
click at [852, 208] on button "Clear issue" at bounding box center [815, 199] width 178 height 21
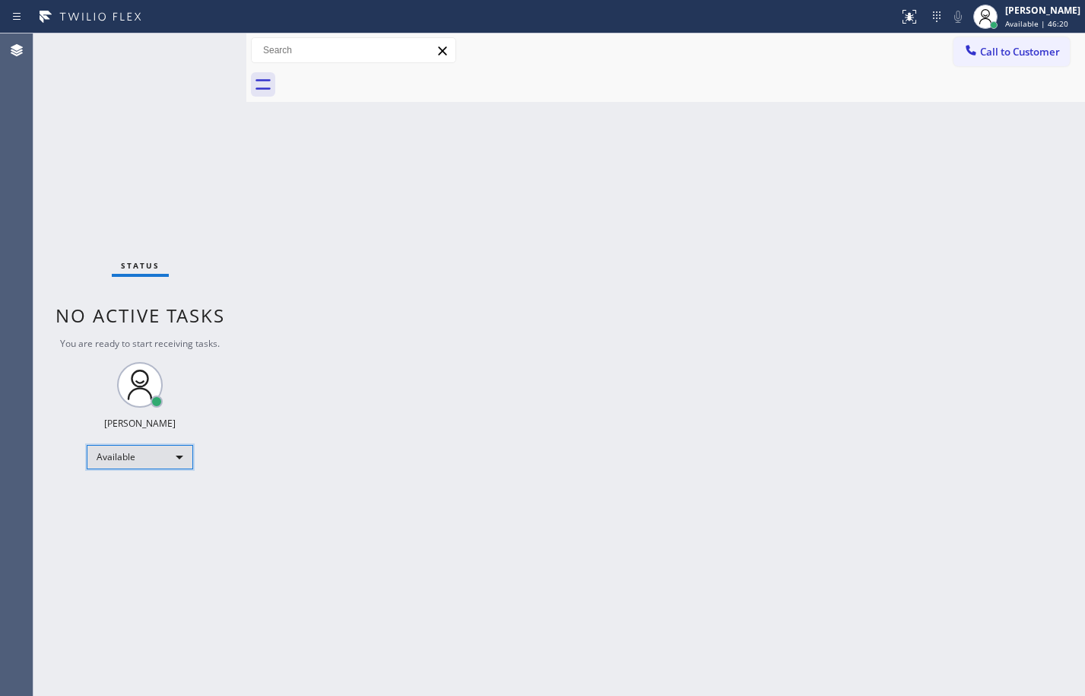
click at [154, 459] on div "Available" at bounding box center [140, 457] width 106 height 24
click at [99, 531] on li "Break" at bounding box center [138, 535] width 103 height 18
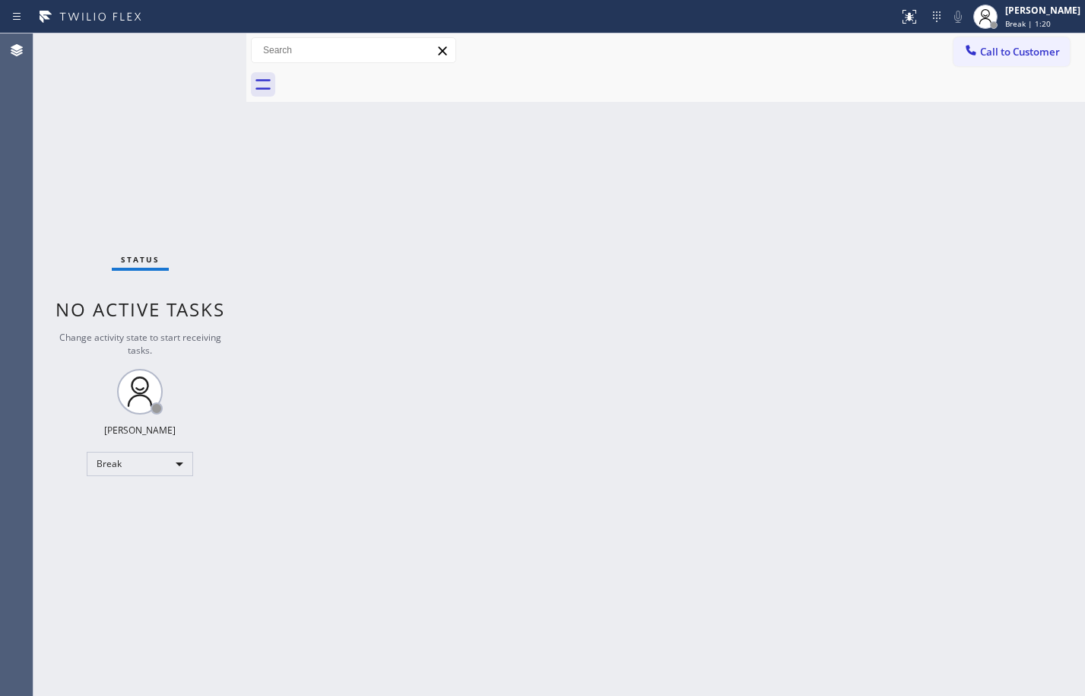
click at [223, 213] on div "Status No active tasks Change activity state to start receiving tasks. [PERSON_…" at bounding box center [139, 364] width 213 height 662
click at [716, 279] on div "Back to Dashboard Change Sender ID Customers Technicians Select a contact Outbo…" at bounding box center [665, 364] width 839 height 662
click at [109, 463] on div "Break" at bounding box center [140, 464] width 106 height 24
click at [129, 503] on li "Available" at bounding box center [138, 504] width 103 height 18
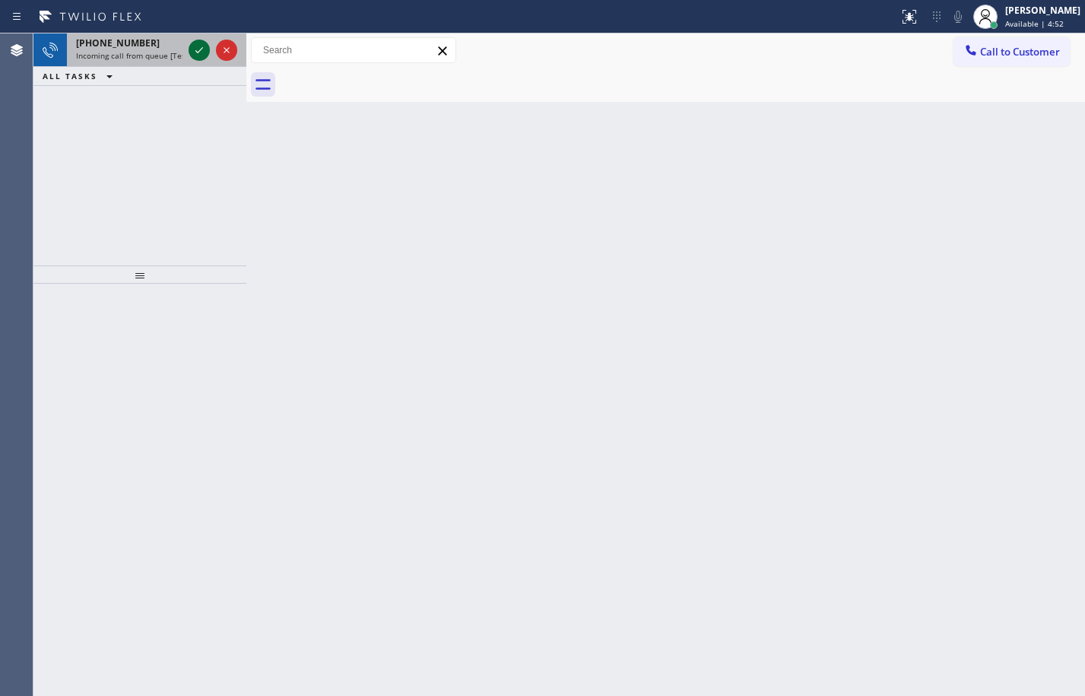
click at [195, 50] on icon at bounding box center [199, 50] width 18 height 18
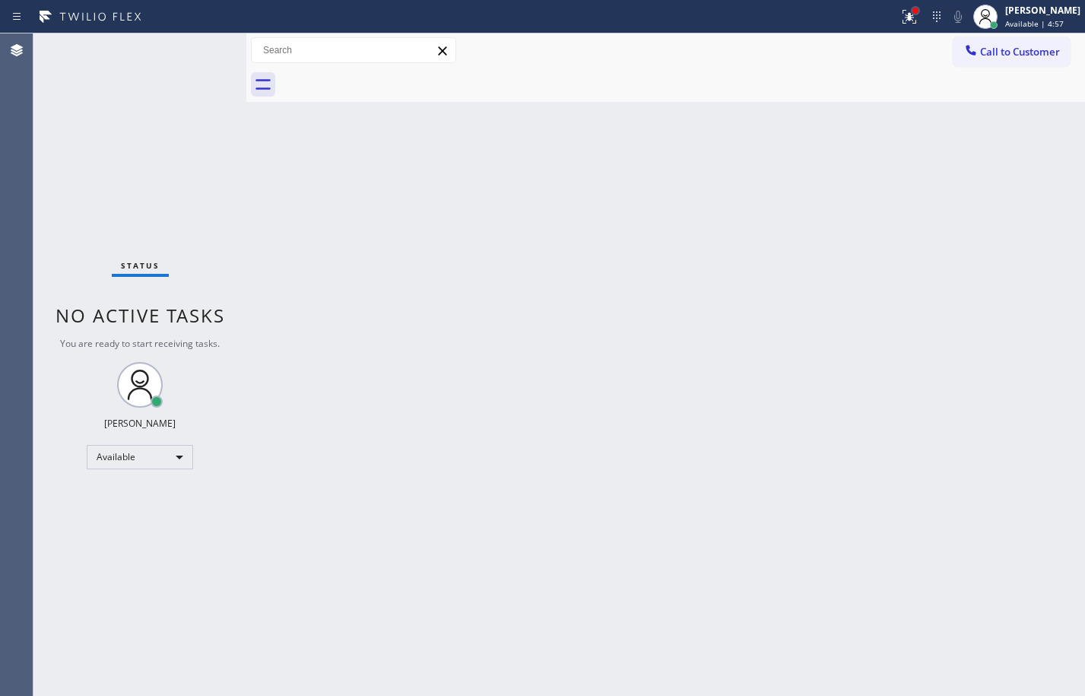
click at [911, 14] on div at bounding box center [915, 10] width 9 height 9
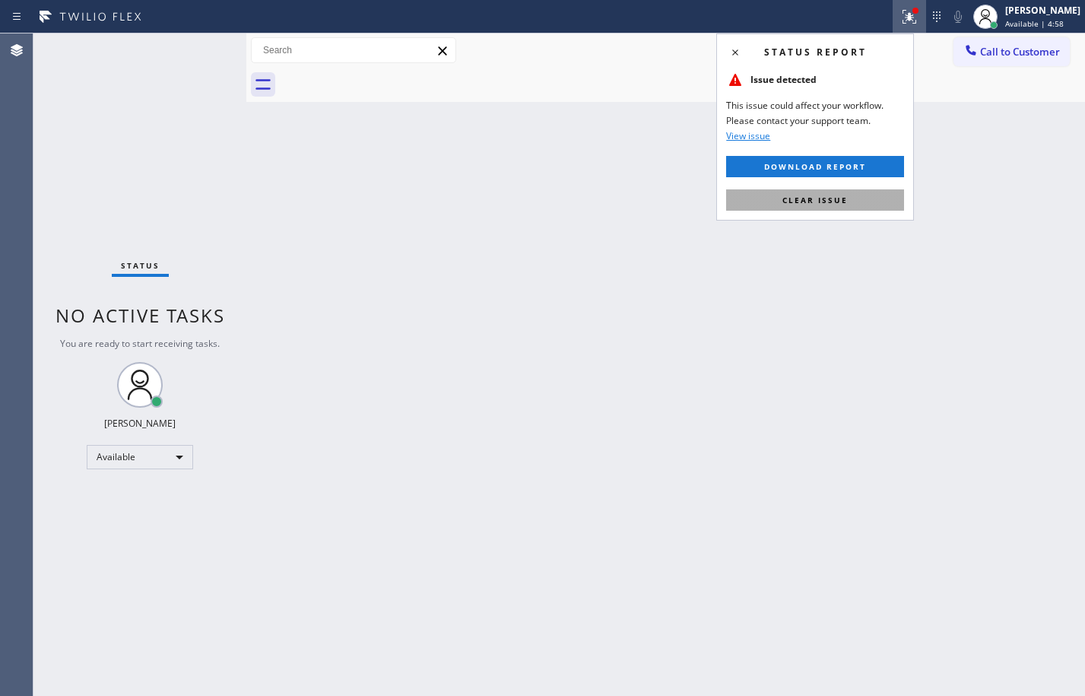
click at [869, 206] on button "Clear issue" at bounding box center [815, 199] width 178 height 21
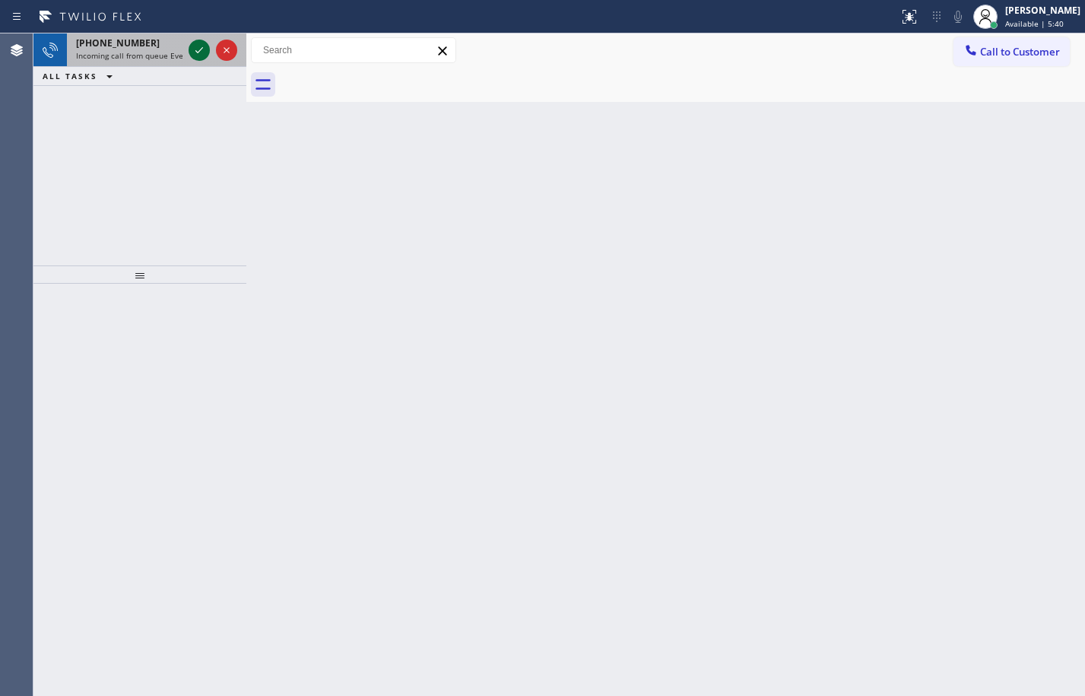
click at [198, 52] on icon at bounding box center [199, 50] width 8 height 6
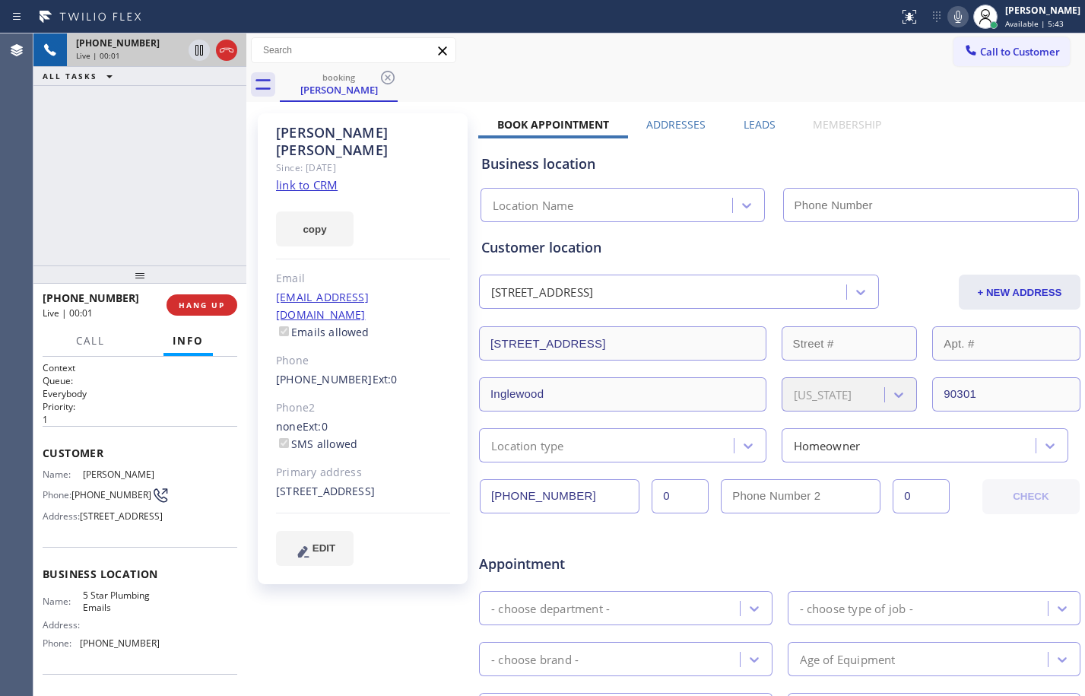
type input "[PHONE_NUMBER]"
click at [314, 177] on link "link to CRM" at bounding box center [307, 184] width 62 height 15
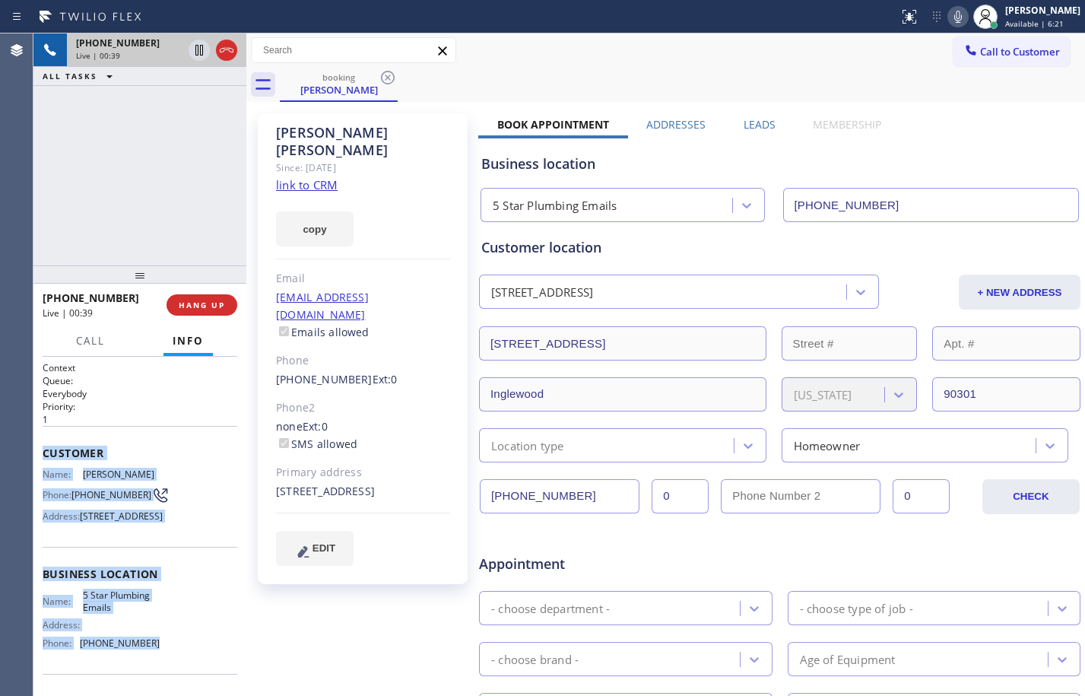
scroll to position [127, 0]
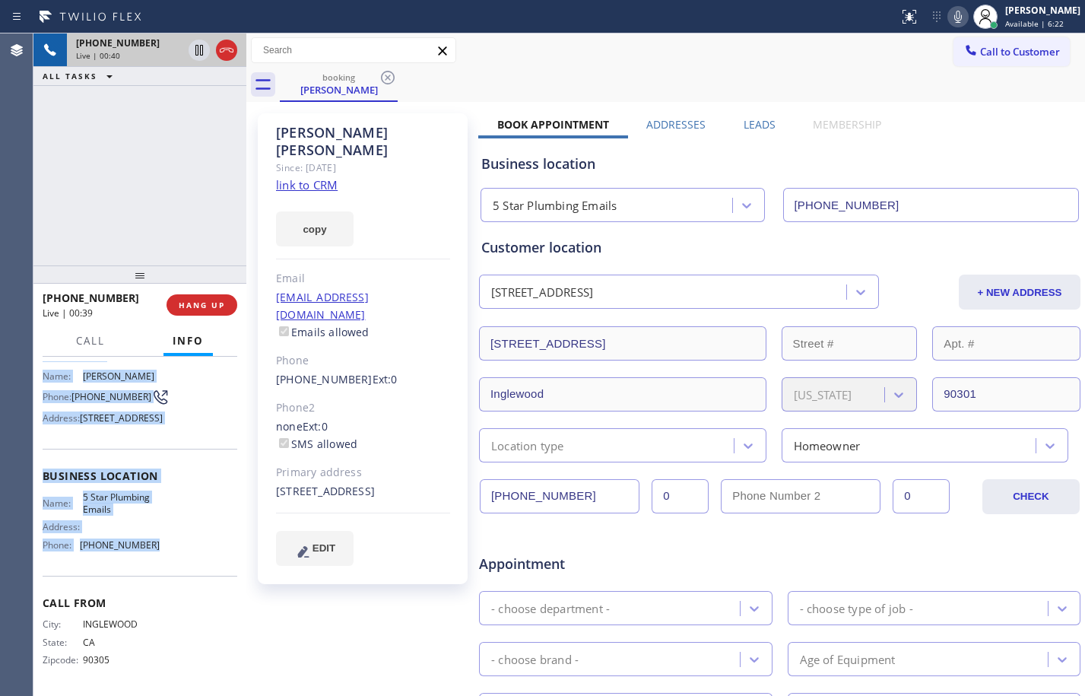
drag, startPoint x: 43, startPoint y: 453, endPoint x: 208, endPoint y: 558, distance: 195.2
click at [208, 558] on div "Context Queue: Everybody Priority: 1 Customer Name: [PERSON_NAME] Phone: [PHONE…" at bounding box center [140, 477] width 195 height 428
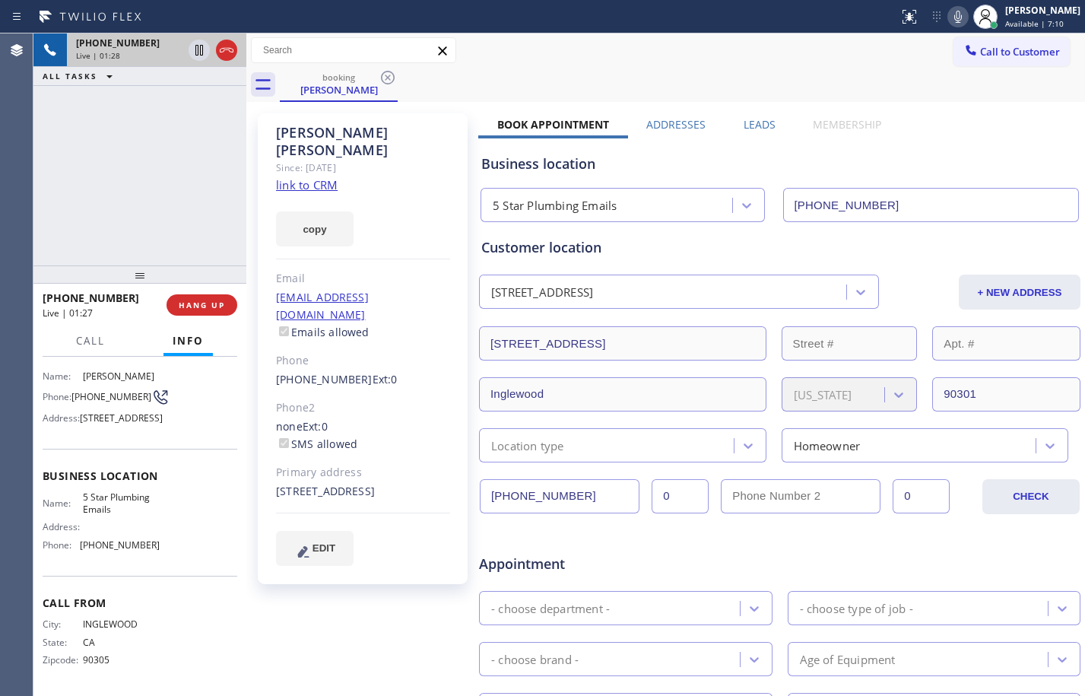
click at [126, 181] on div "[PHONE_NUMBER] Live | 01:28 ALL TASKS ALL TASKS ACTIVE TASKS TASKS IN WRAP UP" at bounding box center [139, 149] width 213 height 232
click at [200, 47] on icon at bounding box center [199, 50] width 8 height 11
click at [949, 21] on icon at bounding box center [958, 17] width 18 height 18
click at [198, 63] on div at bounding box center [213, 49] width 55 height 33
click at [209, 49] on div at bounding box center [199, 50] width 21 height 18
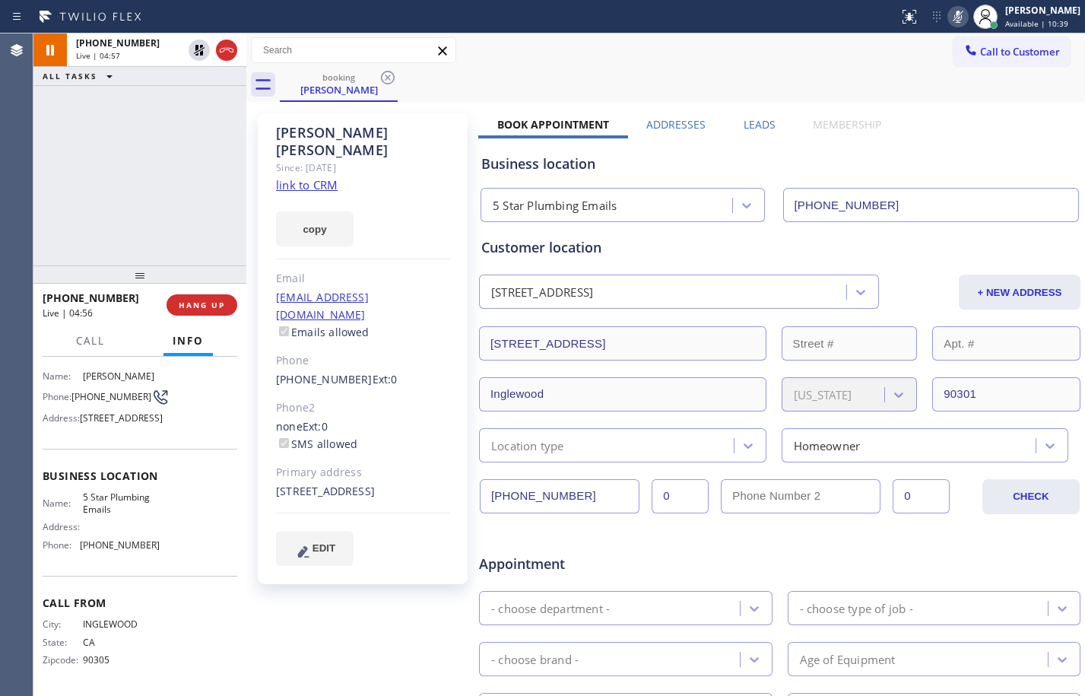
click at [955, 12] on icon at bounding box center [959, 17] width 8 height 12
drag, startPoint x: 159, startPoint y: 178, endPoint x: 187, endPoint y: 189, distance: 30.1
click at [159, 178] on div "[PHONE_NUMBER] Live | 05:05 ALL TASKS ALL TASKS ACTIVE TASKS TASKS IN WRAP UP" at bounding box center [139, 149] width 213 height 232
click at [163, 181] on div "[PHONE_NUMBER] Live | 06:42 ALL TASKS ALL TASKS ACTIVE TASKS TASKS IN WRAP UP" at bounding box center [139, 149] width 213 height 232
click at [298, 596] on div "[PERSON_NAME] Since: [DATE] link to CRM copy Email [EMAIL_ADDRESS][DOMAIN_NAME]…" at bounding box center [364, 599] width 228 height 986
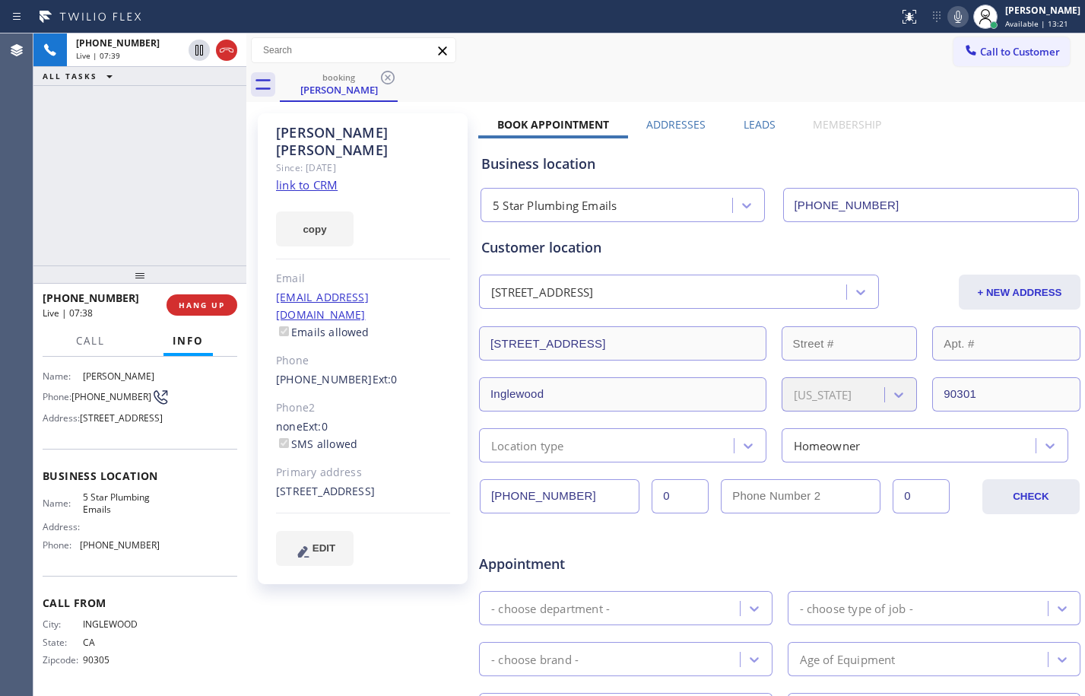
click at [370, 576] on div "[PERSON_NAME] Since: [DATE] link to CRM copy Email [EMAIL_ADDRESS][DOMAIN_NAME]…" at bounding box center [364, 599] width 228 height 986
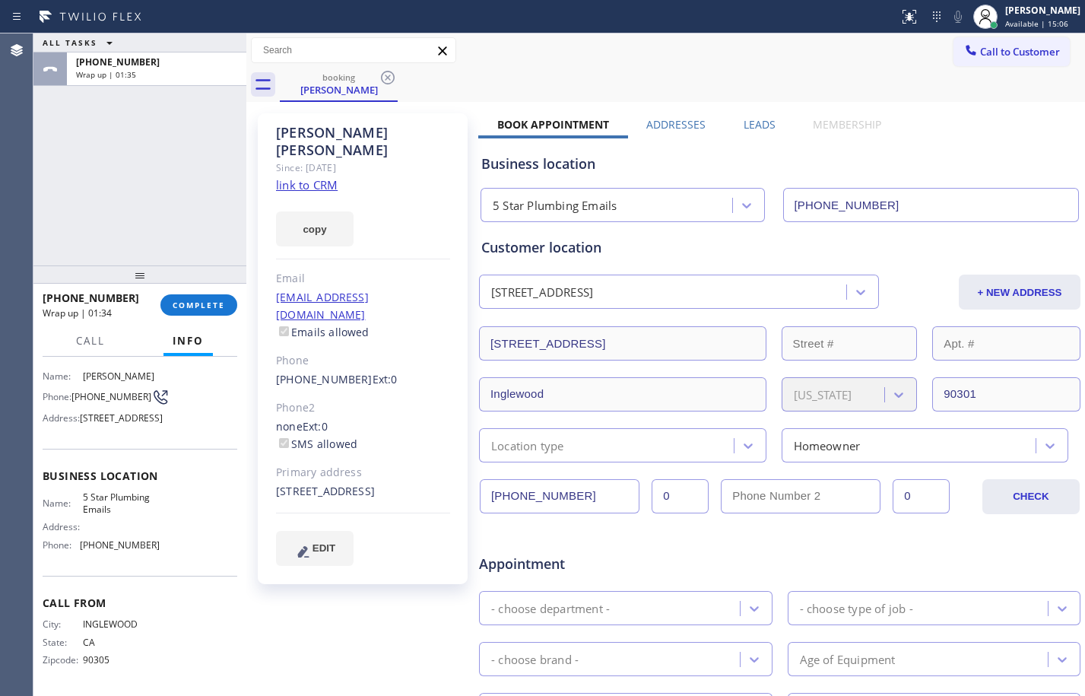
click at [88, 204] on div "ALL TASKS ALL TASKS ACTIVE TASKS TASKS IN WRAP UP [PHONE_NUMBER] Wrap up | 01:35" at bounding box center [139, 149] width 213 height 232
click at [575, 443] on div "Location type" at bounding box center [609, 445] width 250 height 27
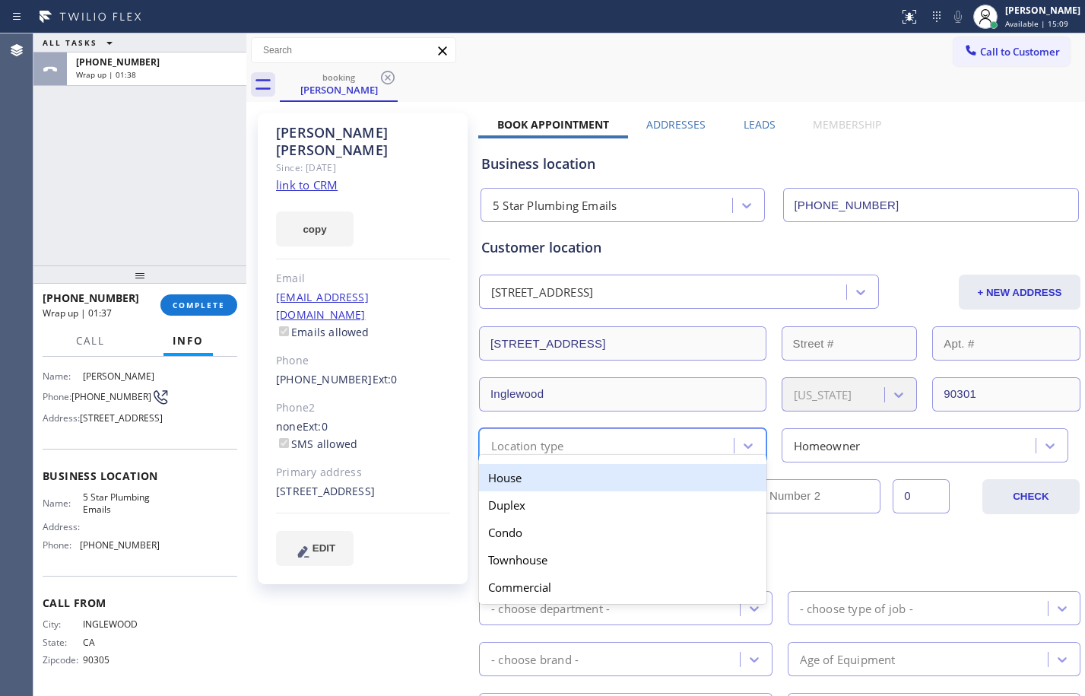
click at [538, 481] on div "House" at bounding box center [623, 477] width 288 height 27
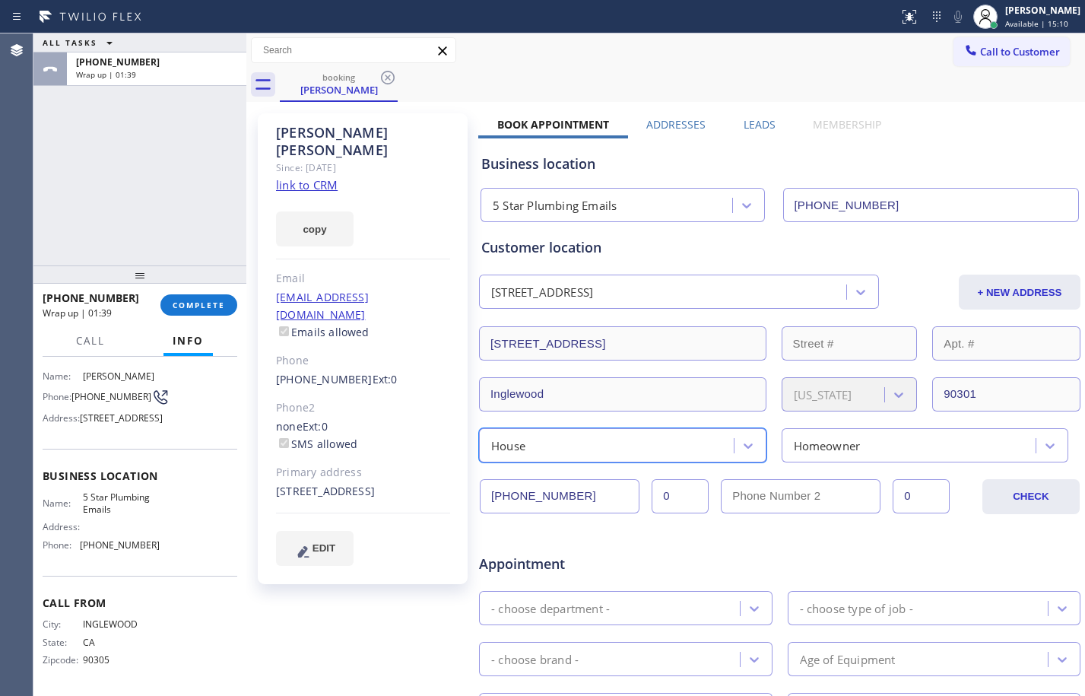
scroll to position [399, 0]
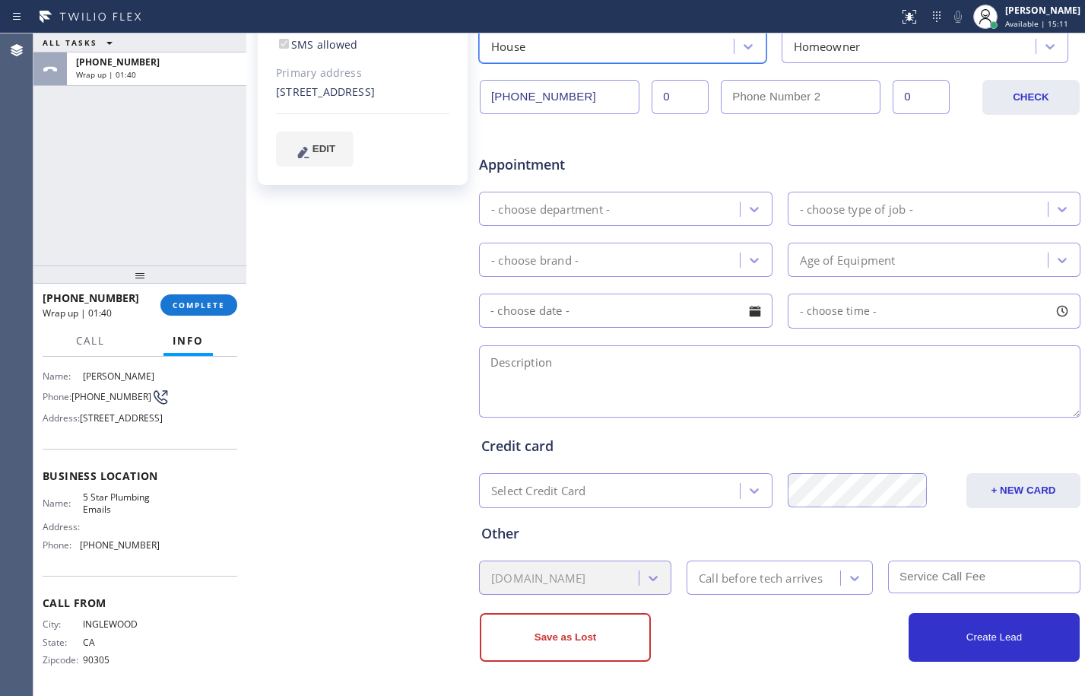
click at [596, 203] on div "- choose department -" at bounding box center [550, 208] width 119 height 17
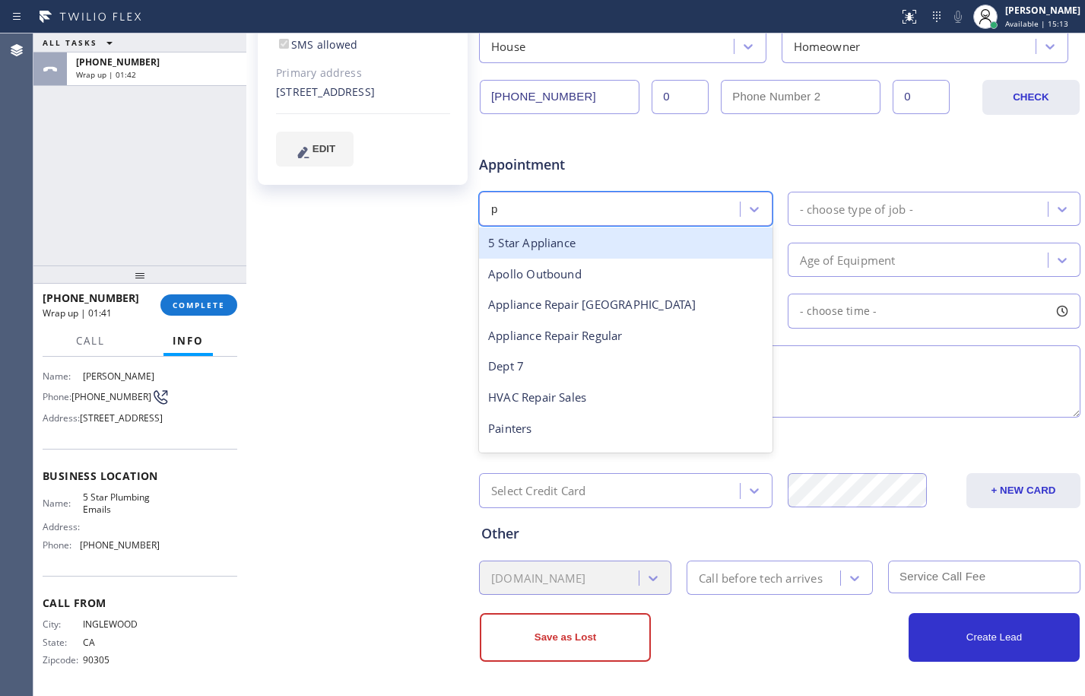
type input "pl"
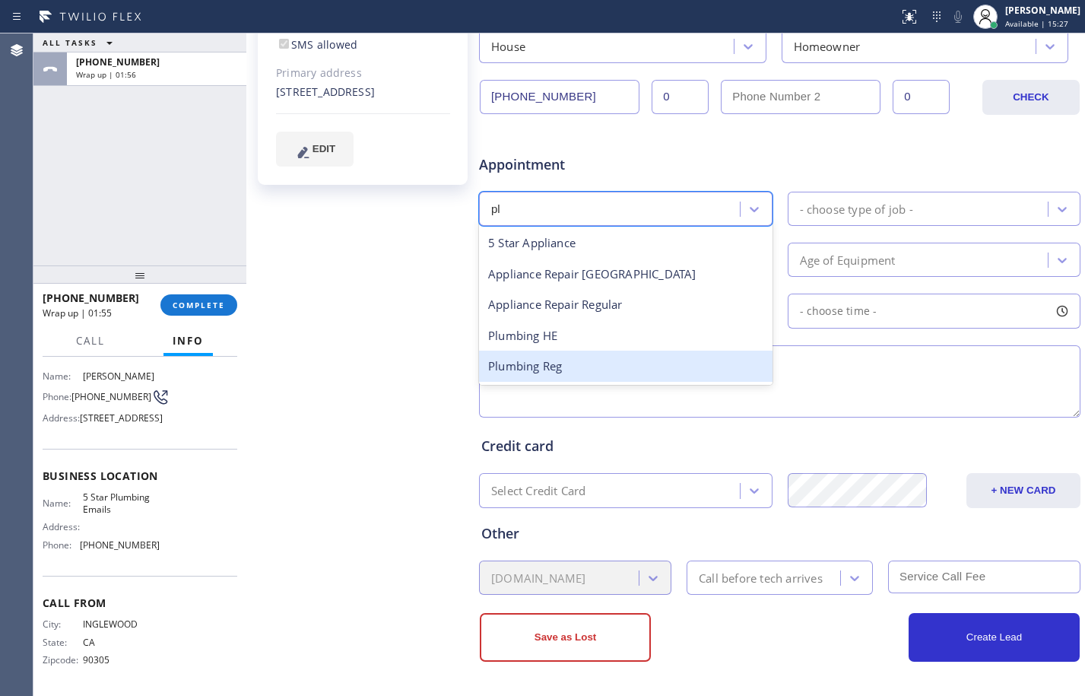
click at [551, 360] on div "Plumbing Reg" at bounding box center [626, 366] width 294 height 31
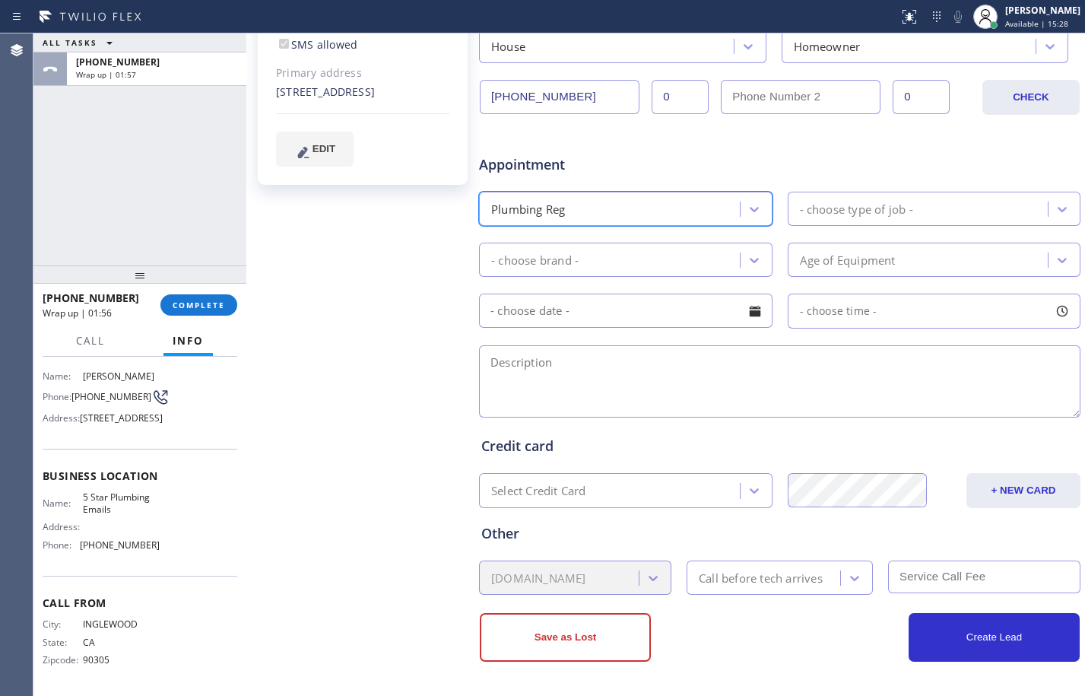
click at [945, 207] on div "- choose type of job -" at bounding box center [921, 208] width 256 height 27
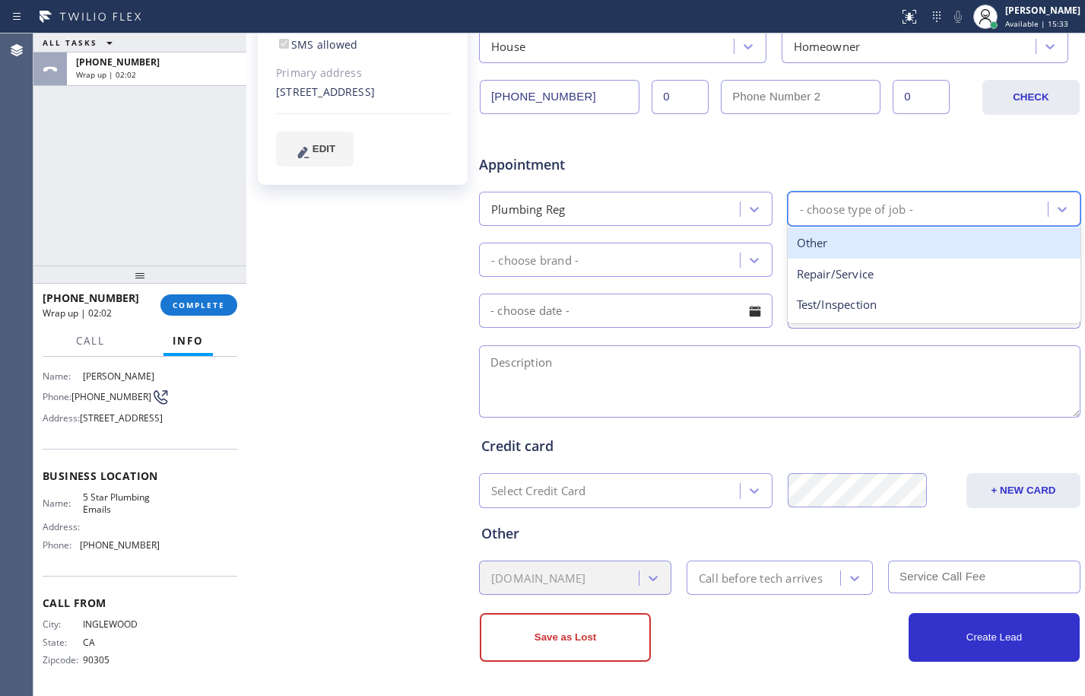
click at [812, 246] on div "Other" at bounding box center [935, 242] width 294 height 31
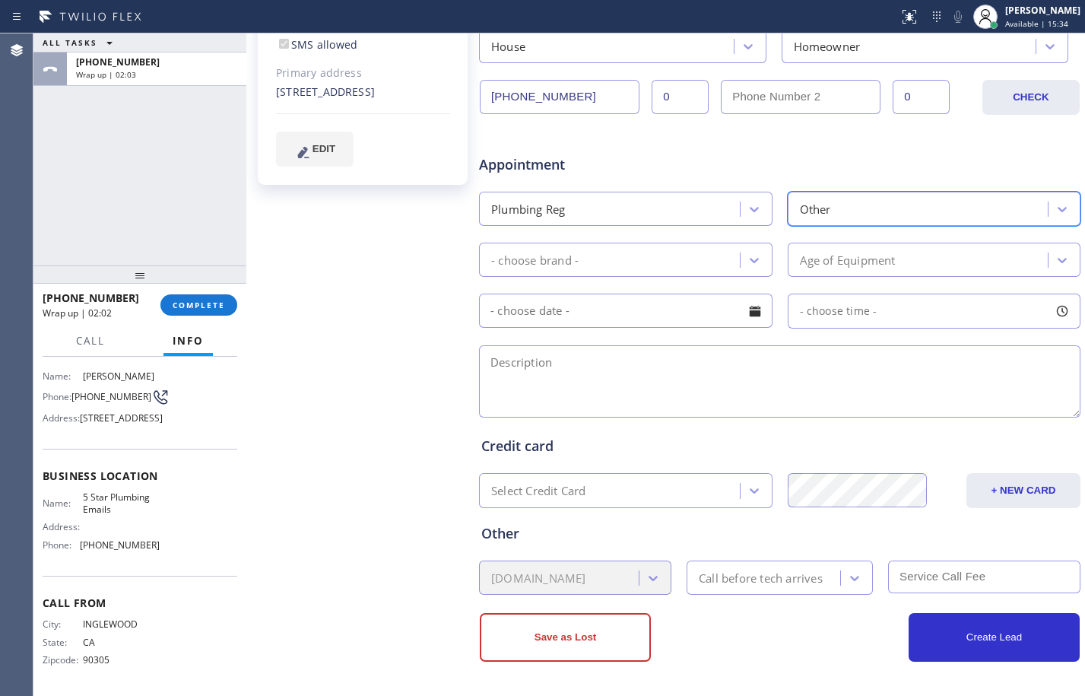
click at [679, 259] on div "- choose brand -" at bounding box center [612, 259] width 256 height 27
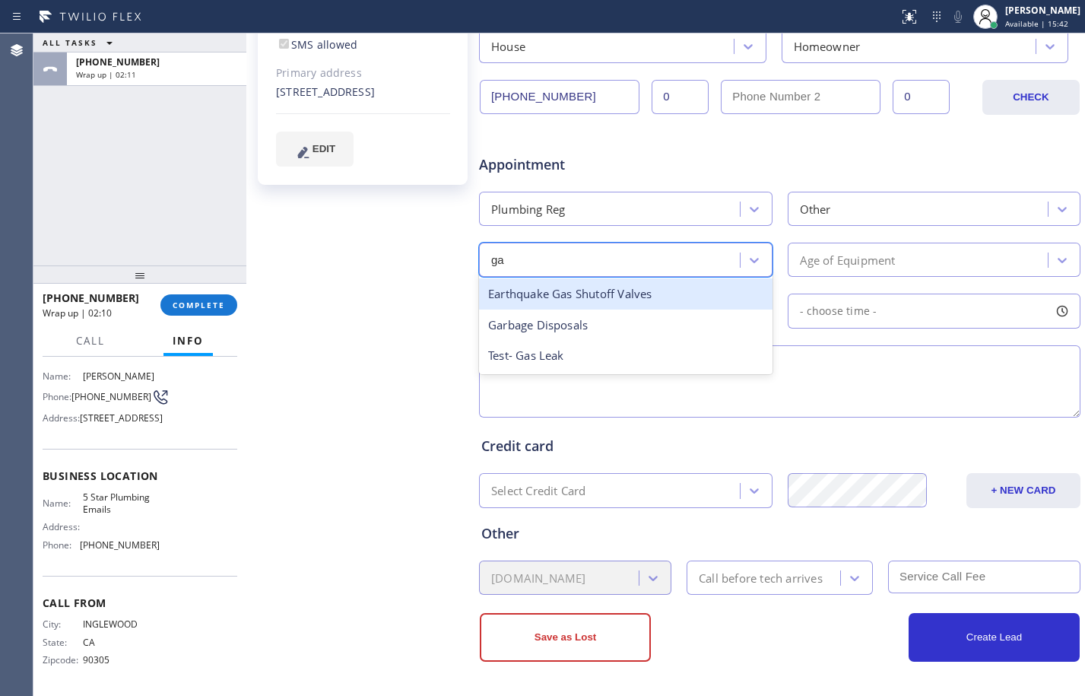
type input "g"
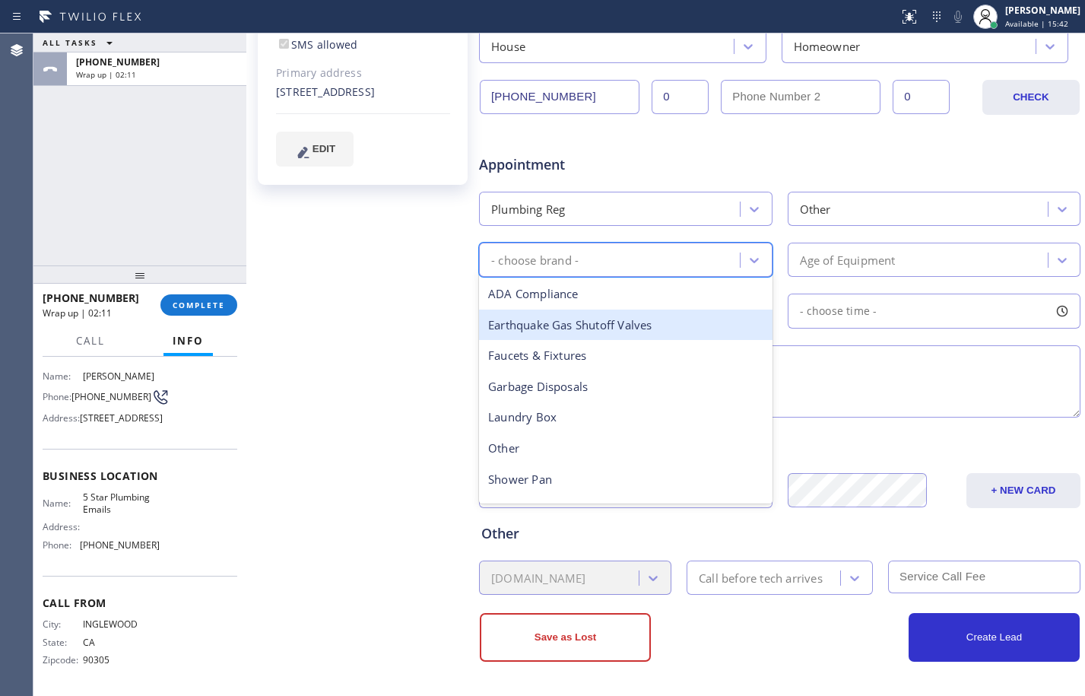
type input "o"
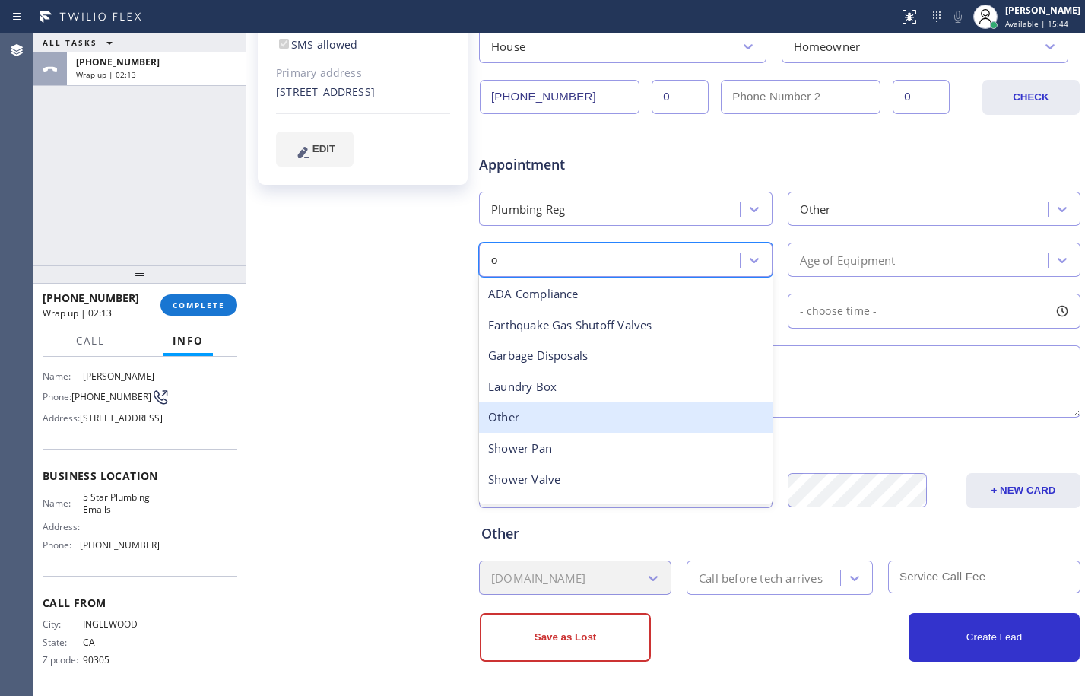
click at [549, 421] on div "Other" at bounding box center [626, 417] width 294 height 31
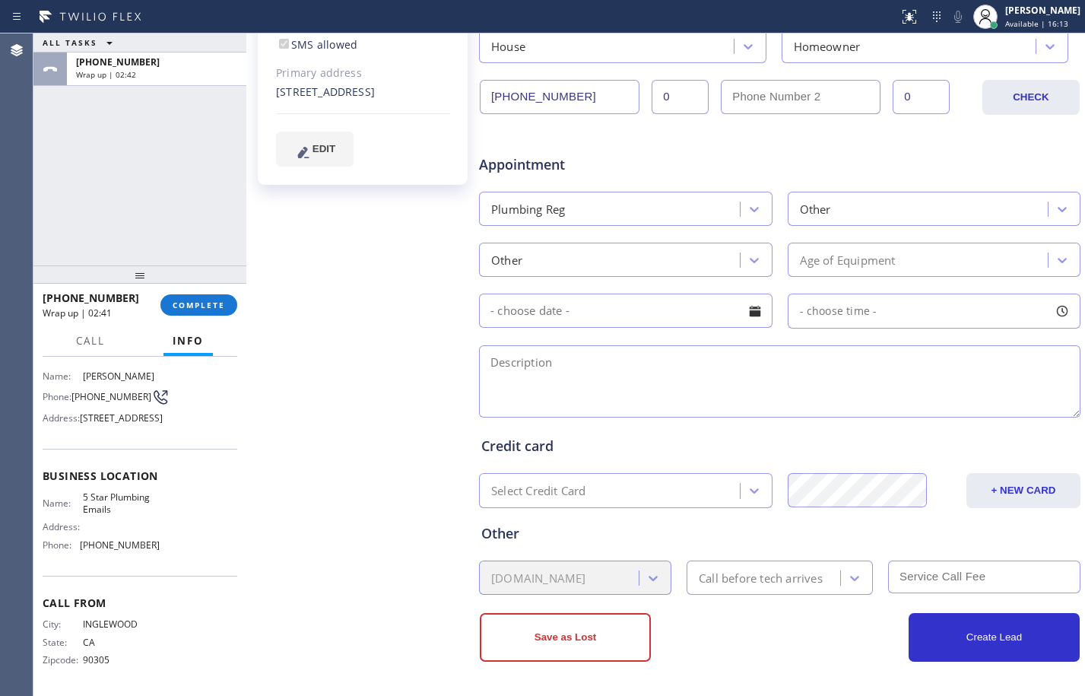
click at [181, 154] on div "ALL TASKS ALL TASKS ACTIVE TASKS TASKS IN WRAP UP [PHONE_NUMBER] Wrap up | 02:42" at bounding box center [139, 149] width 213 height 232
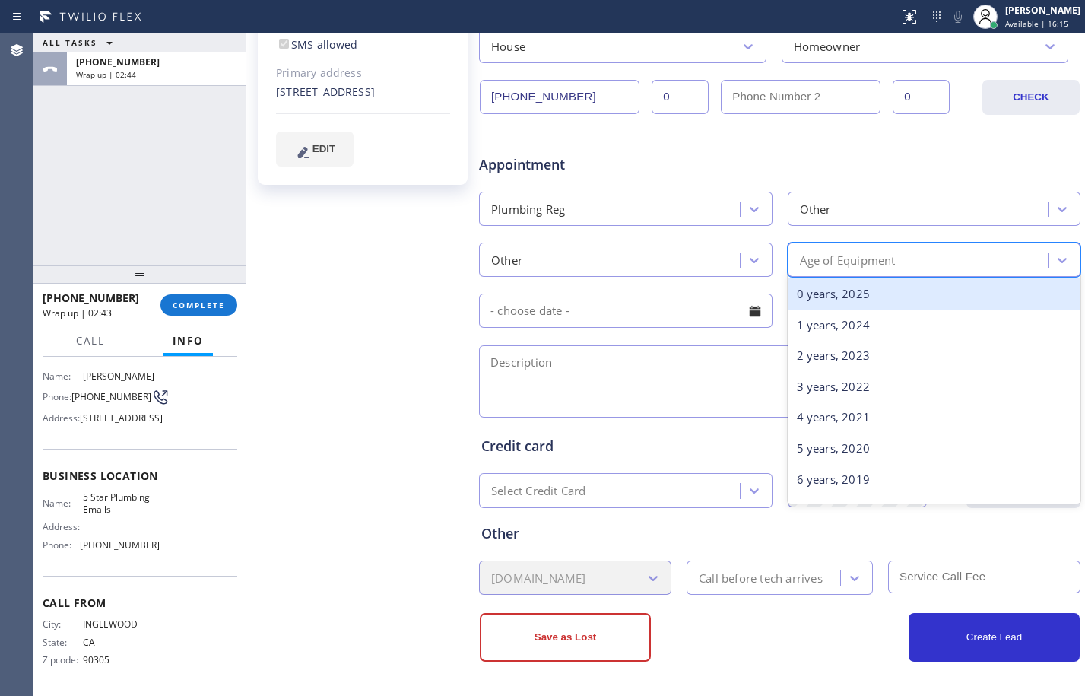
click at [841, 271] on div "Age of Equipment" at bounding box center [921, 259] width 256 height 27
click at [824, 297] on div "0 years, 2025" at bounding box center [935, 293] width 294 height 31
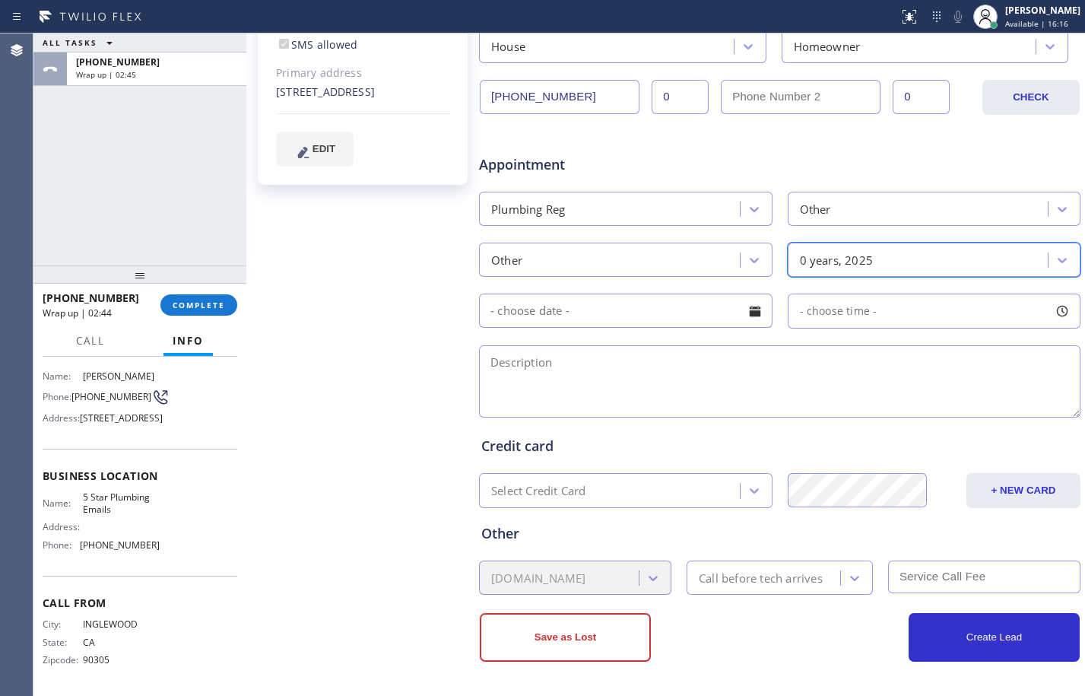
click at [580, 399] on textarea at bounding box center [780, 381] width 602 height 72
click at [542, 379] on textarea at bounding box center [780, 381] width 602 height 72
paste textarea "cx wants someone to help her move the gas line/[STREET_ADDRESS]"
click at [488, 384] on textarea "cx wants someone to help her move the gas line/[STREET_ADDRESS]" at bounding box center [780, 381] width 602 height 72
click at [753, 366] on textarea "cx wants someone to help her move the gas line/[STREET_ADDRESS]" at bounding box center [780, 381] width 602 height 72
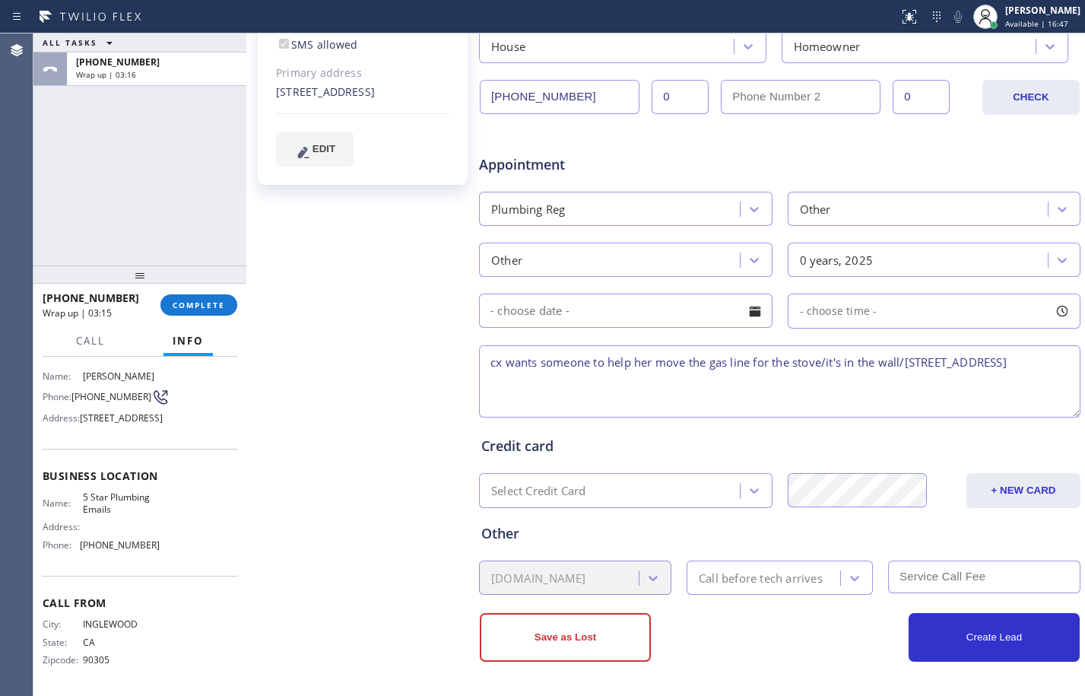
click at [911, 370] on textarea "cx wants someone to help her move the gas line for the stove/it's in the wall/[…" at bounding box center [780, 381] width 602 height 72
click at [925, 360] on textarea "cx wants someone to help her move the gas line for the stove/it's in the wall/H…" at bounding box center [780, 381] width 602 height 72
click at [965, 362] on textarea "cx wants someone to help her move the gas line for the stove/it's in the wall/H…" at bounding box center [780, 381] width 602 height 72
click at [729, 385] on textarea "cx wants someone to help her move the gas line for the stove/it's in the wall/H…" at bounding box center [780, 381] width 602 height 72
paste textarea "5 Star Plumbing Emails"
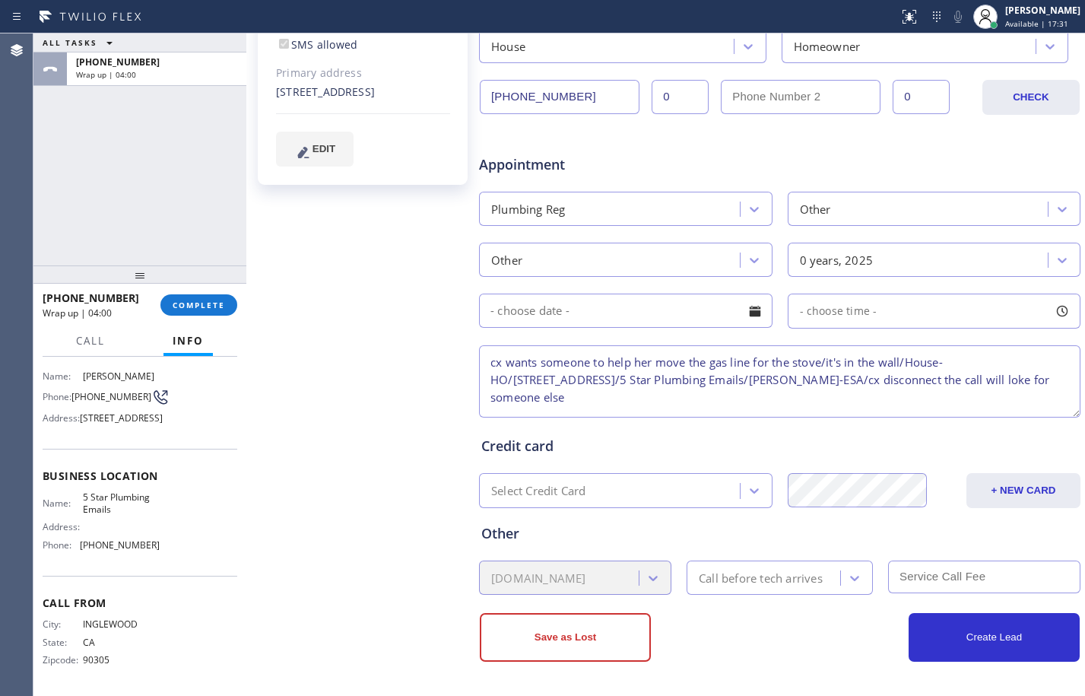
click at [1029, 381] on textarea "cx wants someone to help her move the gas line for the stove/it's in the wall/H…" at bounding box center [780, 381] width 602 height 72
drag, startPoint x: 1029, startPoint y: 381, endPoint x: 1013, endPoint y: 394, distance: 20.6
click at [1012, 395] on textarea "cx wants someone to help her move the gas line for the stove/it's in the wall/H…" at bounding box center [780, 381] width 602 height 72
click at [1018, 386] on textarea "cx wants someone to help her move the gas line for the stove/it's in the wall/H…" at bounding box center [780, 381] width 602 height 72
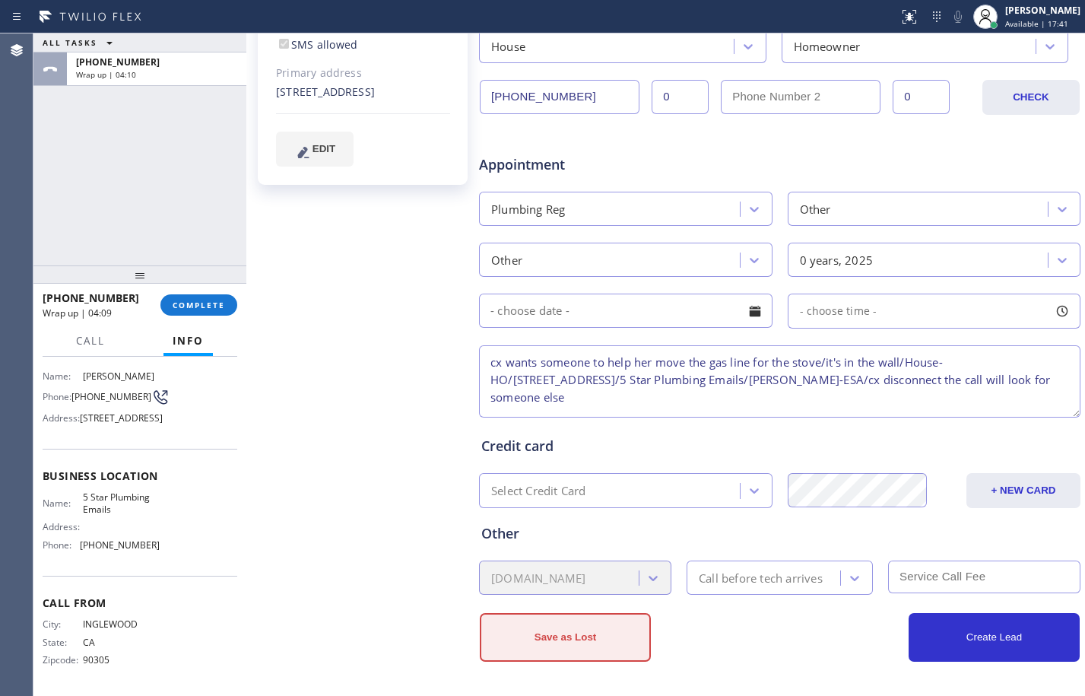
type textarea "cx wants someone to help her move the gas line for the stove/it's in the wall/H…"
click at [595, 628] on button "Save as Lost" at bounding box center [565, 637] width 171 height 49
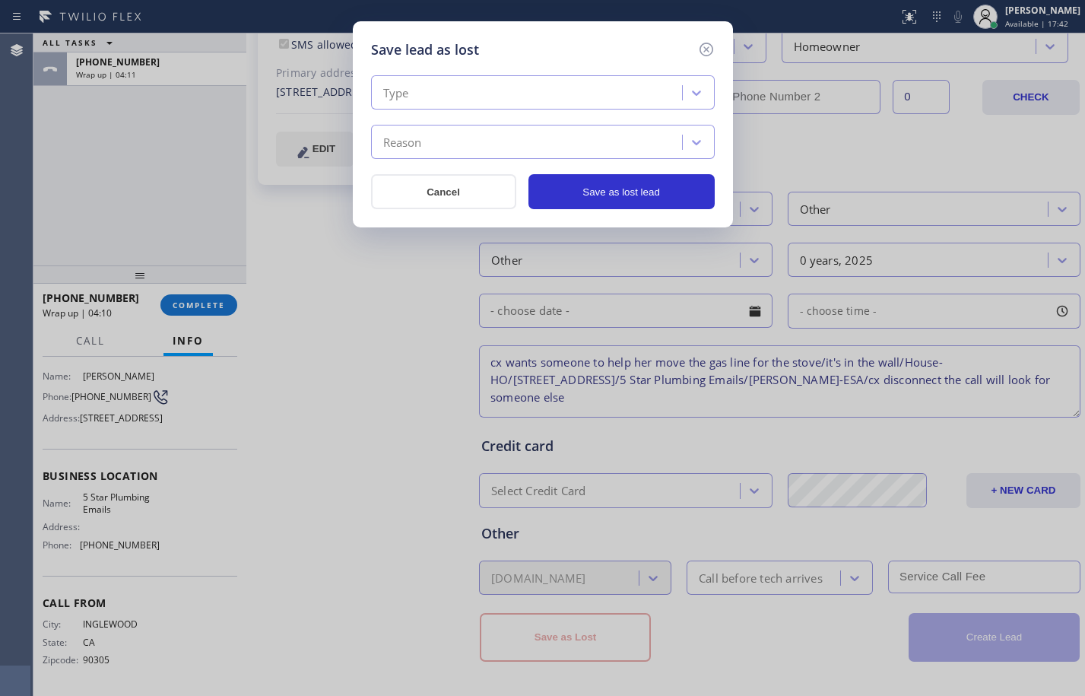
click at [535, 94] on div "Type" at bounding box center [529, 93] width 307 height 27
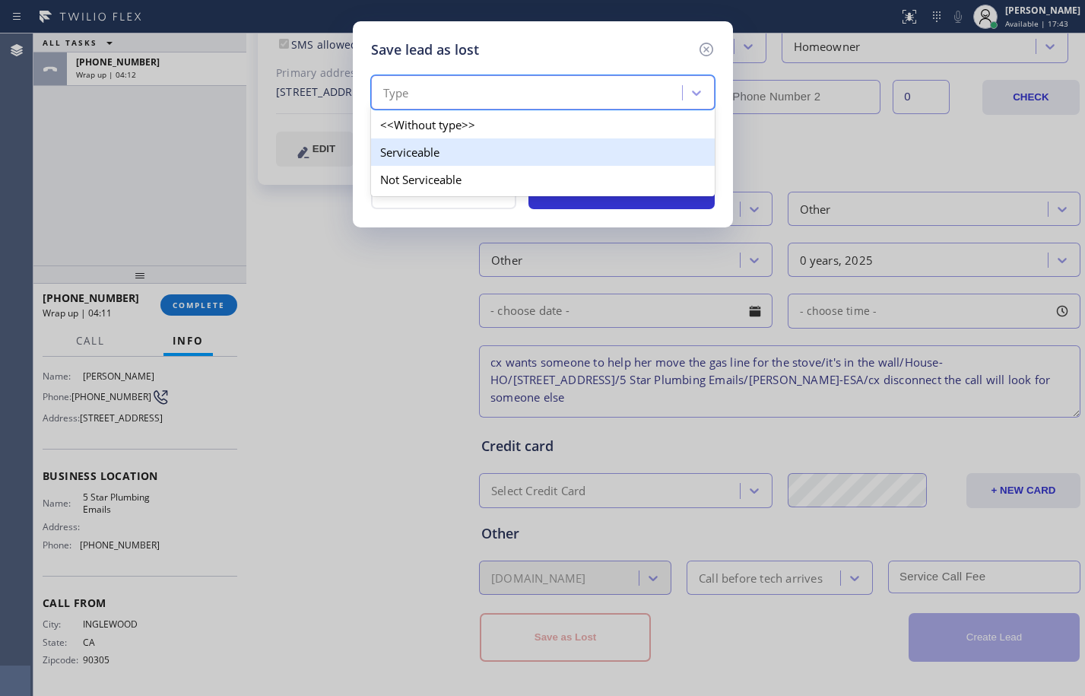
click at [469, 150] on div "Serviceable" at bounding box center [543, 151] width 344 height 27
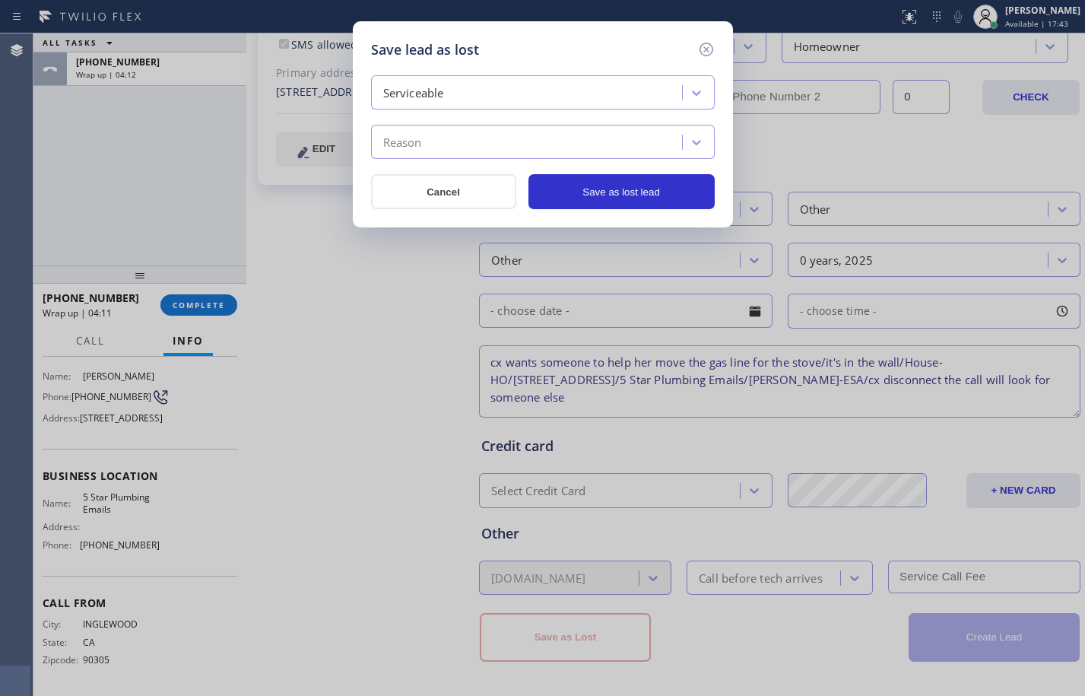
click at [469, 148] on div "Reason" at bounding box center [529, 142] width 307 height 27
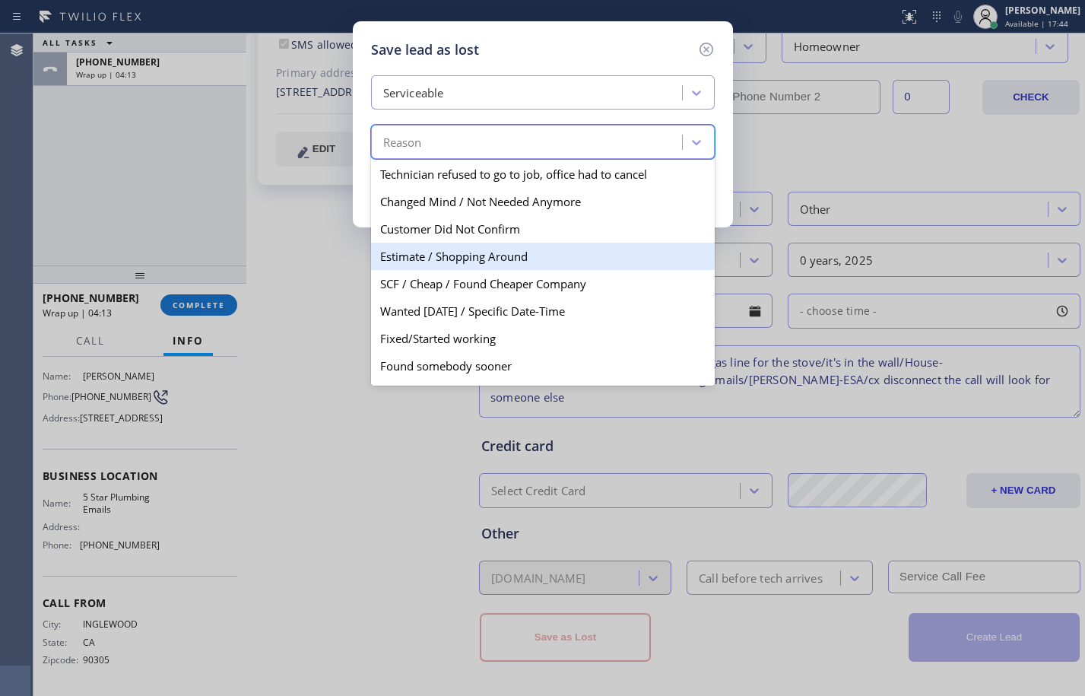
click at [463, 253] on div "Estimate / Shopping Around" at bounding box center [543, 256] width 344 height 27
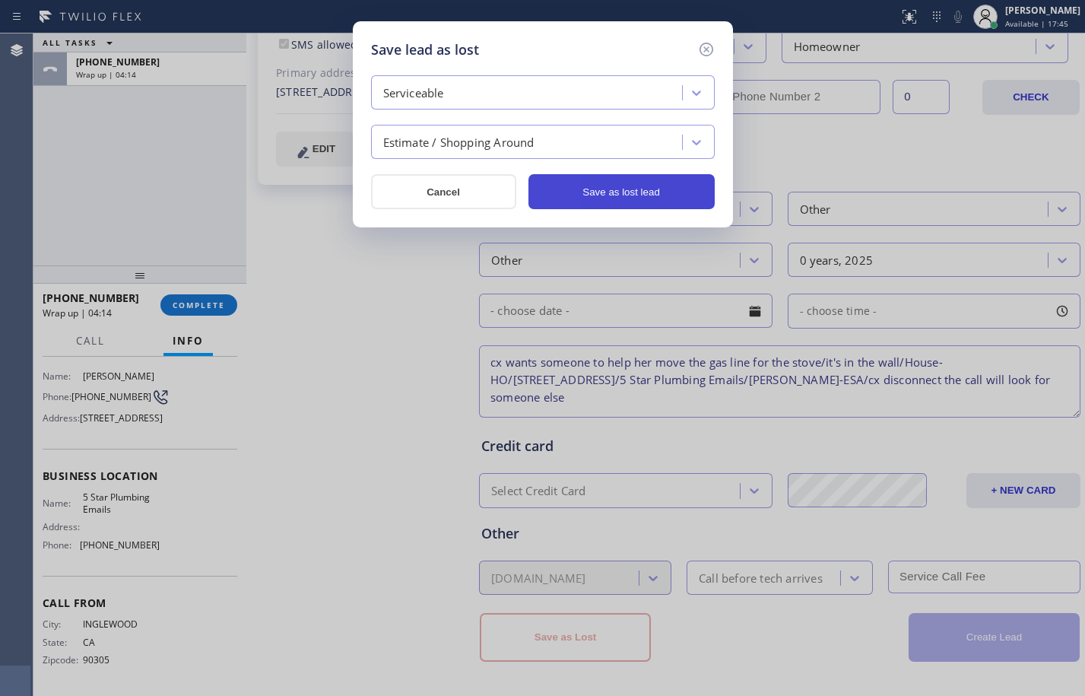
click at [597, 189] on button "Save as lost lead" at bounding box center [622, 191] width 186 height 35
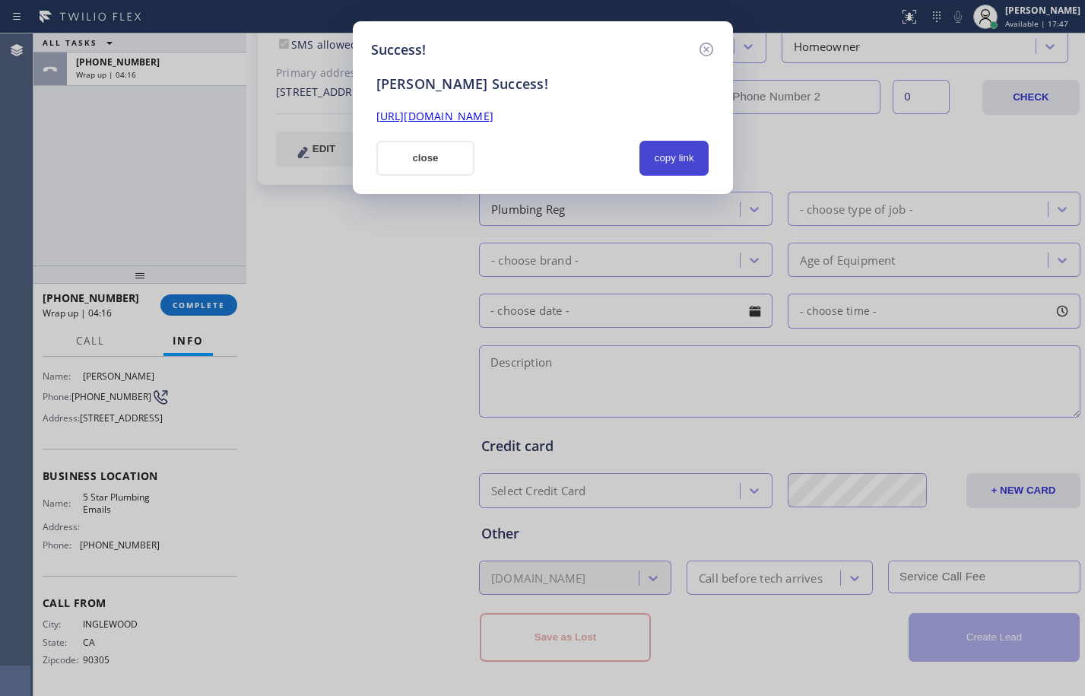
click at [675, 161] on button "copy link" at bounding box center [675, 158] width 70 height 35
click at [494, 122] on link "[URL][DOMAIN_NAME]" at bounding box center [435, 116] width 117 height 14
click at [437, 165] on button "close" at bounding box center [426, 158] width 99 height 35
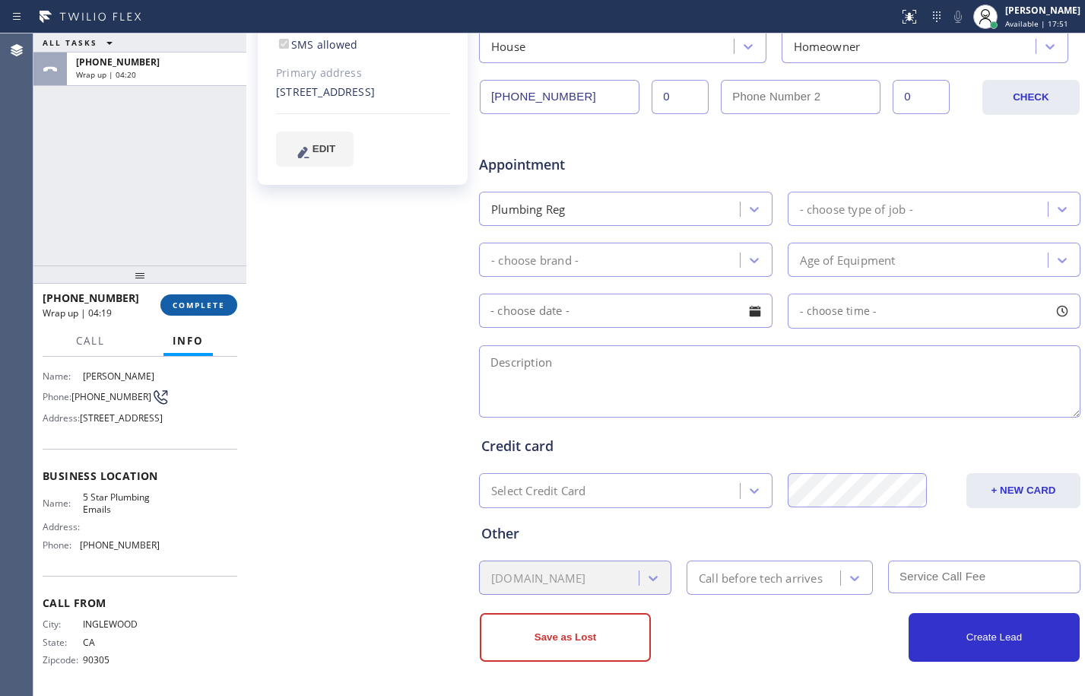
click at [218, 313] on button "COMPLETE" at bounding box center [198, 304] width 77 height 21
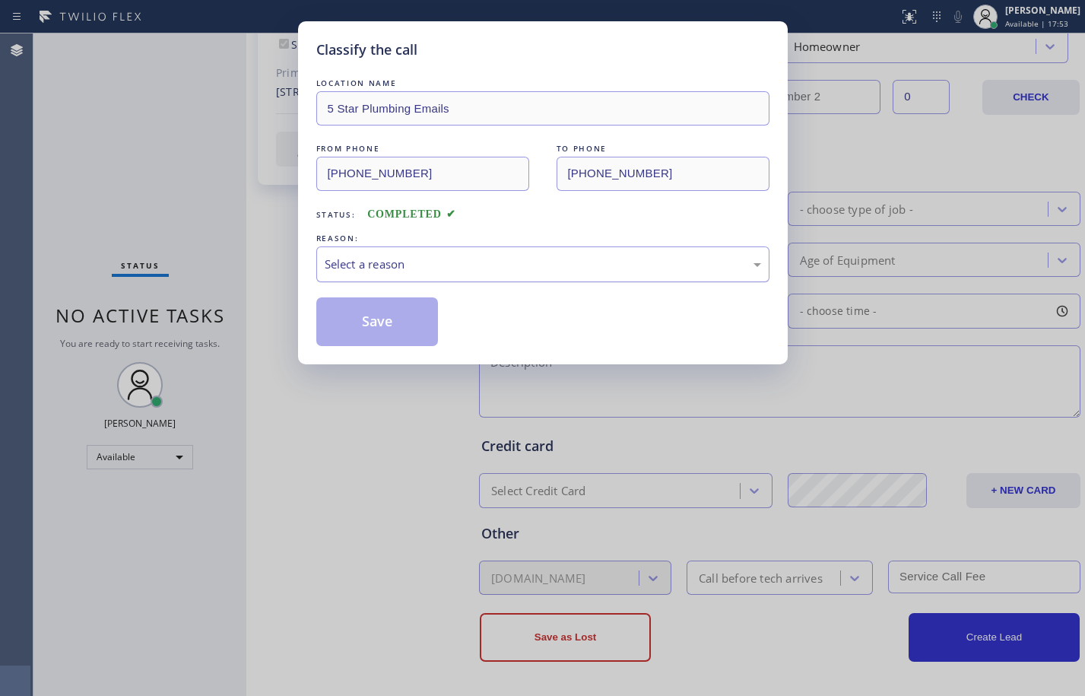
click at [385, 268] on div "Select a reason" at bounding box center [543, 264] width 437 height 17
click at [389, 324] on button "Save" at bounding box center [377, 321] width 122 height 49
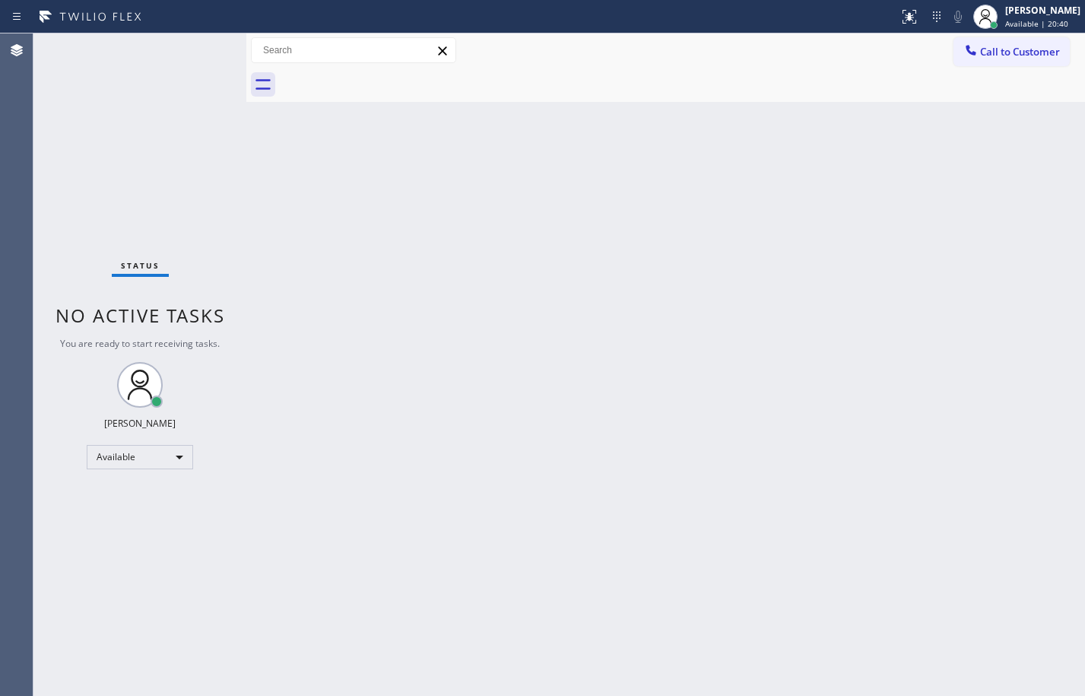
click at [761, 406] on div "Back to Dashboard Change Sender ID Customers Technicians Select a contact Outbo…" at bounding box center [665, 364] width 839 height 662
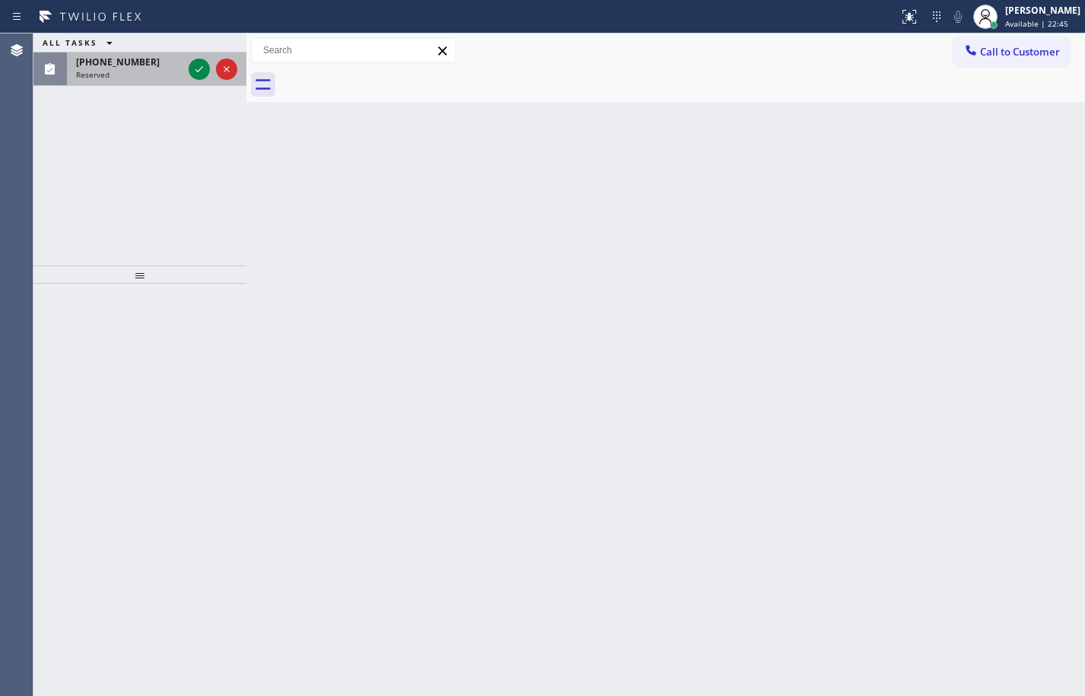
click at [126, 56] on span "[PHONE_NUMBER]" at bounding box center [118, 62] width 84 height 13
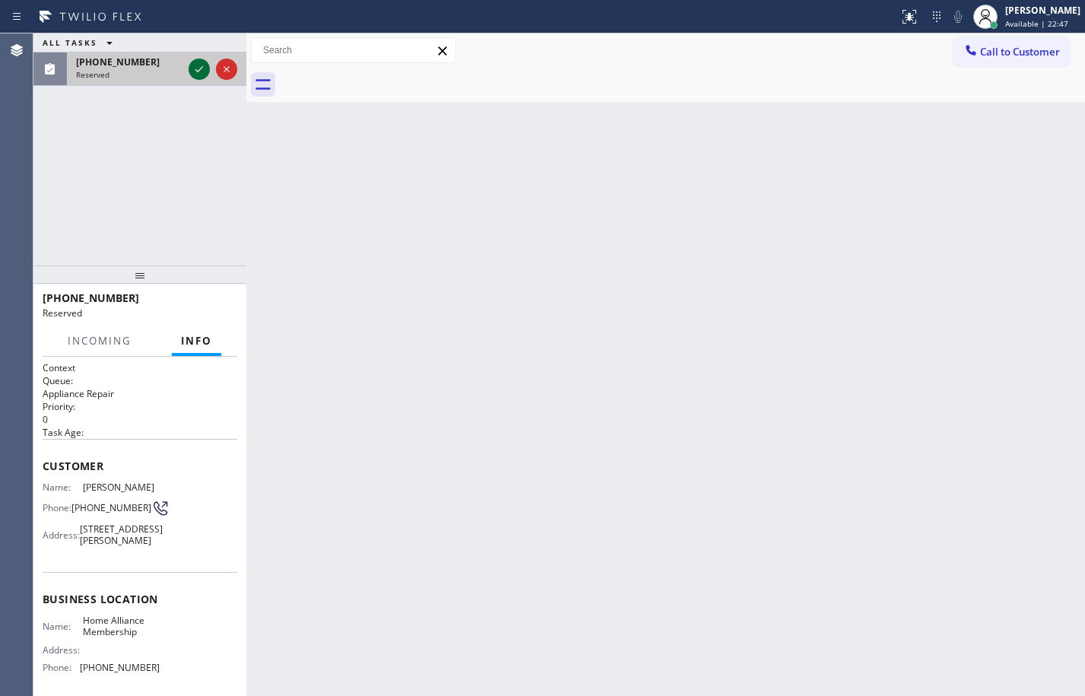
click at [204, 71] on icon at bounding box center [199, 69] width 18 height 18
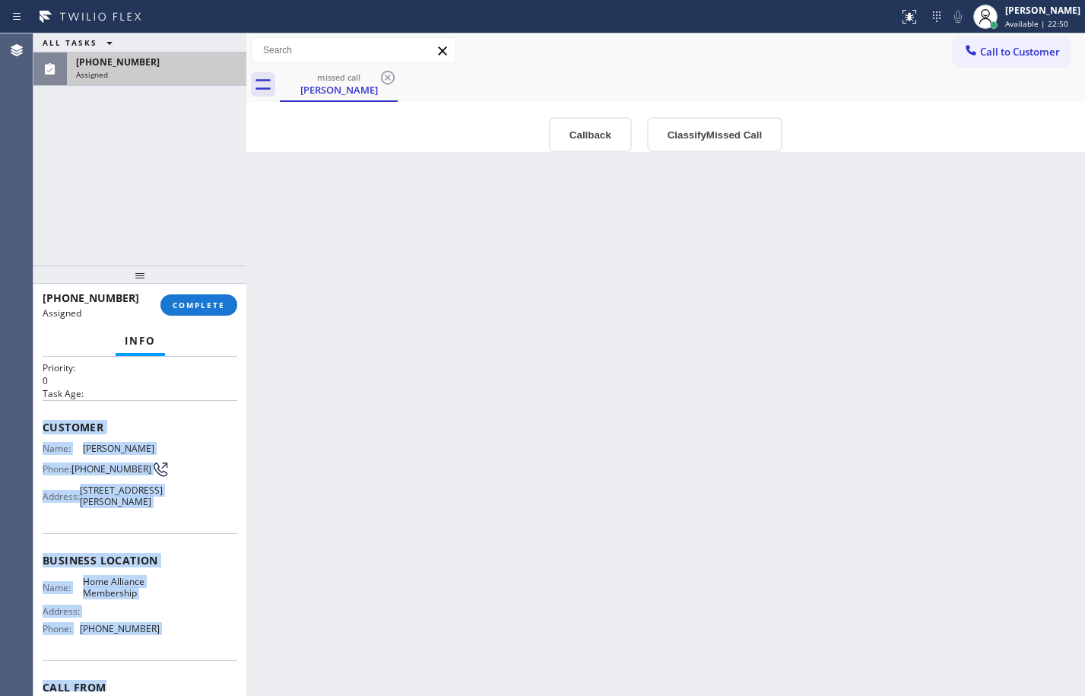
scroll to position [140, 0]
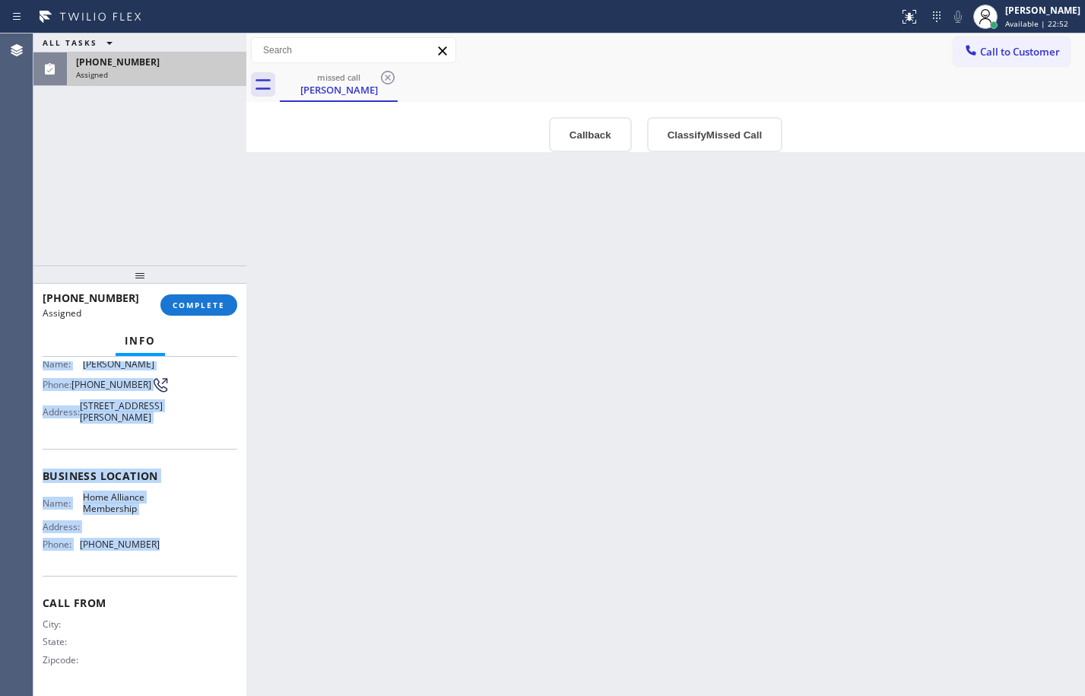
drag, startPoint x: 40, startPoint y: 464, endPoint x: 190, endPoint y: 551, distance: 173.1
click at [190, 551] on div "Context Queue: Appliance Repair Priority: 0 Task Age: Customer Name: [PERSON_NA…" at bounding box center [139, 526] width 213 height 339
click at [224, 302] on span "COMPLETE" at bounding box center [199, 305] width 52 height 11
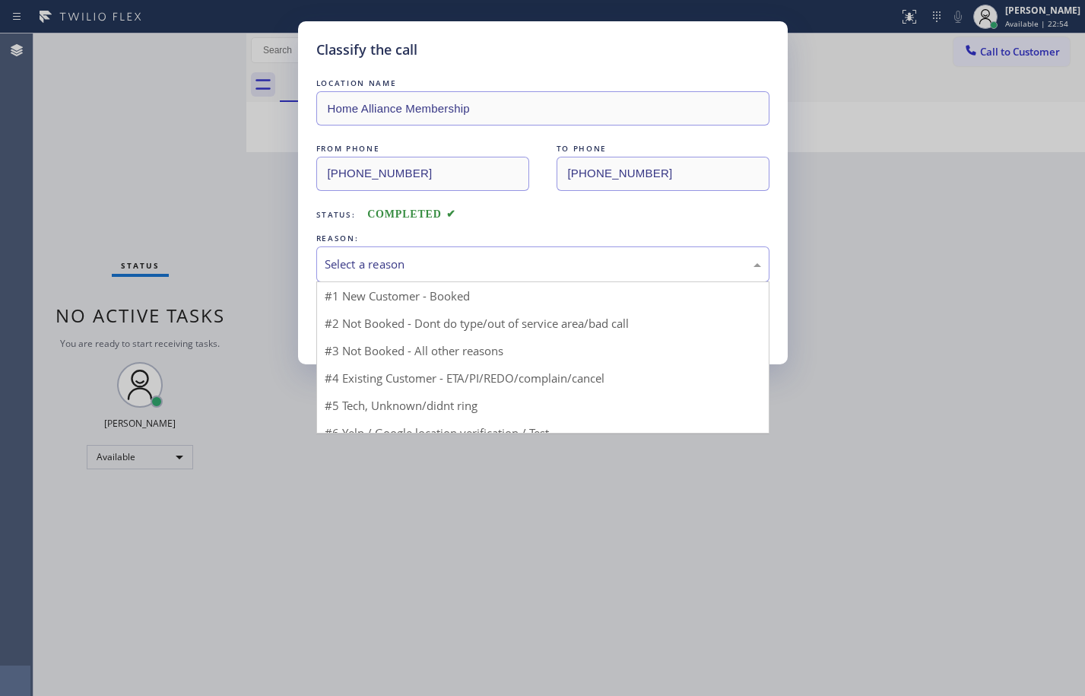
click at [614, 256] on div "Select a reason" at bounding box center [543, 264] width 437 height 17
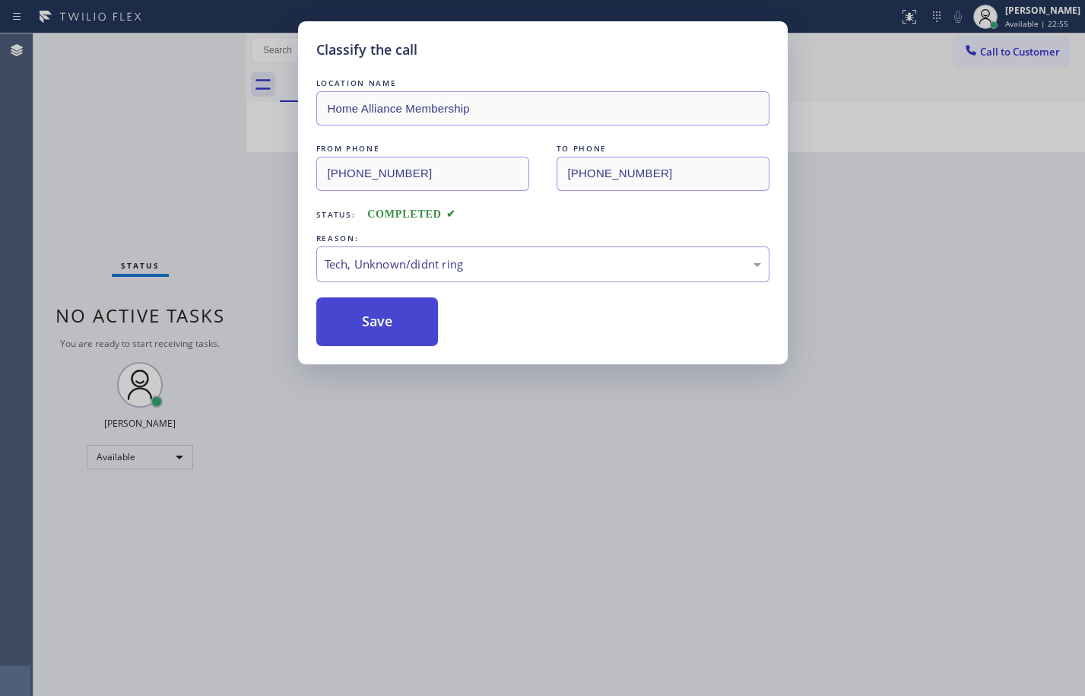
click at [388, 340] on button "Save" at bounding box center [377, 321] width 122 height 49
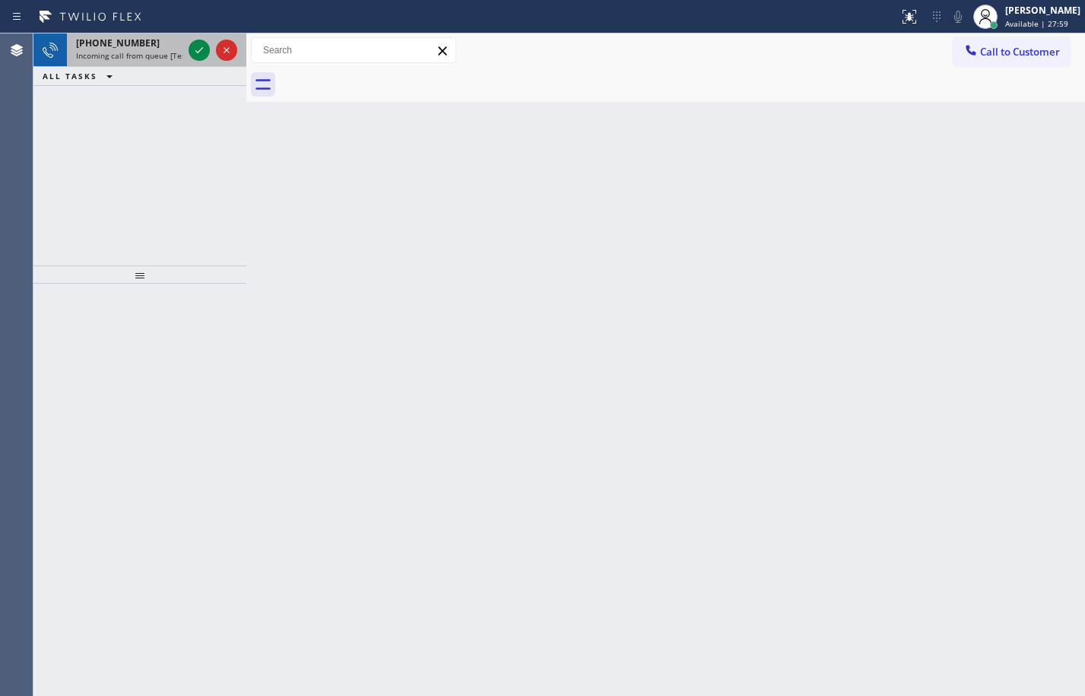
click at [159, 56] on span "Incoming call from queue [Test] All" at bounding box center [139, 55] width 126 height 11
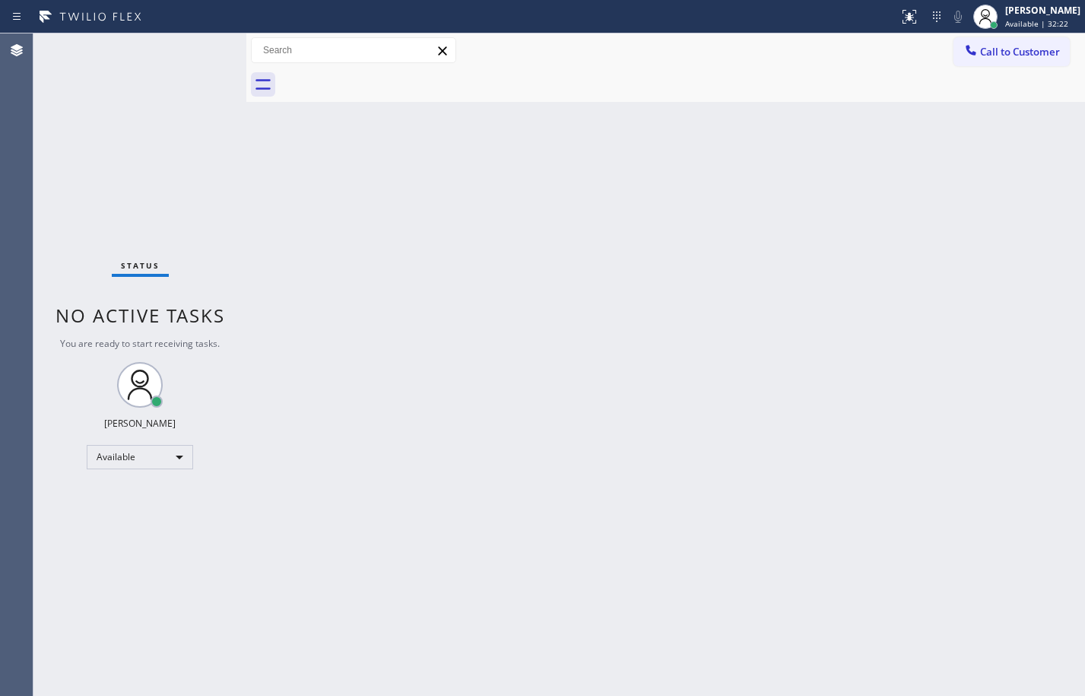
click at [195, 218] on div "Status No active tasks You are ready to start receiving tasks. [PERSON_NAME] Av…" at bounding box center [139, 364] width 213 height 662
click at [834, 339] on div "Back to Dashboard Change Sender ID Customers Technicians Select a contact Outbo…" at bounding box center [665, 364] width 839 height 662
click at [208, 205] on div "Status No active tasks You are ready to start receiving tasks. [PERSON_NAME] Av…" at bounding box center [139, 364] width 213 height 662
click at [165, 154] on div "Status No active tasks You are ready to start receiving tasks. [PERSON_NAME] Av…" at bounding box center [139, 364] width 213 height 662
click at [175, 103] on div "Status No active tasks You are ready to start receiving tasks. [PERSON_NAME] Av…" at bounding box center [139, 364] width 213 height 662
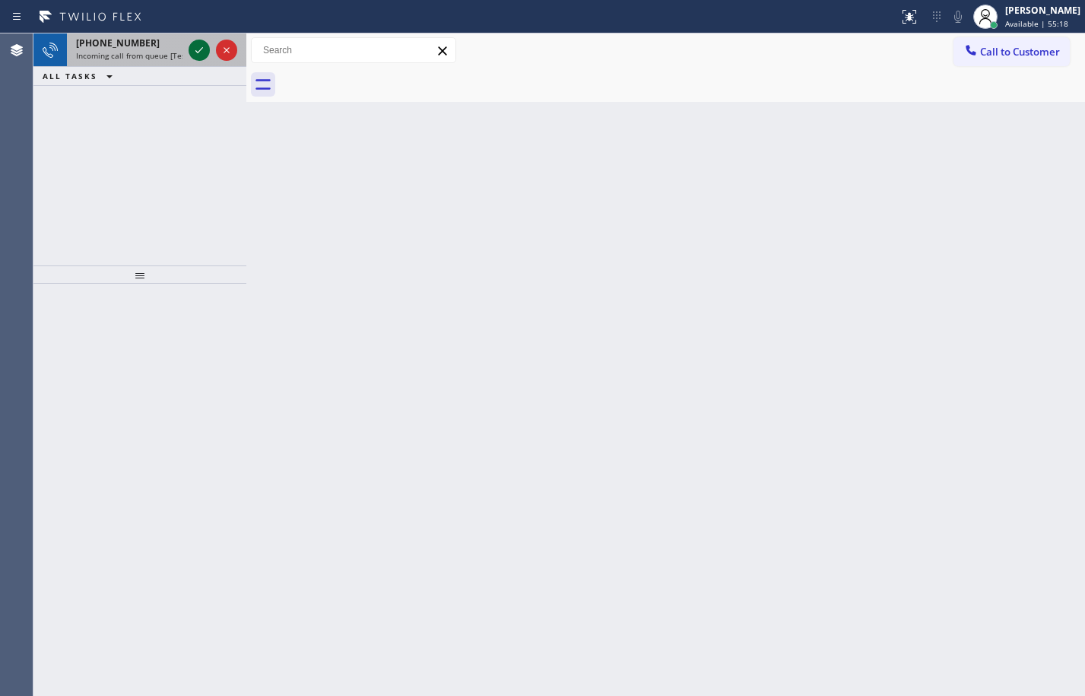
click at [199, 60] on button at bounding box center [199, 50] width 21 height 21
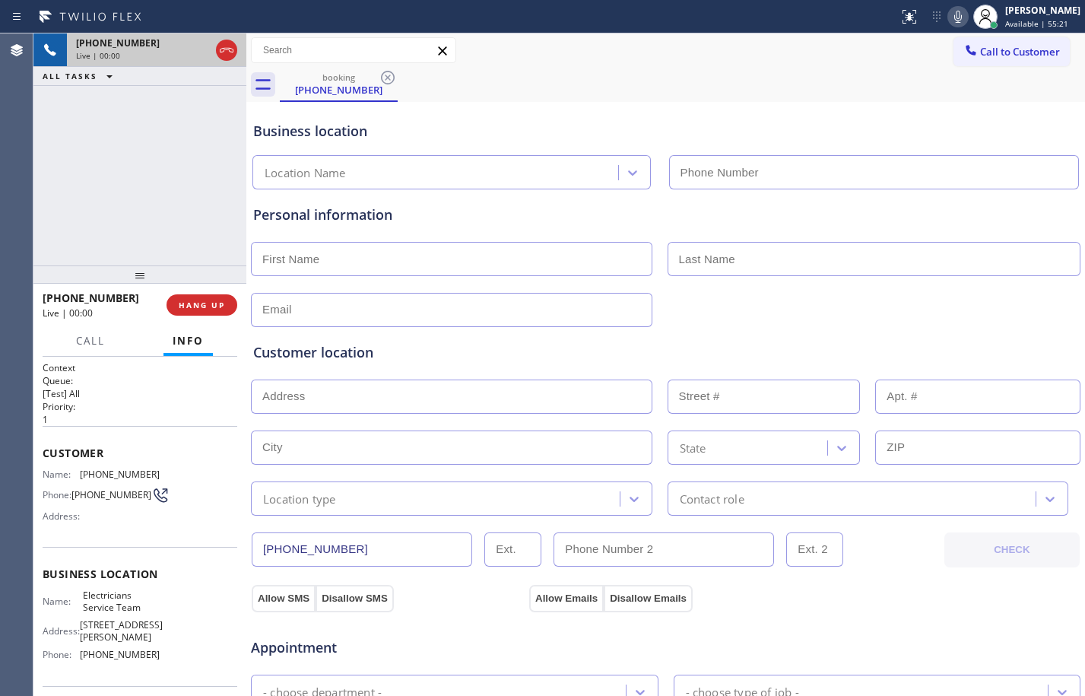
type input "[PHONE_NUMBER]"
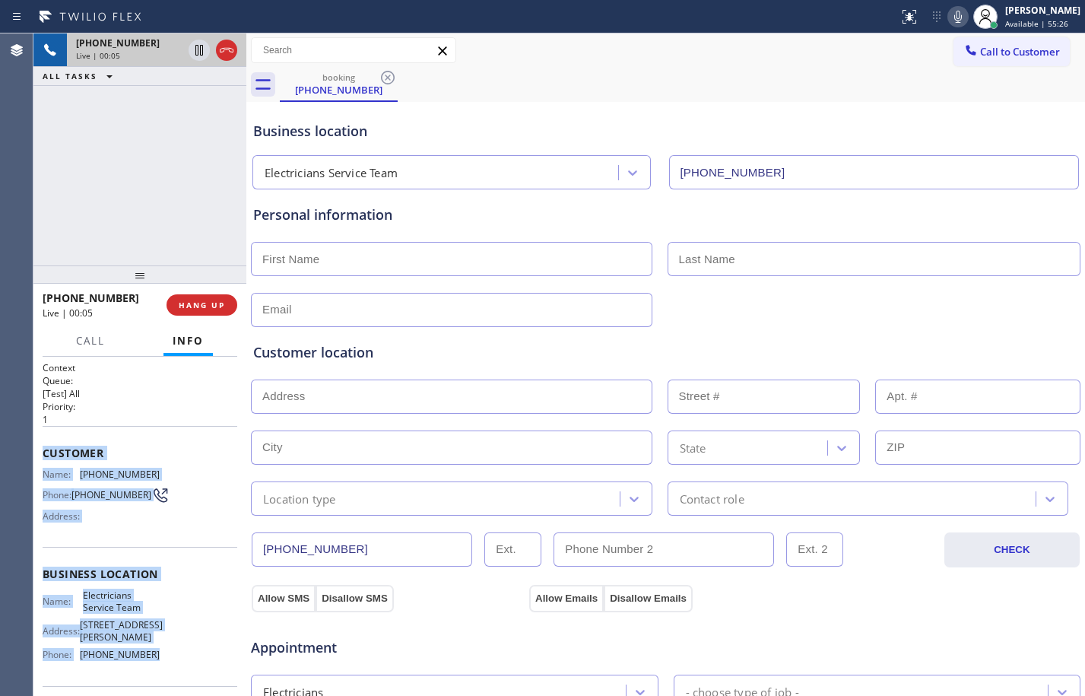
drag, startPoint x: 39, startPoint y: 440, endPoint x: 160, endPoint y: 655, distance: 246.6
click at [160, 655] on div "Context Queue: [Test] All Priority: 1 Customer Name: [PHONE_NUMBER] Phone: [PHO…" at bounding box center [139, 526] width 213 height 339
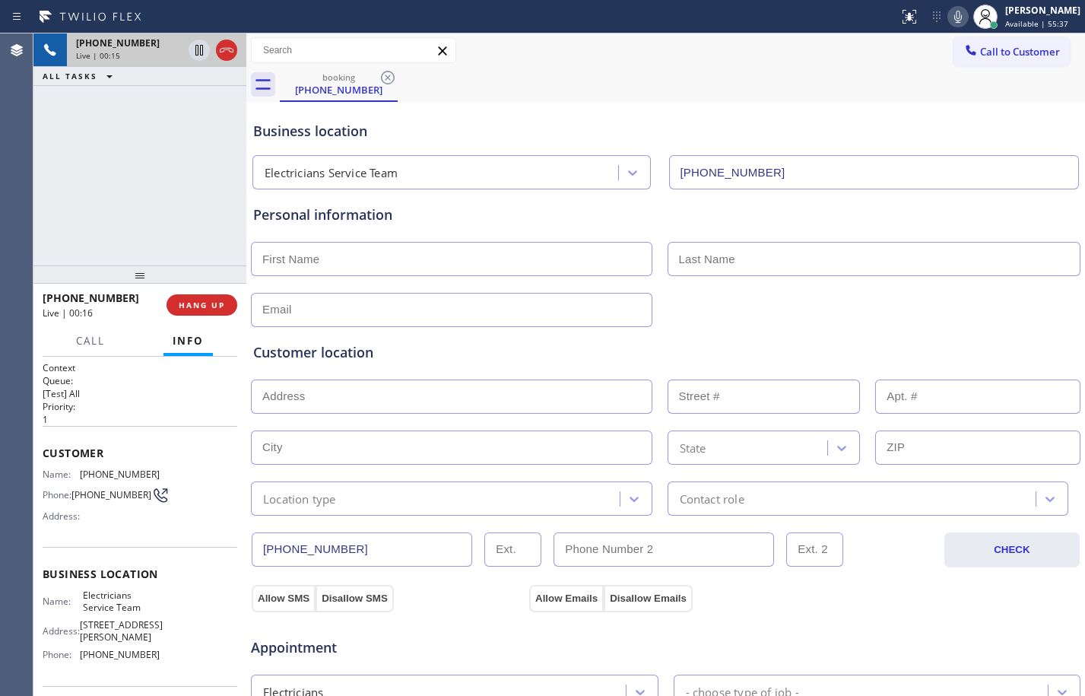
click at [186, 149] on div "[PHONE_NUMBER] Live | 00:15 ALL TASKS ALL TASKS ACTIVE TASKS TASKS IN WRAP UP" at bounding box center [139, 149] width 213 height 232
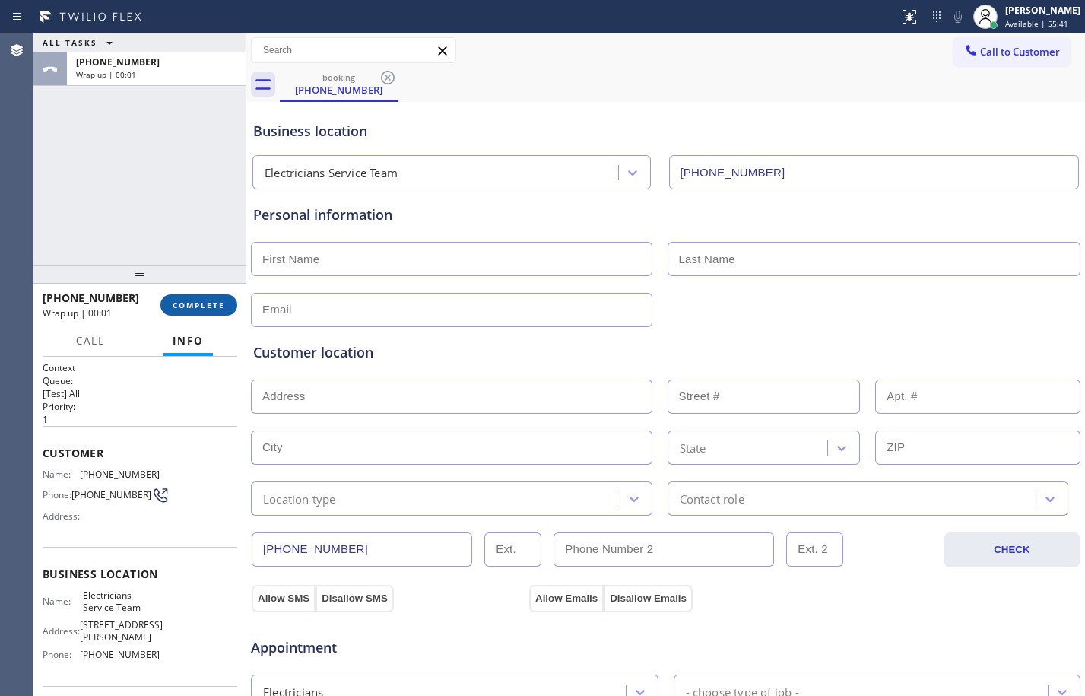
click at [182, 313] on button "COMPLETE" at bounding box center [198, 304] width 77 height 21
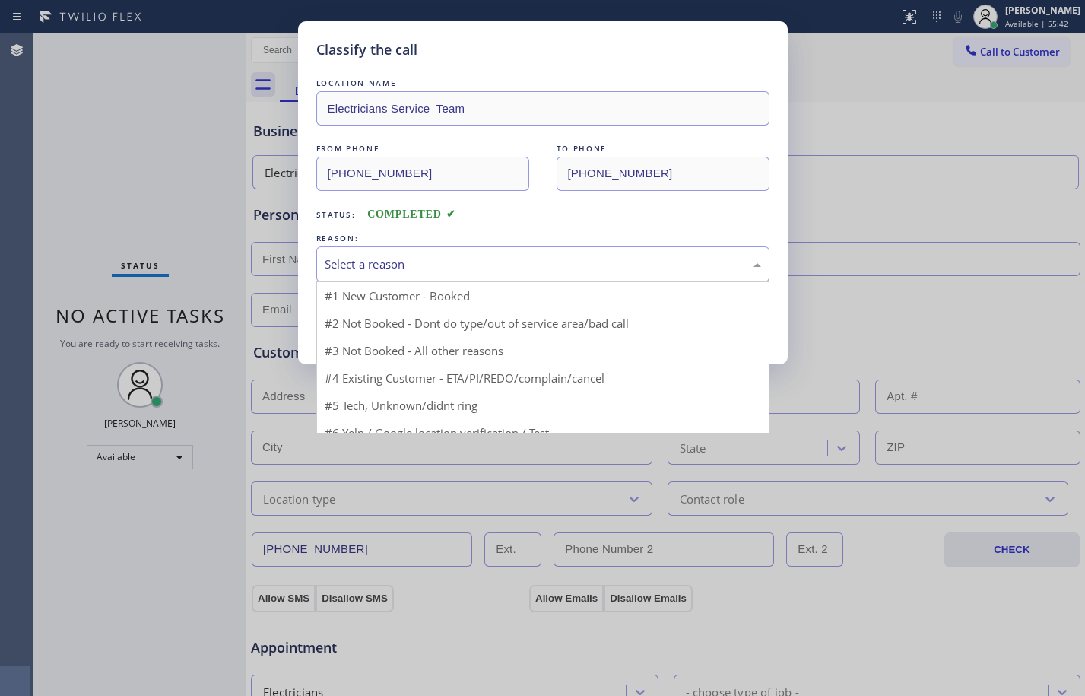
click at [534, 278] on div "Select a reason" at bounding box center [542, 264] width 453 height 36
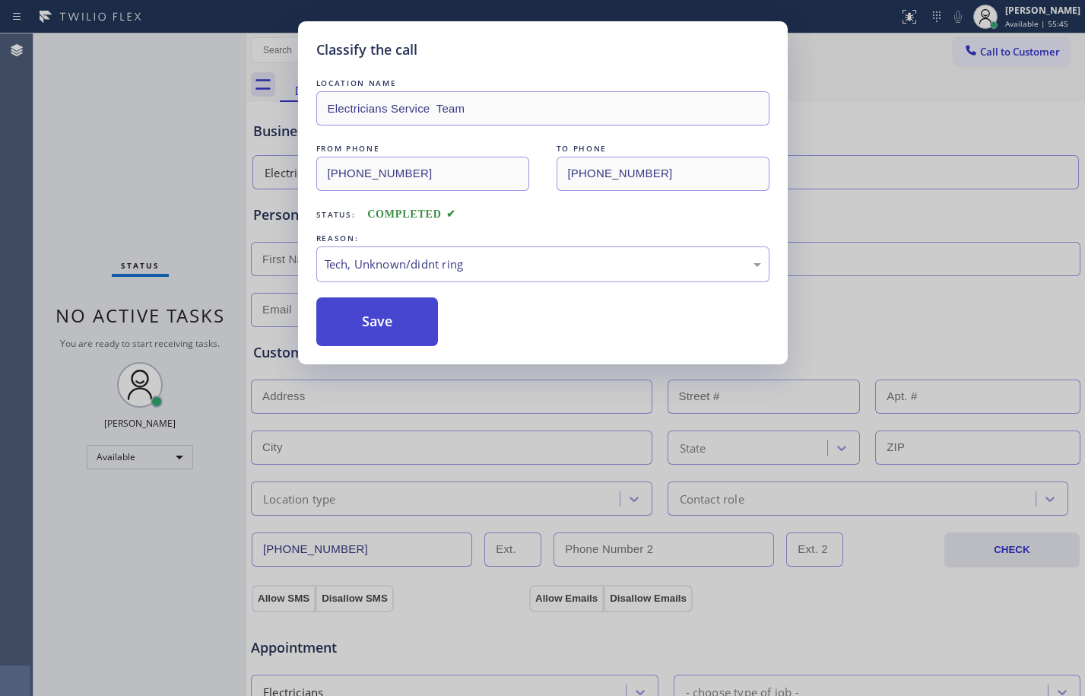
click at [392, 341] on button "Save" at bounding box center [377, 321] width 122 height 49
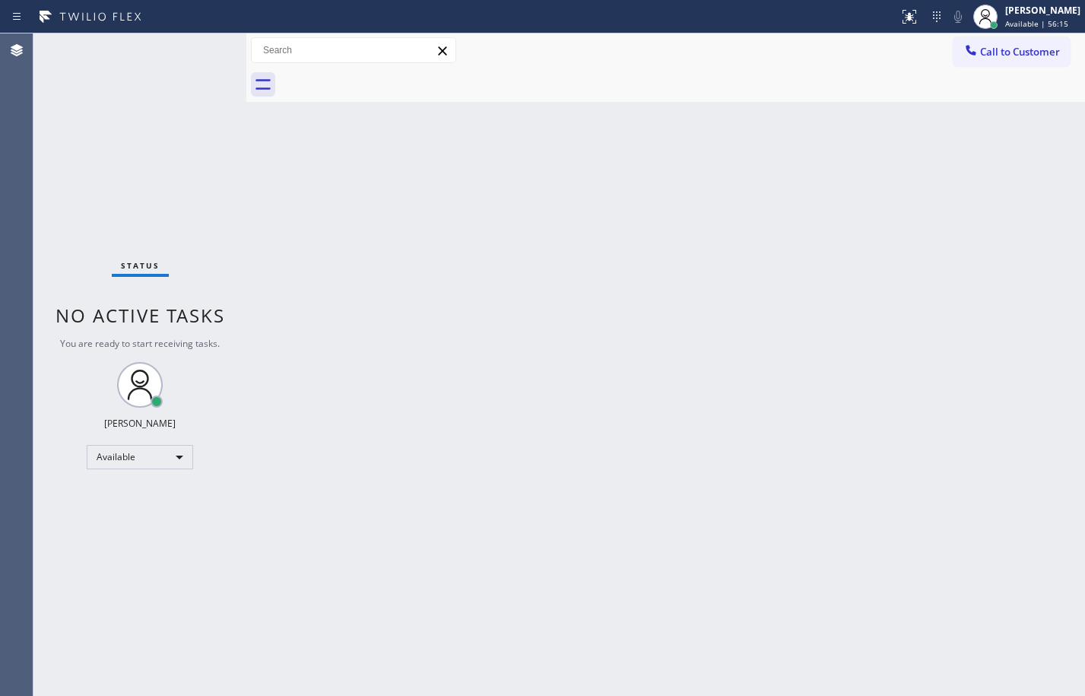
click at [211, 182] on div "Status No active tasks You are ready to start receiving tasks. [PERSON_NAME] Av…" at bounding box center [139, 364] width 213 height 662
click at [608, 436] on div "Back to Dashboard Change Sender ID Customers Technicians Select a contact Outbo…" at bounding box center [665, 364] width 839 height 662
click at [858, 449] on div "Back to Dashboard Change Sender ID Customers Technicians Select a contact Outbo…" at bounding box center [665, 364] width 839 height 662
click at [239, 187] on div "Status No active tasks You are ready to start receiving tasks. [PERSON_NAME] Av…" at bounding box center [139, 364] width 213 height 662
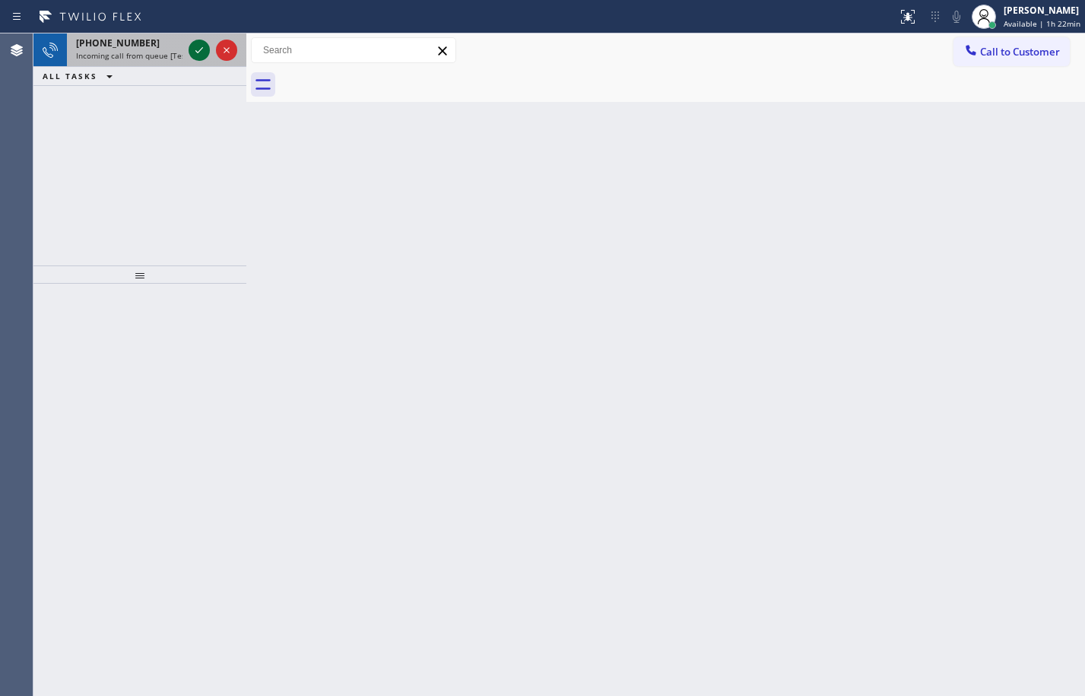
click at [195, 57] on icon at bounding box center [199, 50] width 18 height 18
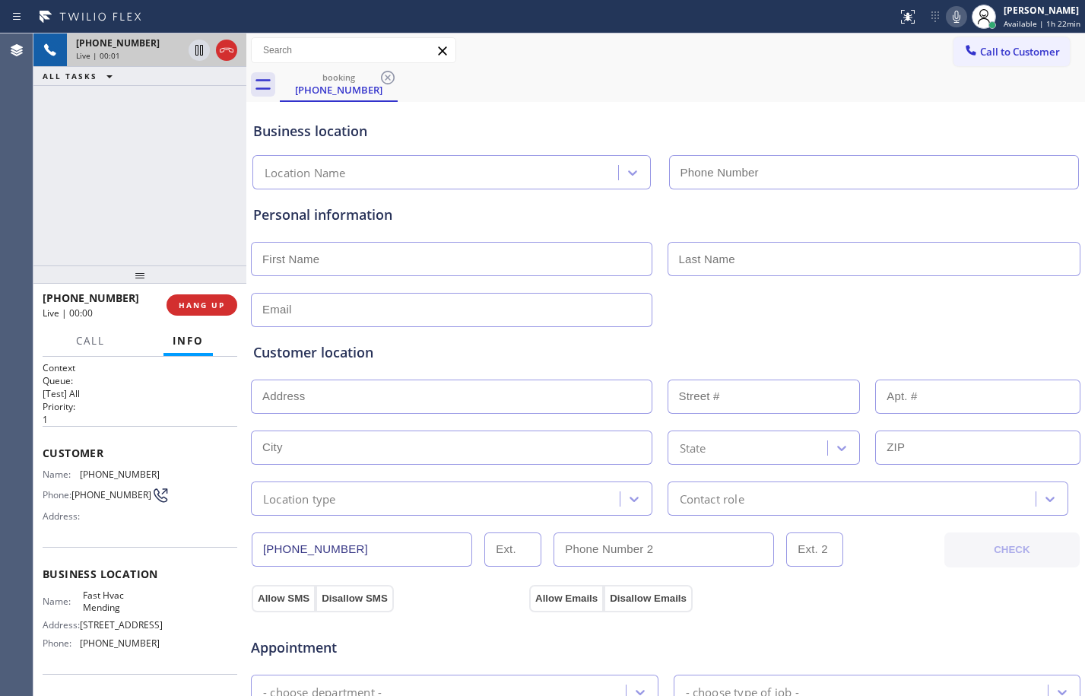
type input "[PHONE_NUMBER]"
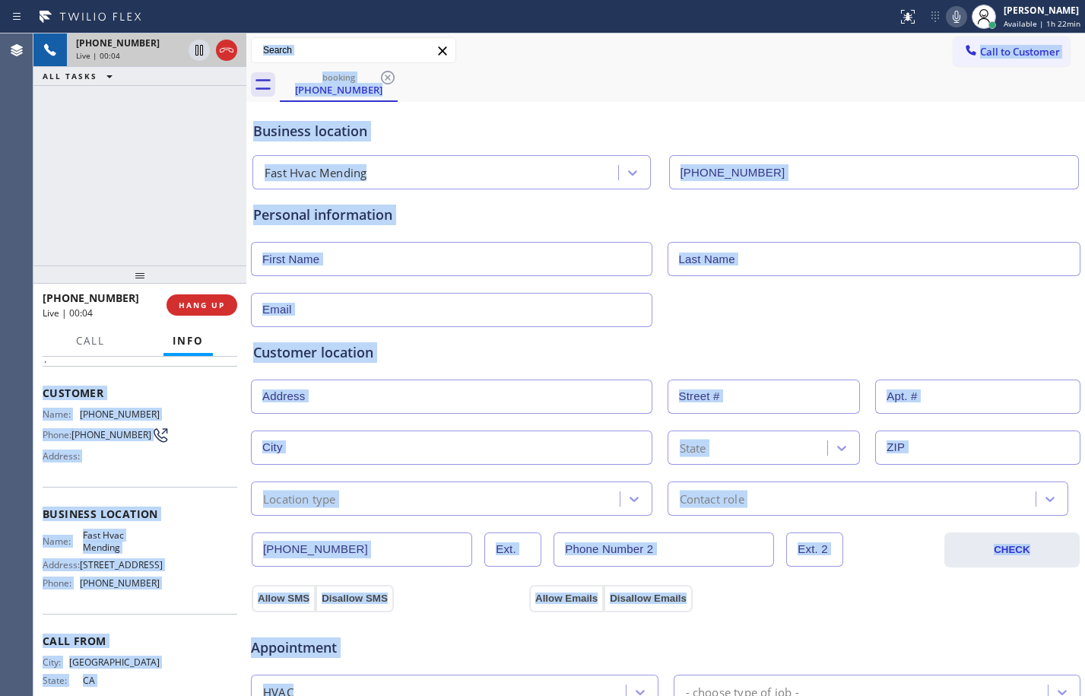
scroll to position [116, 0]
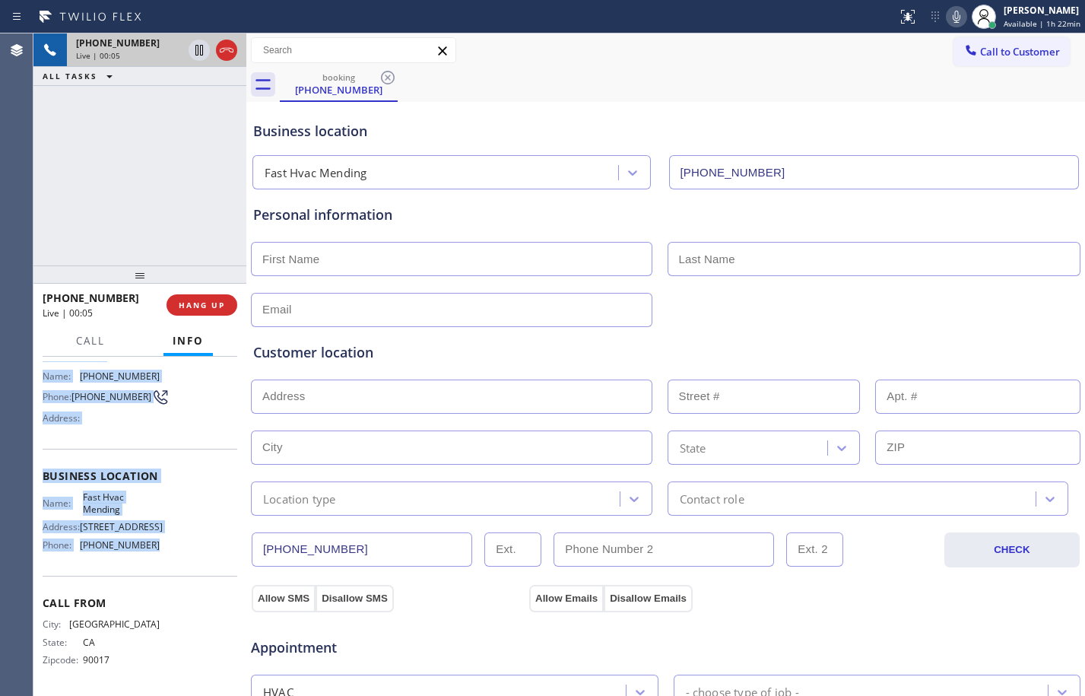
drag, startPoint x: 39, startPoint y: 450, endPoint x: 182, endPoint y: 549, distance: 173.9
click at [182, 549] on div "Context Queue: [Test] All Priority: 1 Customer Name: [PHONE_NUMBER] Phone: [PHO…" at bounding box center [139, 526] width 213 height 339
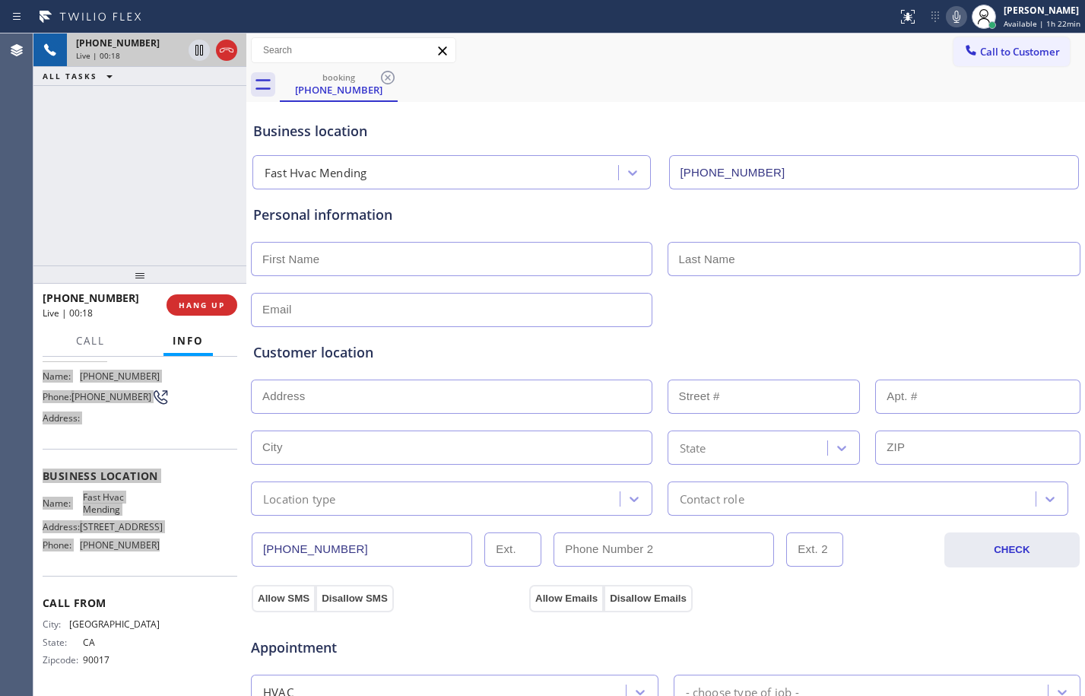
scroll to position [483, 0]
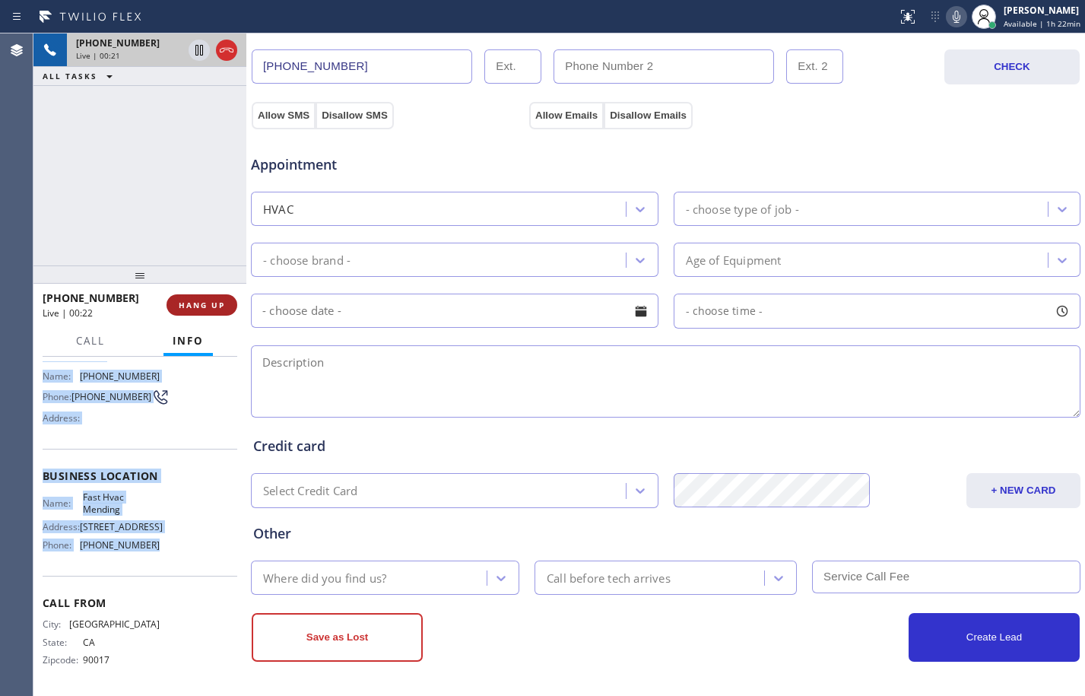
click at [193, 297] on button "HANG UP" at bounding box center [202, 304] width 71 height 21
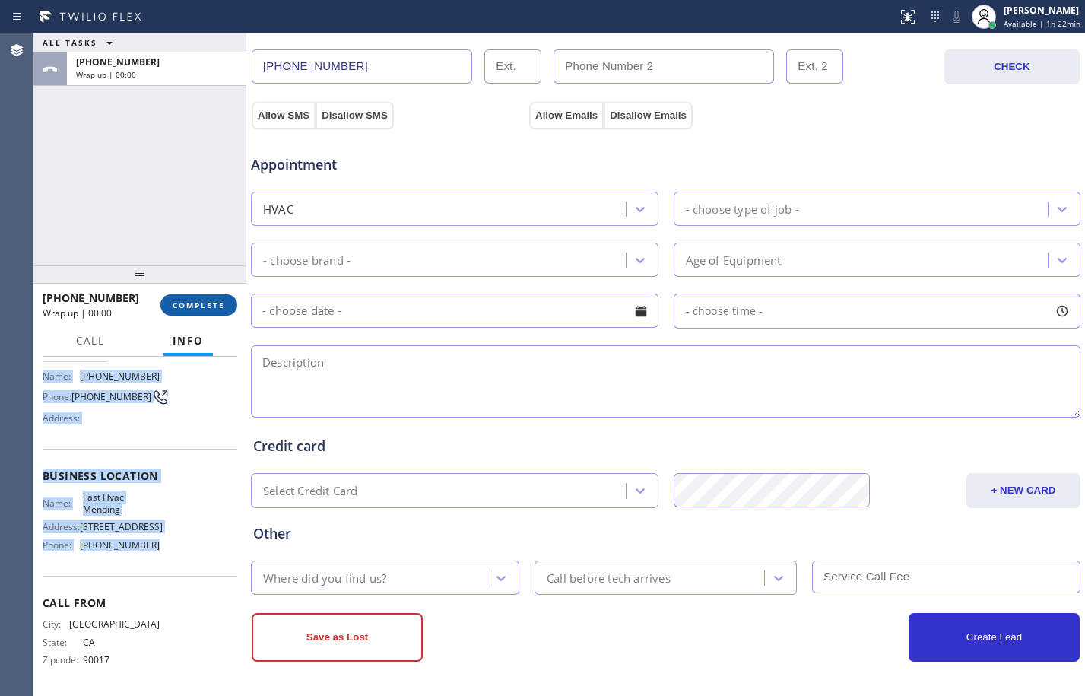
click at [193, 297] on button "COMPLETE" at bounding box center [198, 304] width 77 height 21
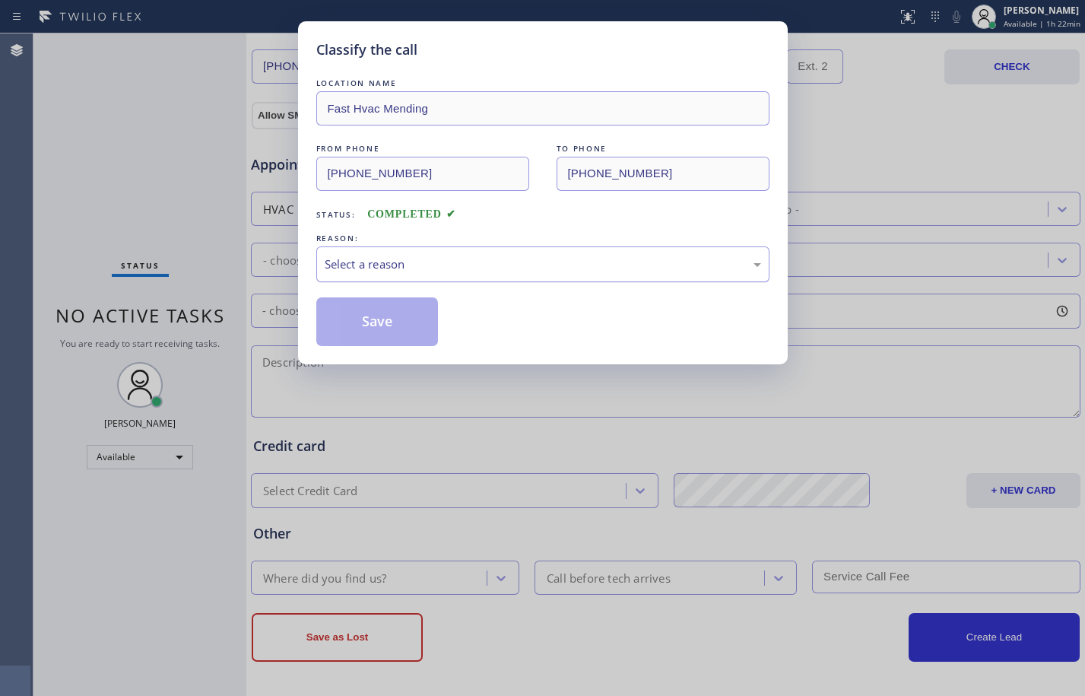
click at [463, 249] on div "Select a reason" at bounding box center [542, 264] width 453 height 36
drag, startPoint x: 399, startPoint y: 333, endPoint x: 411, endPoint y: 328, distance: 12.6
click at [406, 330] on button "Save" at bounding box center [377, 321] width 122 height 49
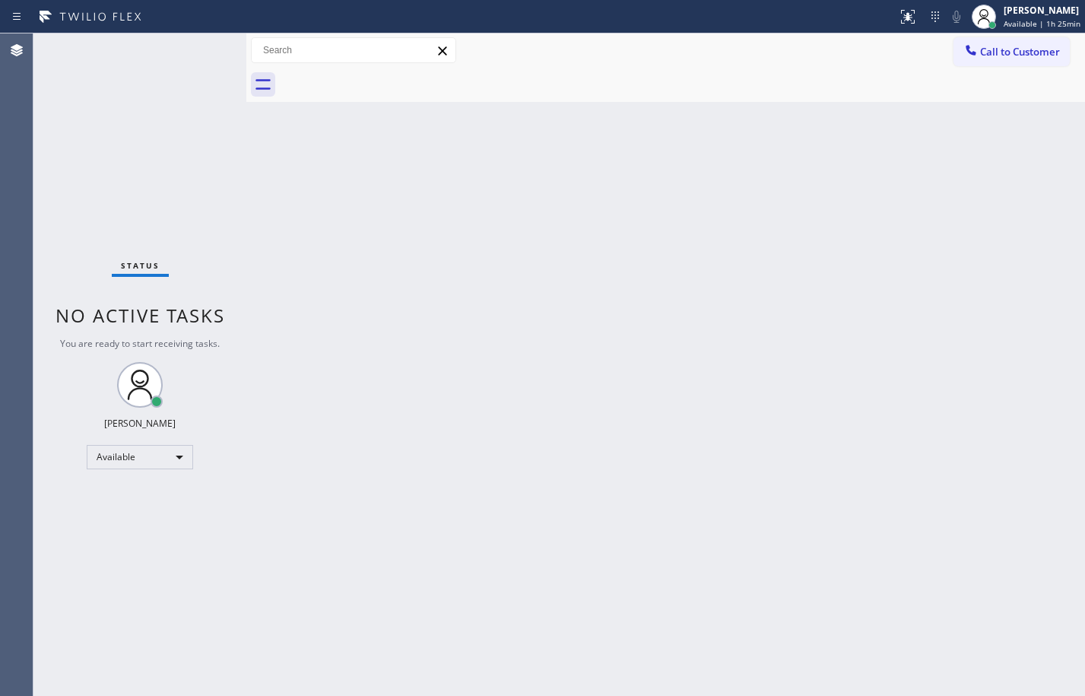
click at [227, 148] on div "Status No active tasks You are ready to start receiving tasks. [PERSON_NAME] Av…" at bounding box center [139, 364] width 213 height 662
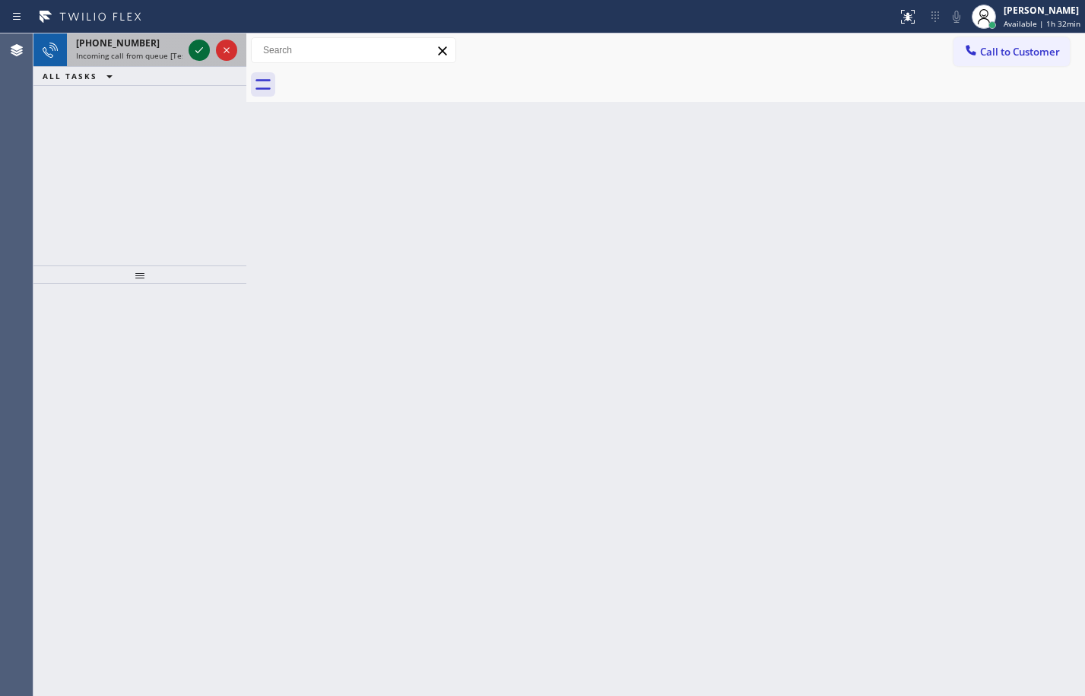
click at [204, 43] on icon at bounding box center [199, 50] width 18 height 18
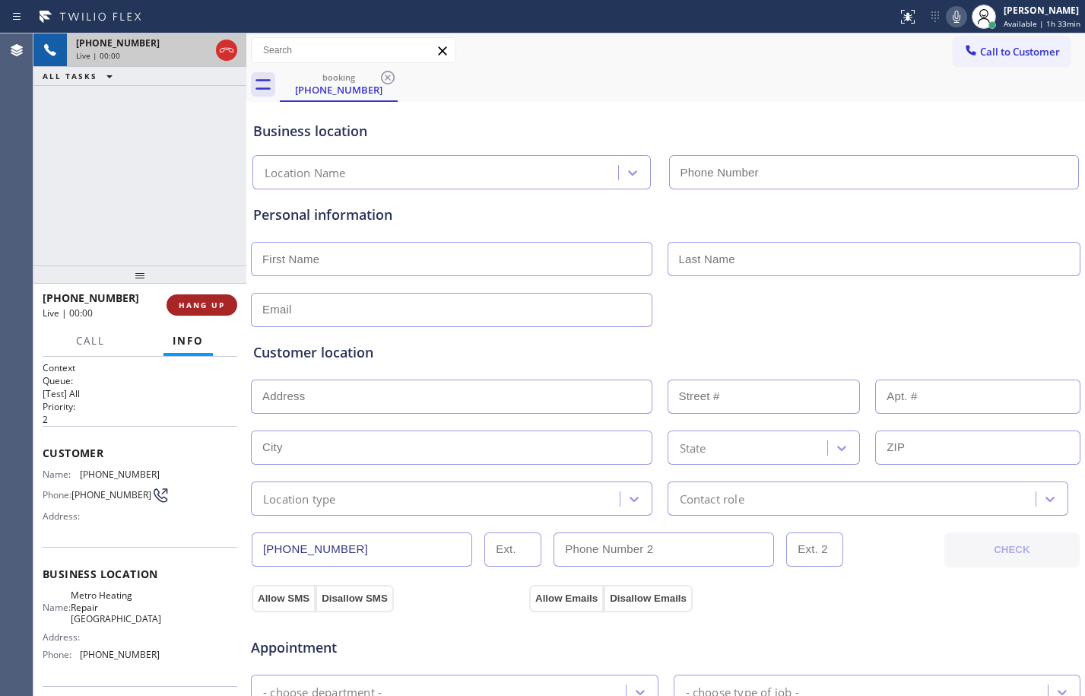
type input "[PHONE_NUMBER]"
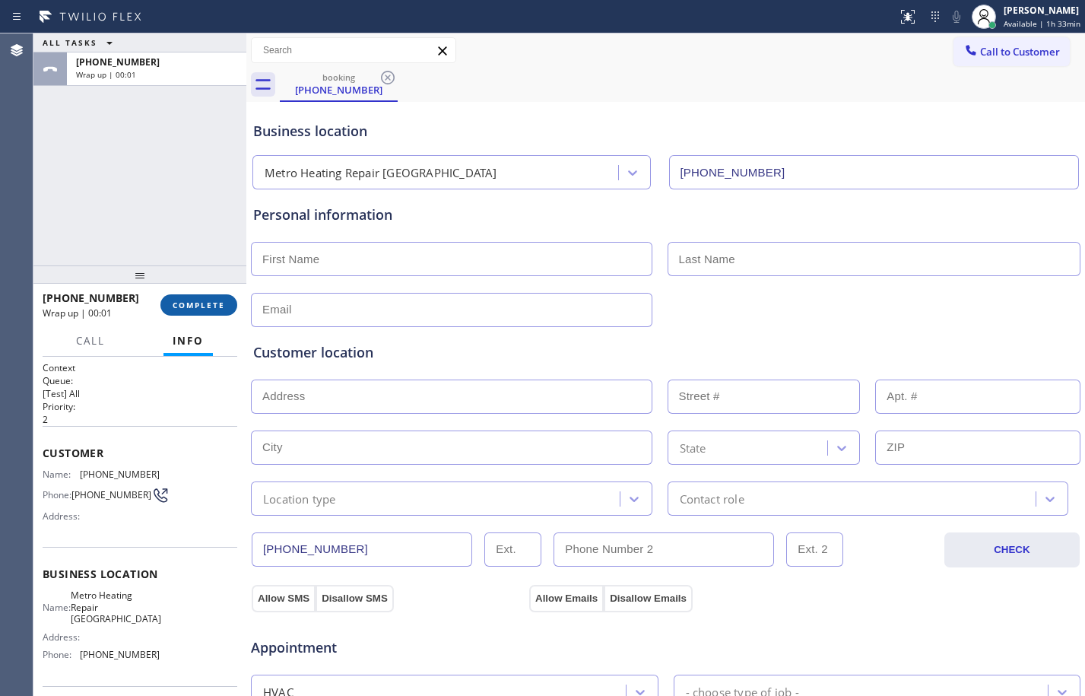
click at [194, 306] on span "COMPLETE" at bounding box center [199, 305] width 52 height 11
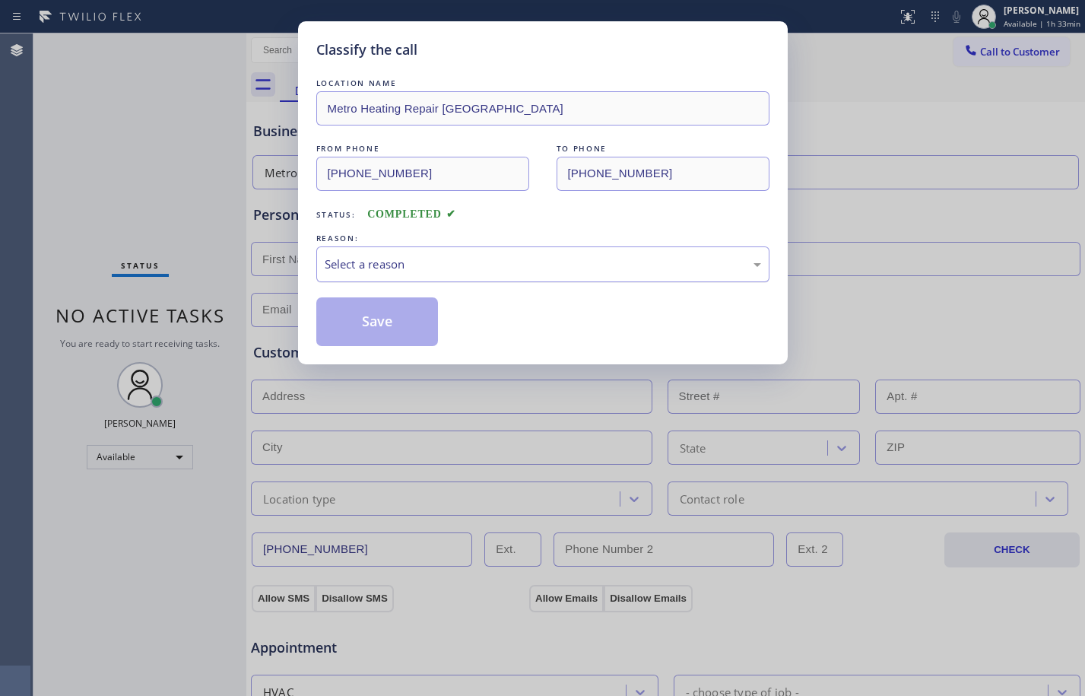
click at [387, 257] on div "Select a reason" at bounding box center [543, 264] width 437 height 17
click at [357, 322] on button "Save" at bounding box center [377, 321] width 122 height 49
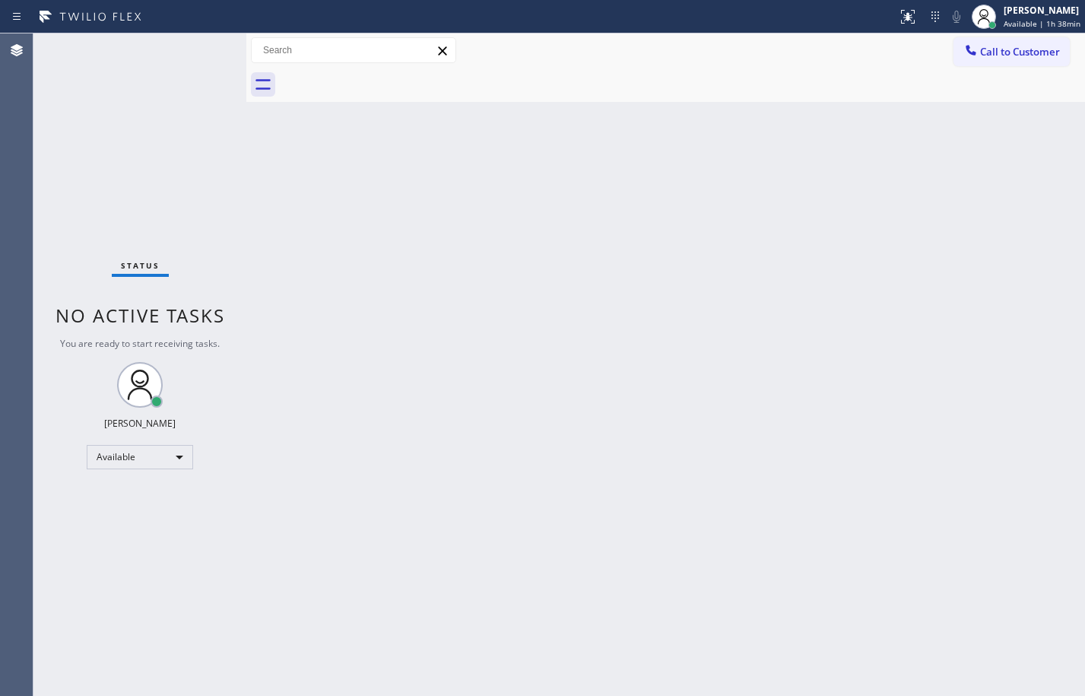
click at [686, 278] on div "Back to Dashboard Change Sender ID Customers Technicians Select a contact Outbo…" at bounding box center [665, 364] width 839 height 662
click at [119, 461] on div "Available" at bounding box center [140, 457] width 106 height 24
click at [128, 483] on li "Offline" at bounding box center [138, 478] width 103 height 18
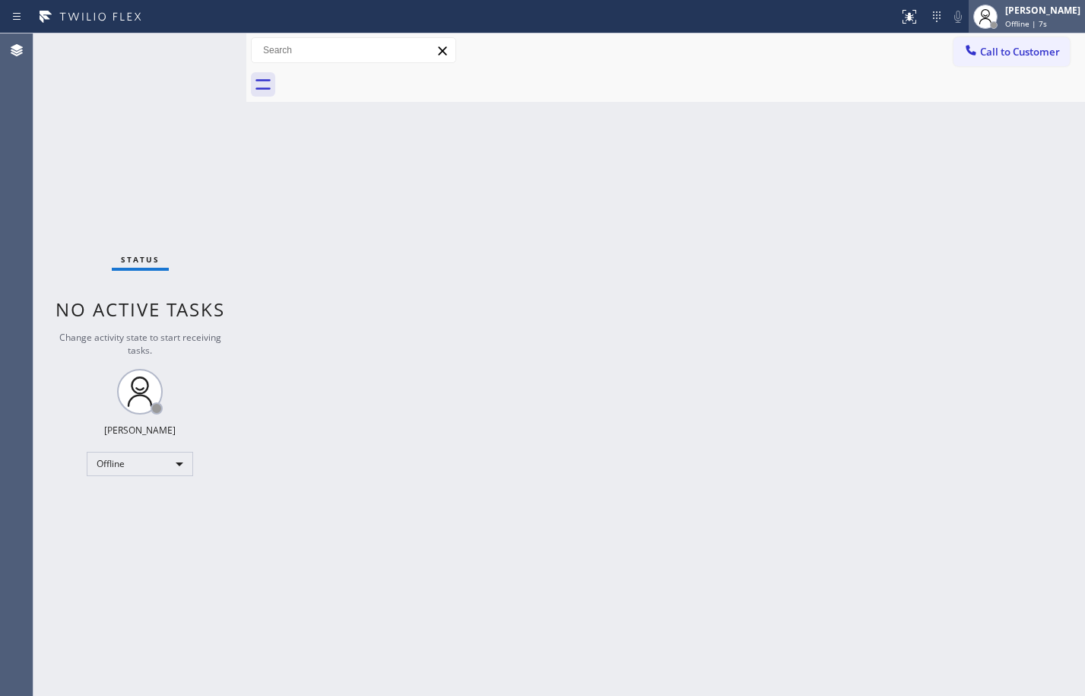
click at [1041, 13] on div "[PERSON_NAME]" at bounding box center [1043, 10] width 75 height 13
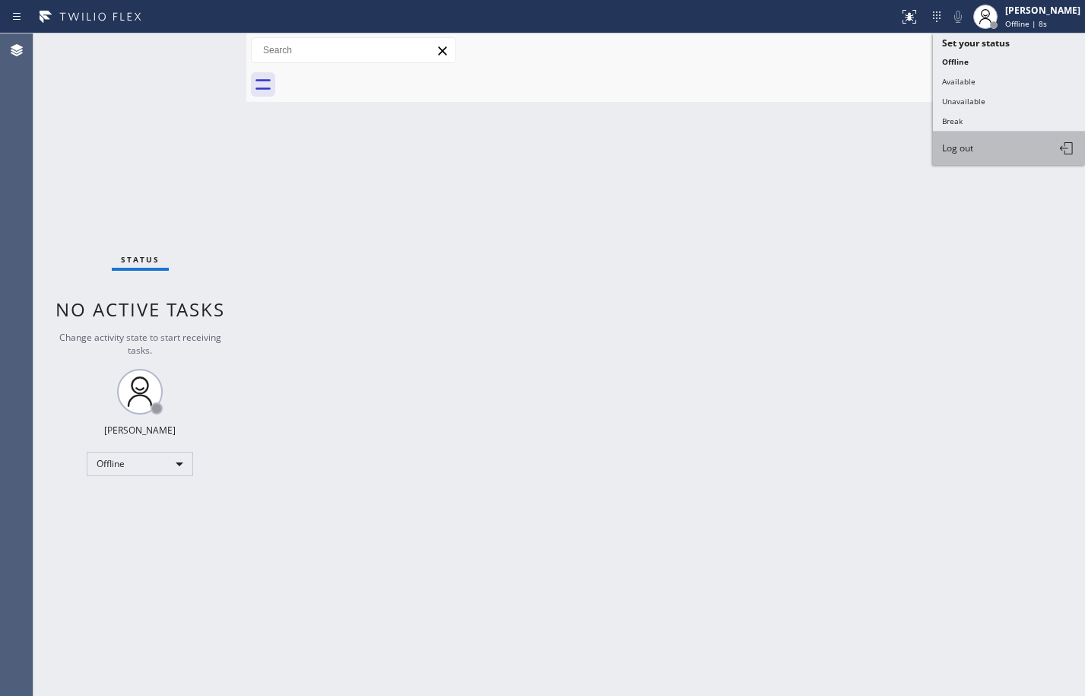
click at [987, 148] on button "Log out" at bounding box center [1009, 148] width 152 height 33
